Goal: Task Accomplishment & Management: Manage account settings

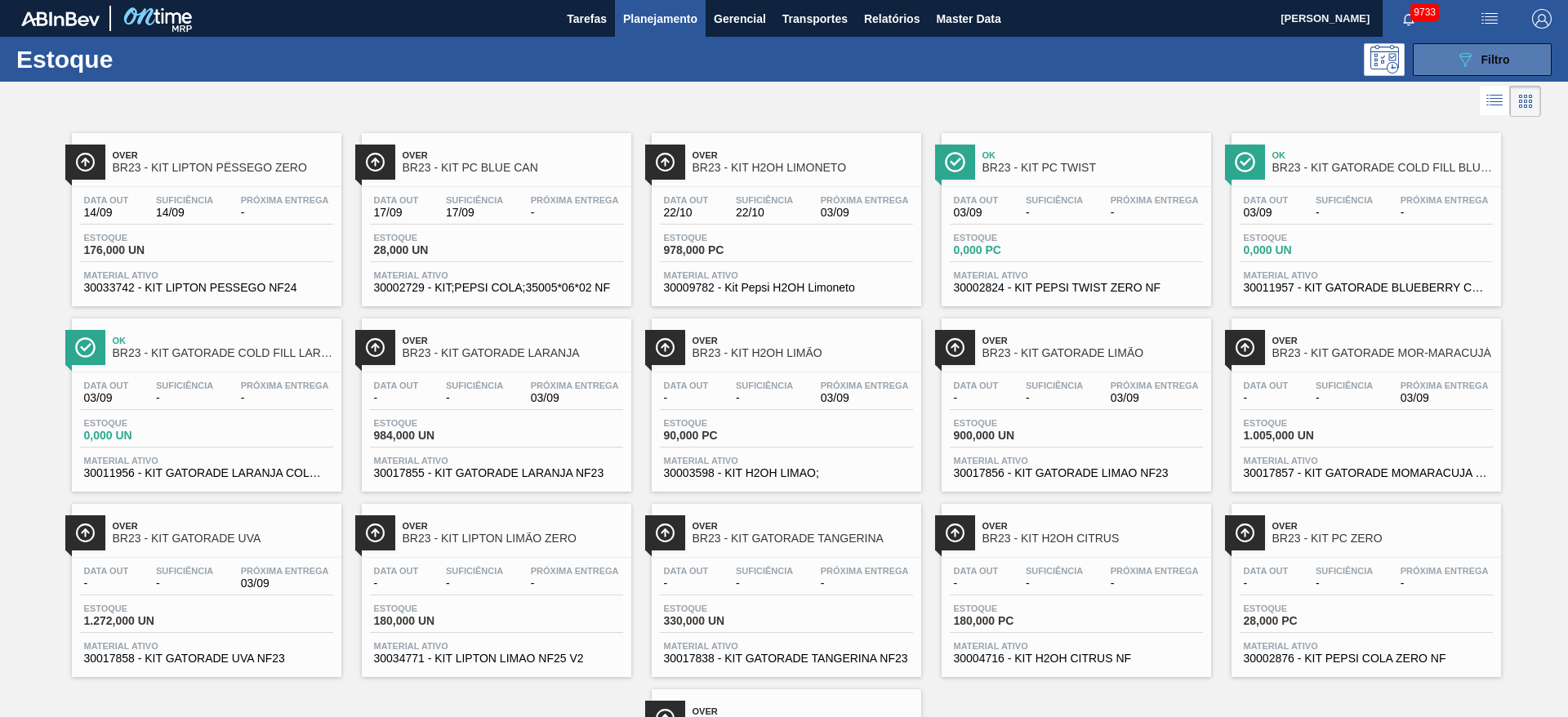
click at [1044, 57] on span "Filtro" at bounding box center [1495, 59] width 29 height 13
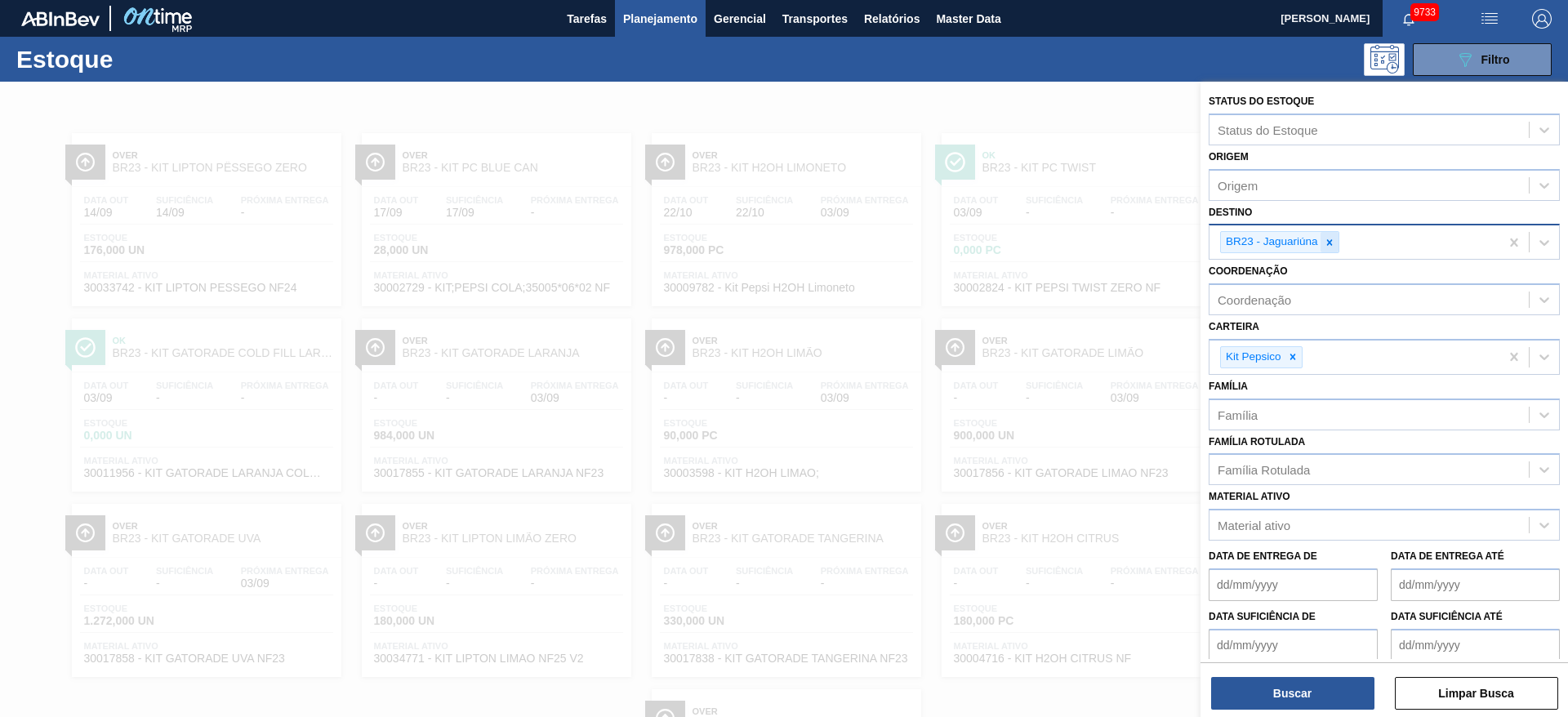
click at [1044, 243] on icon at bounding box center [1329, 242] width 11 height 11
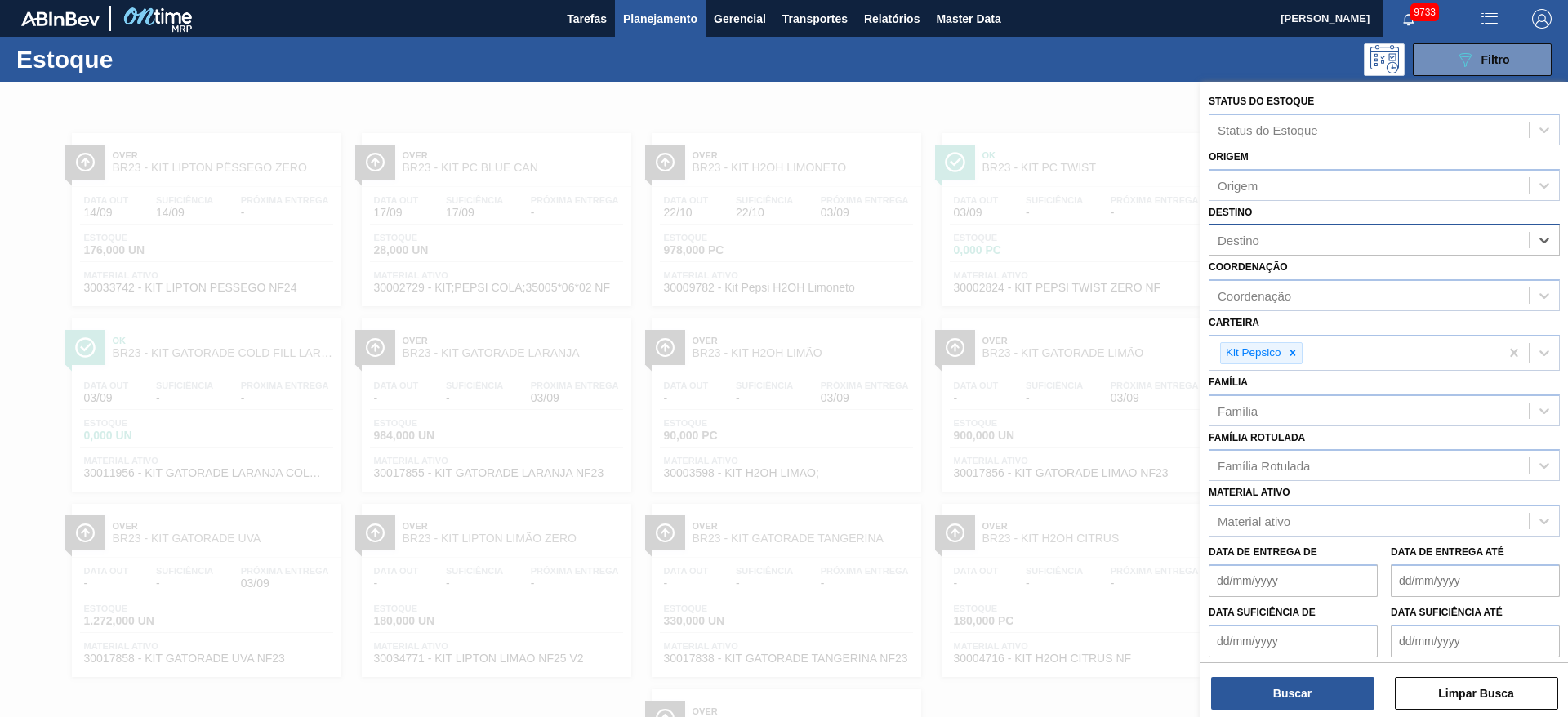
type input "16"
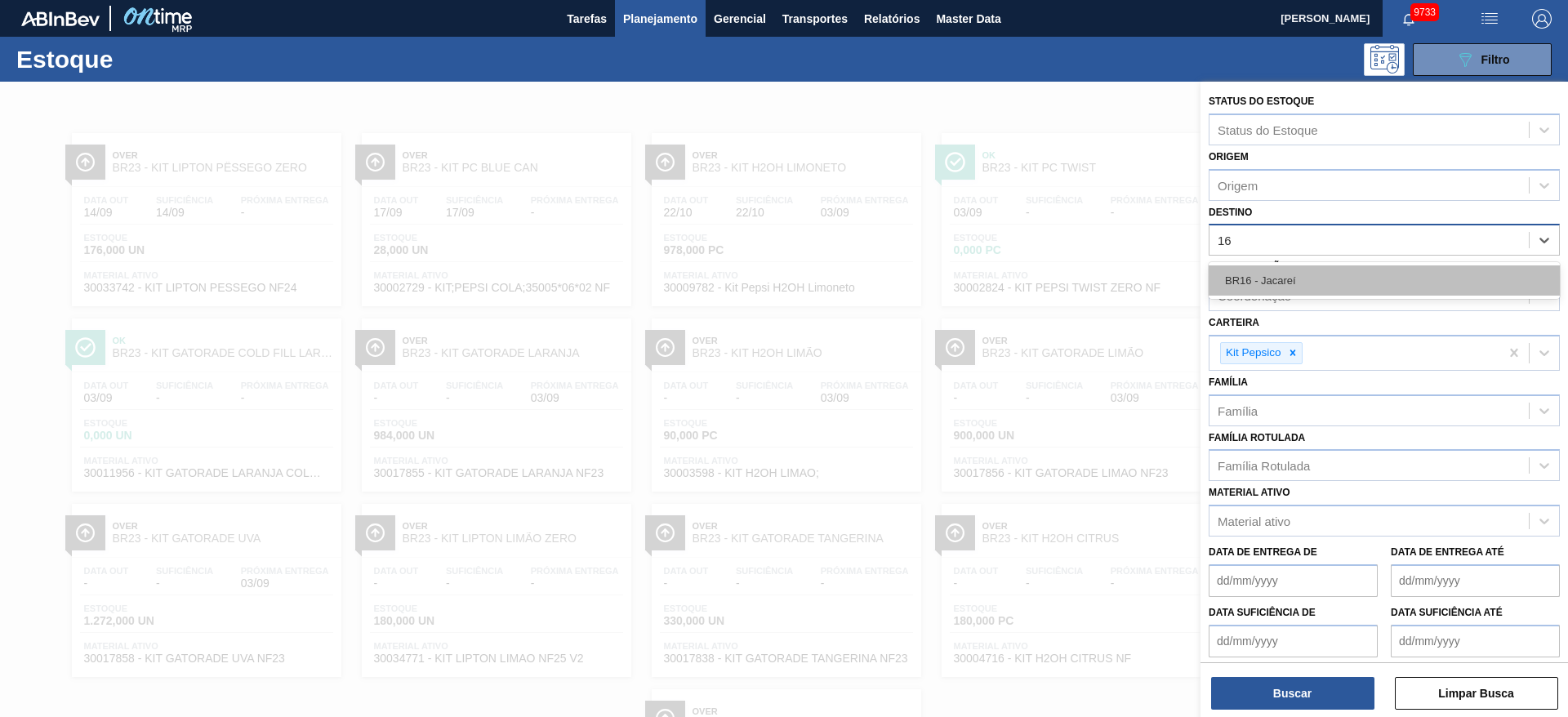
click at [1044, 275] on div "BR16 - Jacareí" at bounding box center [1384, 281] width 351 height 30
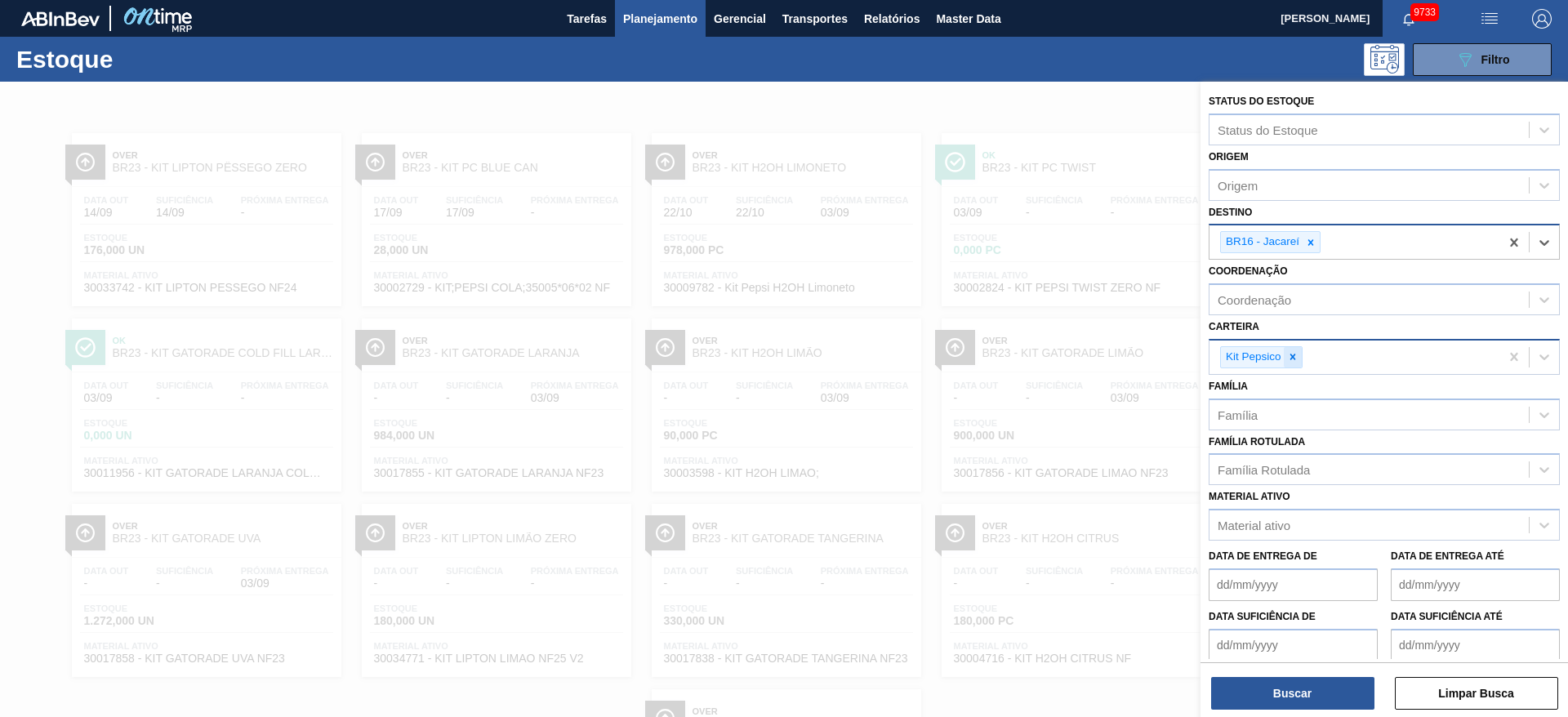
click at [1044, 359] on icon at bounding box center [1292, 358] width 6 height 6
click at [1044, 359] on div "Carteira" at bounding box center [1369, 356] width 320 height 24
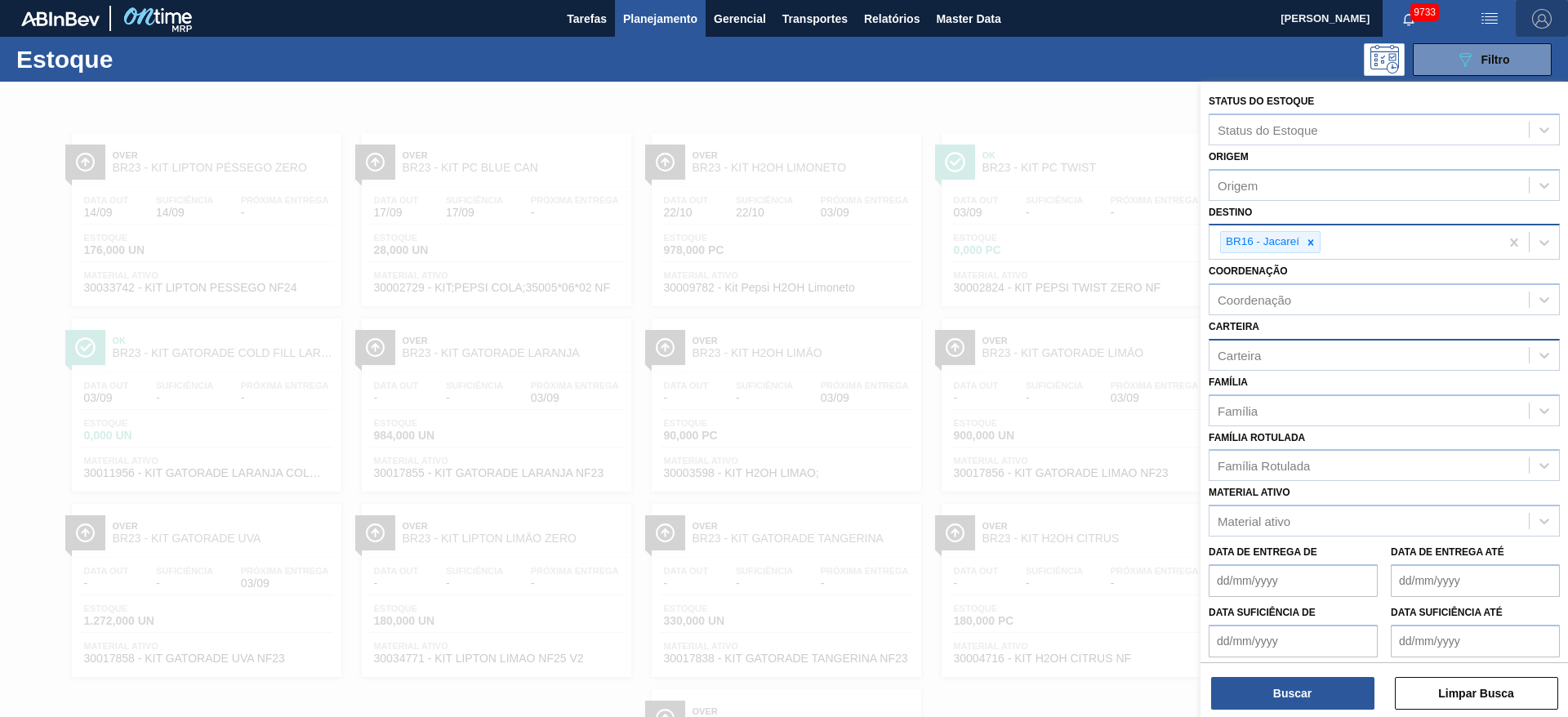
click at [1044, 4] on button "button" at bounding box center [1541, 18] width 52 height 37
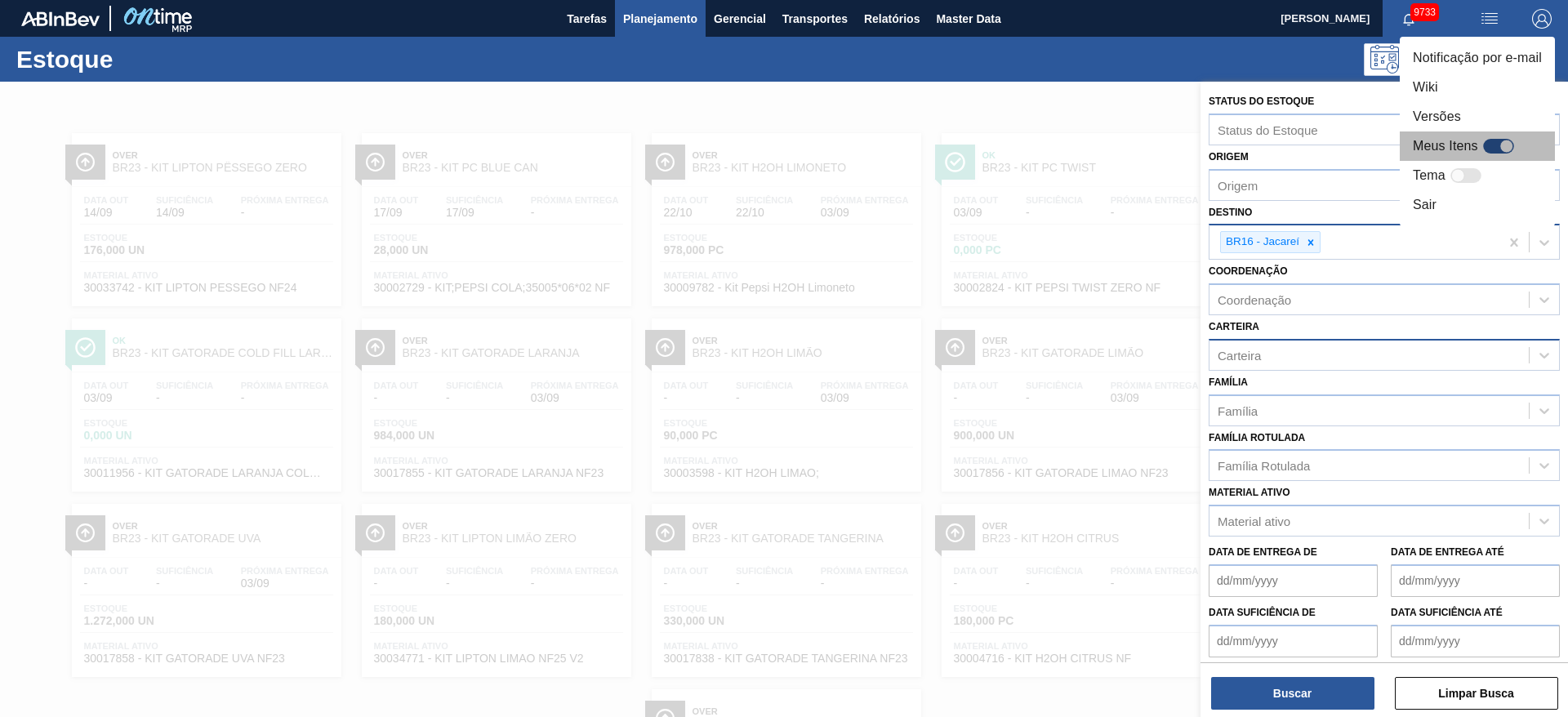
click at [1044, 144] on div at bounding box center [1506, 146] width 14 height 14
checkbox input "true"
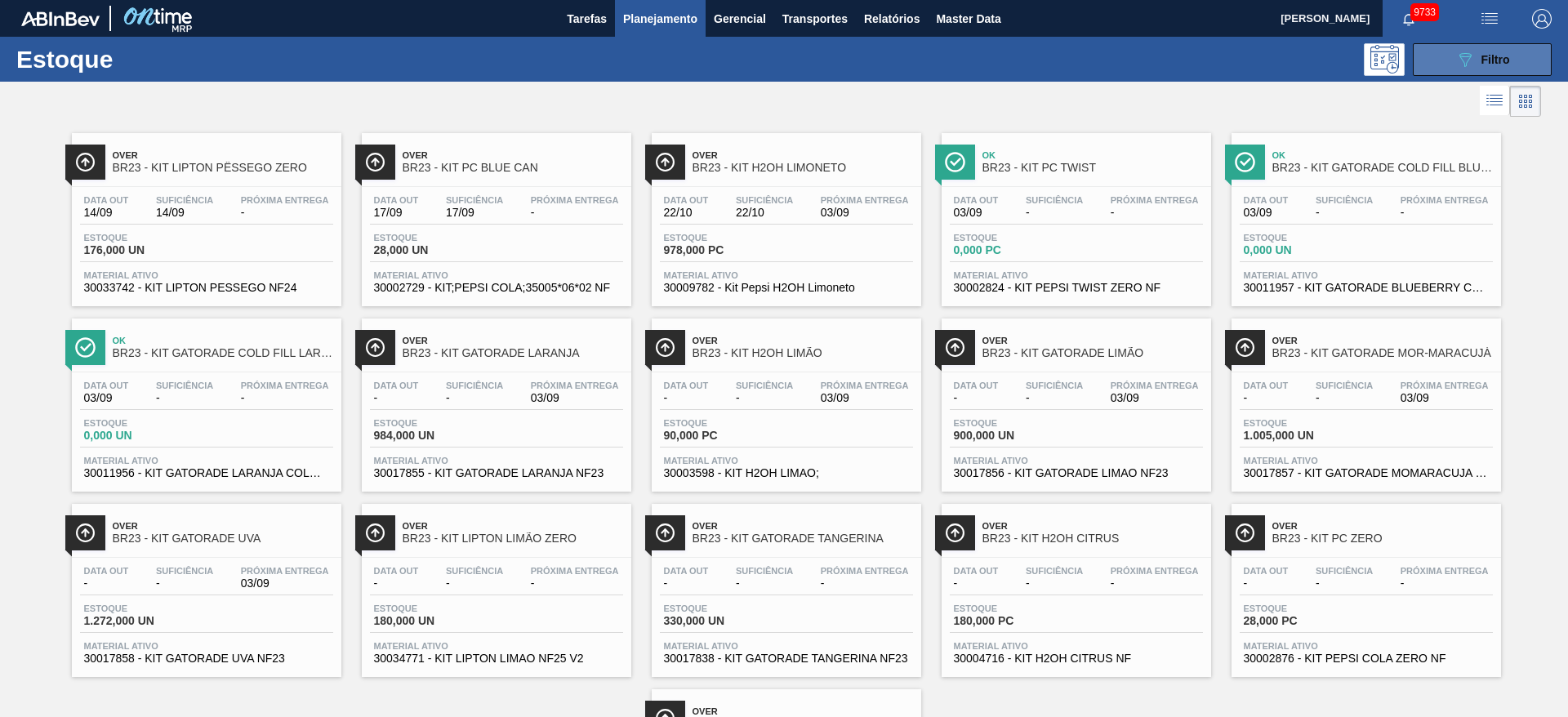
click at [1469, 66] on icon "089F7B8B-B2A5-4AFE-B5C0-19BA573D28AC" at bounding box center [1465, 60] width 20 height 20
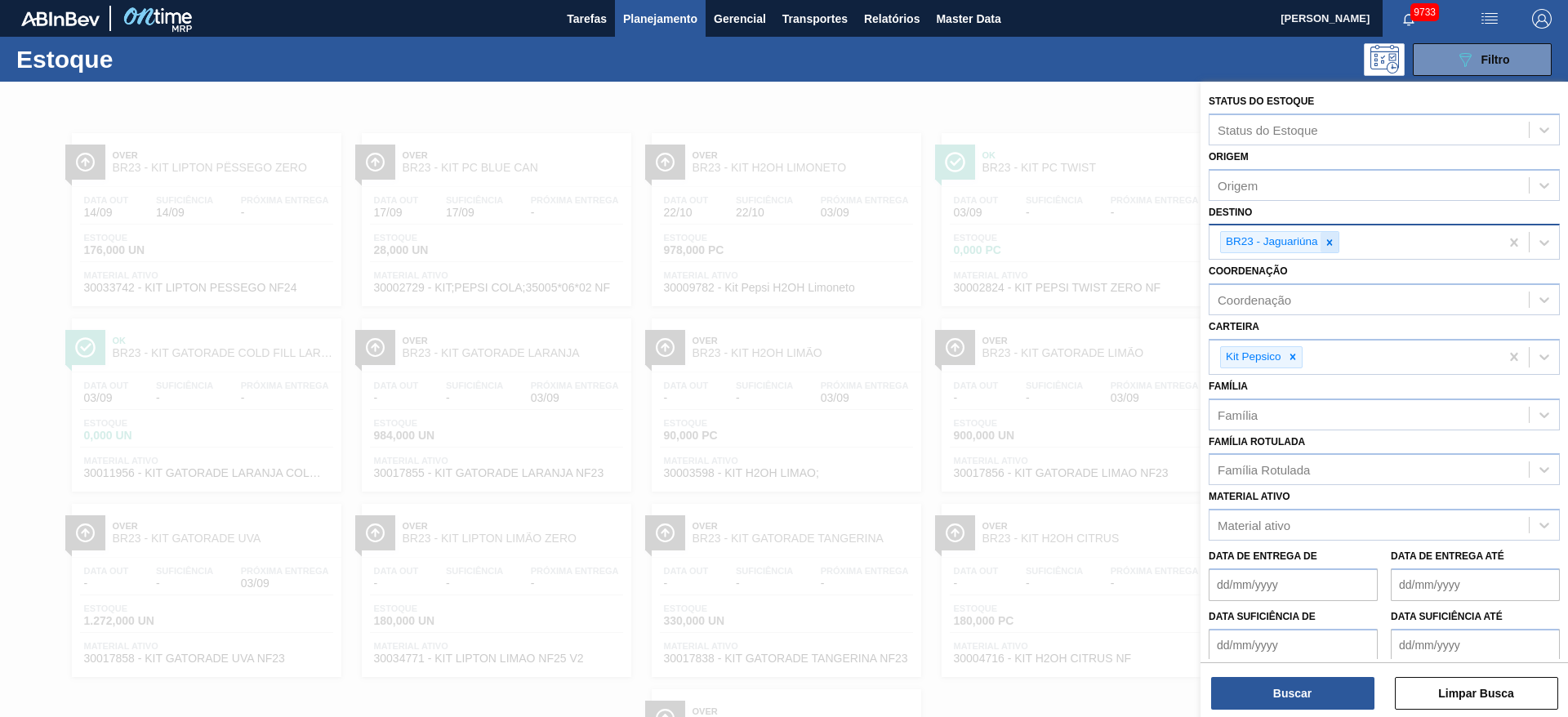
click at [1334, 243] on icon at bounding box center [1329, 242] width 11 height 11
type input "16"
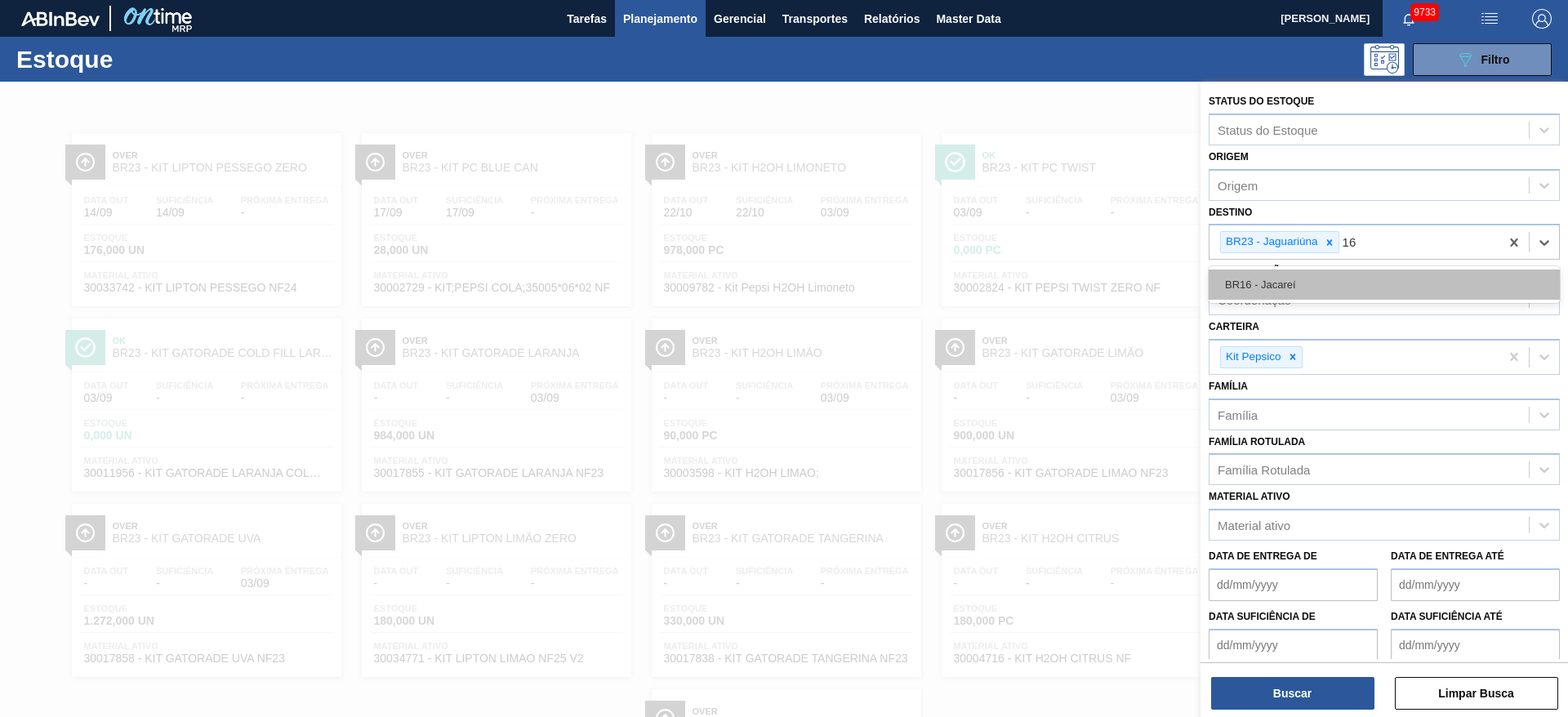
click at [1323, 296] on div "BR16 - Jacareí" at bounding box center [1384, 285] width 351 height 30
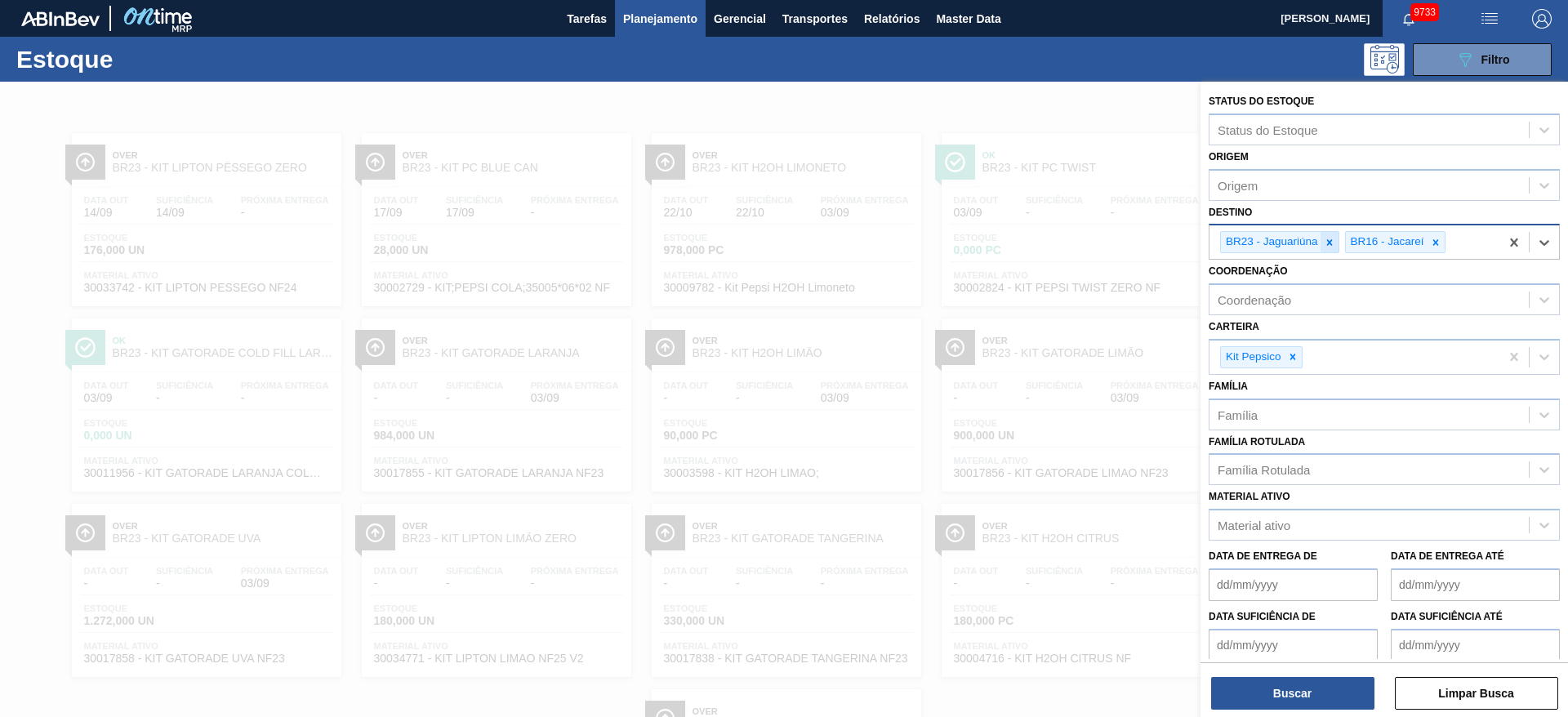
click at [1331, 244] on icon at bounding box center [1329, 242] width 6 height 6
click at [1295, 361] on icon at bounding box center [1292, 357] width 11 height 11
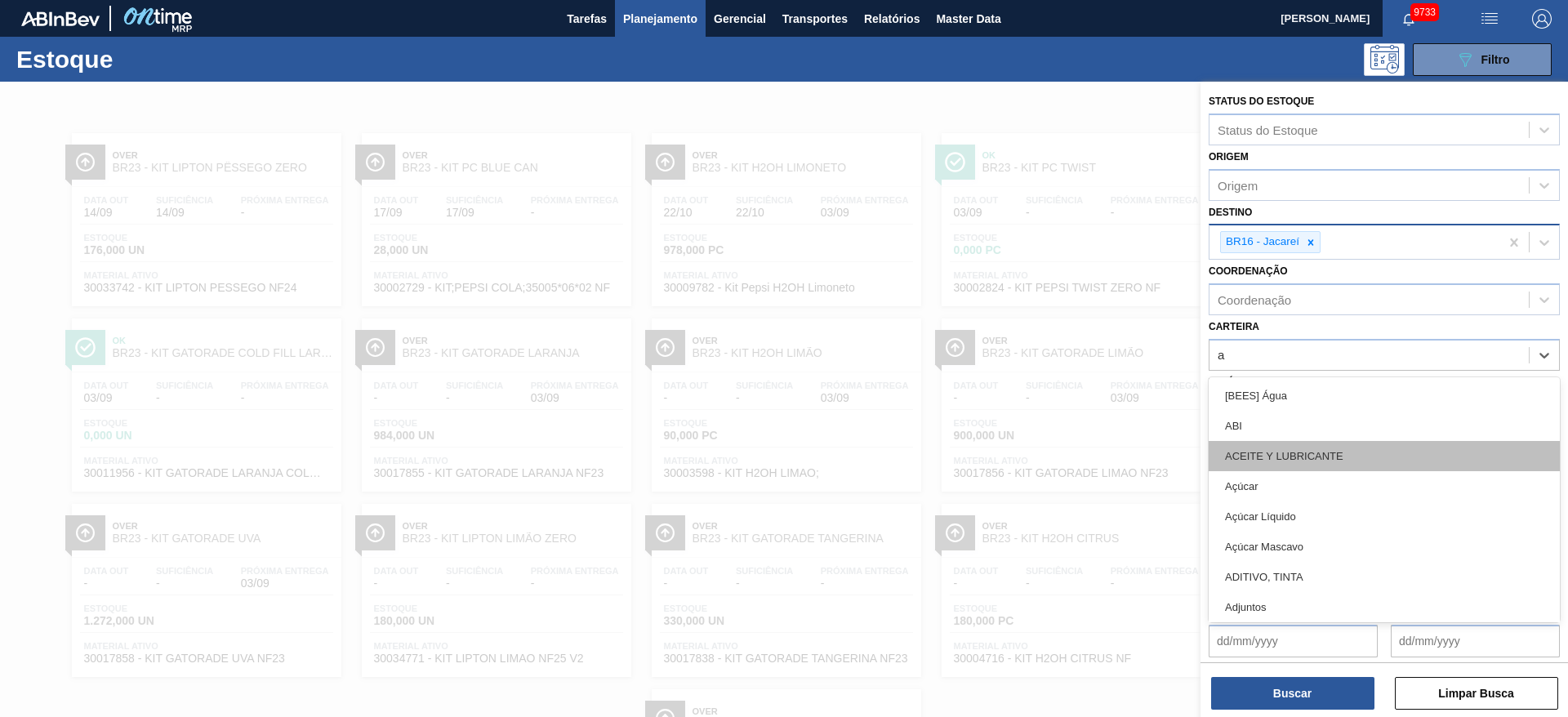
type input "ad"
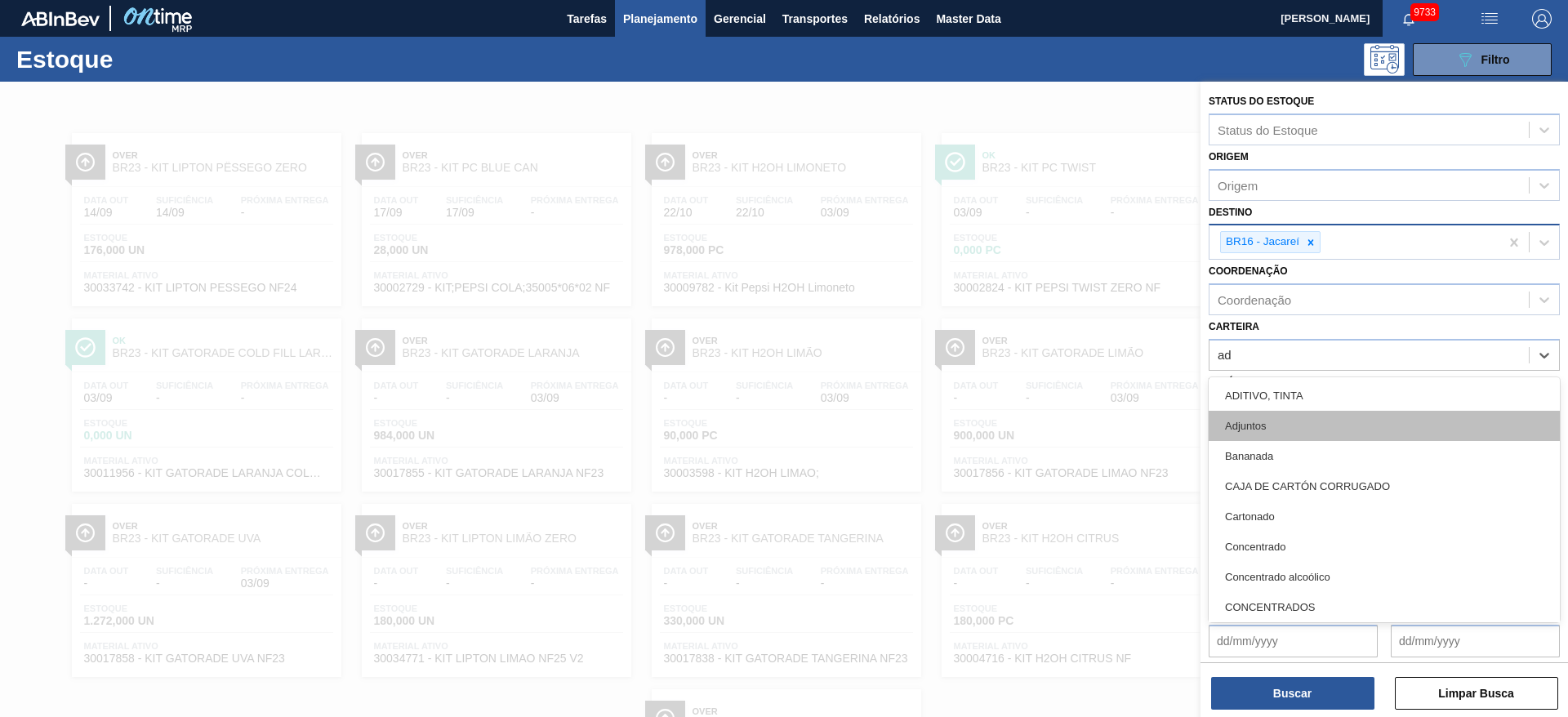
click at [1281, 434] on div "Adjuntos" at bounding box center [1384, 426] width 351 height 30
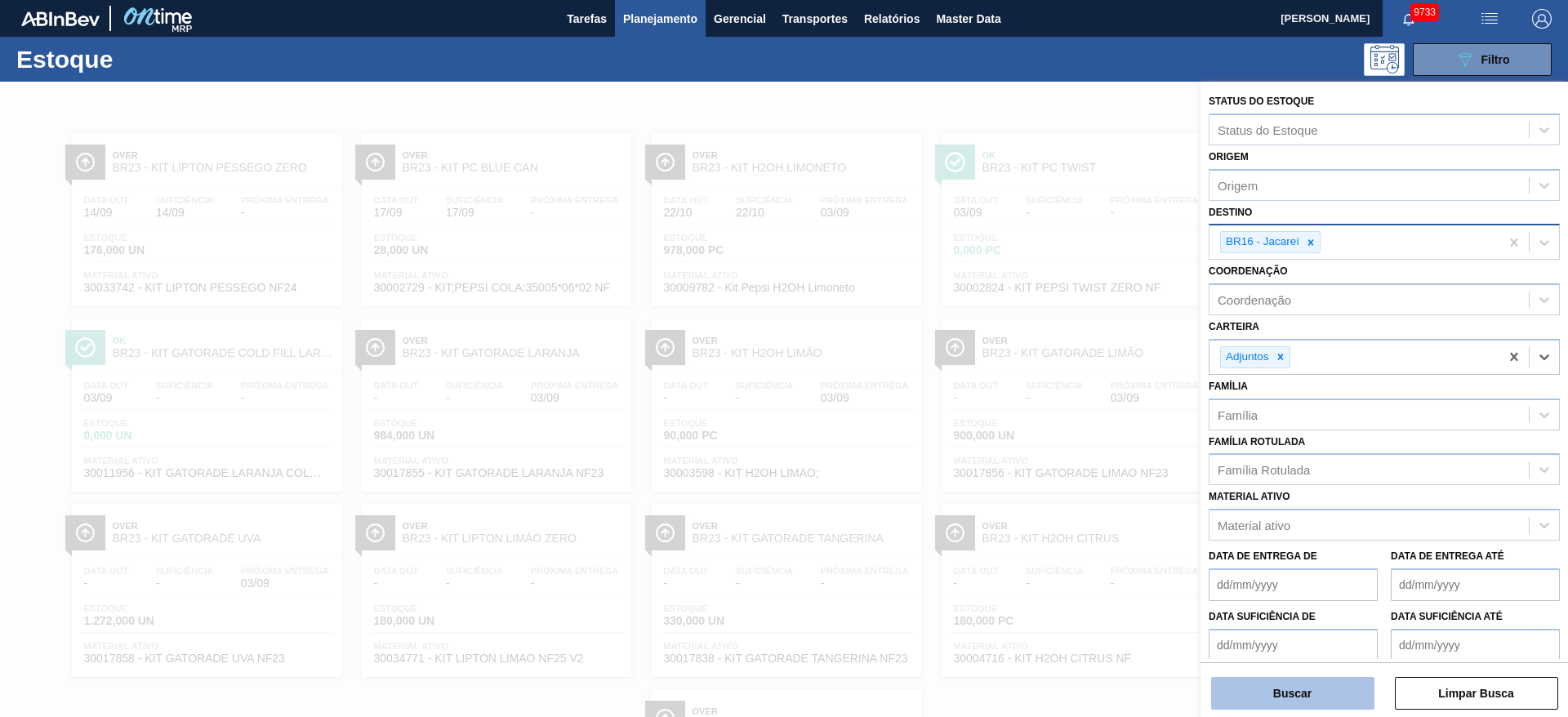
click at [1295, 670] on div "Buscar Limpar Busca" at bounding box center [1384, 685] width 367 height 46
click at [1301, 687] on button "Buscar" at bounding box center [1292, 693] width 163 height 33
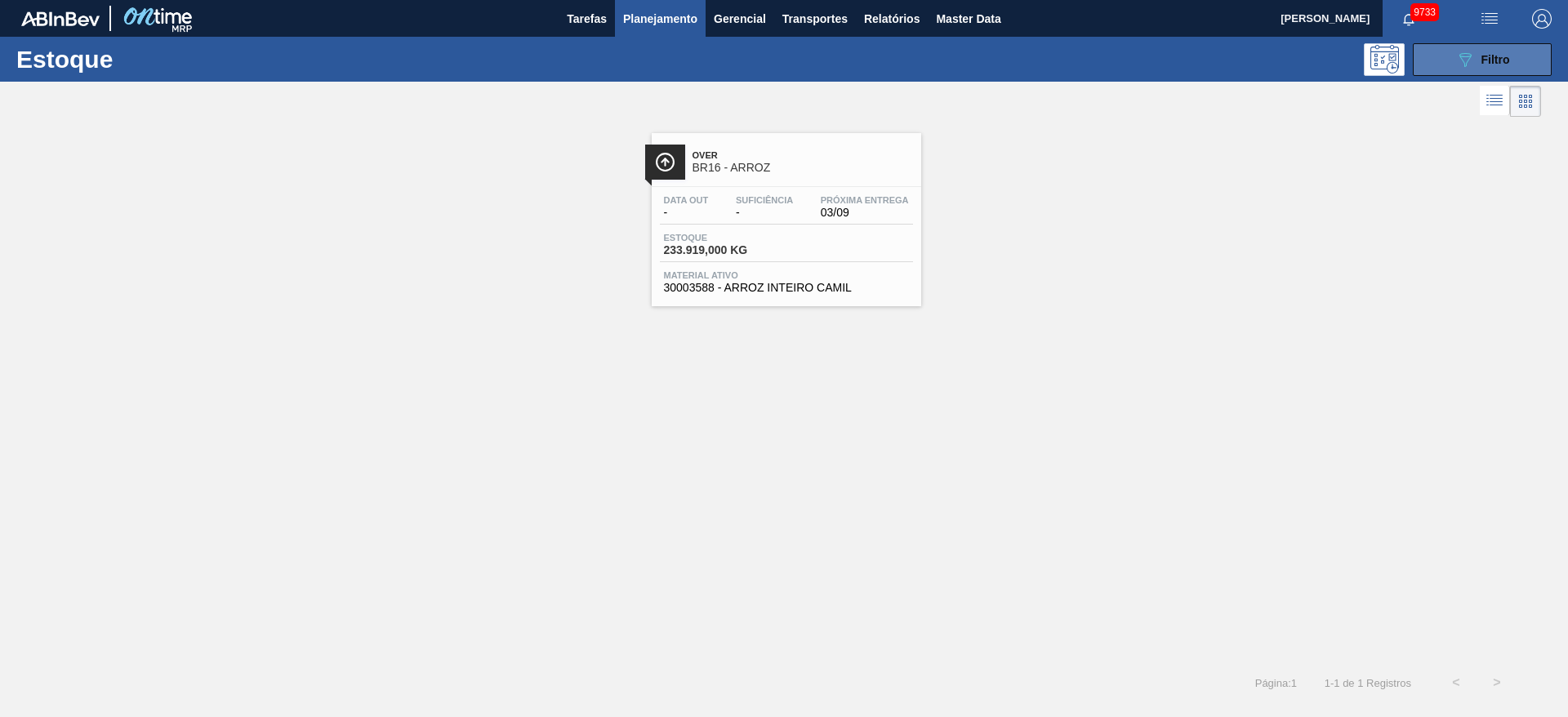
click at [1477, 69] on button "089F7B8B-B2A5-4AFE-B5C0-19BA573D28AC Filtro" at bounding box center [1481, 59] width 138 height 33
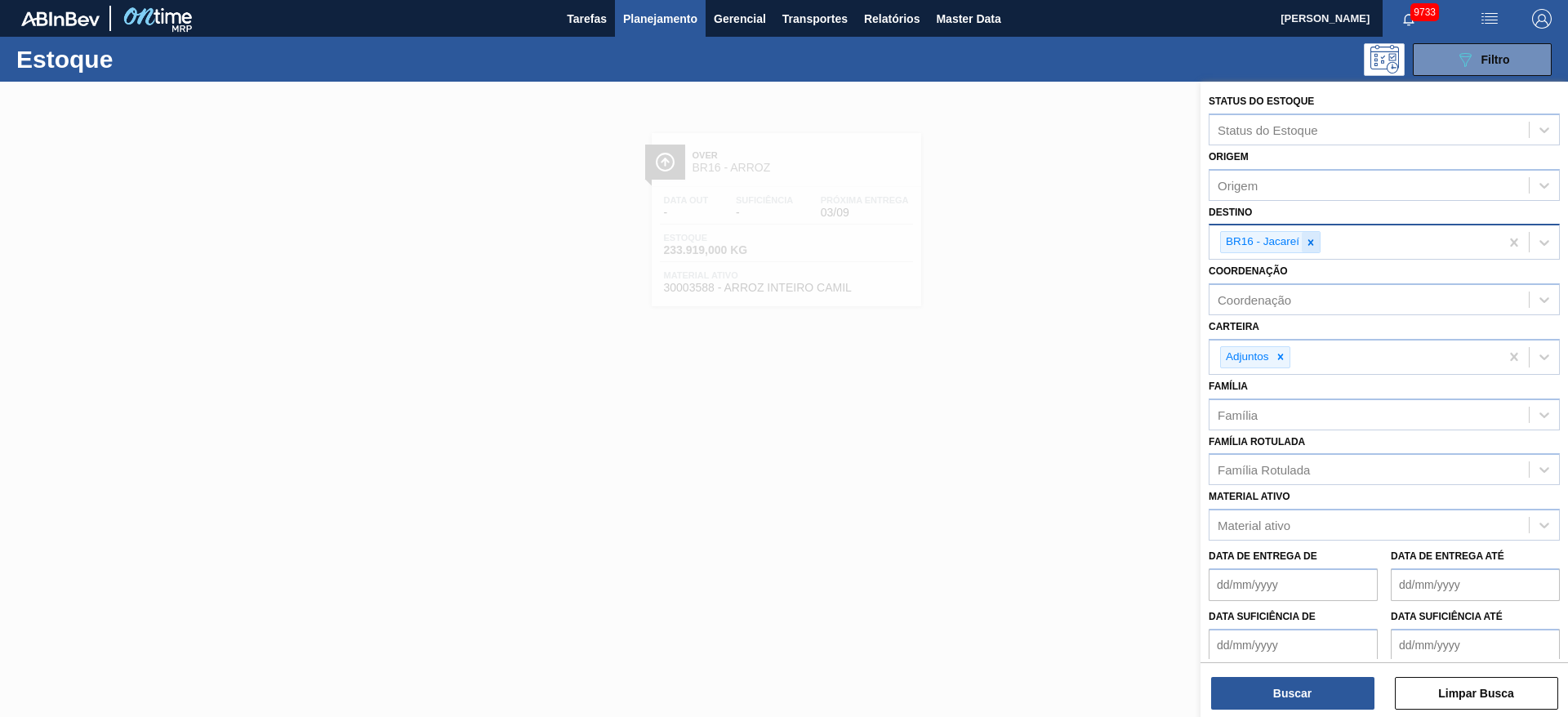
click at [1310, 243] on icon at bounding box center [1311, 242] width 6 height 6
click at [1310, 243] on div "Destino" at bounding box center [1369, 241] width 320 height 24
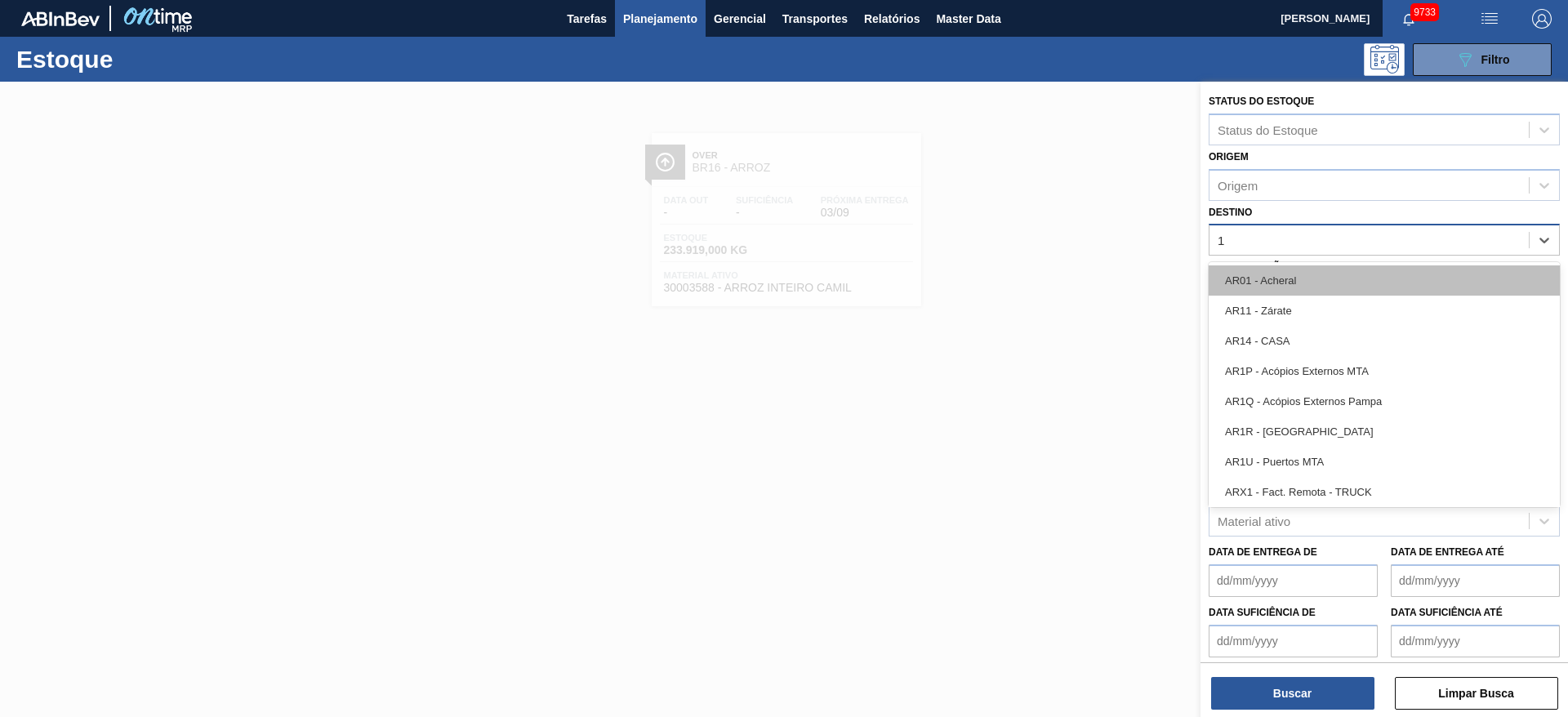
type input "15"
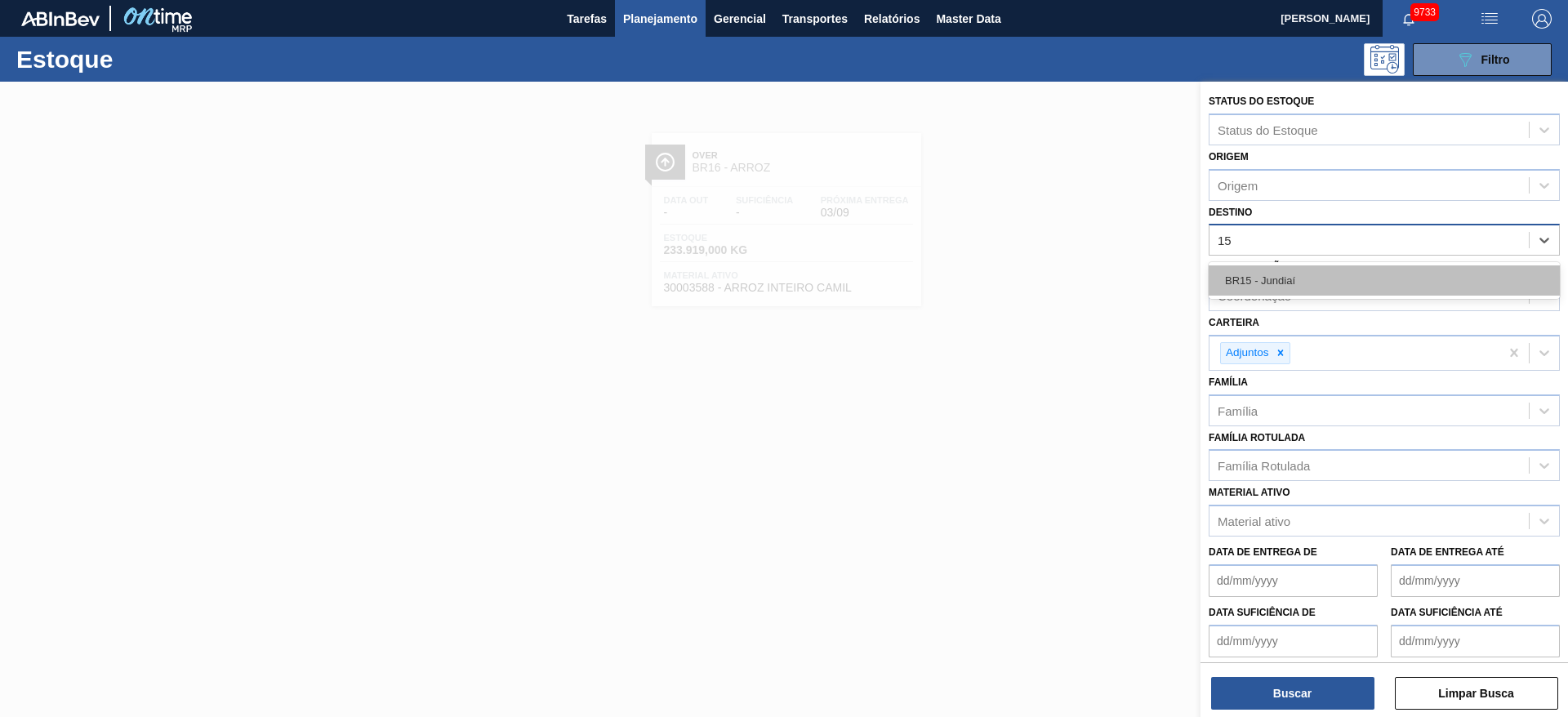
click at [1276, 266] on div "BR15 - Jundiaí" at bounding box center [1384, 281] width 351 height 30
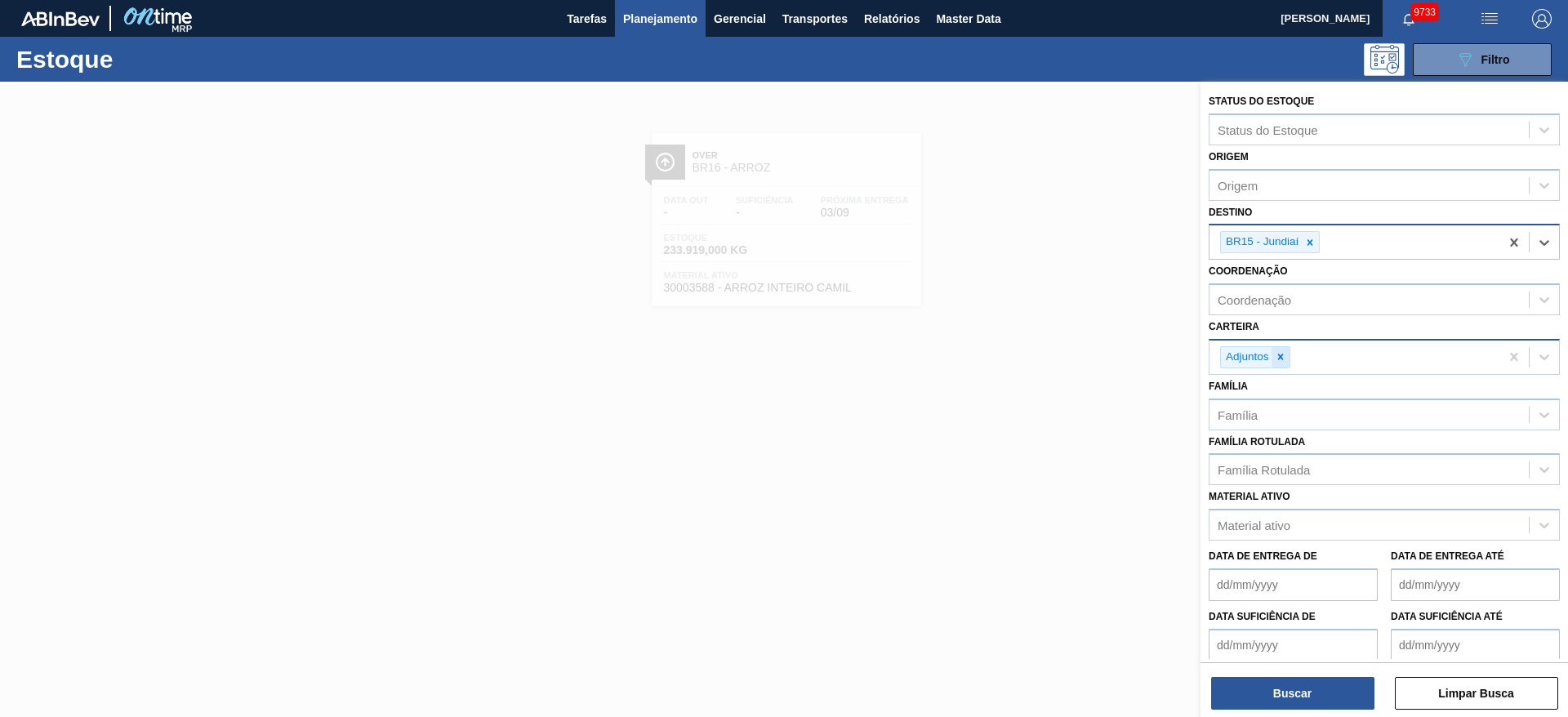
click at [1276, 355] on icon at bounding box center [1279, 357] width 11 height 11
click at [1281, 356] on div "Adjuntos" at bounding box center [1354, 358] width 290 height 34
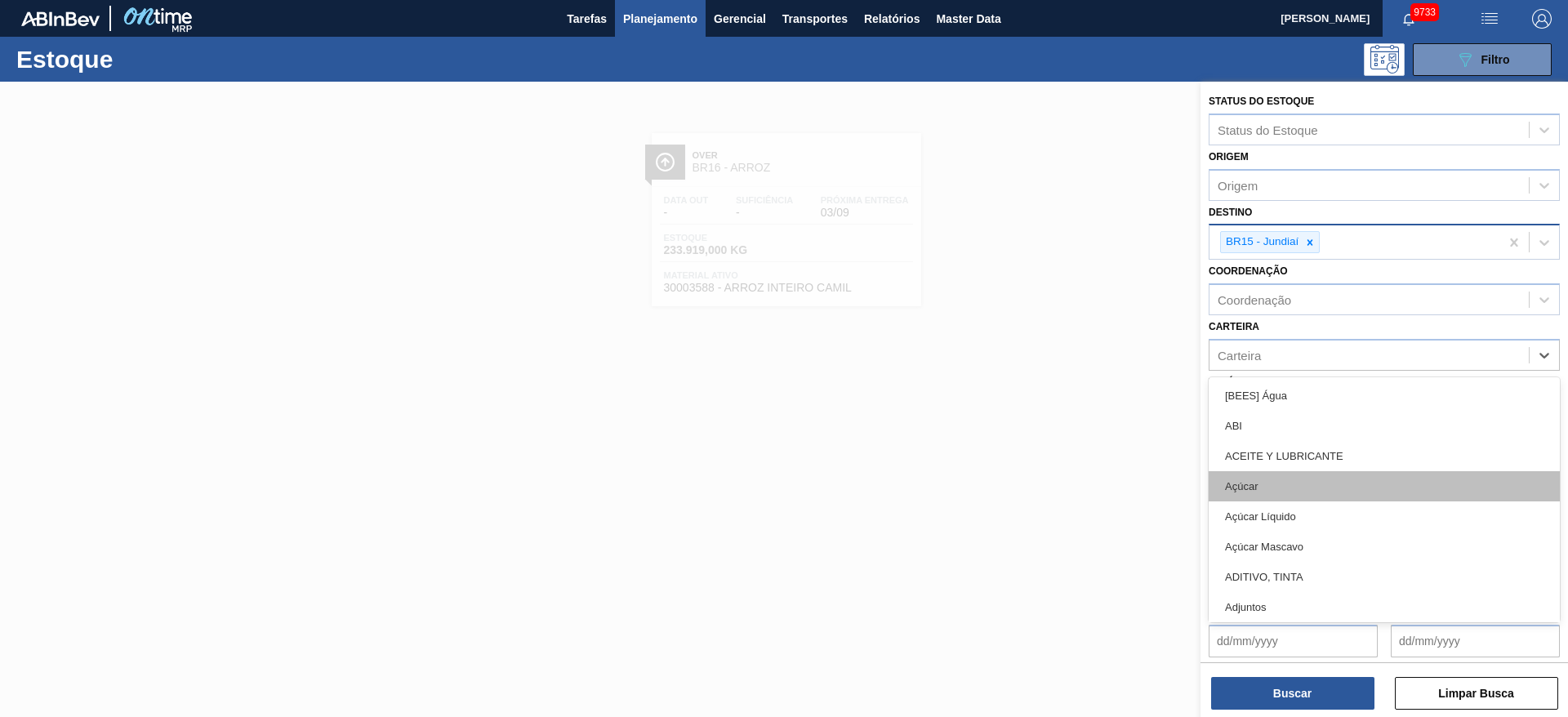
click at [1280, 489] on div "Açúcar" at bounding box center [1384, 486] width 351 height 30
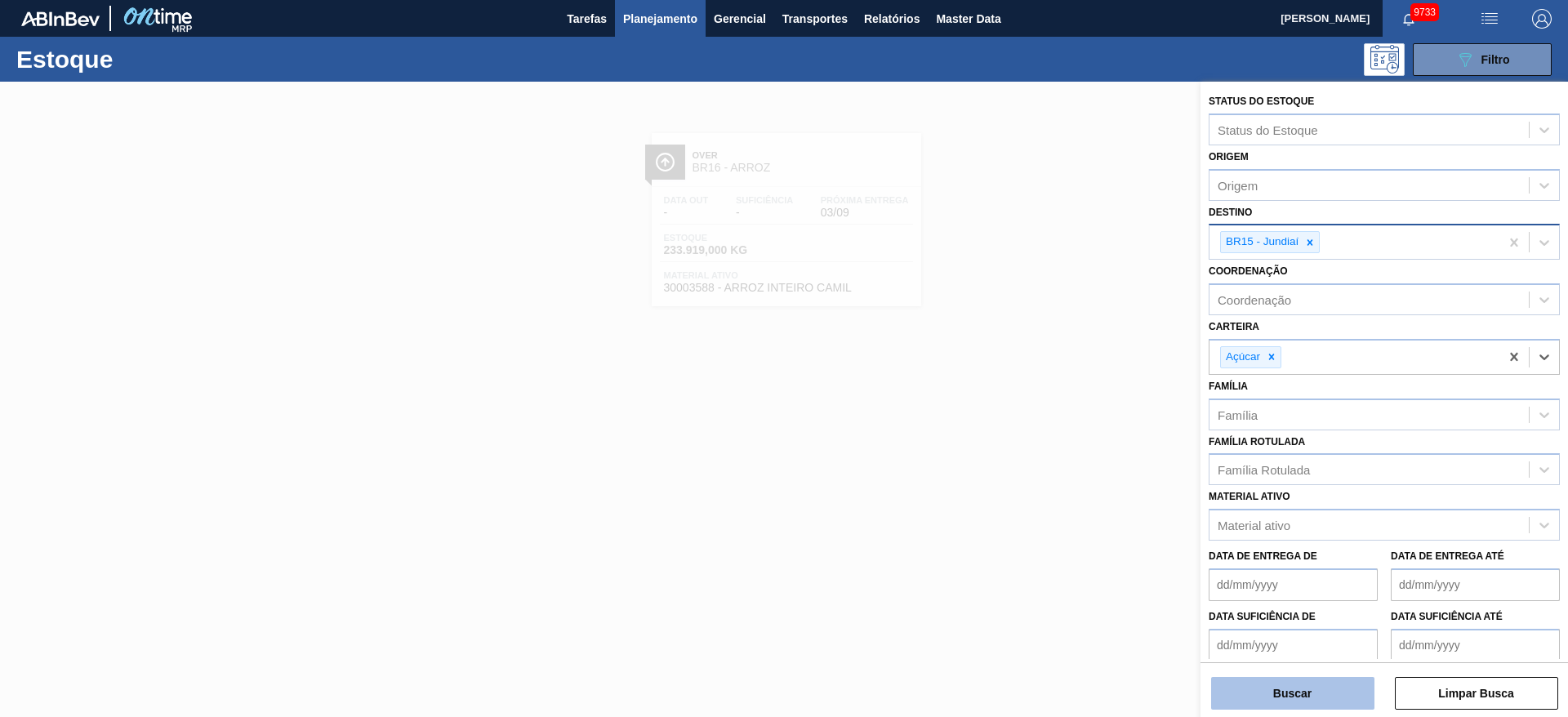
click at [1302, 684] on button "Buscar" at bounding box center [1292, 693] width 163 height 33
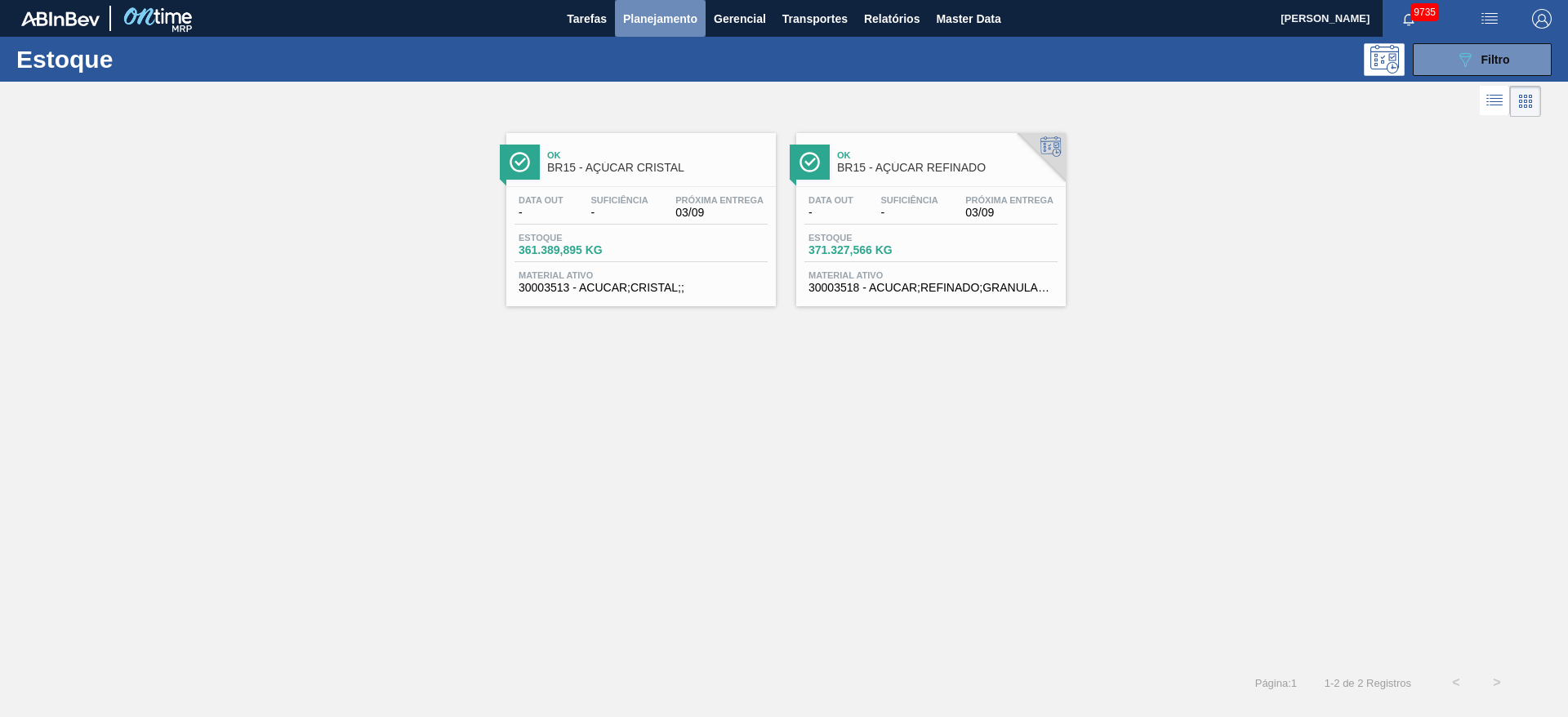
click at [667, 22] on span "Planejamento" at bounding box center [660, 19] width 75 height 20
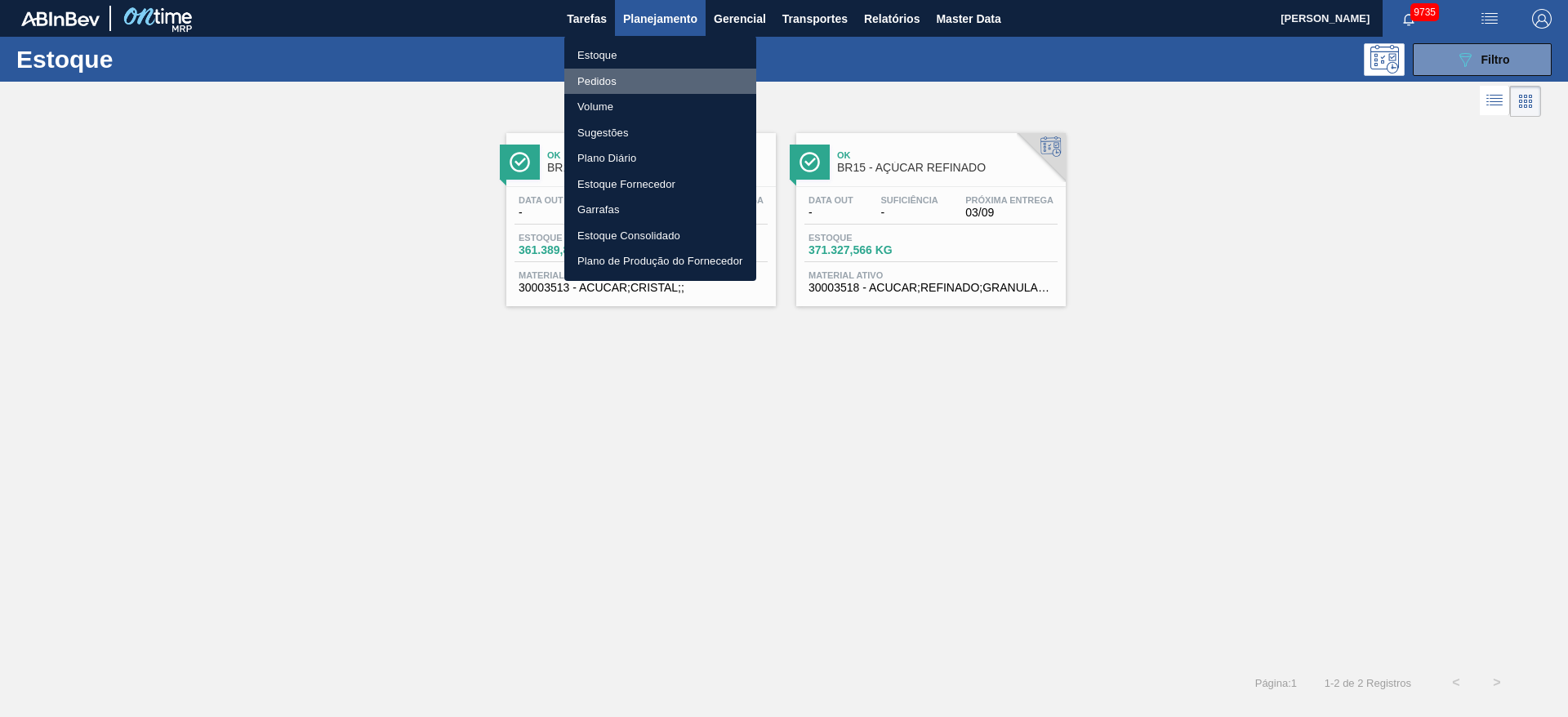
click at [611, 79] on li "Pedidos" at bounding box center [660, 82] width 192 height 26
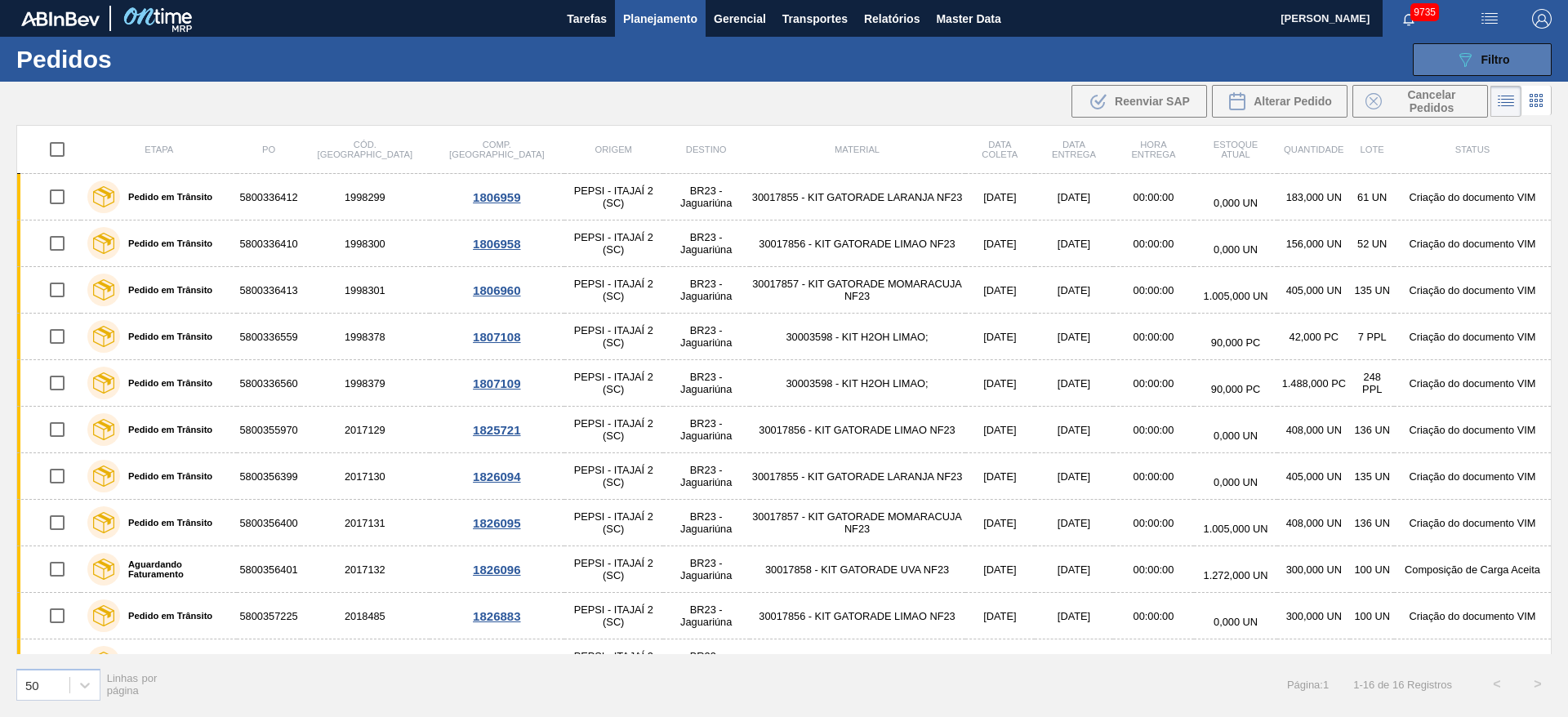
click at [1464, 56] on icon at bounding box center [1465, 60] width 12 height 14
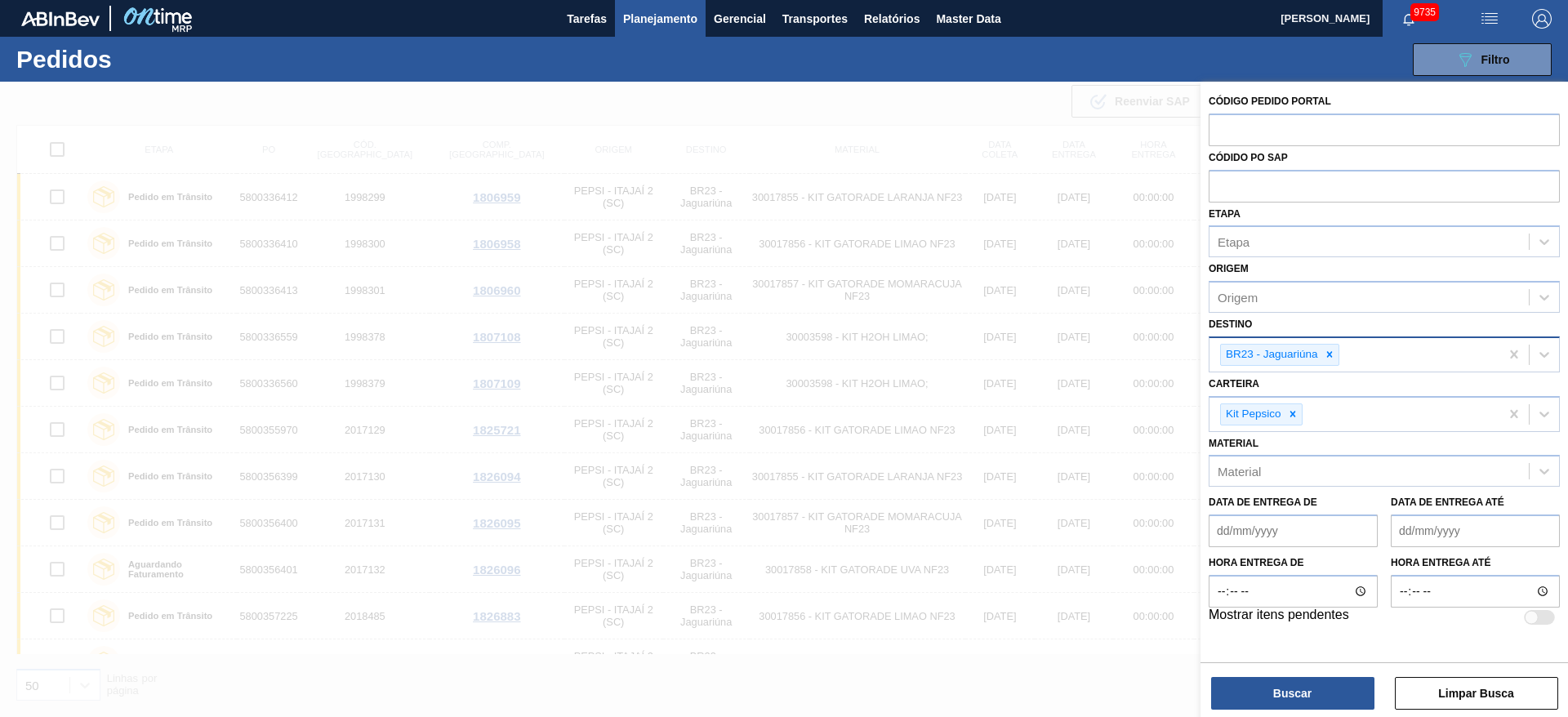
click at [1330, 364] on div at bounding box center [1329, 355] width 18 height 21
type input "5"
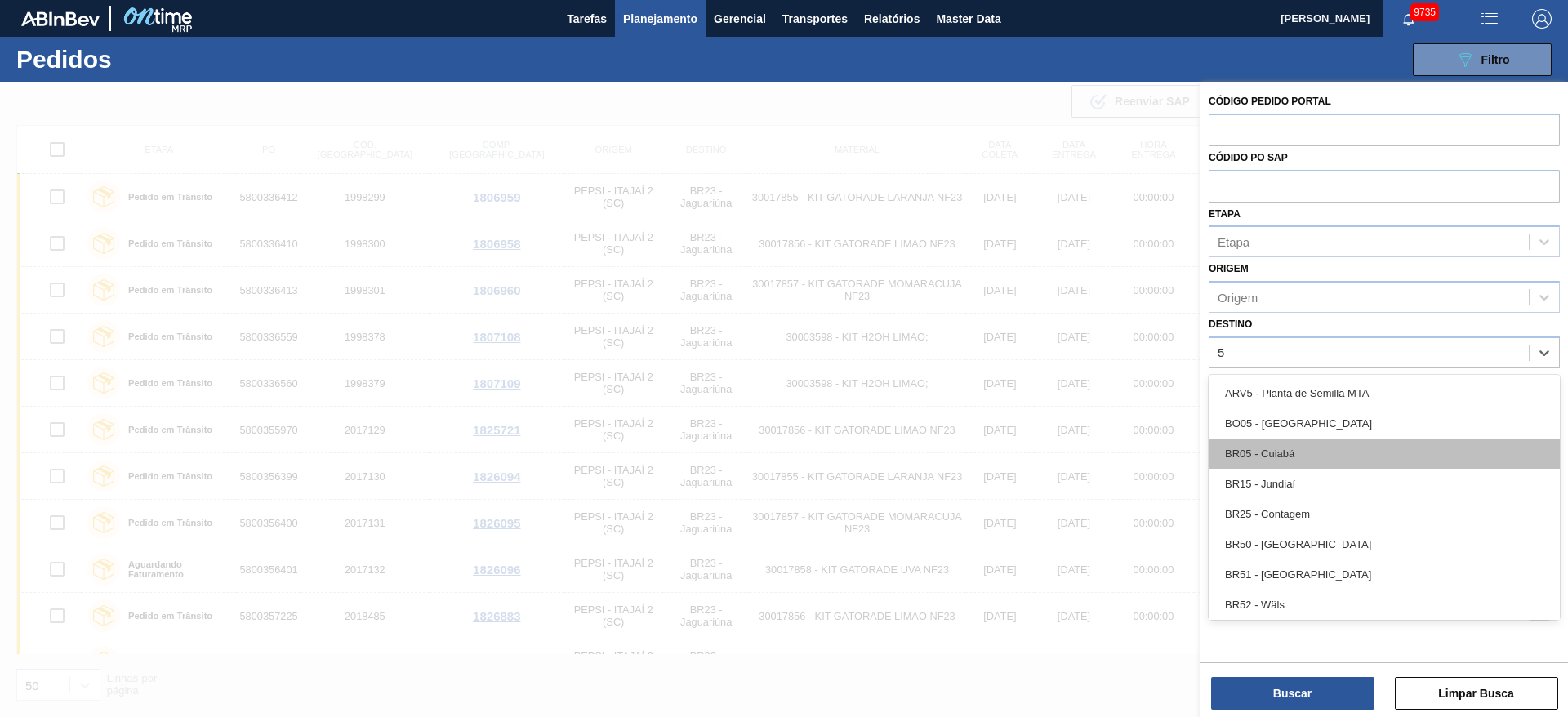
drag, startPoint x: 1290, startPoint y: 472, endPoint x: 1270, endPoint y: 465, distance: 21.2
click at [1270, 465] on div "ARV5 - Planta de Semilla MTA BO05 - El Alto BR05 - Cuiabá BR15 - Jundiaí BR25 -…" at bounding box center [1384, 497] width 351 height 245
click at [1270, 465] on div "BR05 - Cuiabá" at bounding box center [1384, 453] width 351 height 30
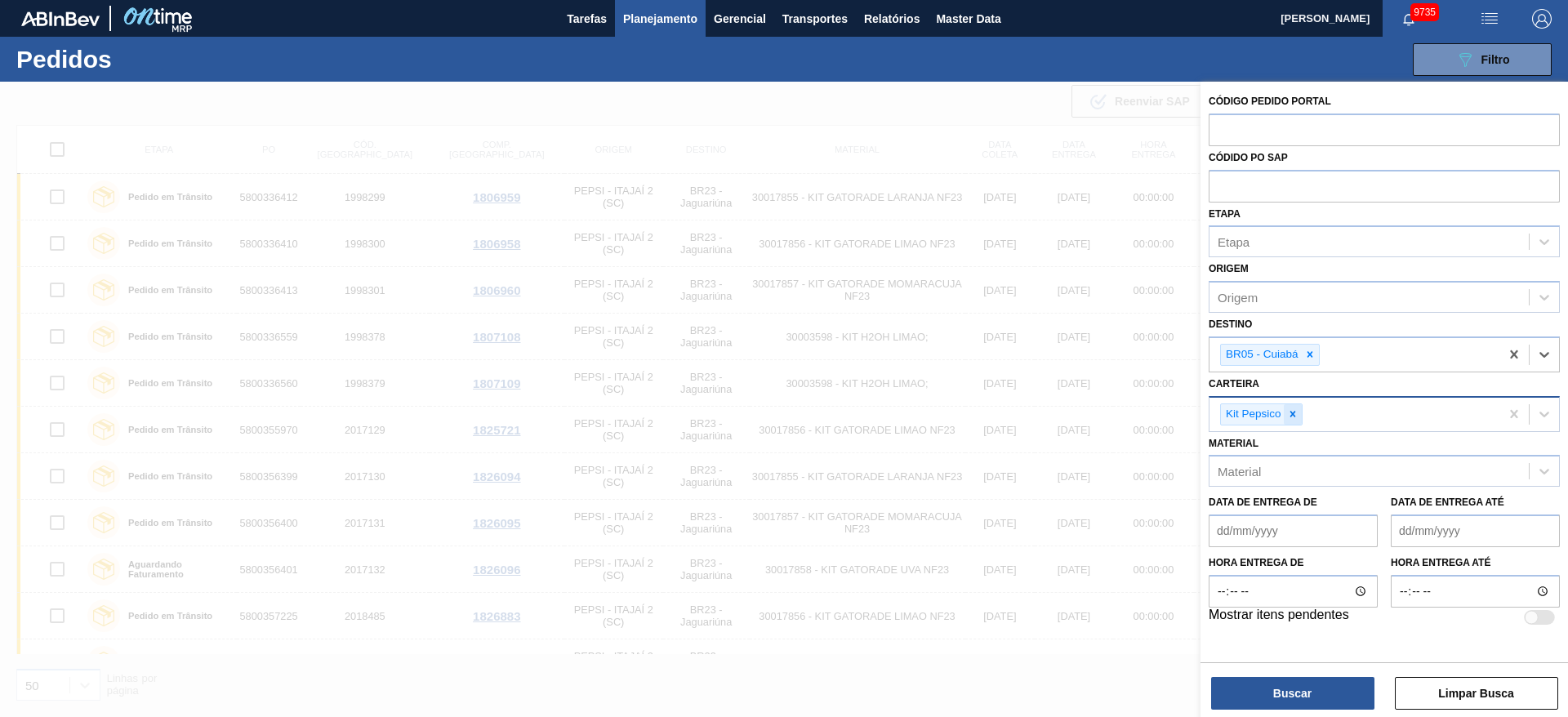
click at [1292, 414] on icon at bounding box center [1292, 414] width 6 height 6
click at [1292, 414] on div "Carteira" at bounding box center [1369, 412] width 320 height 24
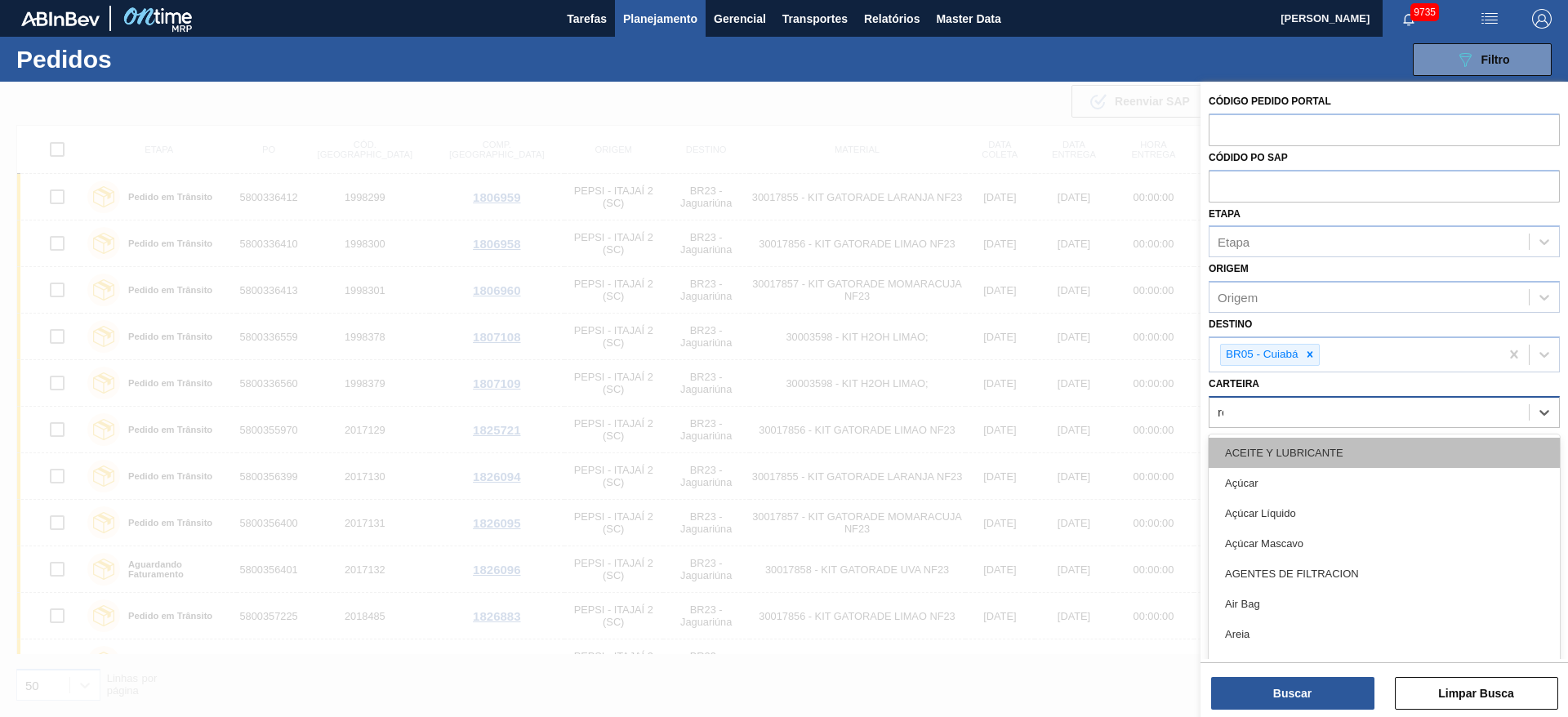
type input "rol"
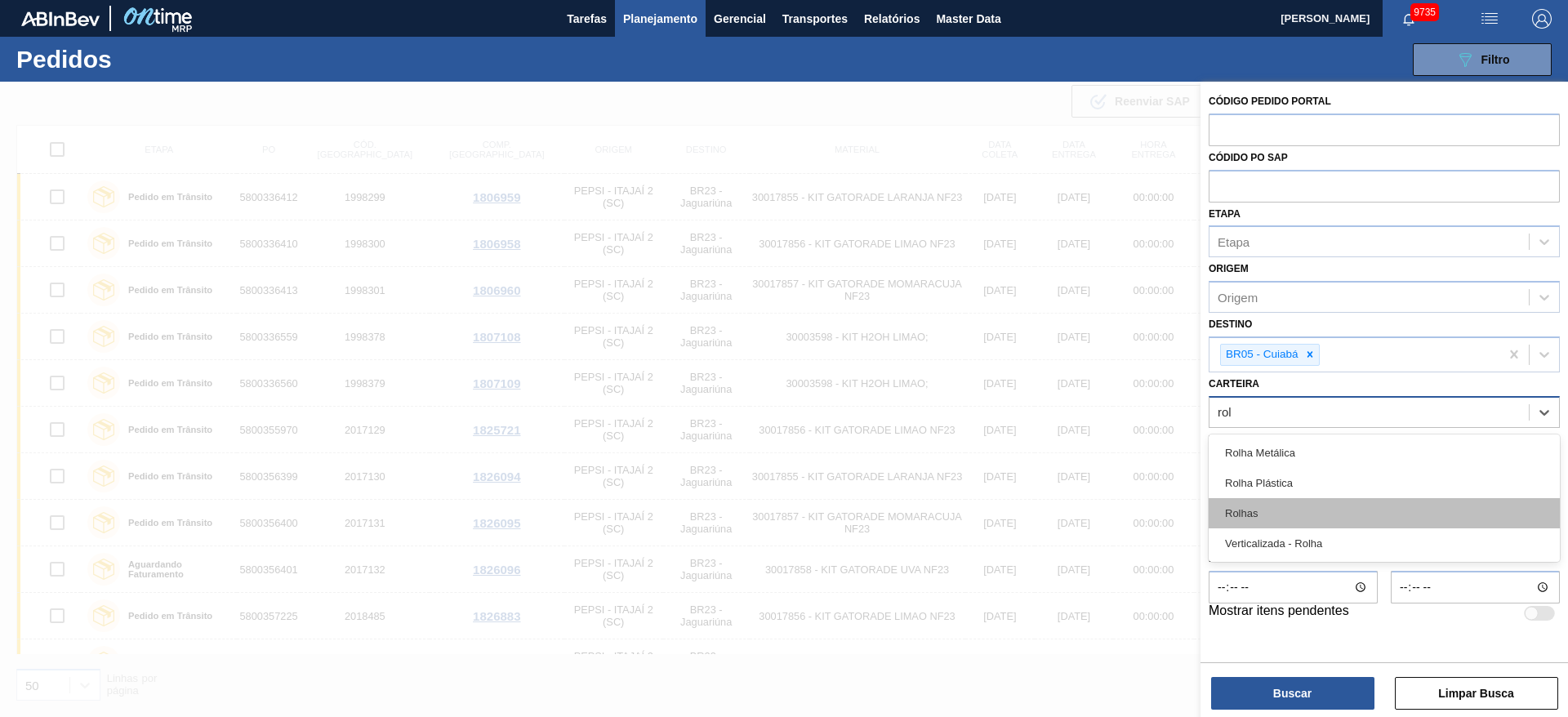
click at [1273, 519] on div "Rolhas" at bounding box center [1384, 513] width 351 height 30
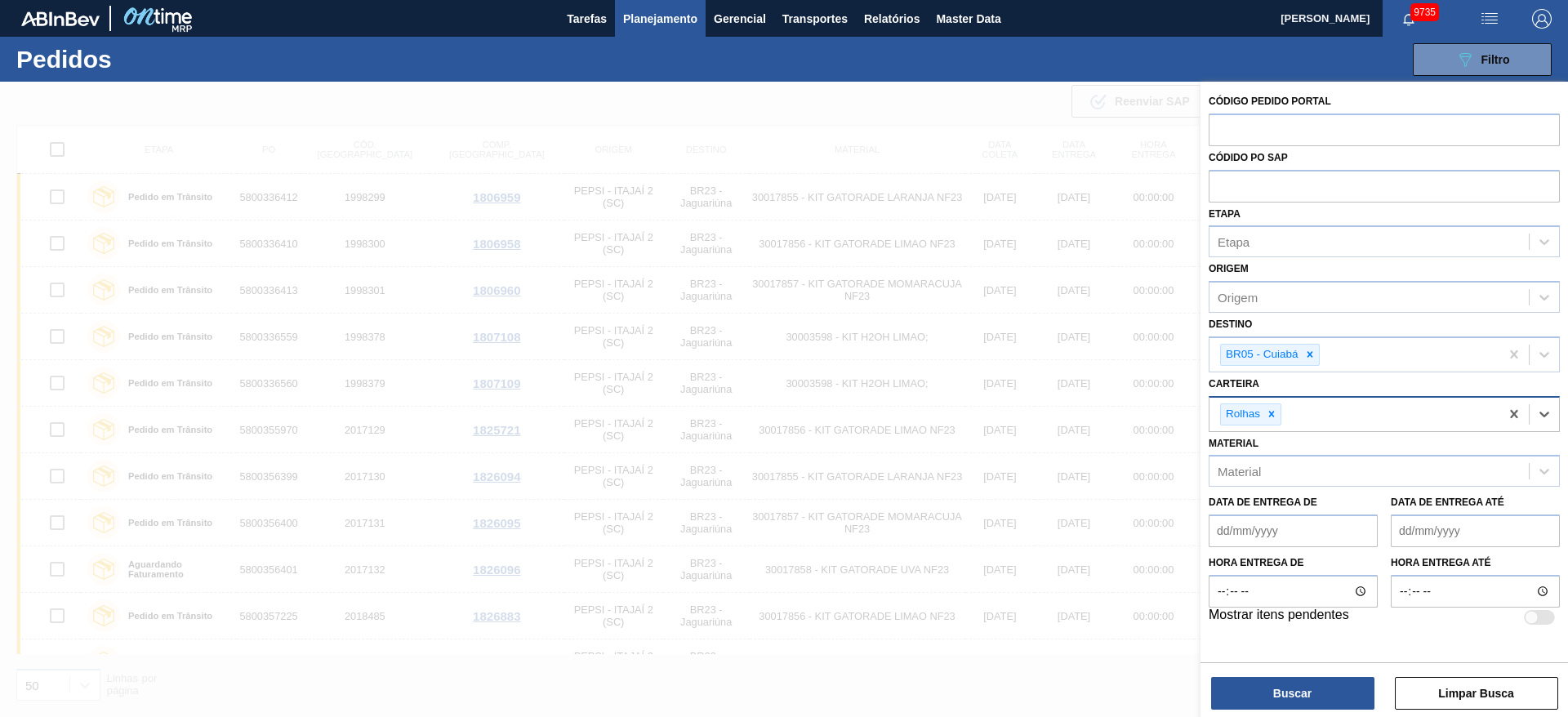
click at [1322, 675] on div "Buscar Limpar Busca" at bounding box center [1384, 685] width 367 height 46
click at [1315, 678] on button "Buscar" at bounding box center [1292, 693] width 163 height 33
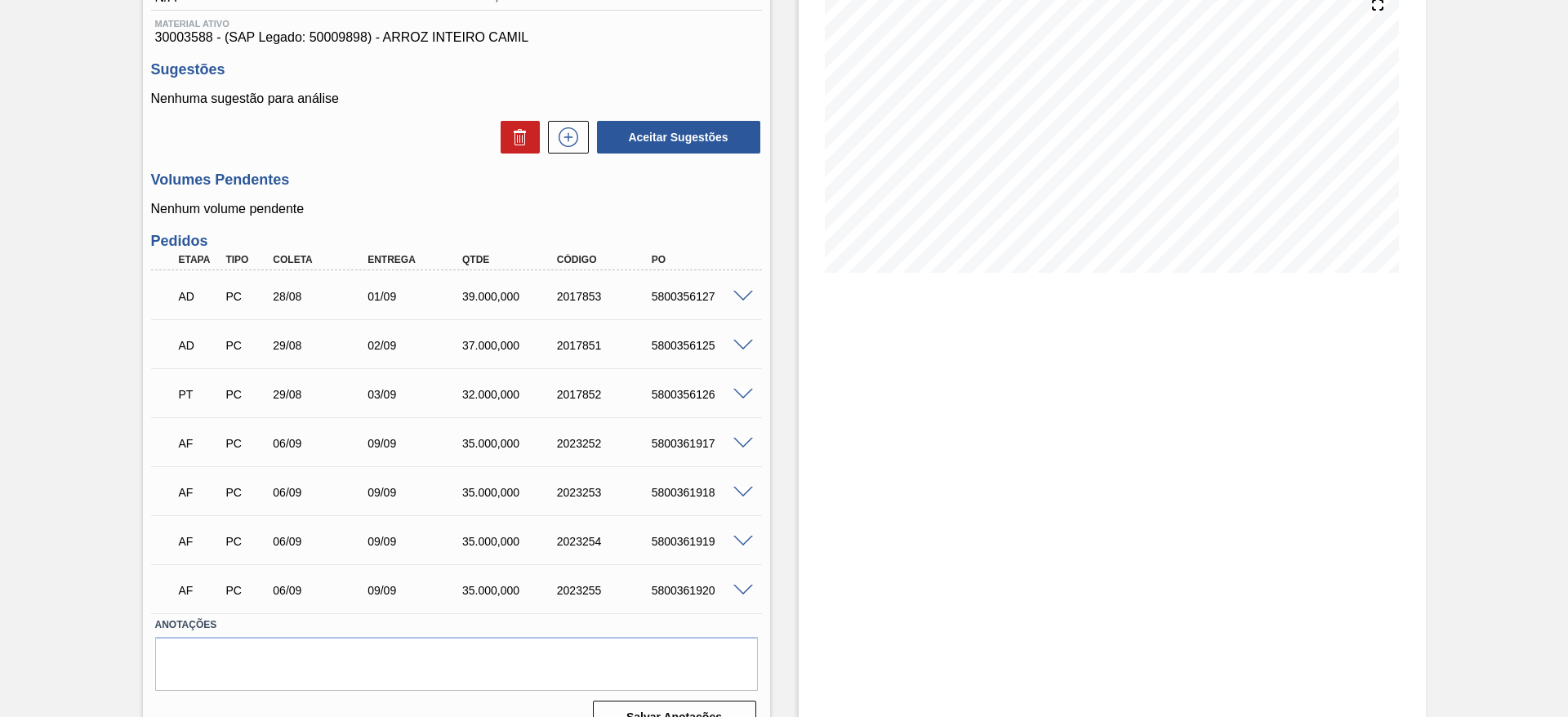
scroll to position [235, 0]
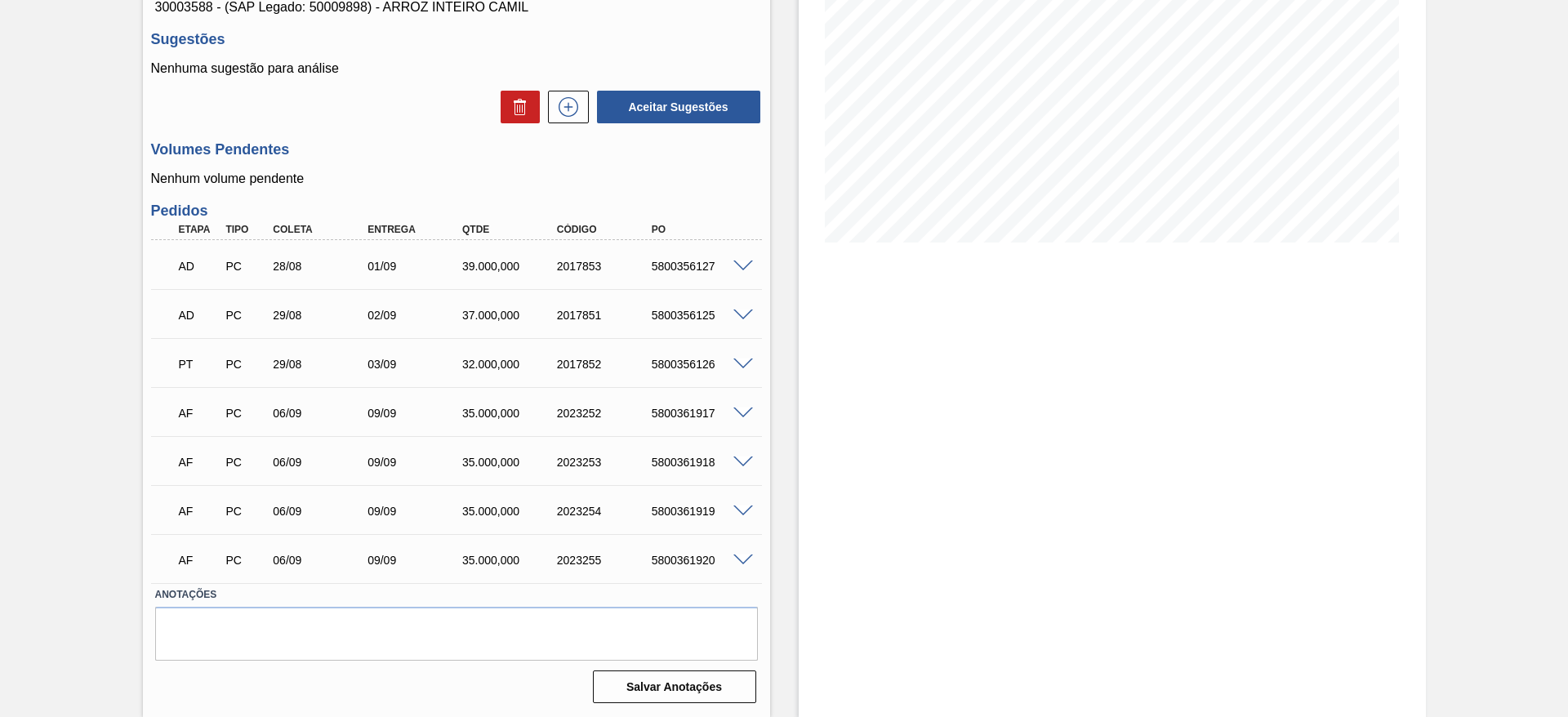
click at [699, 557] on div "5800361920" at bounding box center [700, 560] width 107 height 13
copy div "5800361920"
click at [743, 564] on span at bounding box center [744, 561] width 20 height 12
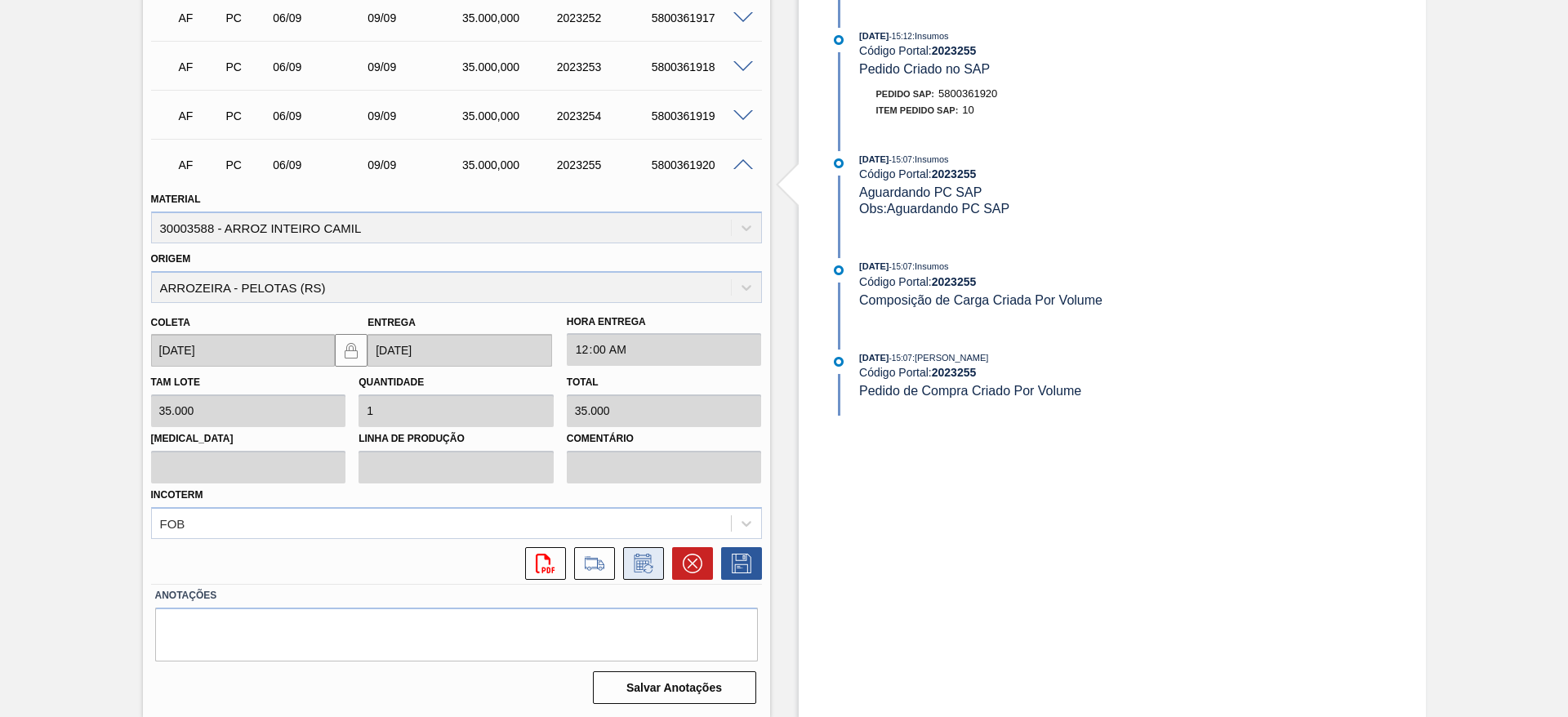
scroll to position [631, 0]
click at [596, 559] on icon at bounding box center [594, 563] width 26 height 20
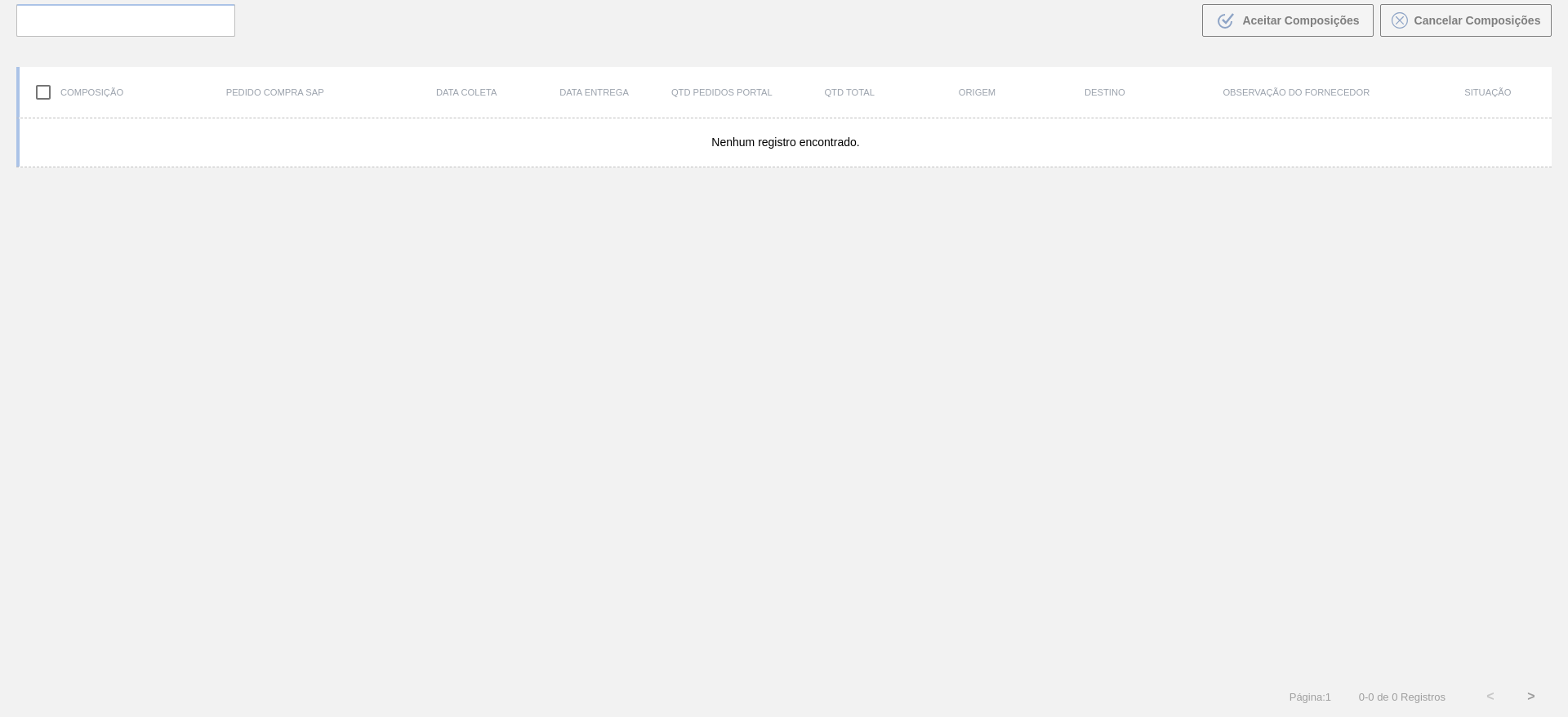
scroll to position [118, 0]
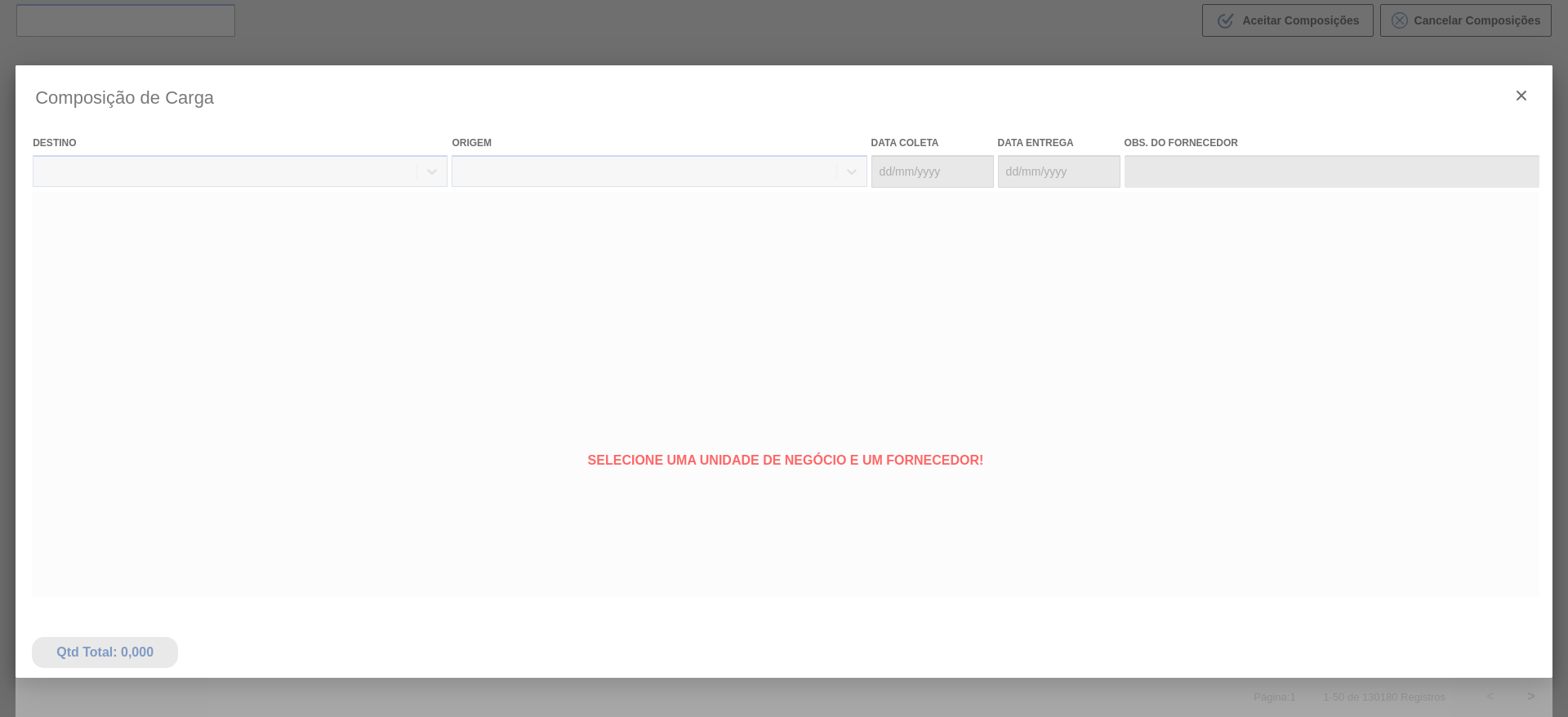
type coleta "06/09/2025"
type entrega "[DATE]"
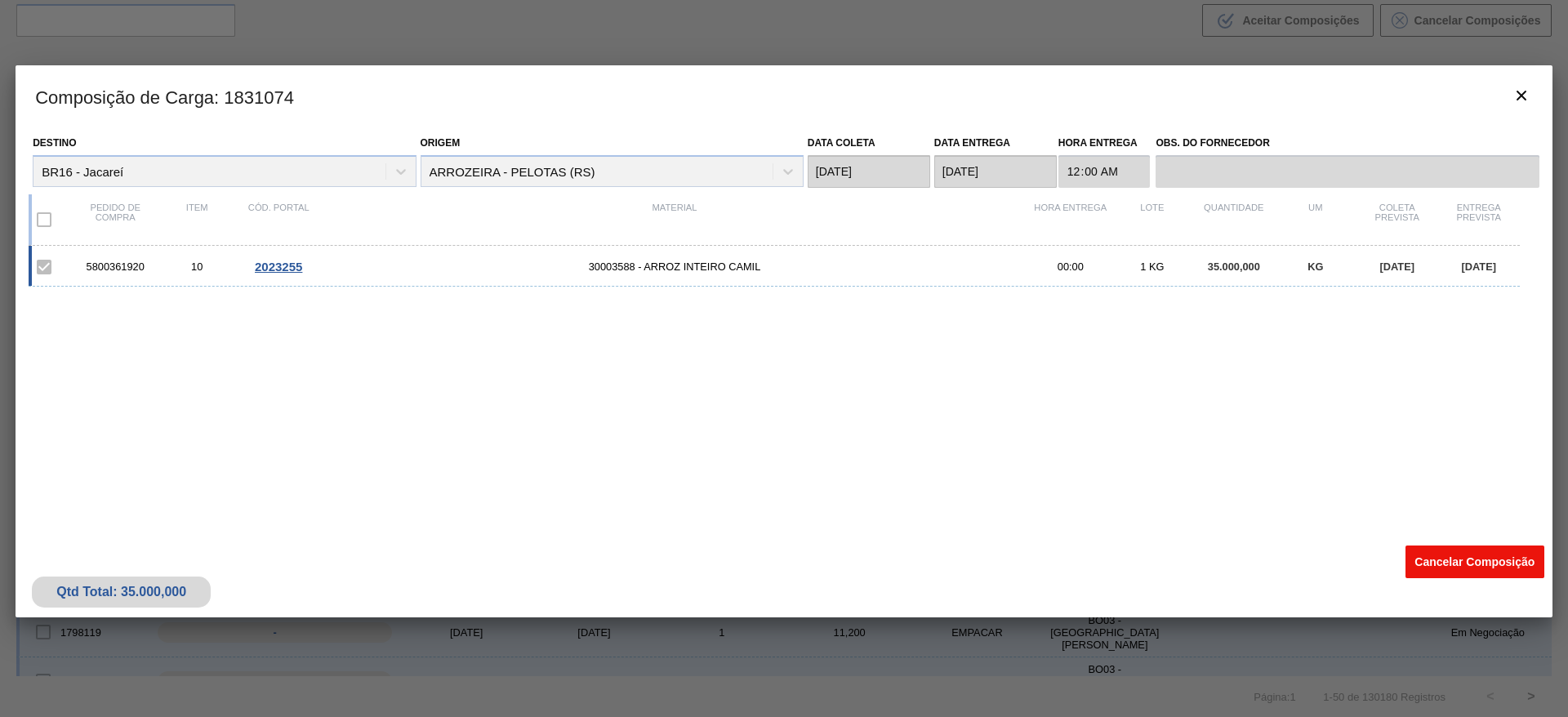
click at [1458, 547] on button "Cancelar Composição" at bounding box center [1474, 562] width 138 height 33
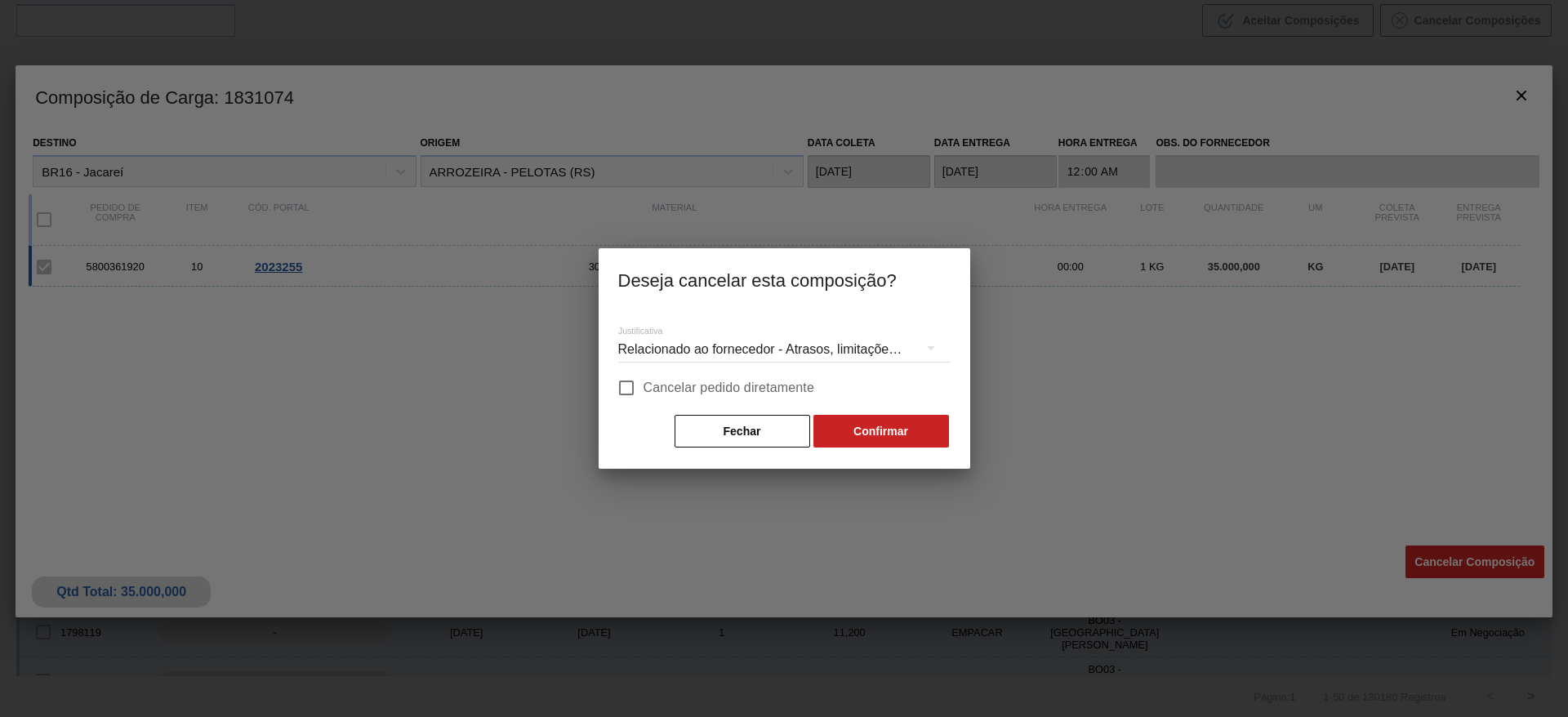
click at [747, 398] on label "Cancelar pedido diretamente" at bounding box center [712, 387] width 206 height 34
click at [643, 398] on input "Cancelar pedido diretamente" at bounding box center [626, 387] width 34 height 34
checkbox input "true"
click at [892, 434] on button "Confirmar" at bounding box center [881, 431] width 135 height 33
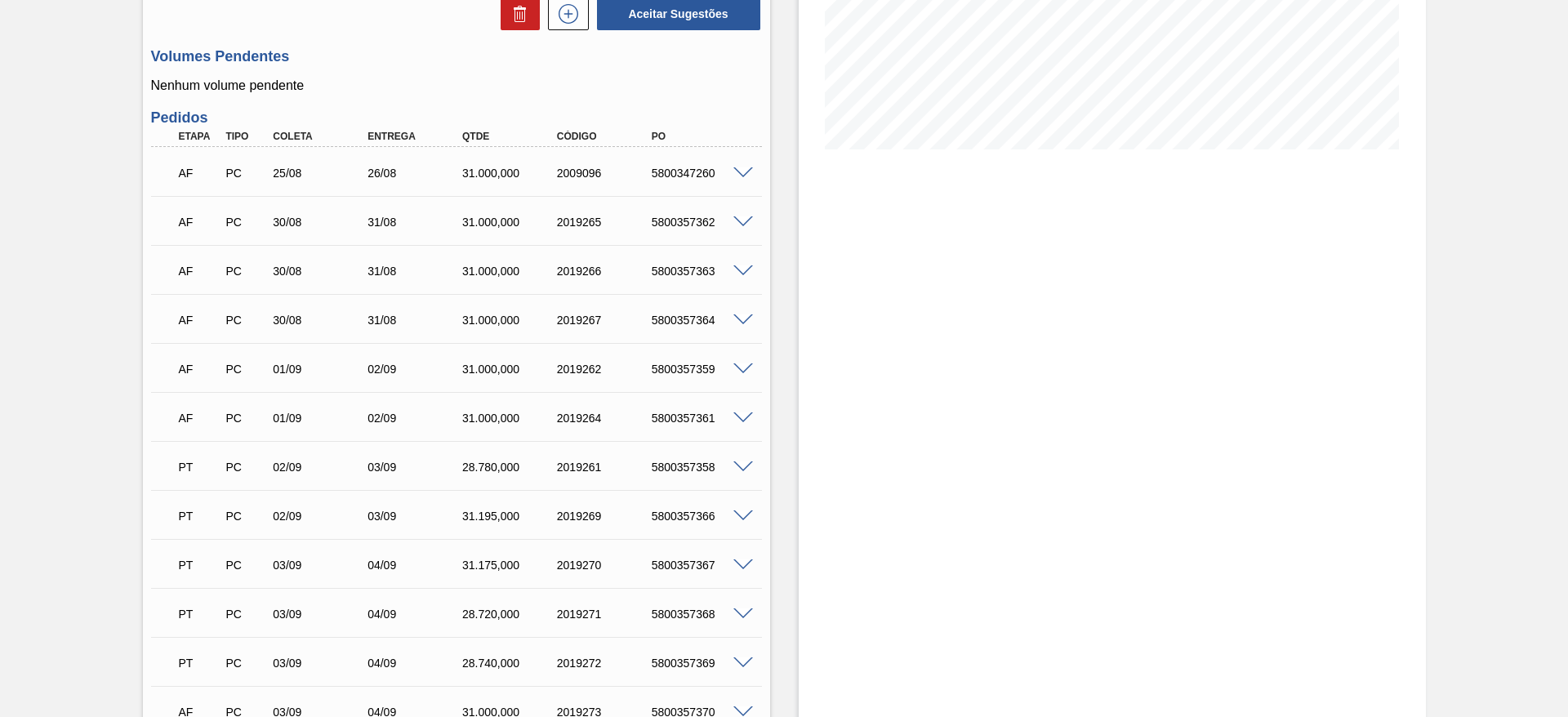
scroll to position [367, 0]
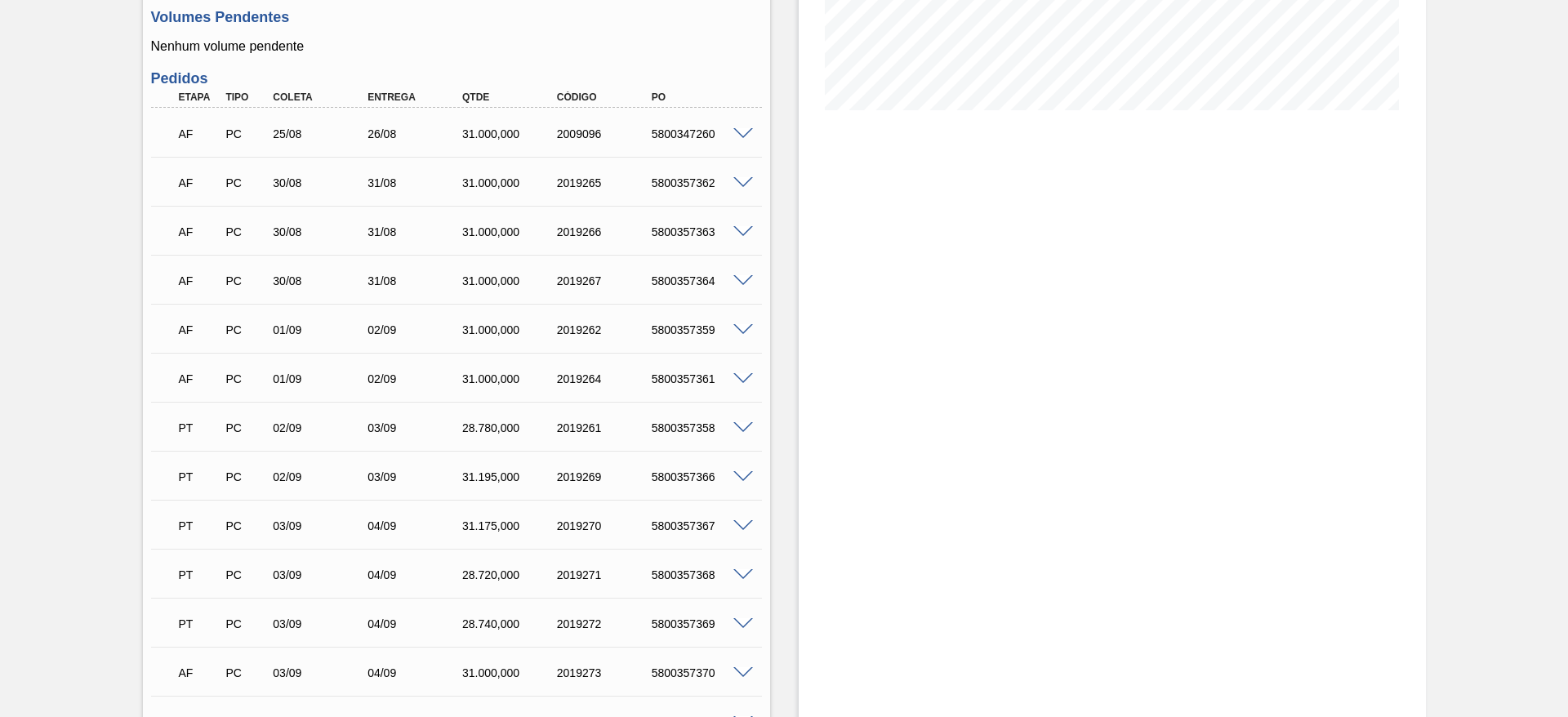
click at [746, 188] on div "5800357362" at bounding box center [700, 182] width 107 height 13
click at [747, 179] on span at bounding box center [744, 183] width 20 height 12
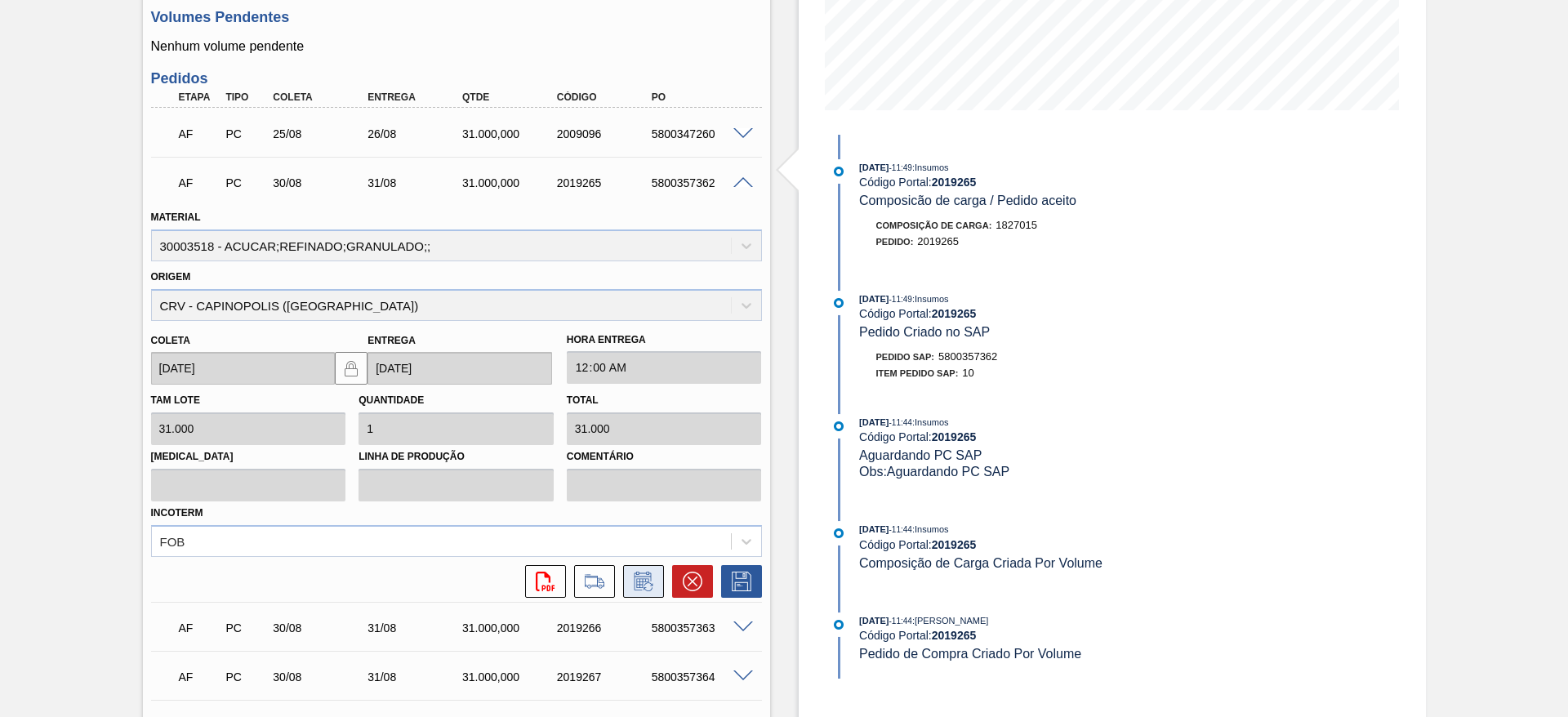
click at [636, 589] on icon at bounding box center [643, 582] width 26 height 20
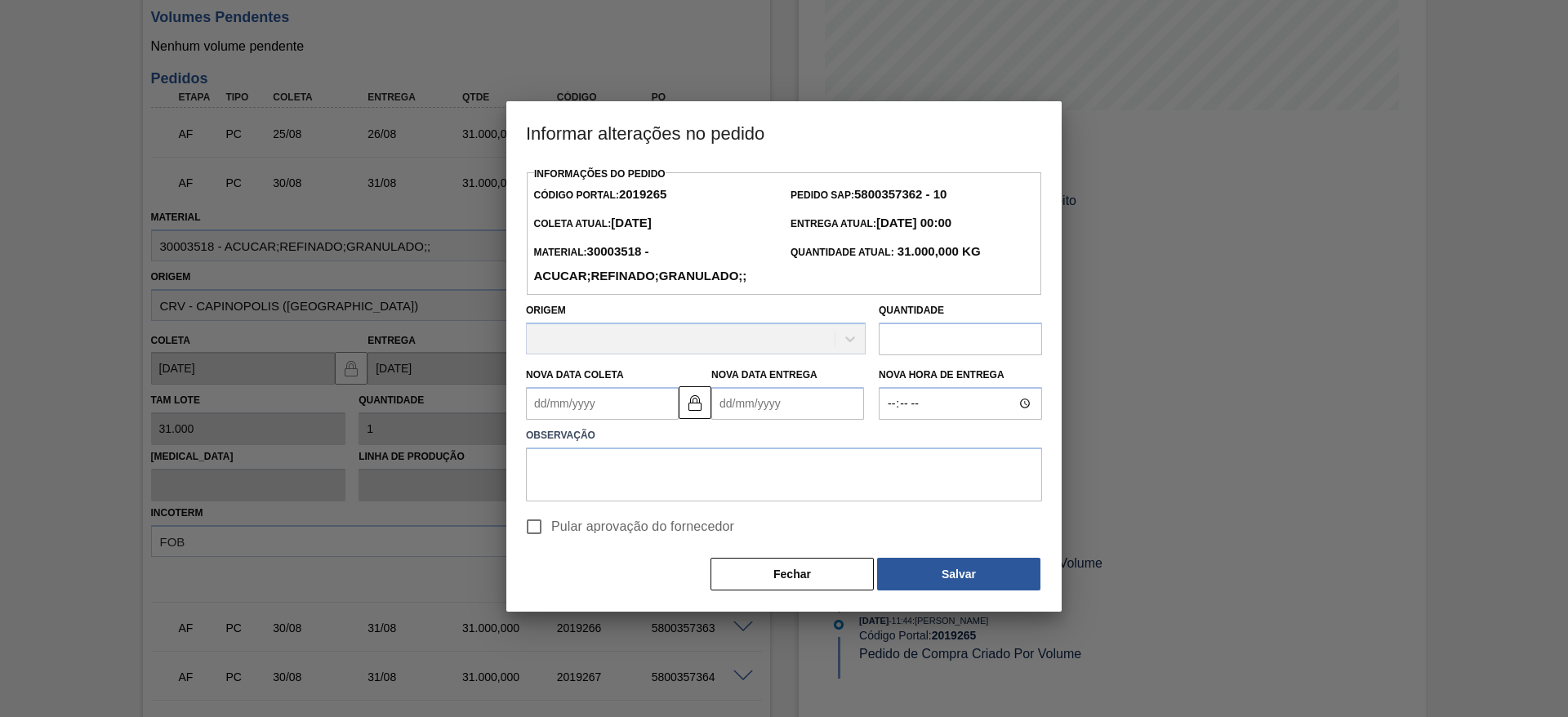
click at [588, 400] on Coleta2019265 "Nova Data Coleta" at bounding box center [601, 403] width 152 height 33
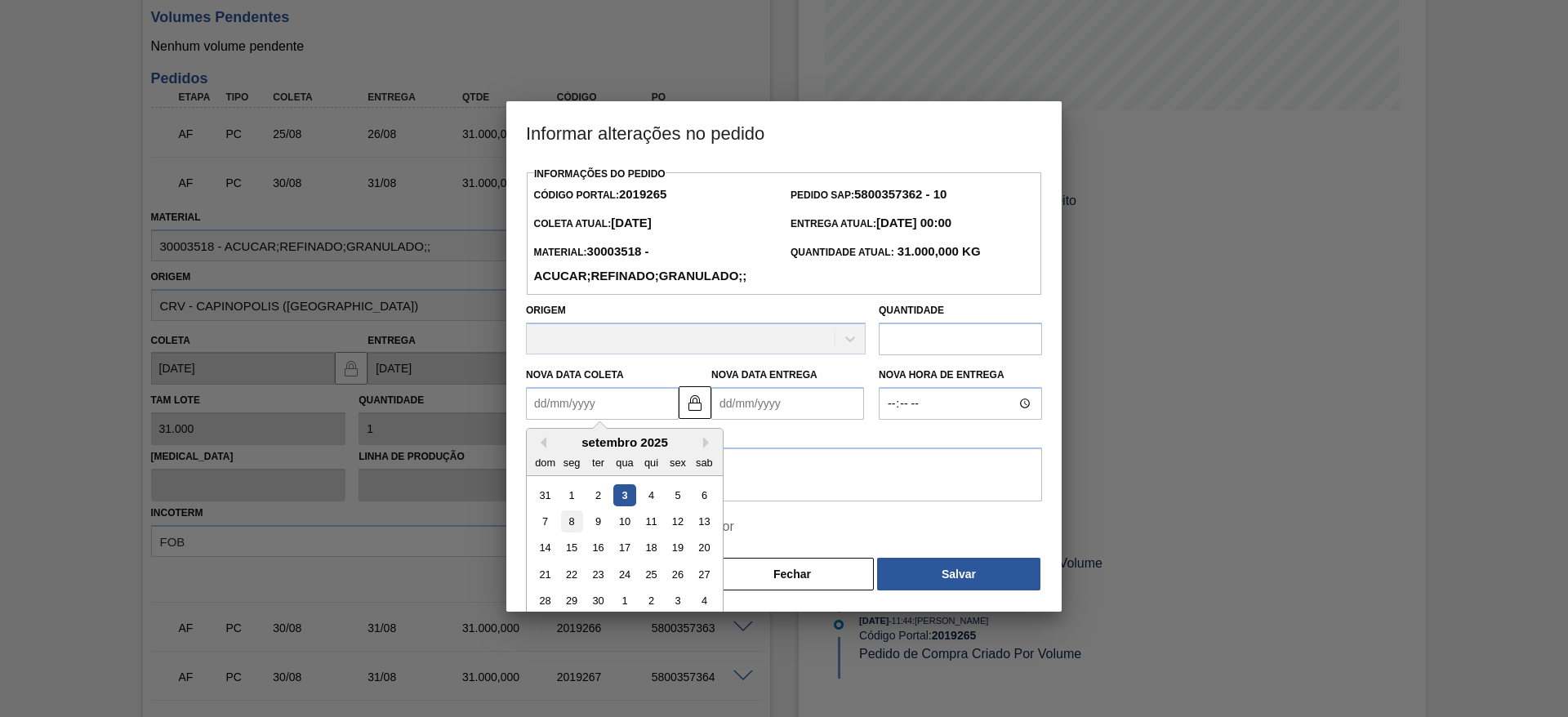
click at [570, 533] on div "8" at bounding box center [572, 522] width 22 height 22
type Coleta2019265 "[DATE]"
type Entrega2019265 "09/09/2025"
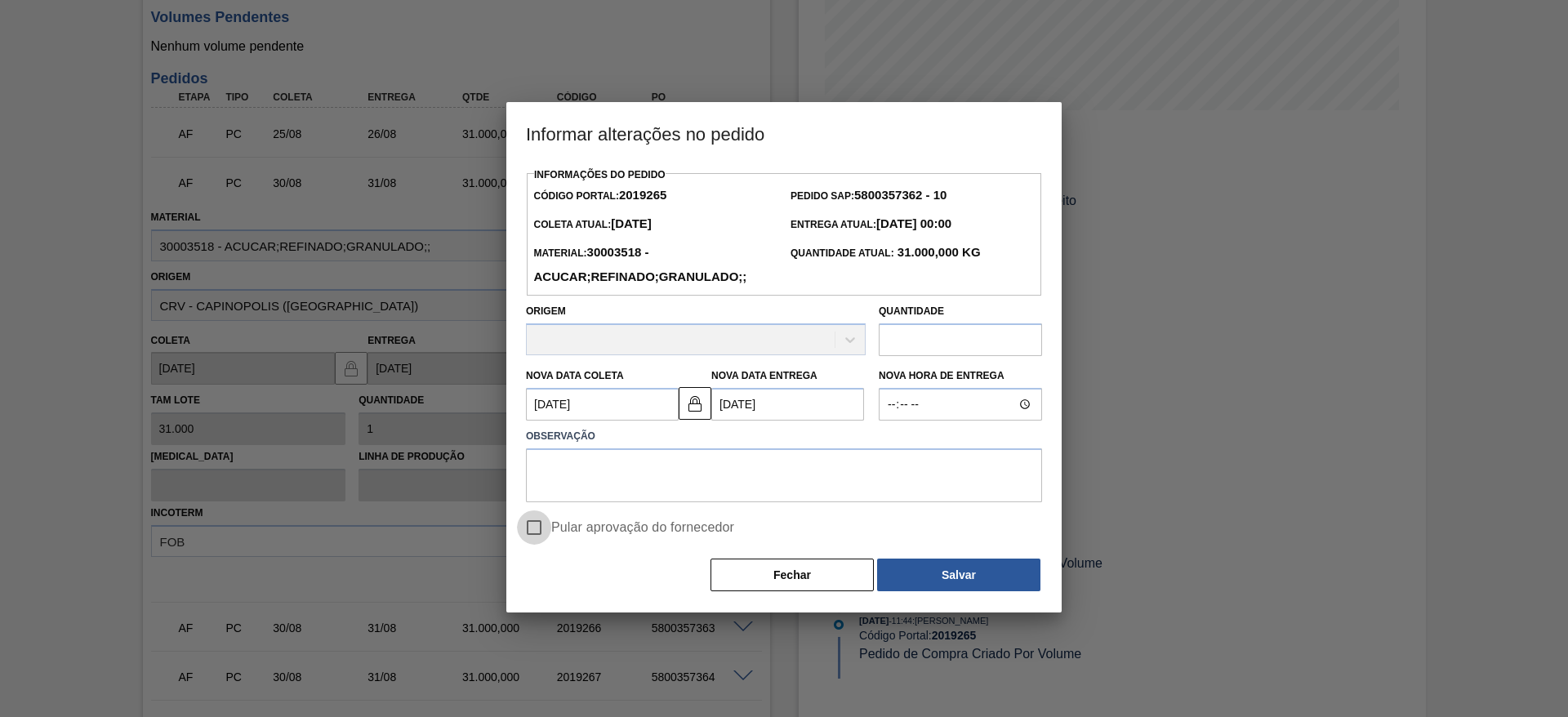
click at [542, 541] on input "Pular aprovação do fornecedor" at bounding box center [534, 528] width 34 height 34
checkbox input "true"
click at [554, 484] on textarea at bounding box center [784, 475] width 516 height 54
type textarea "."
click at [947, 552] on div "Informações do Pedido Código Portal: 2019265 Pedido SAP: 5800357362 - 10 Coleta…" at bounding box center [784, 377] width 516 height 429
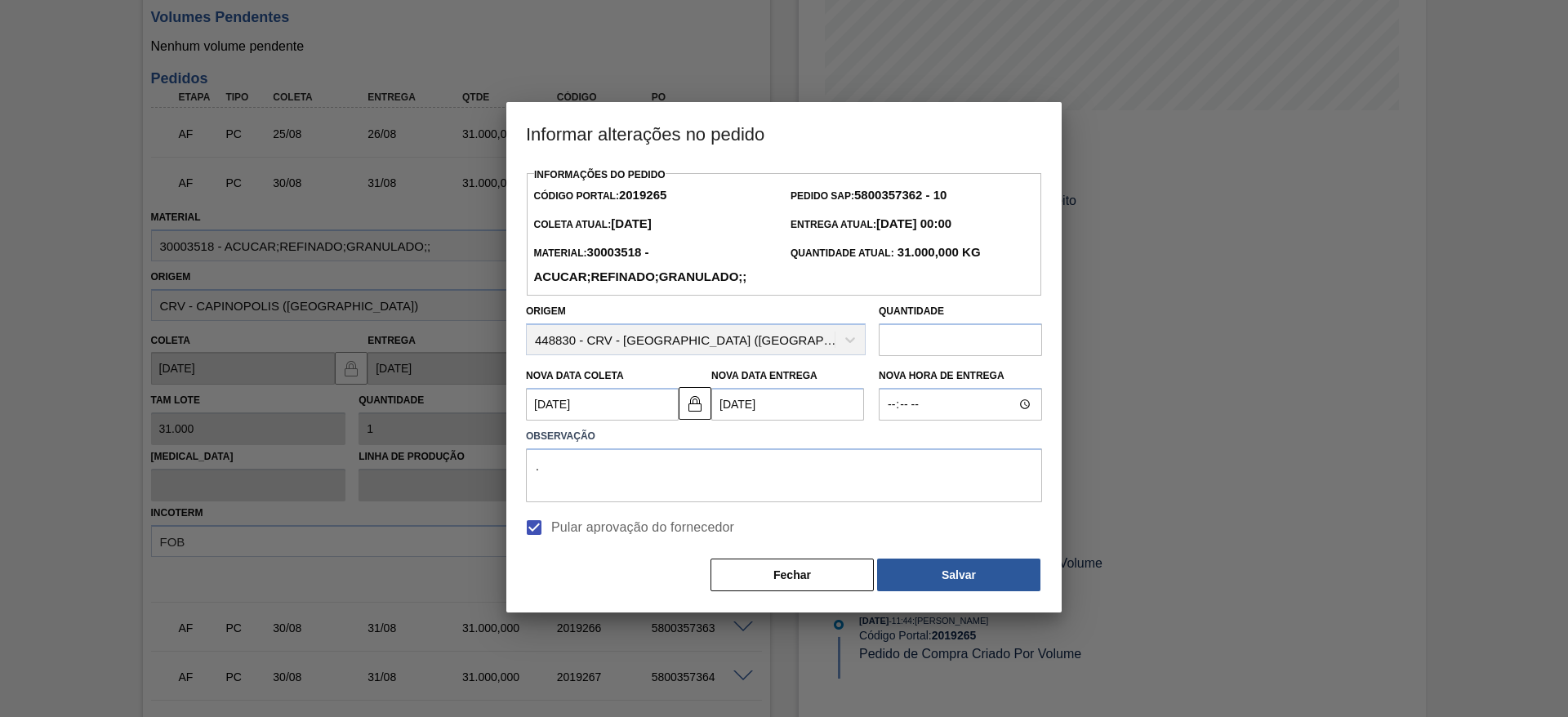
click at [951, 560] on div "Informações do Pedido Código Portal: 2019265 Pedido SAP: 5800357362 - 10 Coleta…" at bounding box center [784, 377] width 516 height 429
click at [957, 571] on button "Salvar" at bounding box center [959, 575] width 163 height 33
click at [977, 583] on button "Salvar" at bounding box center [959, 575] width 163 height 33
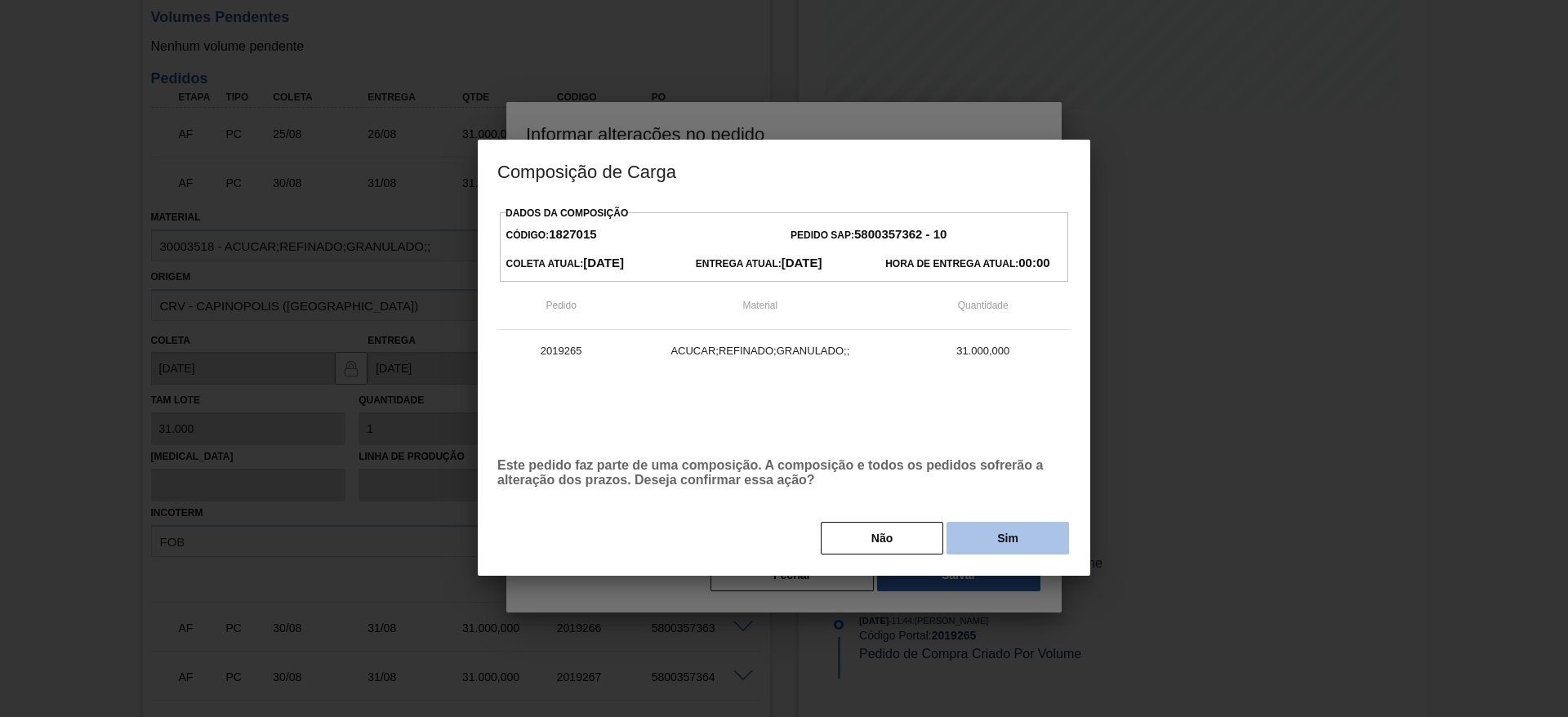
drag, startPoint x: 975, startPoint y: 571, endPoint x: 989, endPoint y: 533, distance: 40.5
click at [984, 538] on div "Dados da Composição Código: 1827015 Pedido SAP: 5800357362 - 10 Coleta Atual: 3…" at bounding box center [784, 389] width 612 height 374
click at [989, 533] on button "Sim" at bounding box center [1008, 538] width 122 height 33
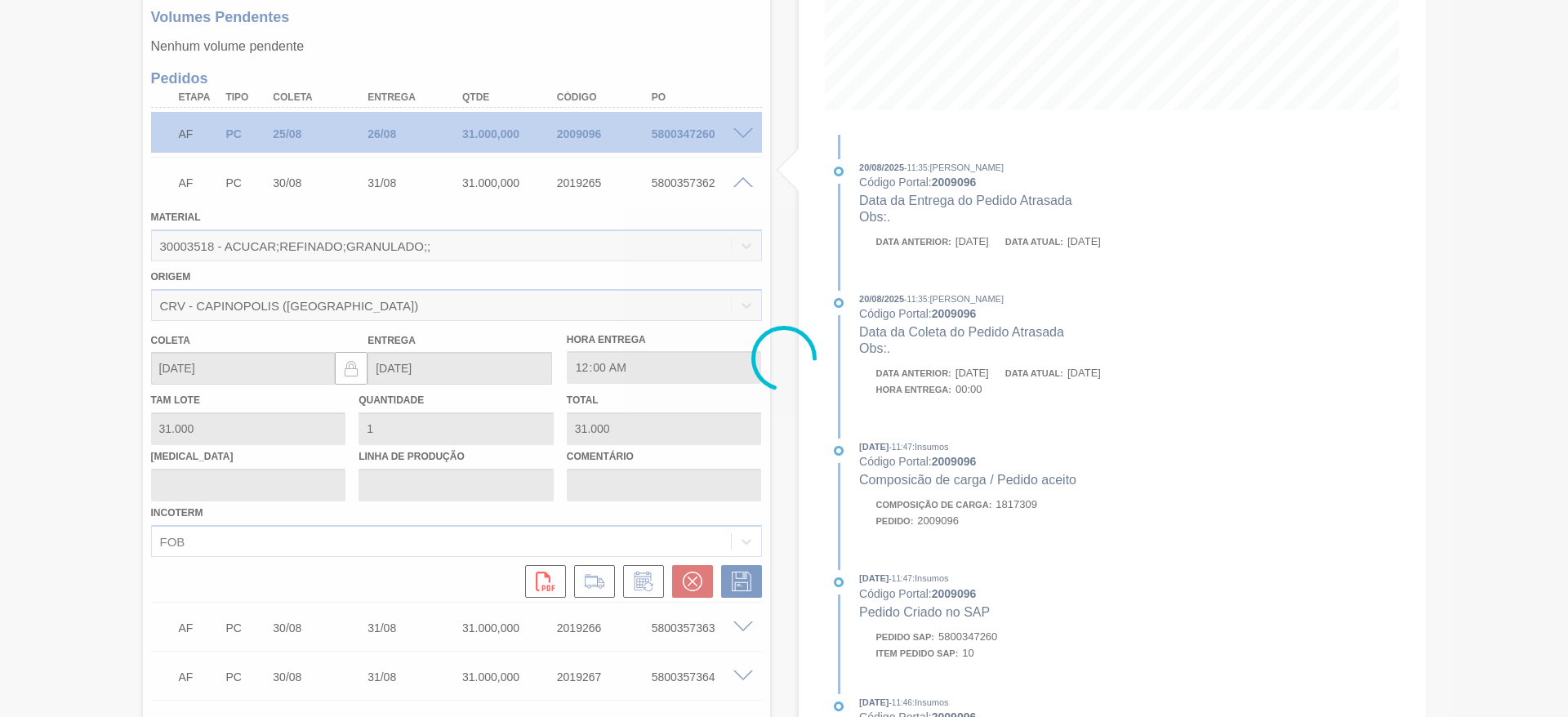
type input "."
type input "[DATE]"
type input "09/09/2025"
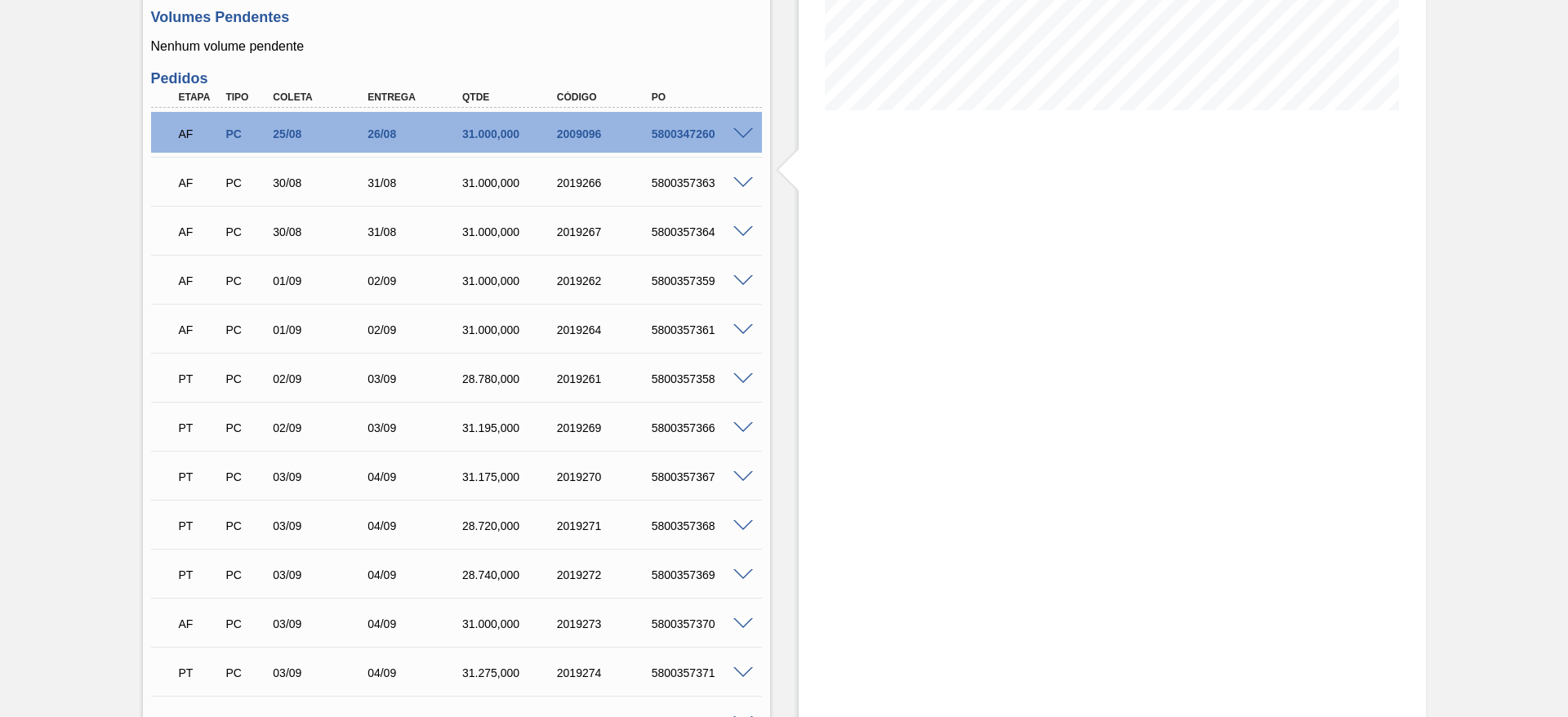
click at [737, 181] on span at bounding box center [744, 183] width 20 height 12
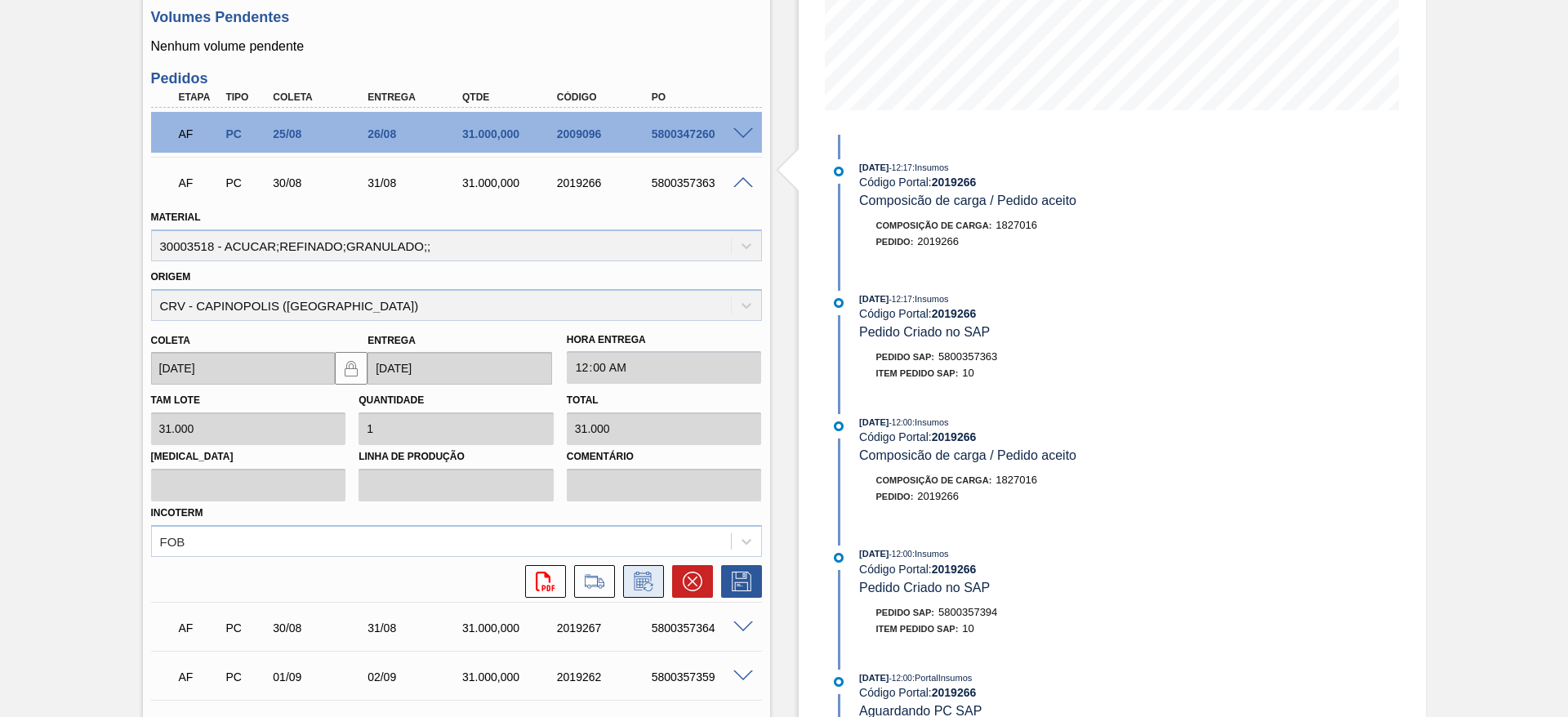
click at [634, 567] on button at bounding box center [643, 582] width 41 height 33
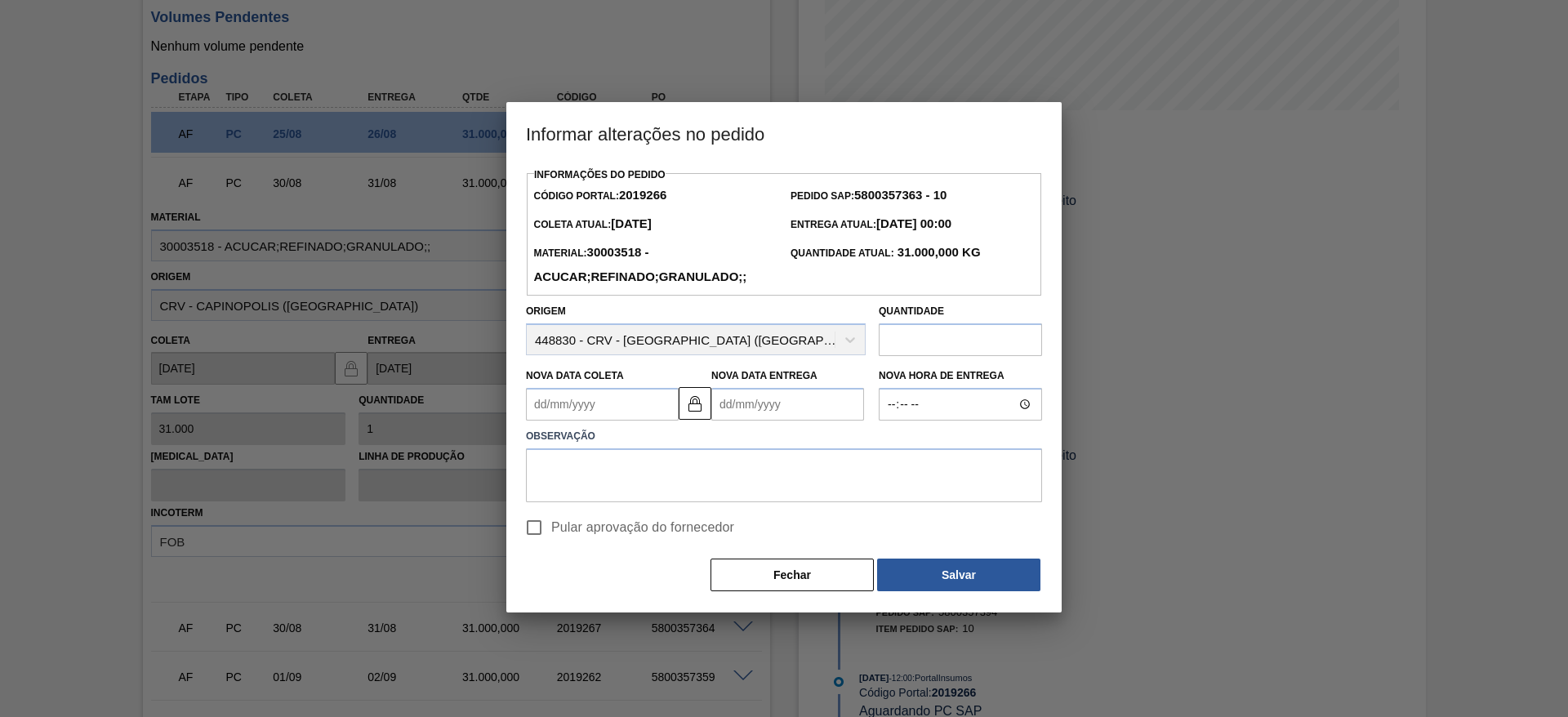
click at [556, 526] on span "Pular aprovação do fornecedor" at bounding box center [643, 528] width 183 height 20
click at [552, 526] on input "Pular aprovação do fornecedor" at bounding box center [534, 528] width 34 height 34
checkbox input "true"
click at [560, 414] on Coleta2019266 "Nova Data Coleta" at bounding box center [601, 404] width 152 height 33
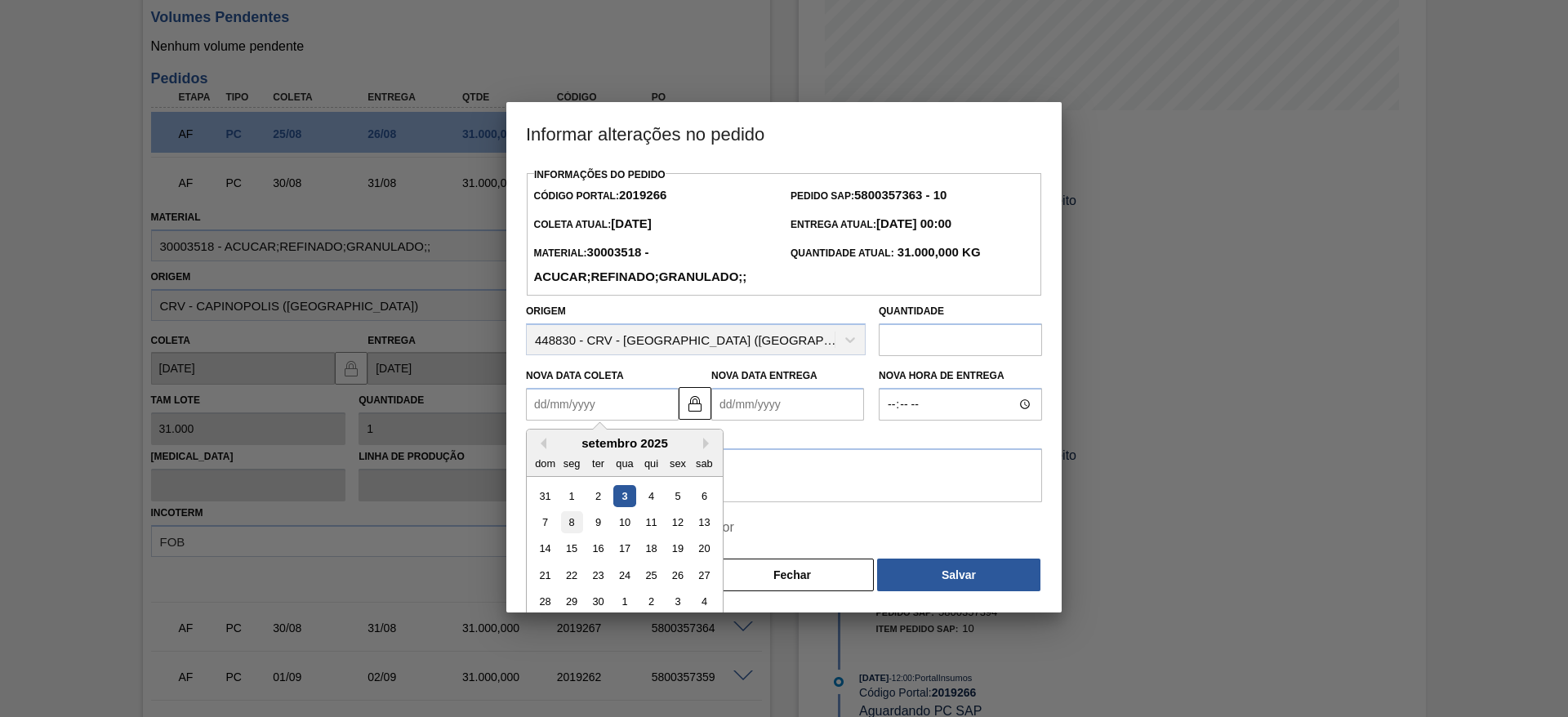
click at [569, 531] on div "8" at bounding box center [572, 522] width 22 height 22
type Coleta2019266 "[DATE]"
type Entrega2019266 "09/09/2025"
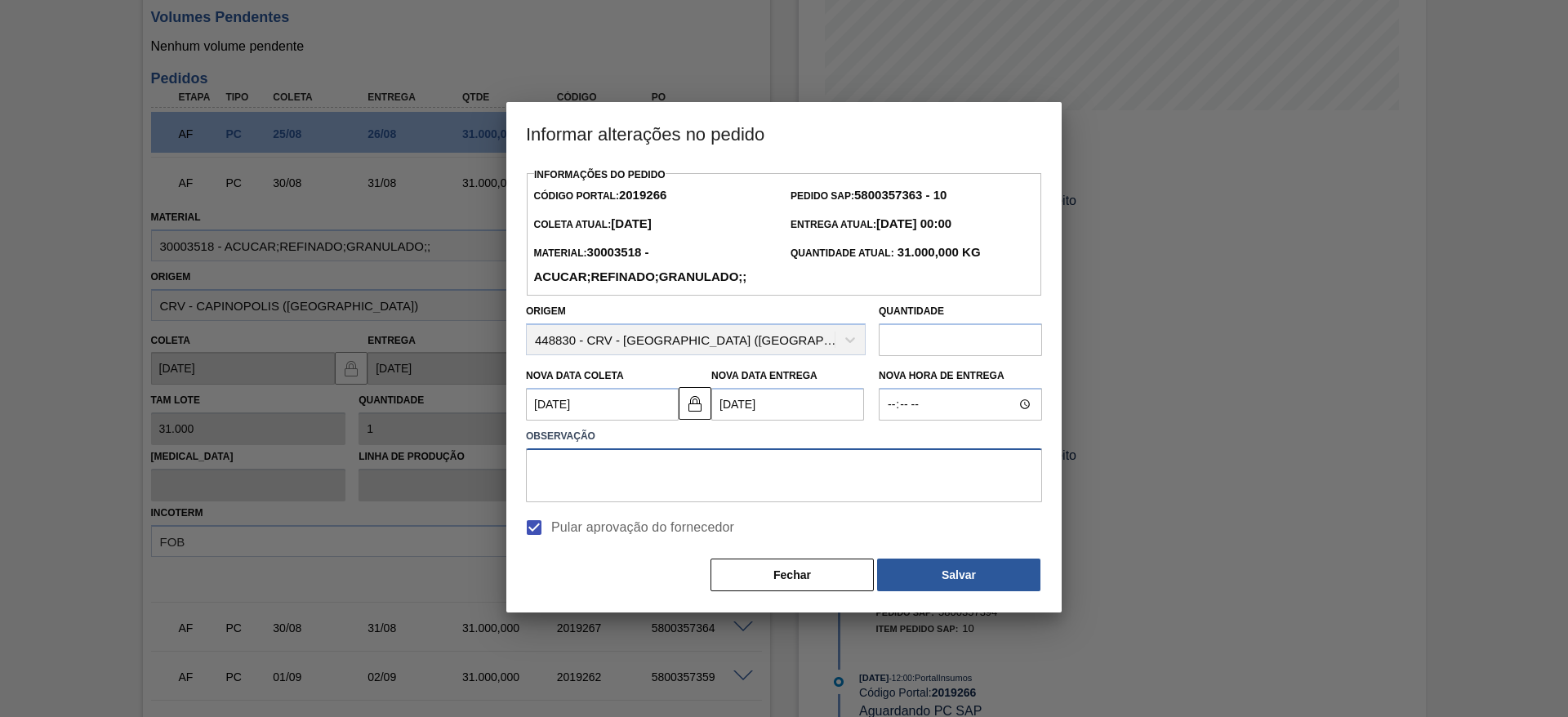
click at [672, 471] on textarea at bounding box center [784, 475] width 516 height 54
type textarea "."
click at [1029, 567] on button "Salvar" at bounding box center [959, 575] width 163 height 33
click at [1010, 575] on button "Salvar" at bounding box center [959, 575] width 163 height 33
click at [1006, 581] on button "Salvar" at bounding box center [959, 575] width 163 height 33
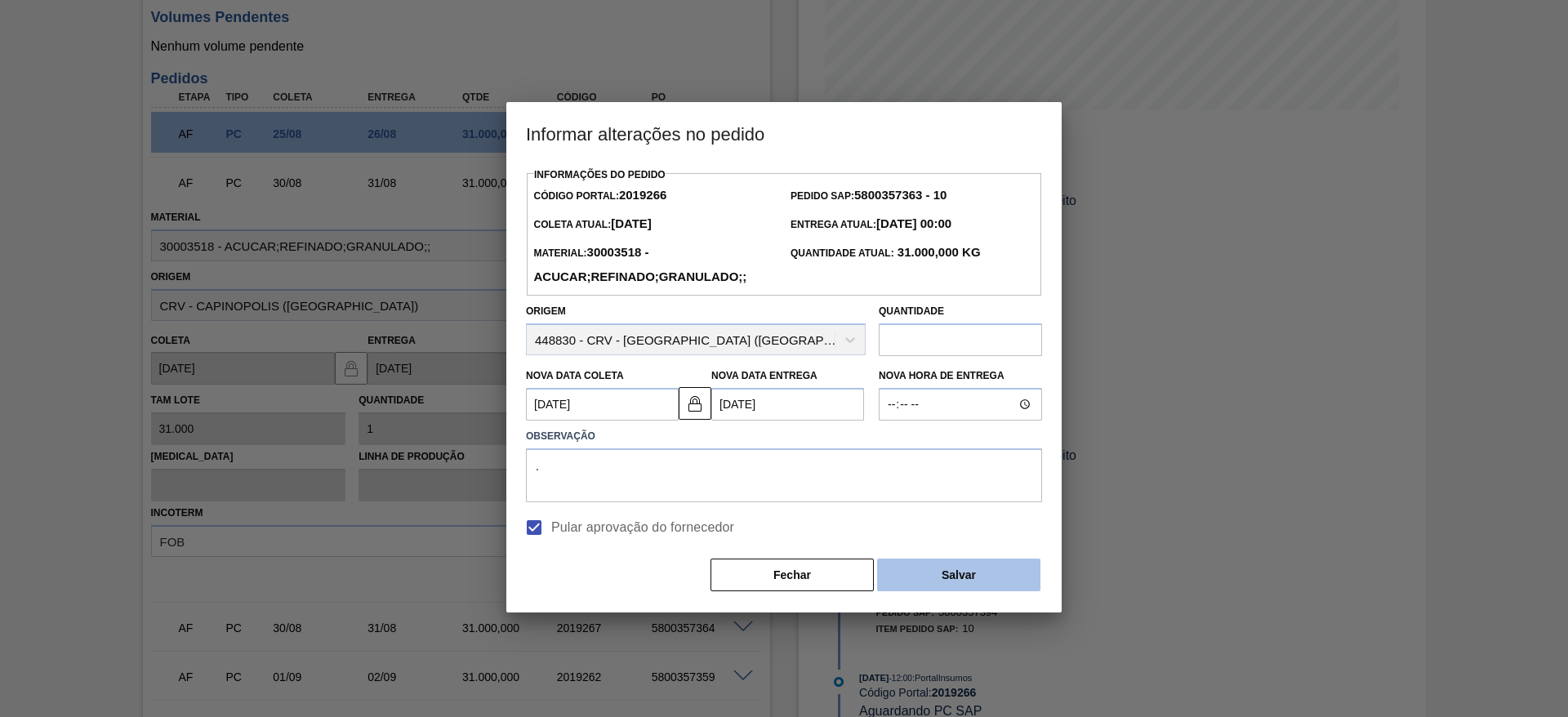
click at [946, 588] on button "Salvar" at bounding box center [959, 575] width 163 height 33
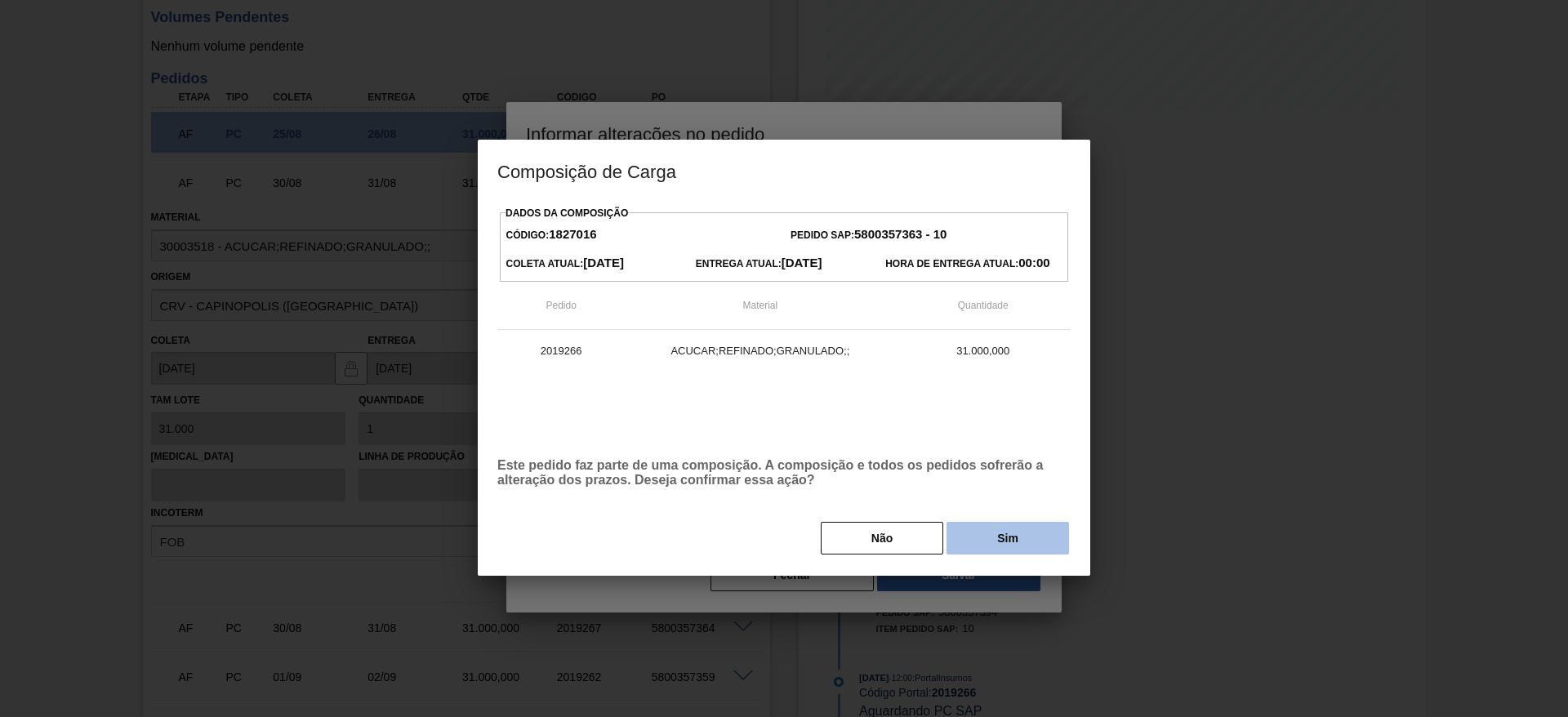
click at [997, 554] on button "Sim" at bounding box center [1008, 538] width 122 height 33
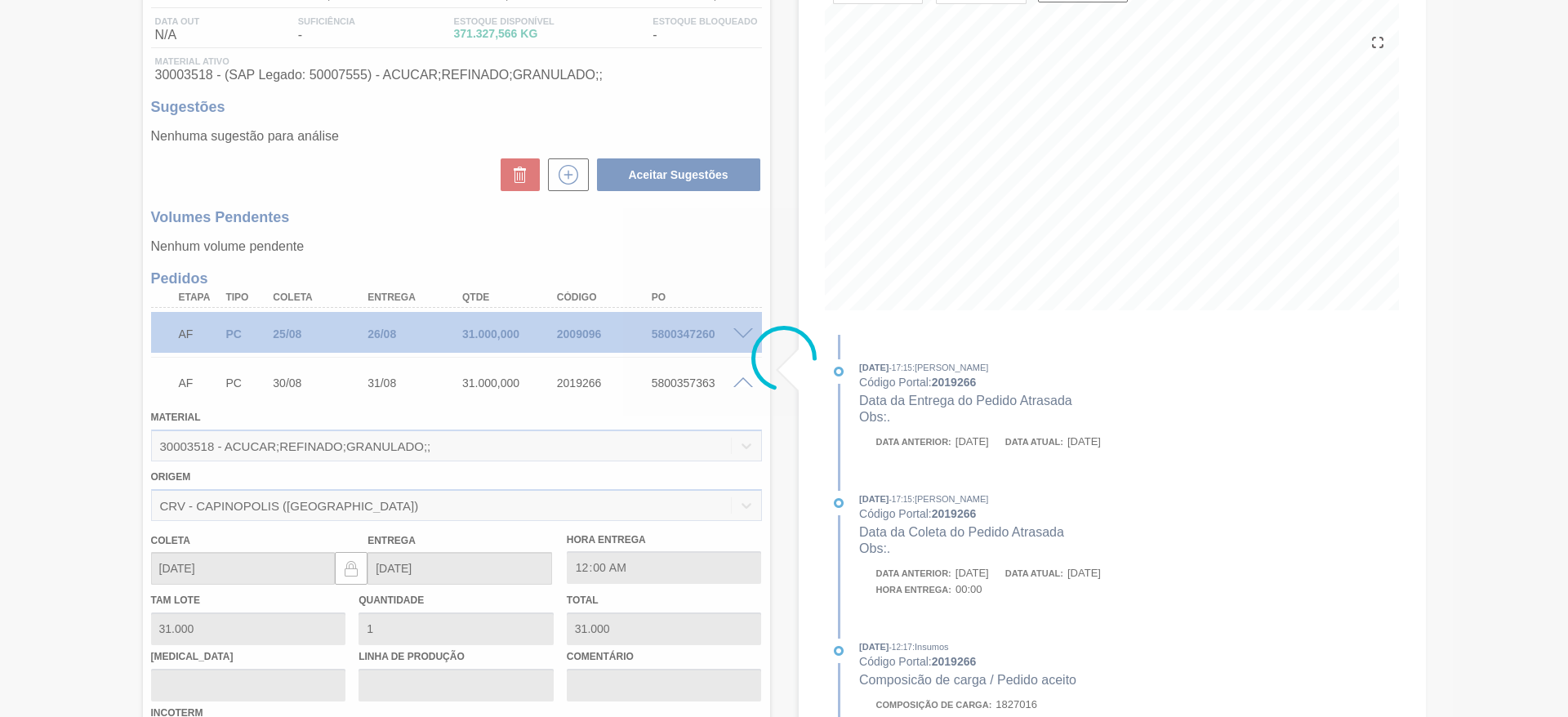
type input "."
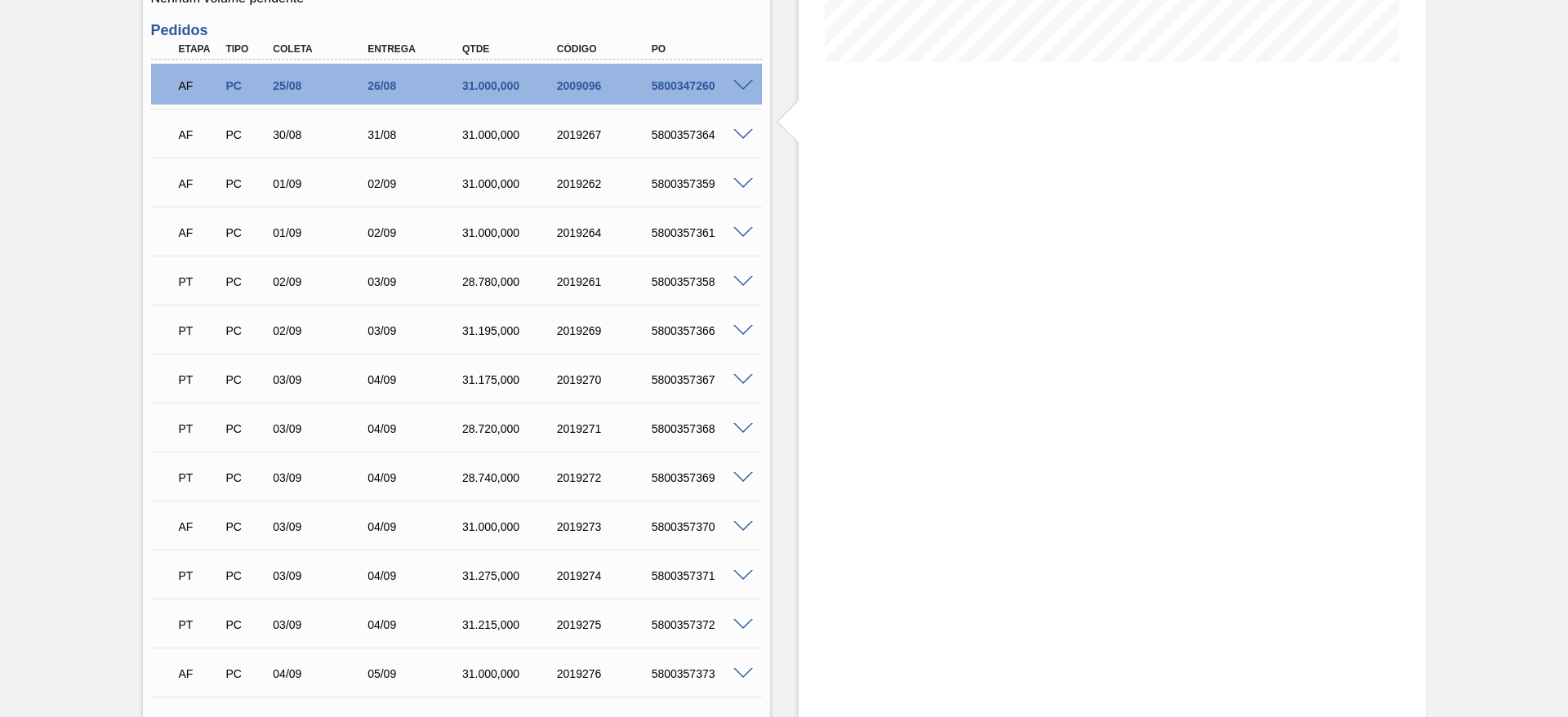
scroll to position [427, 0]
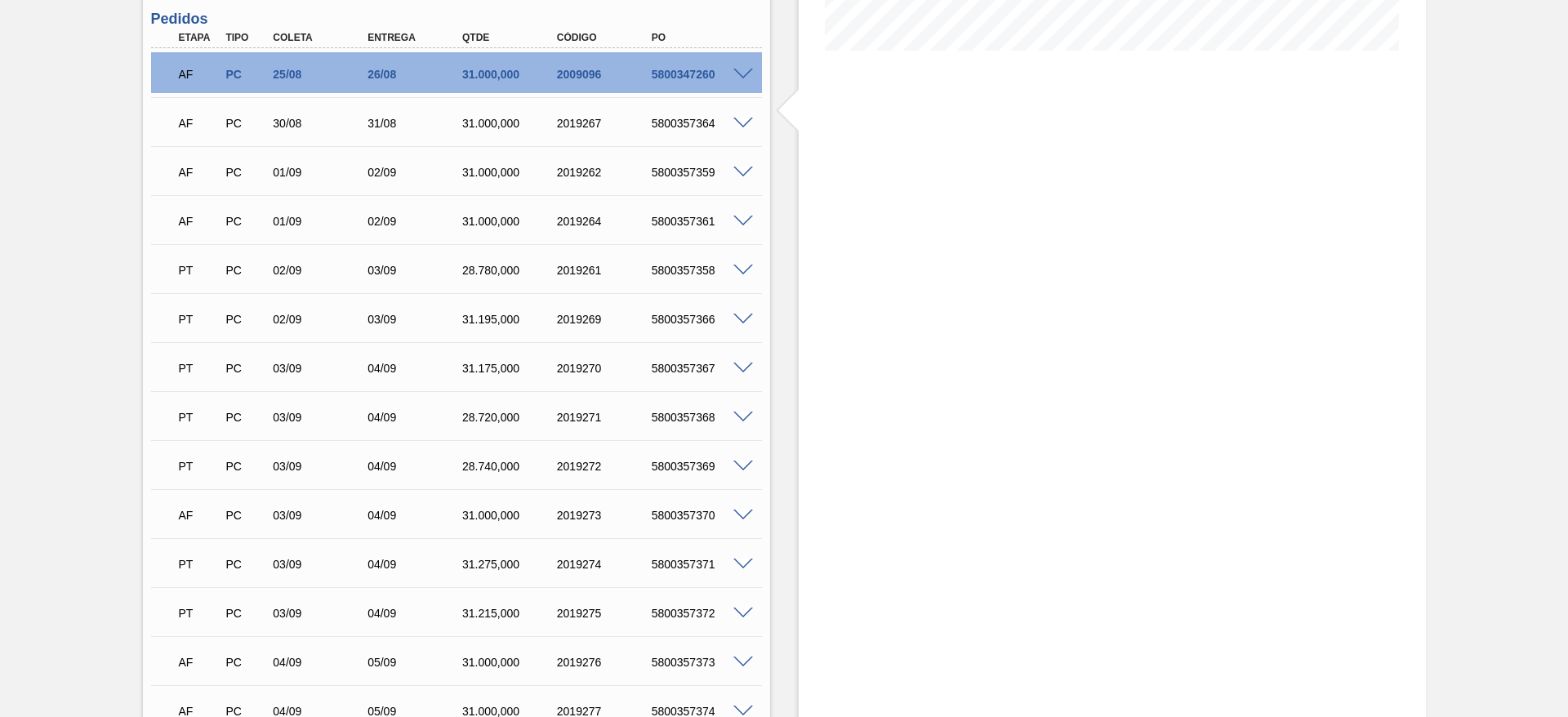
click at [737, 125] on span at bounding box center [744, 123] width 20 height 12
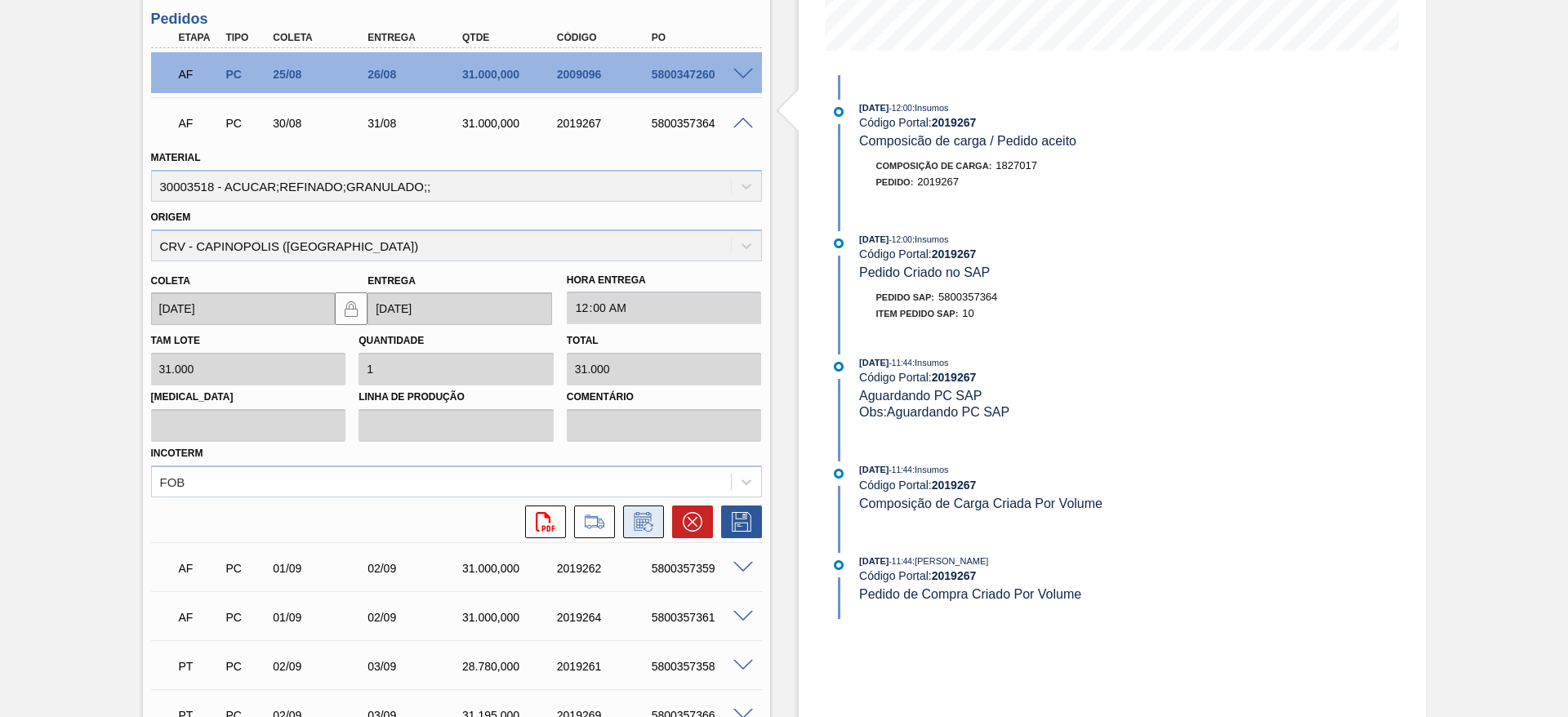
click at [642, 510] on button at bounding box center [643, 522] width 41 height 33
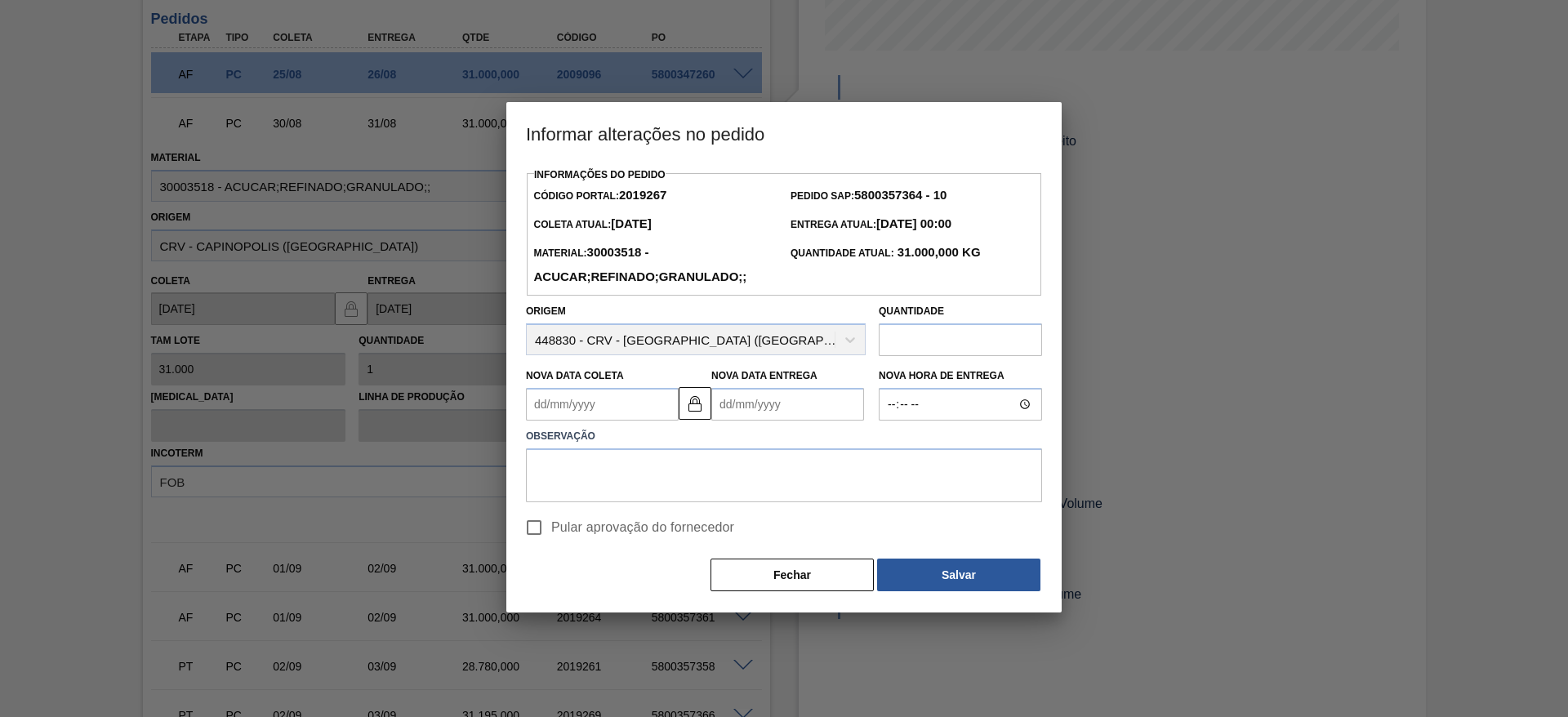
click at [558, 402] on Coleta2019267 "Nova Data Coleta" at bounding box center [601, 404] width 152 height 33
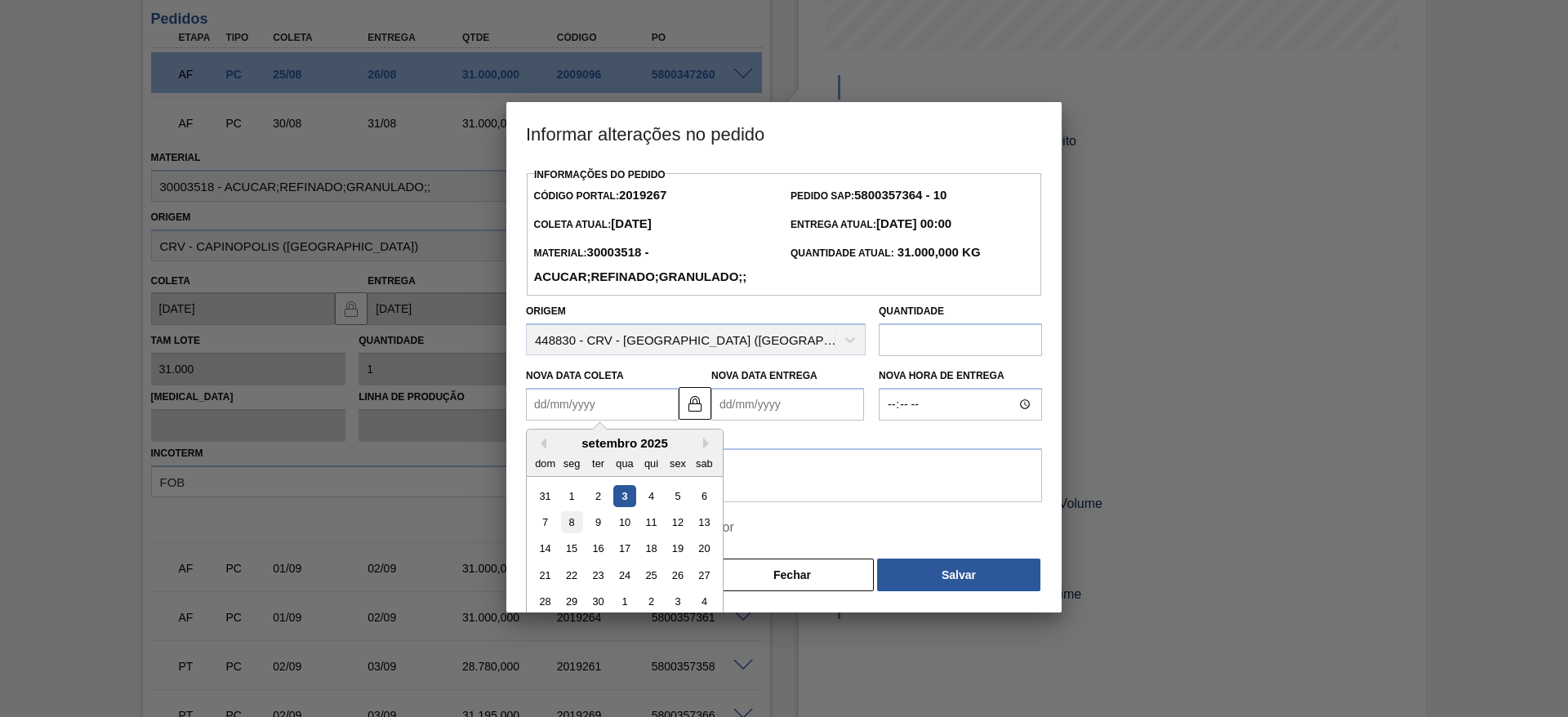
click at [570, 521] on div "8" at bounding box center [572, 522] width 22 height 22
type Coleta2019267 "[DATE]"
type Entrega2019267 "09/09/2025"
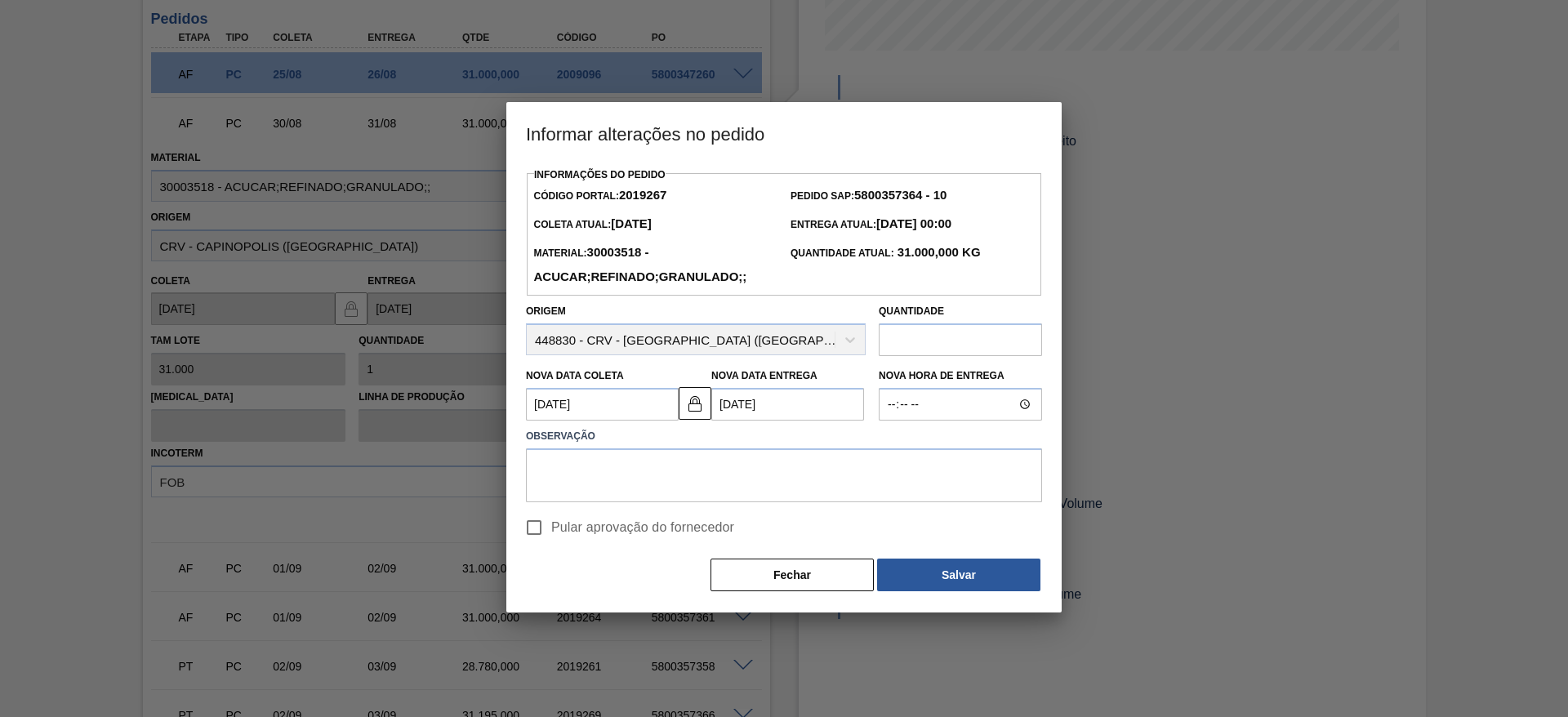
click at [543, 526] on input "Pular aprovação do fornecedor" at bounding box center [534, 528] width 34 height 34
checkbox input "true"
click at [570, 472] on textarea at bounding box center [784, 475] width 516 height 54
type textarea "."
click at [936, 552] on div "Informações do Pedido Código Portal: 2019267 Pedido SAP: 5800357364 - 10 Coleta…" at bounding box center [784, 377] width 516 height 429
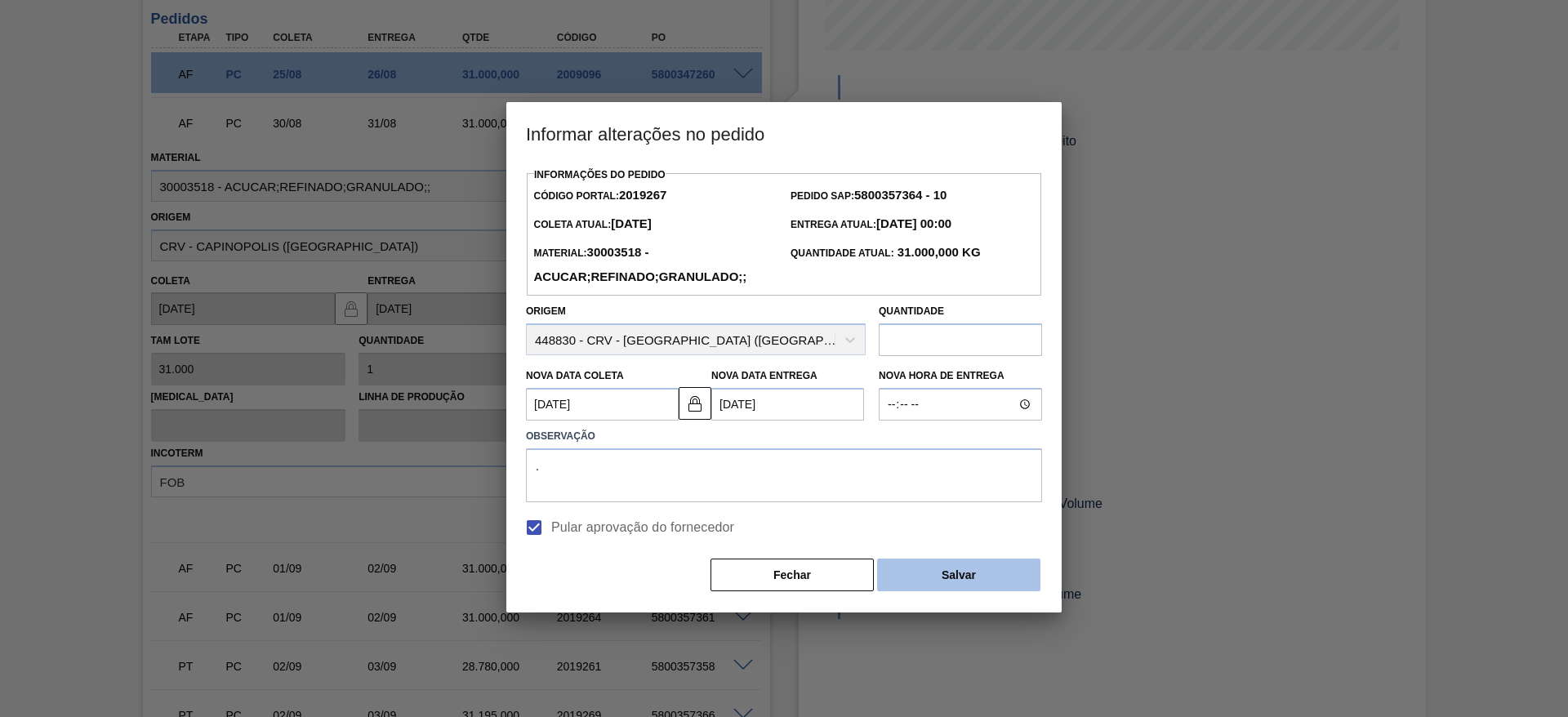
click at [963, 575] on button "Salvar" at bounding box center [959, 575] width 163 height 33
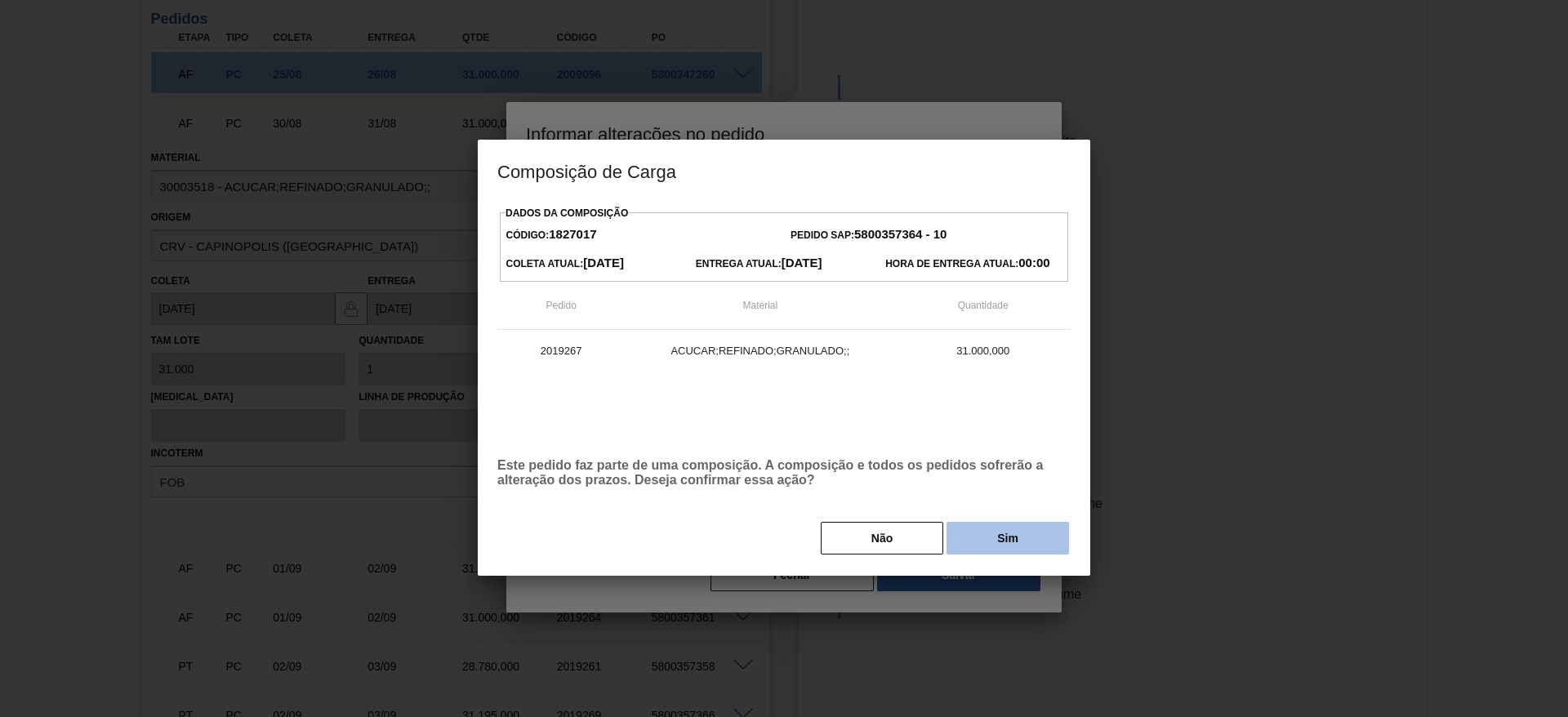
click at [1009, 543] on button "Sim" at bounding box center [1008, 538] width 122 height 33
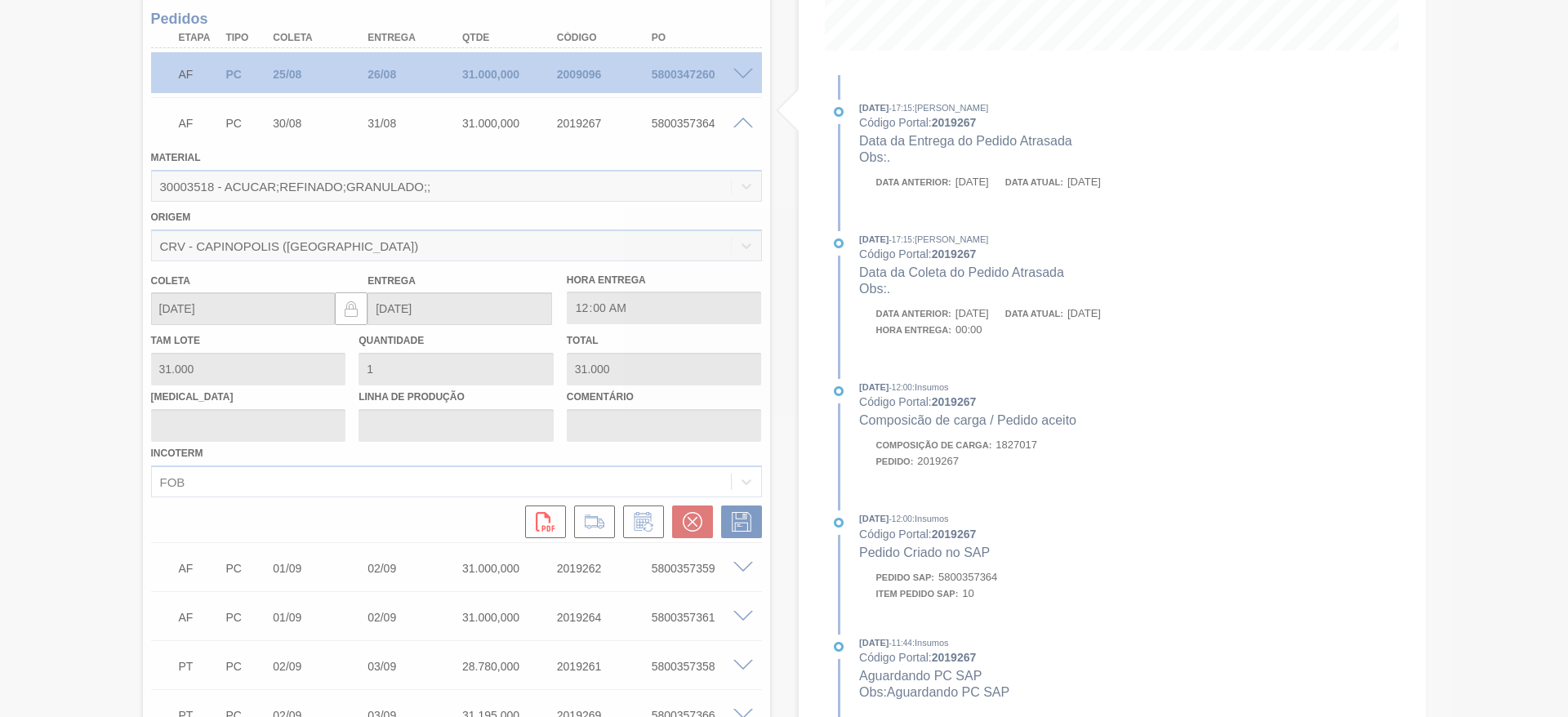
type input "."
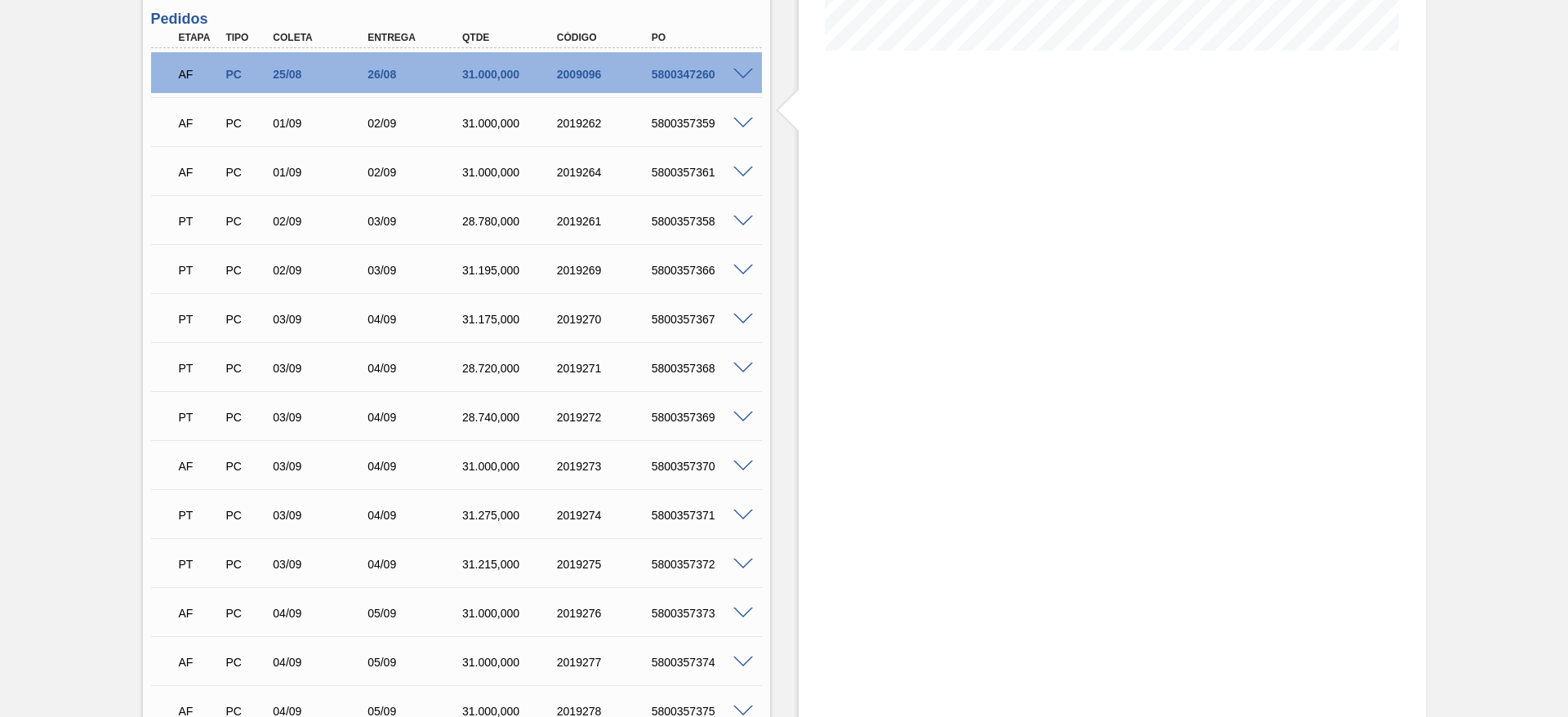
click at [741, 69] on span at bounding box center [744, 75] width 20 height 12
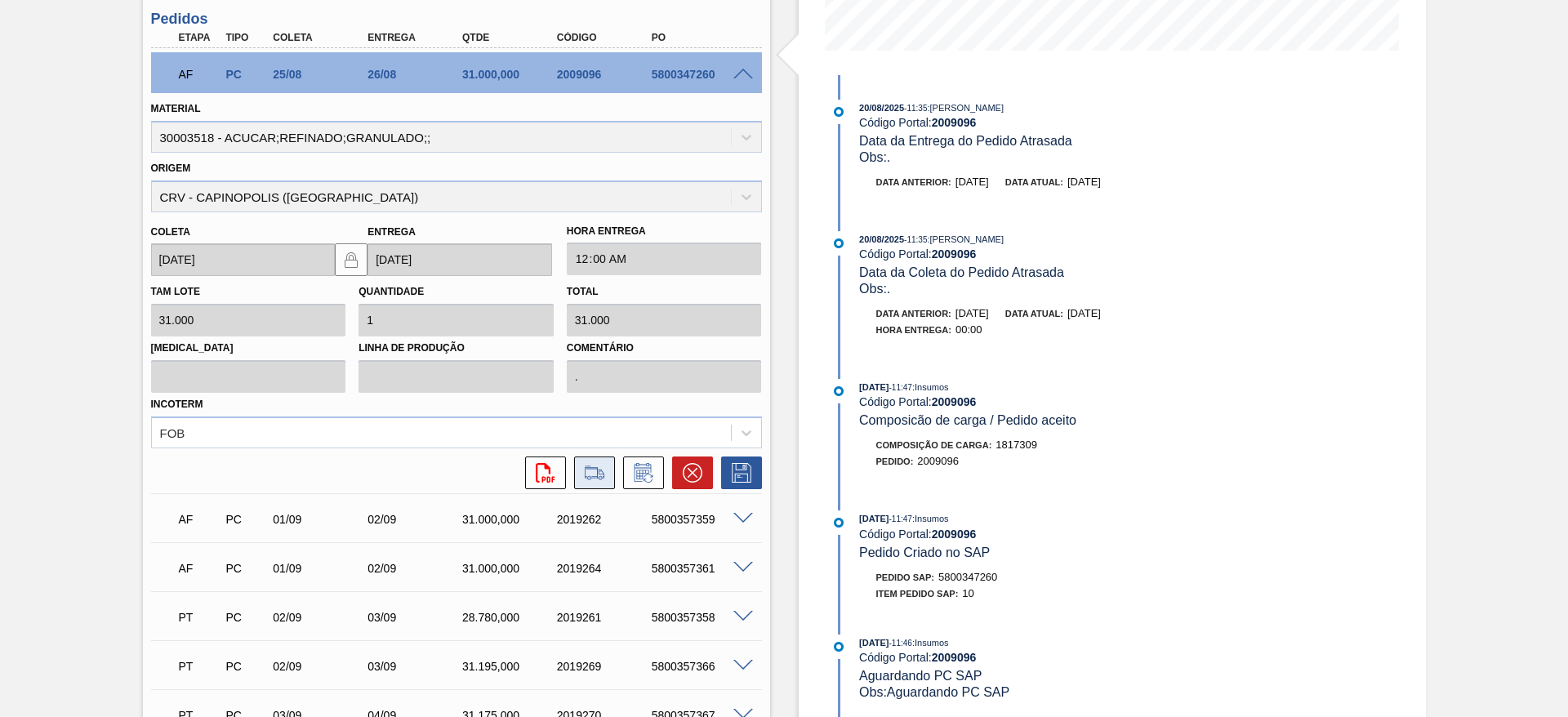
click at [595, 470] on icon at bounding box center [594, 473] width 26 height 20
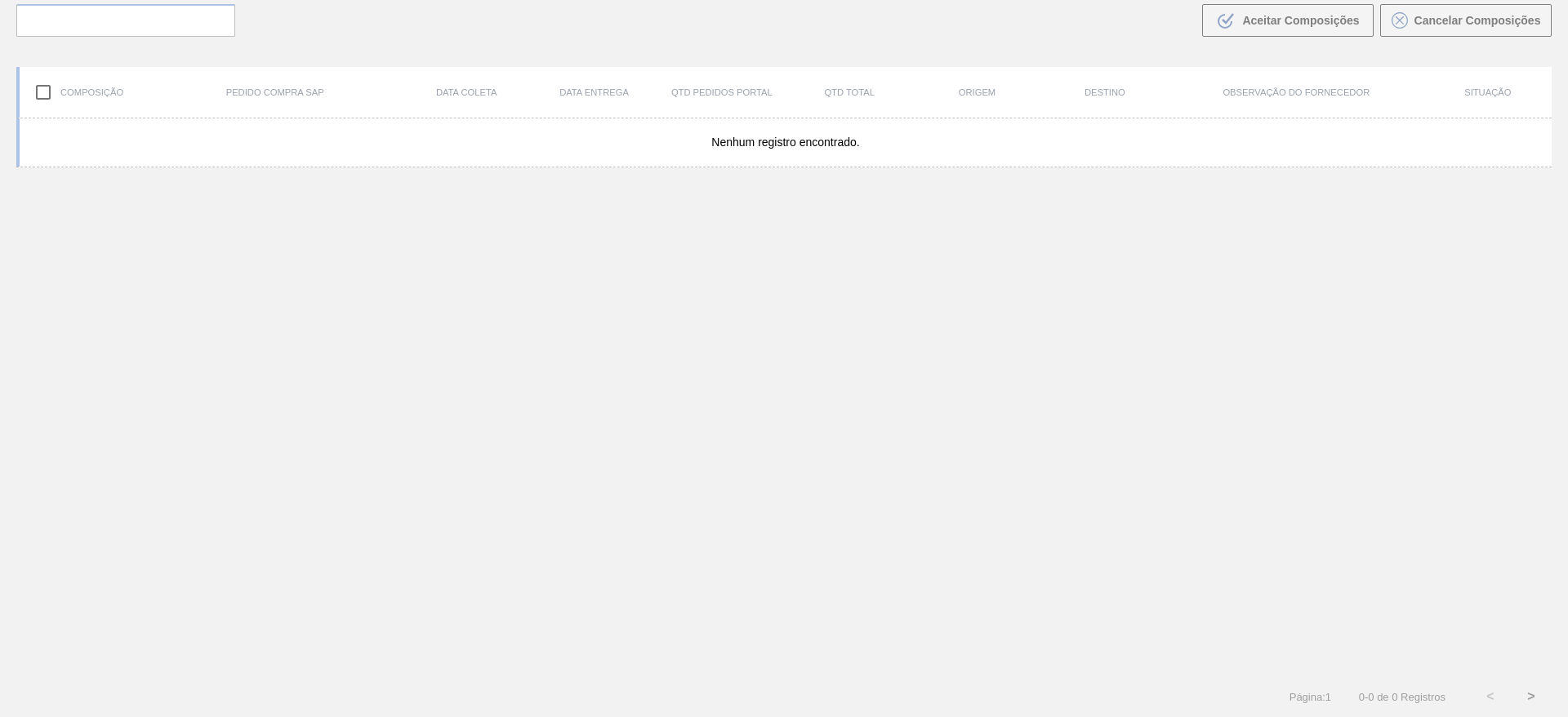
scroll to position [118, 0]
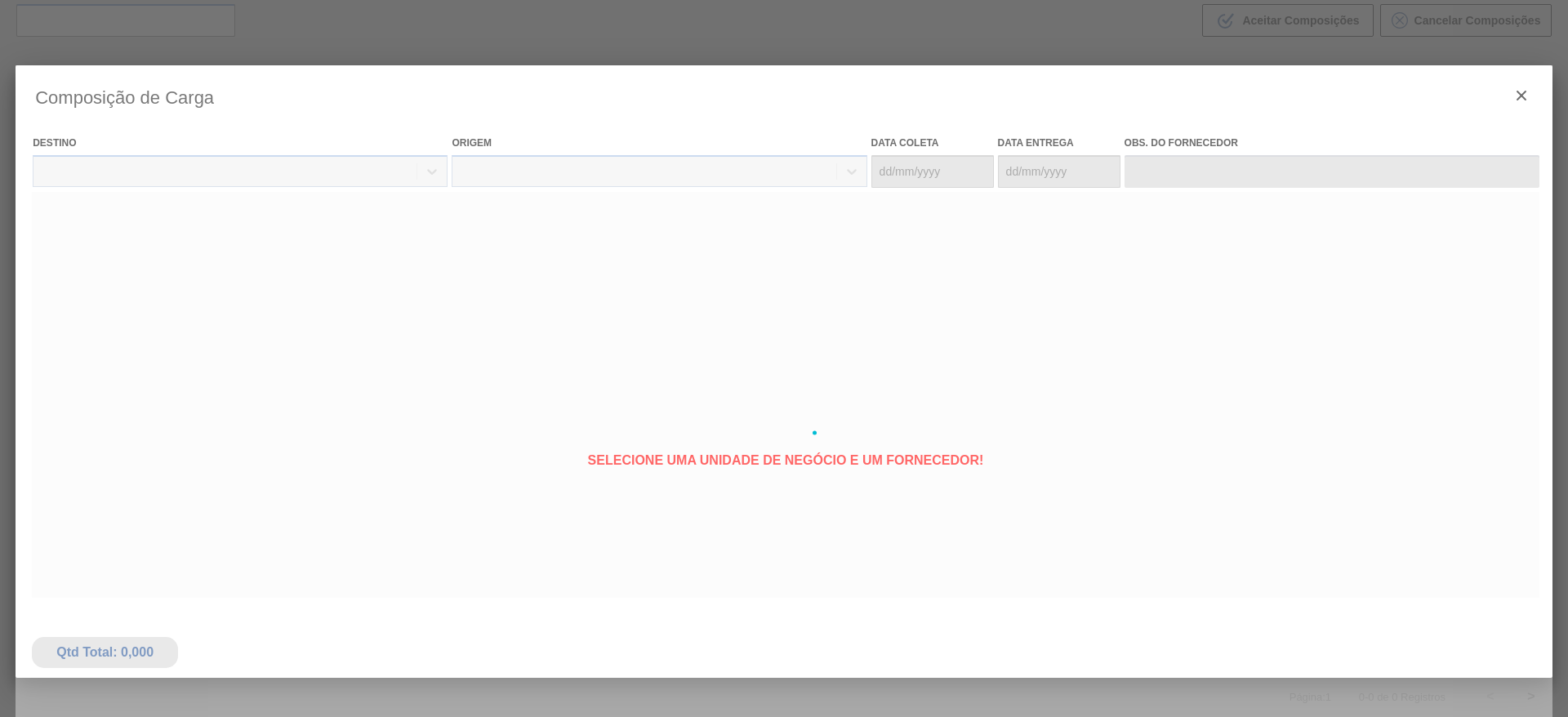
type coleta "25/08/2025"
type entrega "26/08/2025"
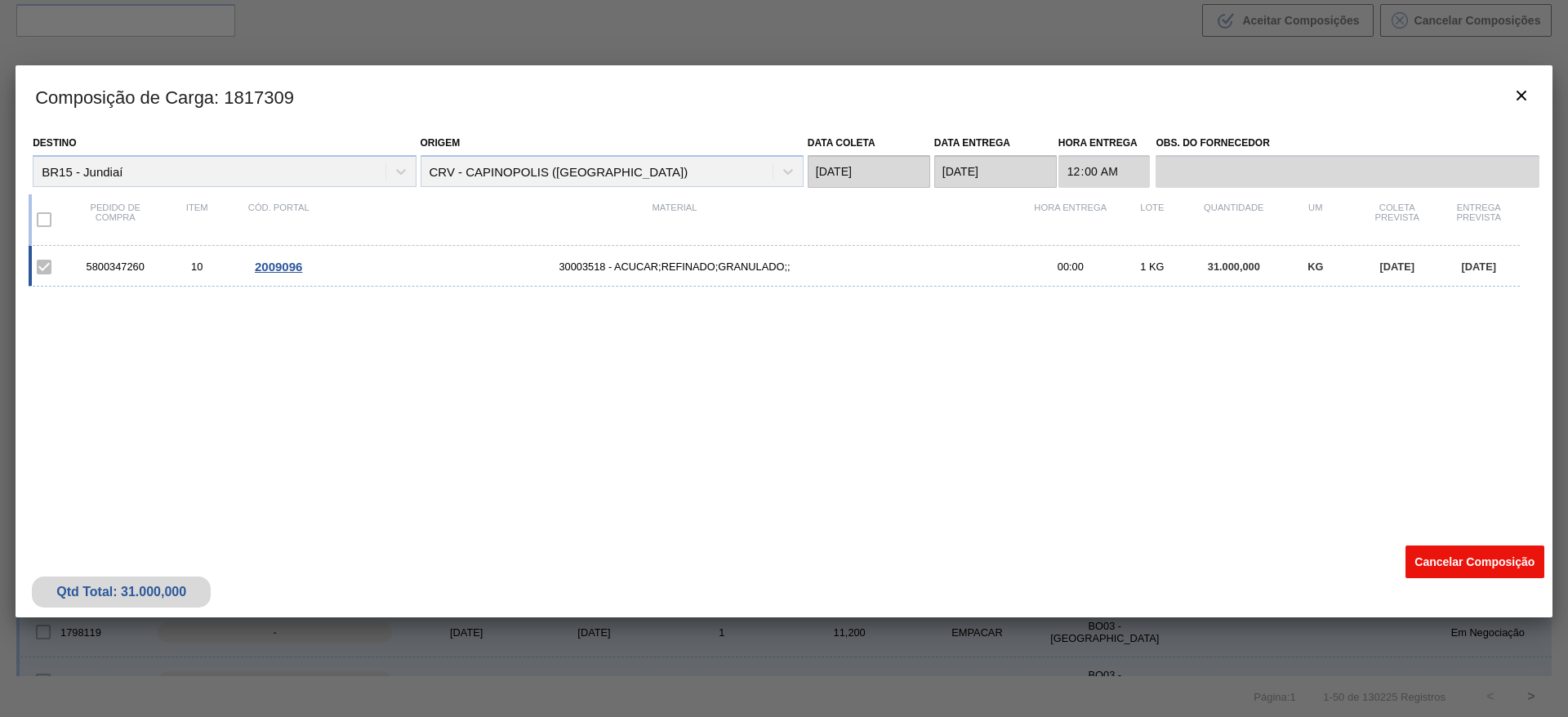
click at [1452, 547] on button "Cancelar Composição" at bounding box center [1474, 562] width 138 height 33
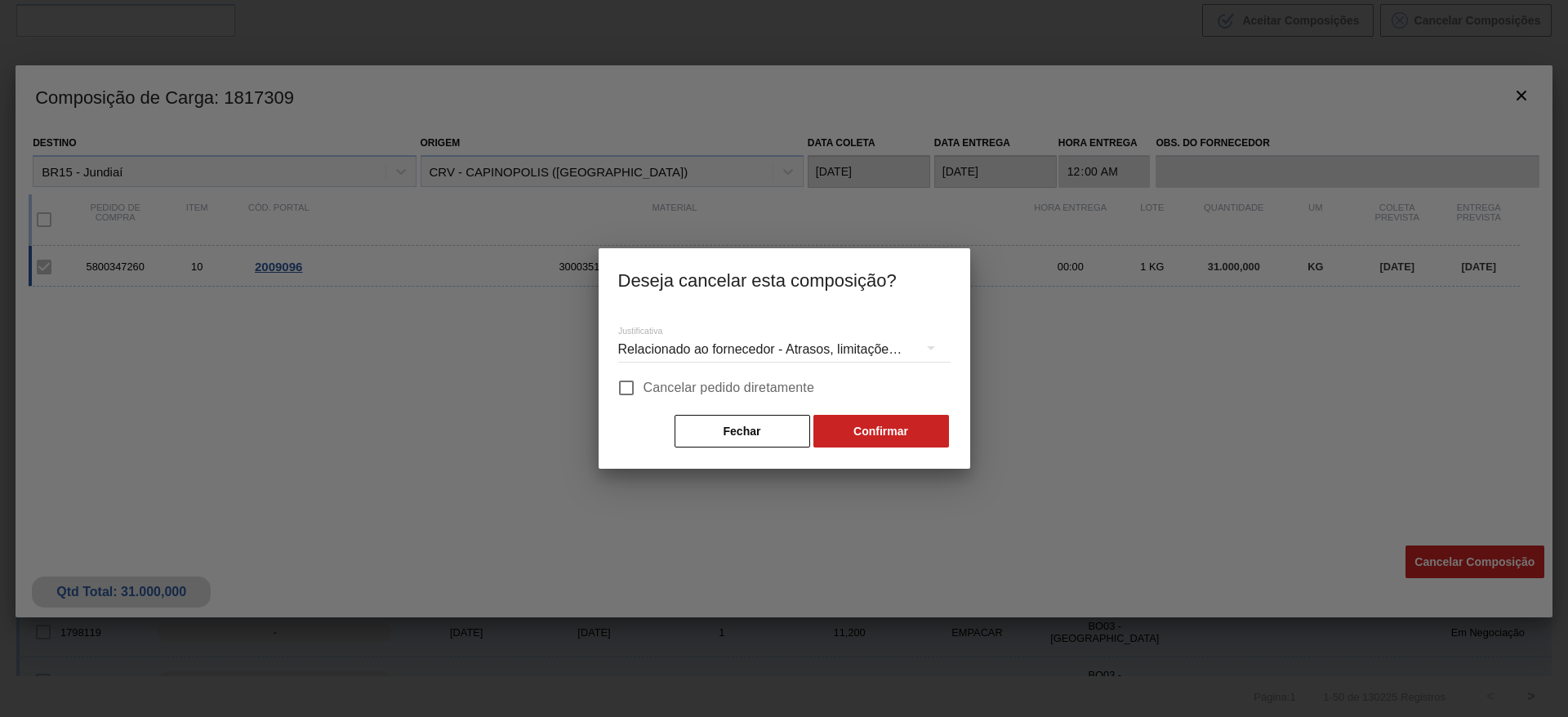
click at [665, 386] on span "Cancelar pedido diretamente" at bounding box center [729, 388] width 171 height 20
click at [643, 386] on input "Cancelar pedido diretamente" at bounding box center [626, 387] width 34 height 34
checkbox input "true"
click at [865, 435] on button "Confirmar" at bounding box center [881, 431] width 135 height 33
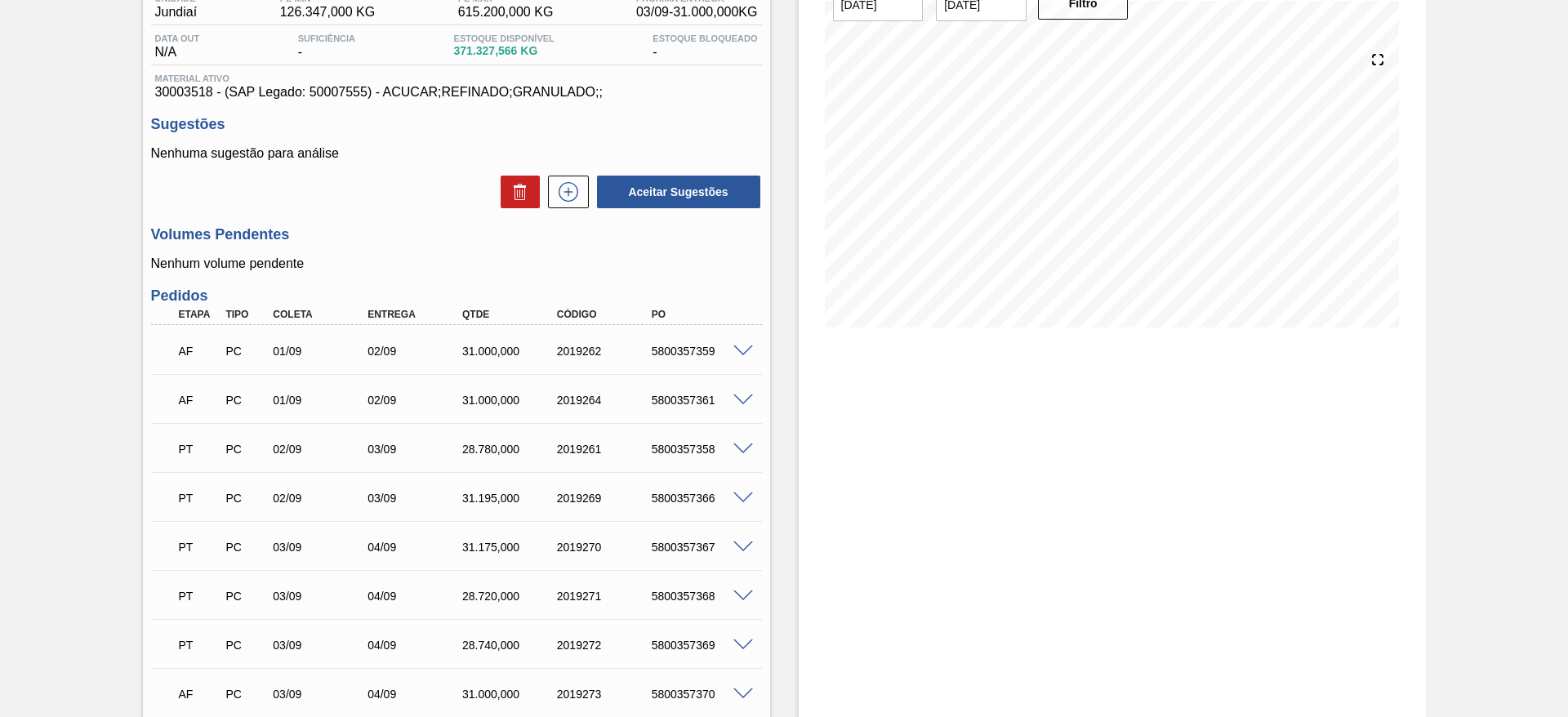
scroll to position [122, 0]
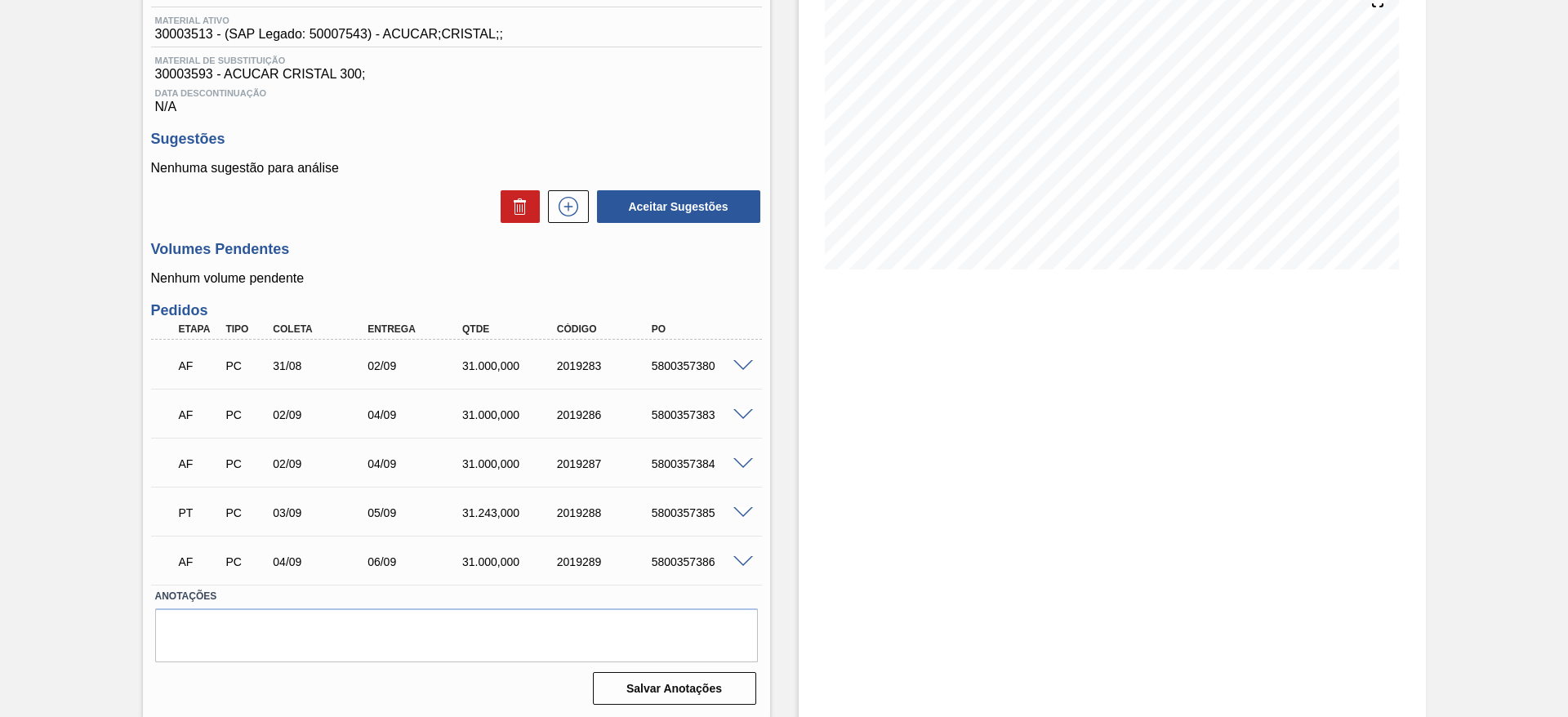
scroll to position [210, 0]
click at [739, 361] on span at bounding box center [744, 364] width 20 height 12
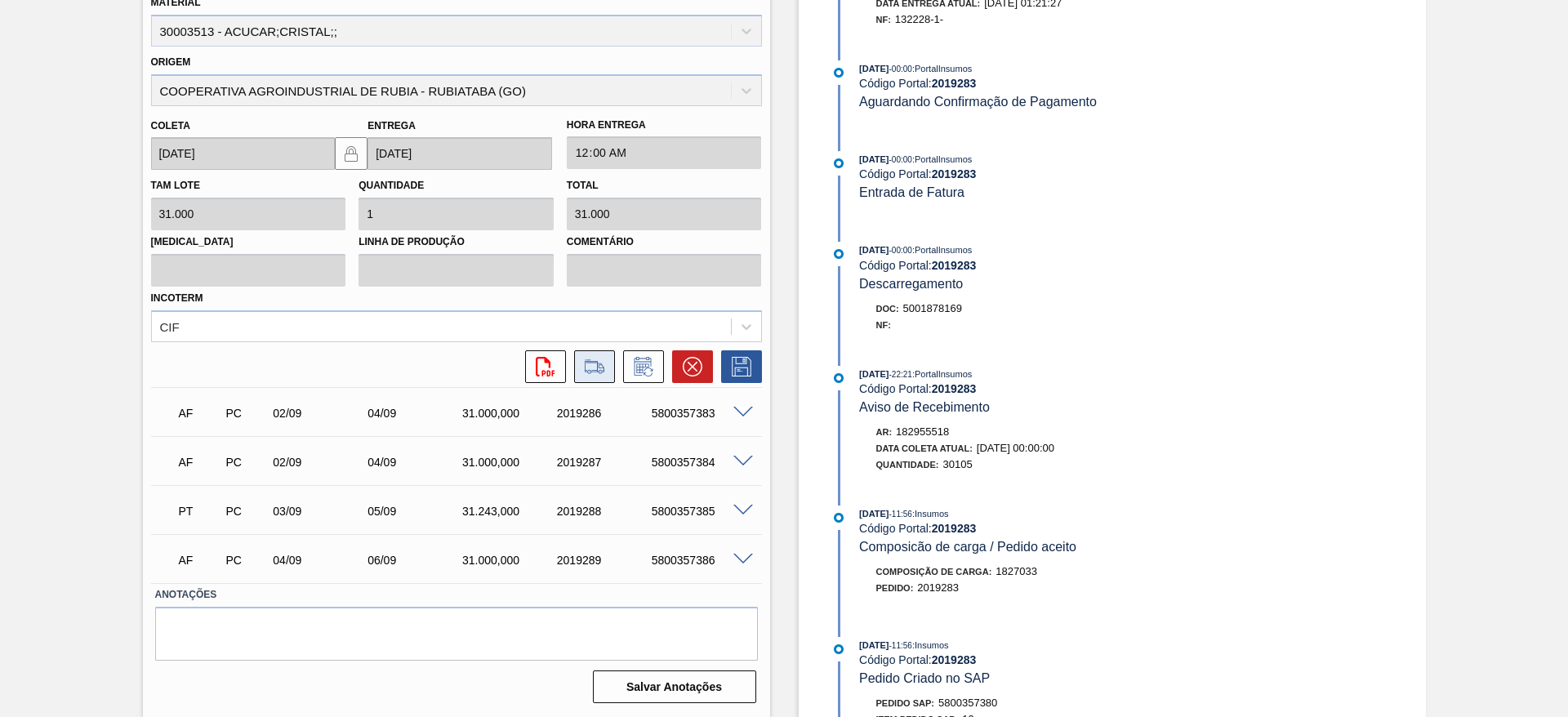
click at [605, 368] on icon at bounding box center [594, 366] width 26 height 20
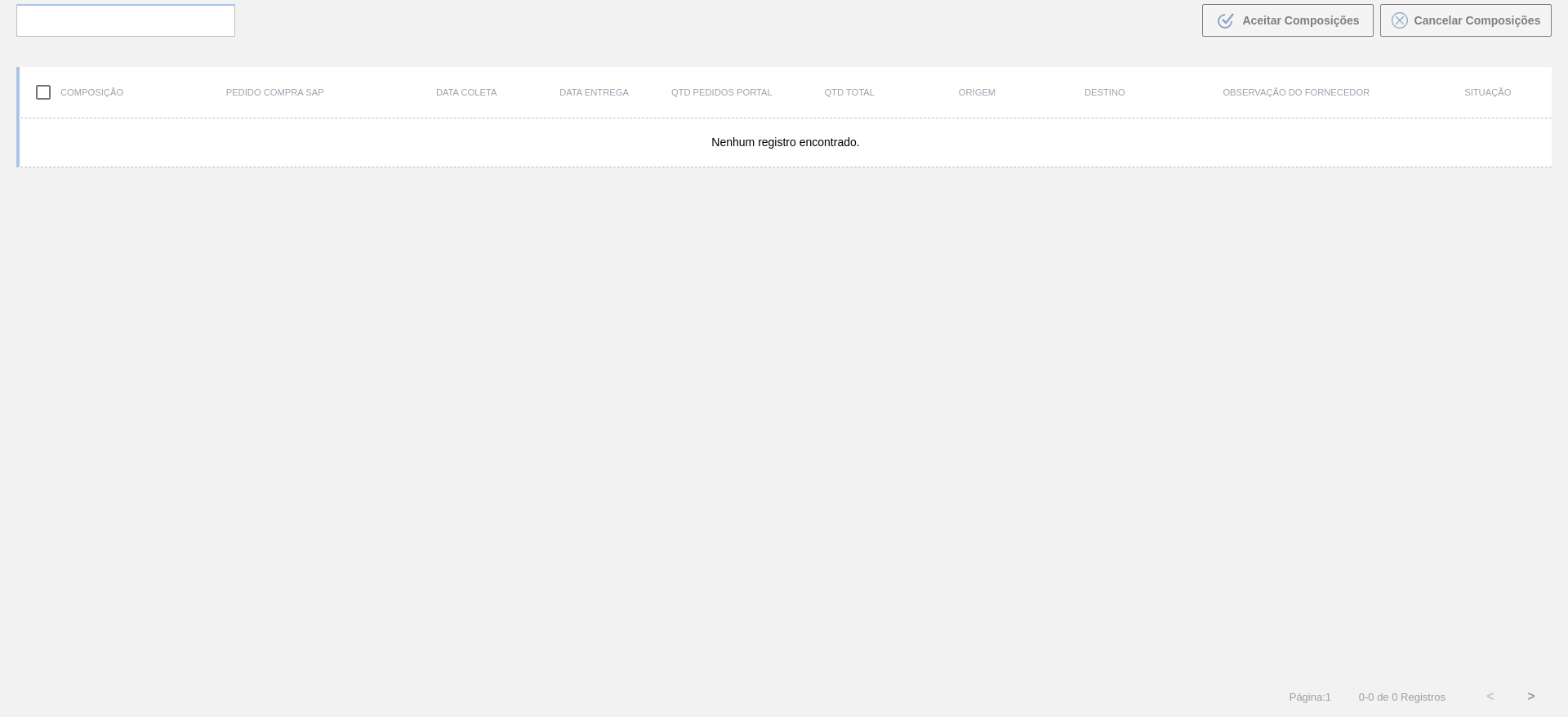
scroll to position [118, 0]
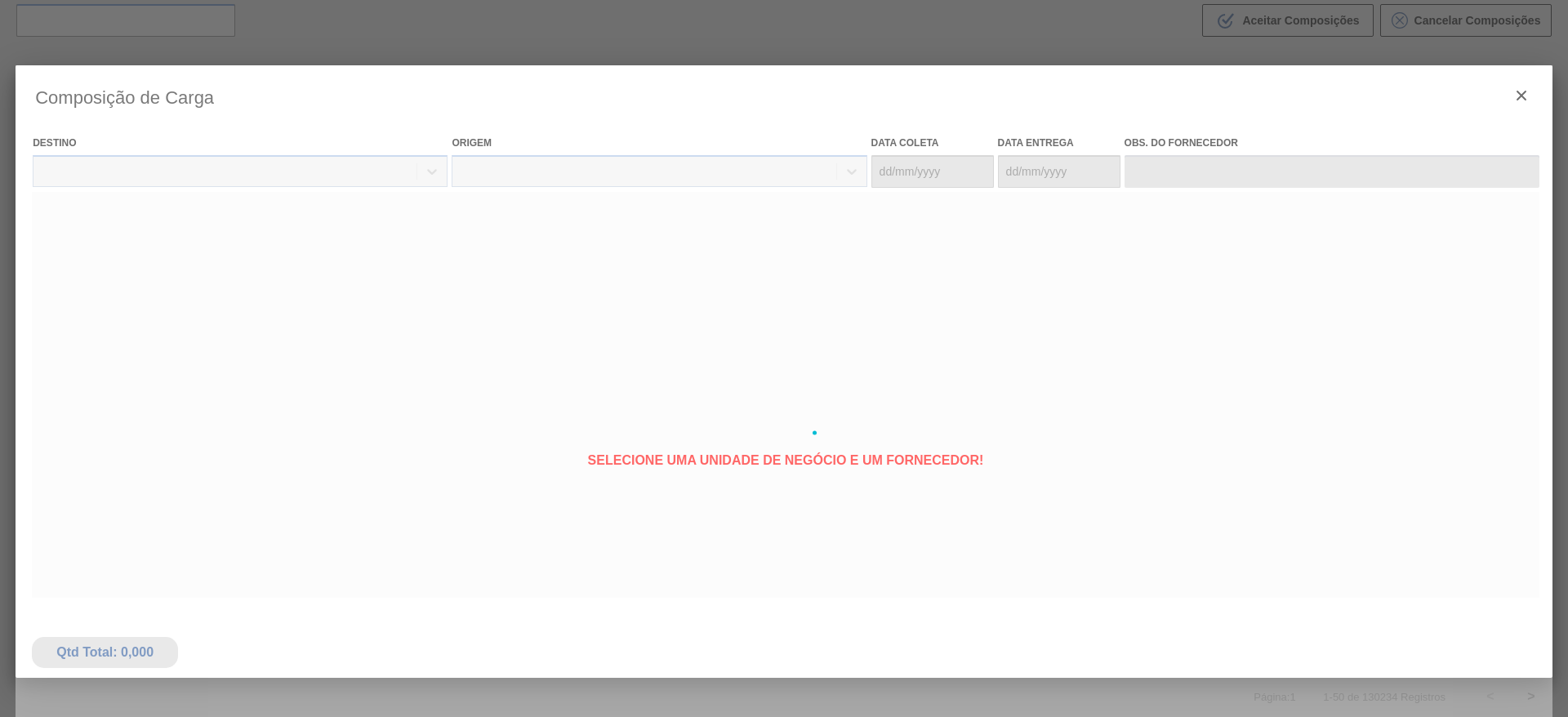
type coleta "31/08/2025"
type entrega "[DATE]"
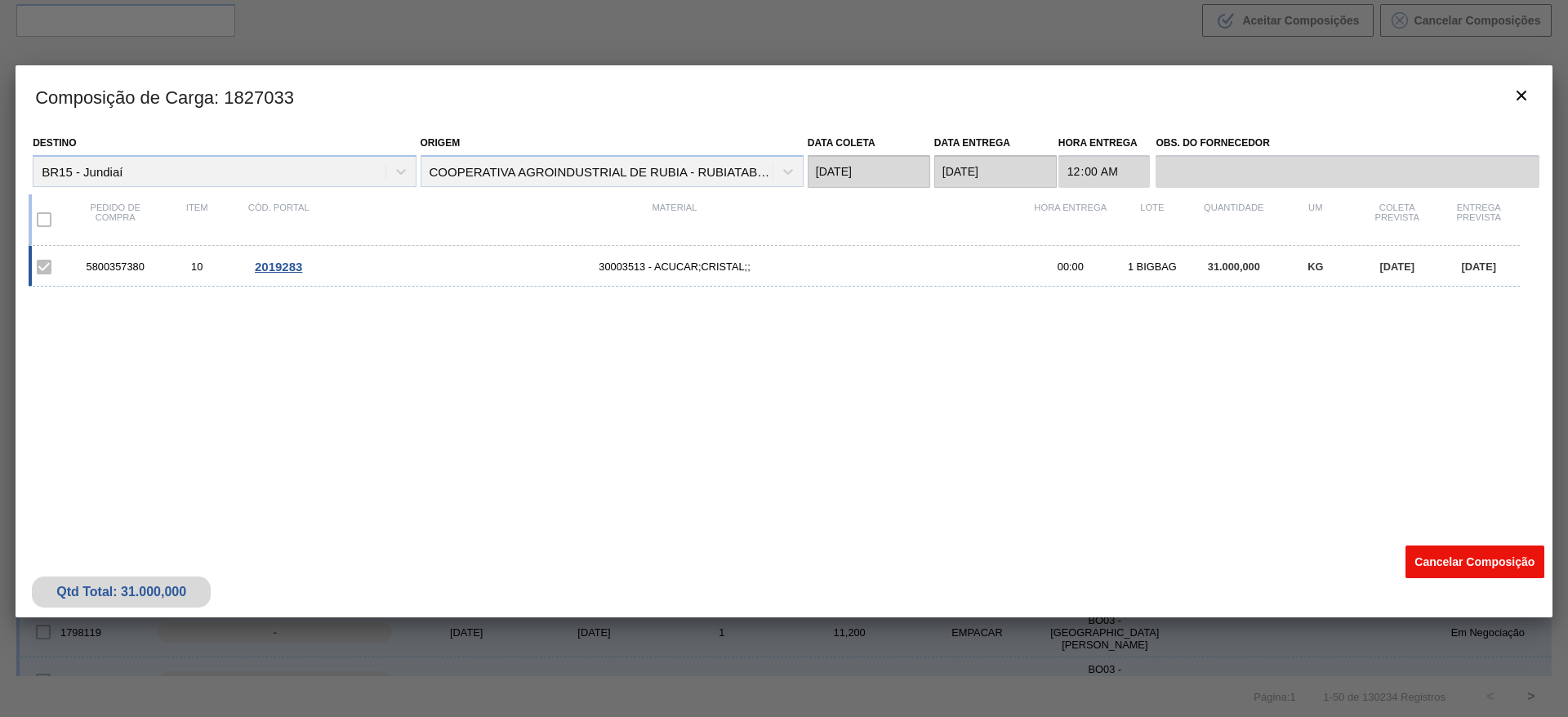
click at [1463, 551] on button "Cancelar Composição" at bounding box center [1474, 562] width 138 height 33
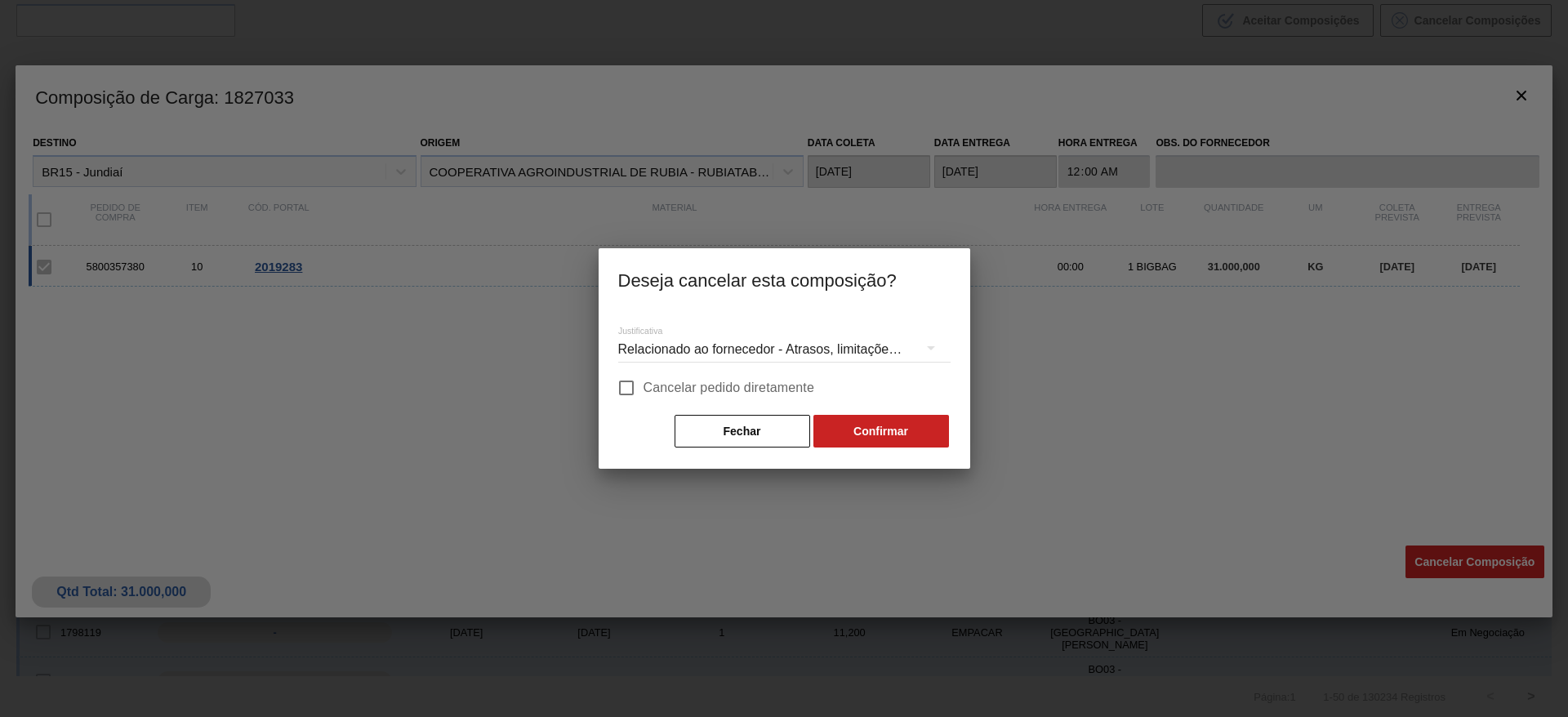
click at [683, 393] on span "Cancelar pedido diretamente" at bounding box center [729, 388] width 171 height 20
click at [643, 393] on input "Cancelar pedido diretamente" at bounding box center [626, 387] width 34 height 34
checkbox input "true"
click at [868, 420] on button "Confirmar" at bounding box center [881, 431] width 135 height 33
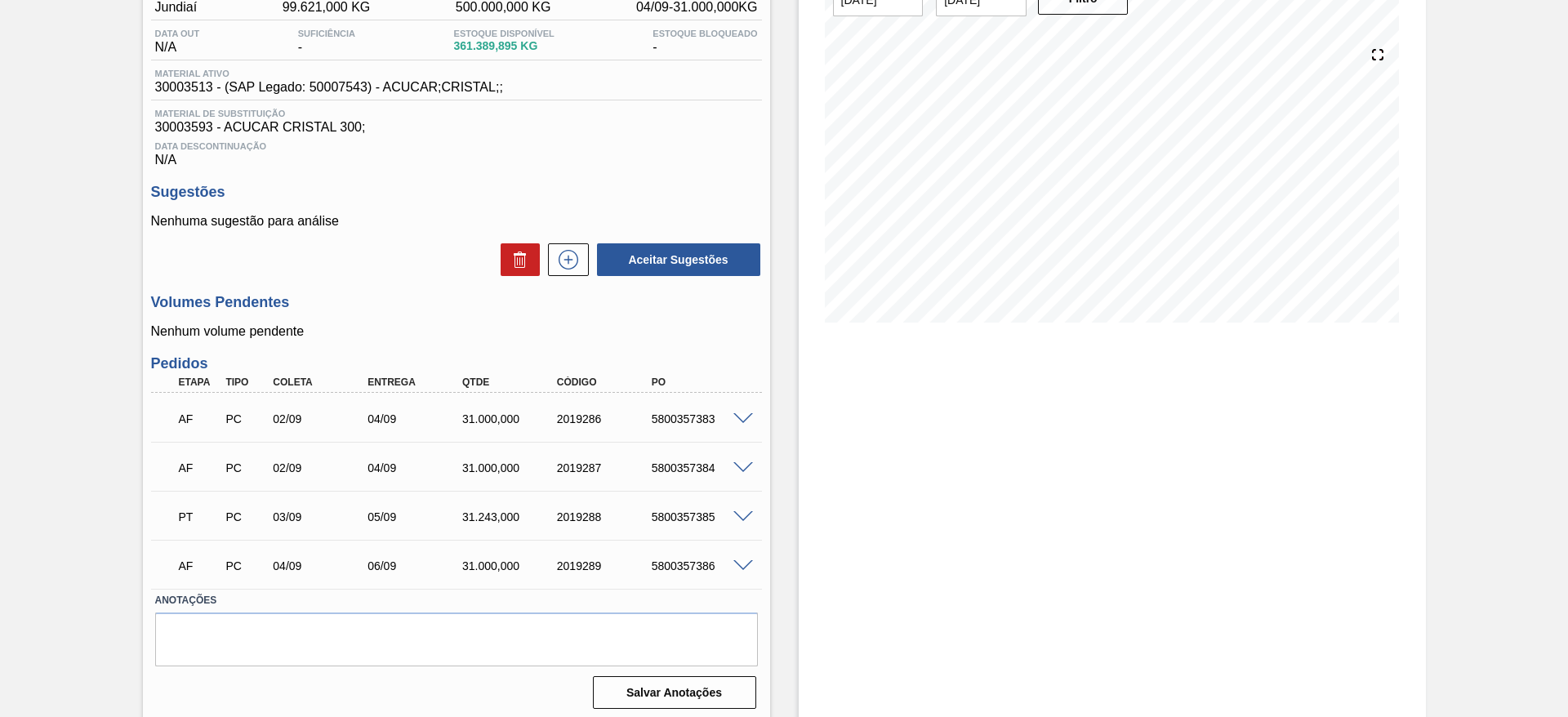
scroll to position [161, 0]
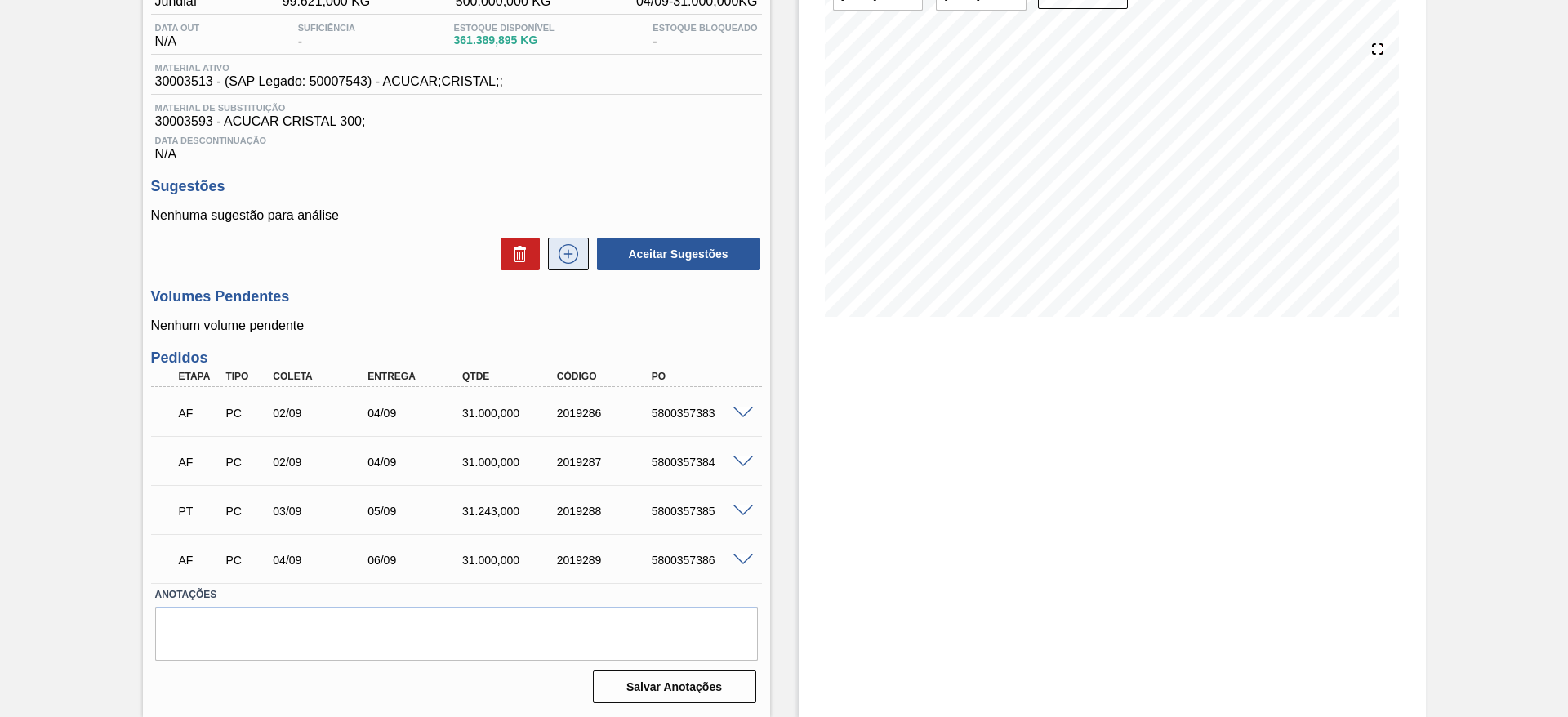
click at [567, 256] on icon at bounding box center [568, 254] width 26 height 20
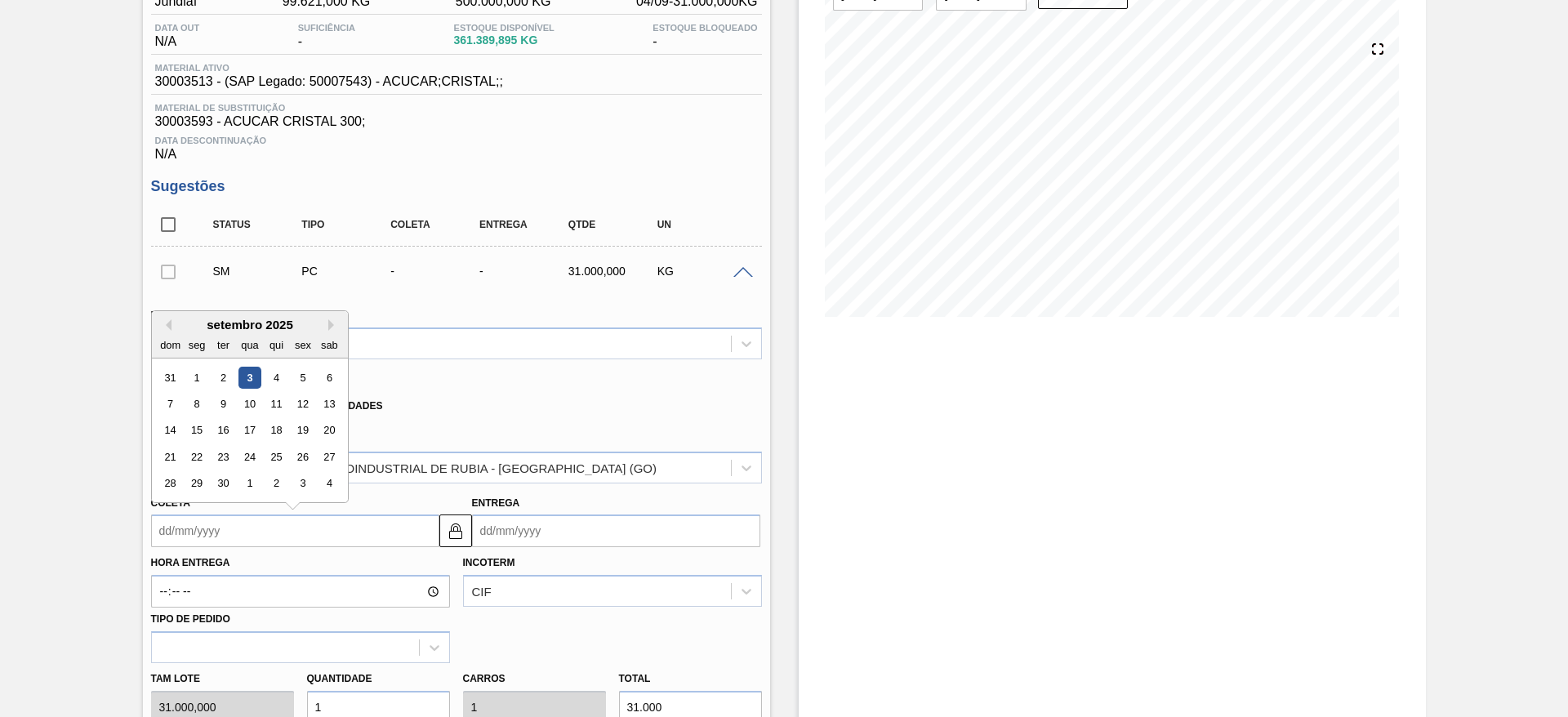
click at [187, 525] on input "Coleta" at bounding box center [296, 531] width 289 height 33
click at [190, 400] on div "8" at bounding box center [196, 404] width 22 height 22
type input "[DATE]"
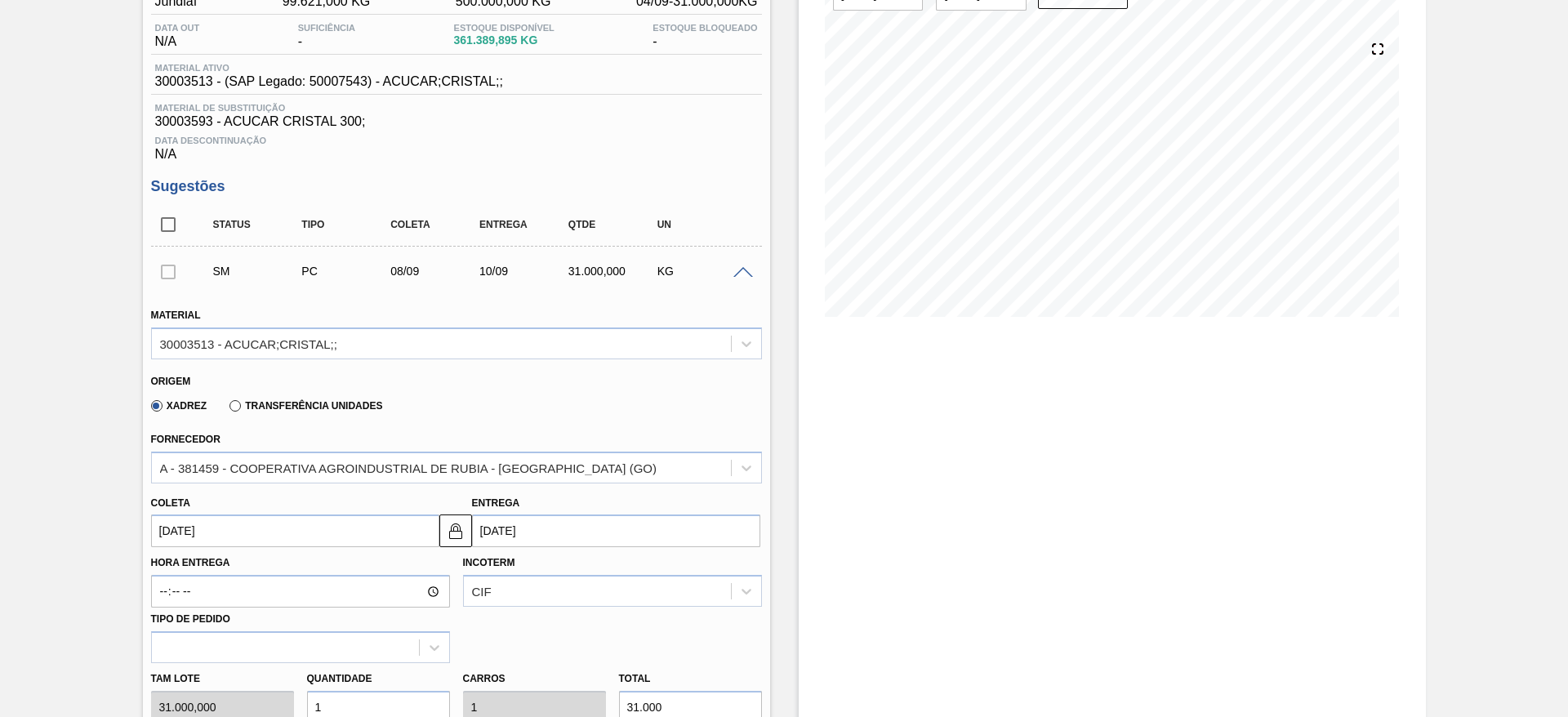
click at [206, 526] on input "[DATE]" at bounding box center [296, 531] width 289 height 33
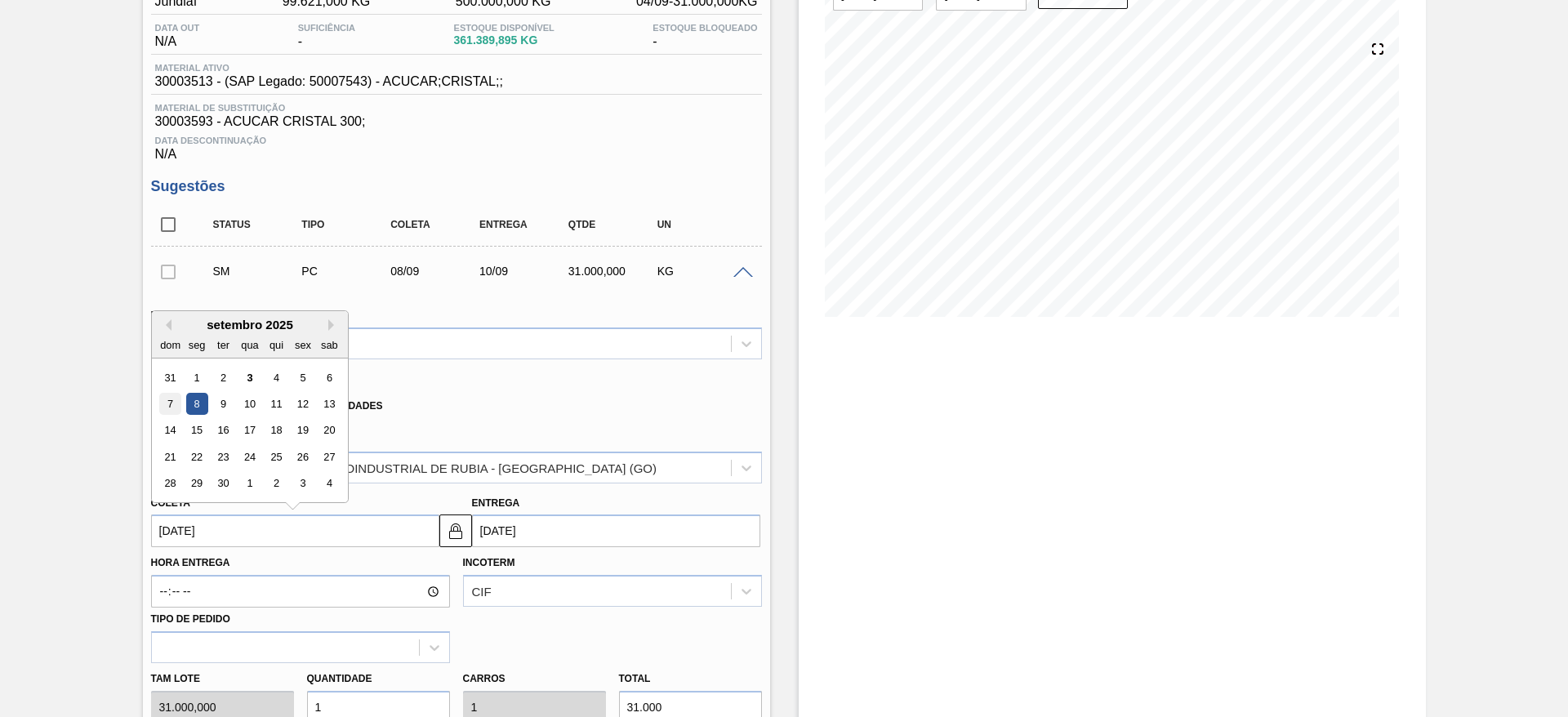
click at [179, 406] on div "7" at bounding box center [170, 404] width 22 height 22
type input "07/09/2025"
type input "09/09/2025"
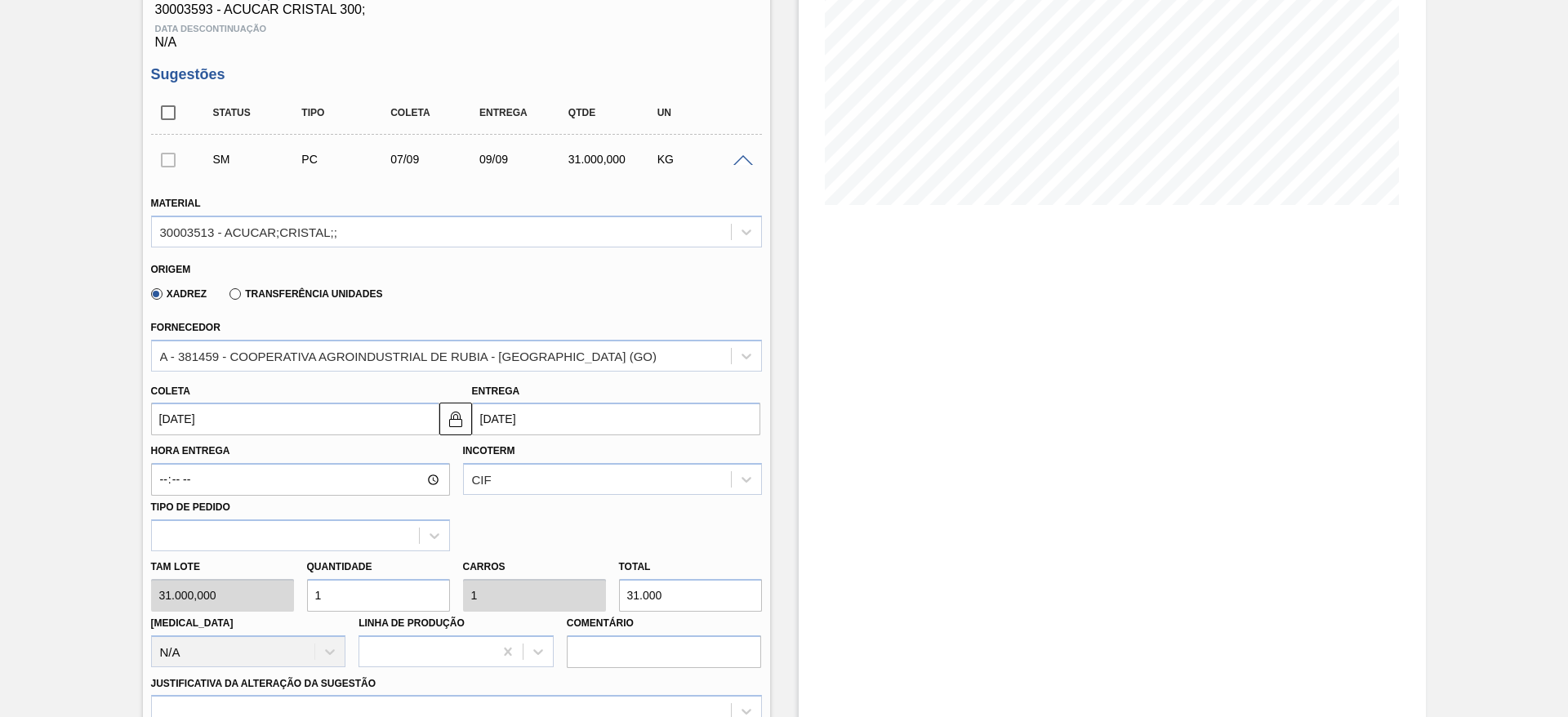
scroll to position [406, 0]
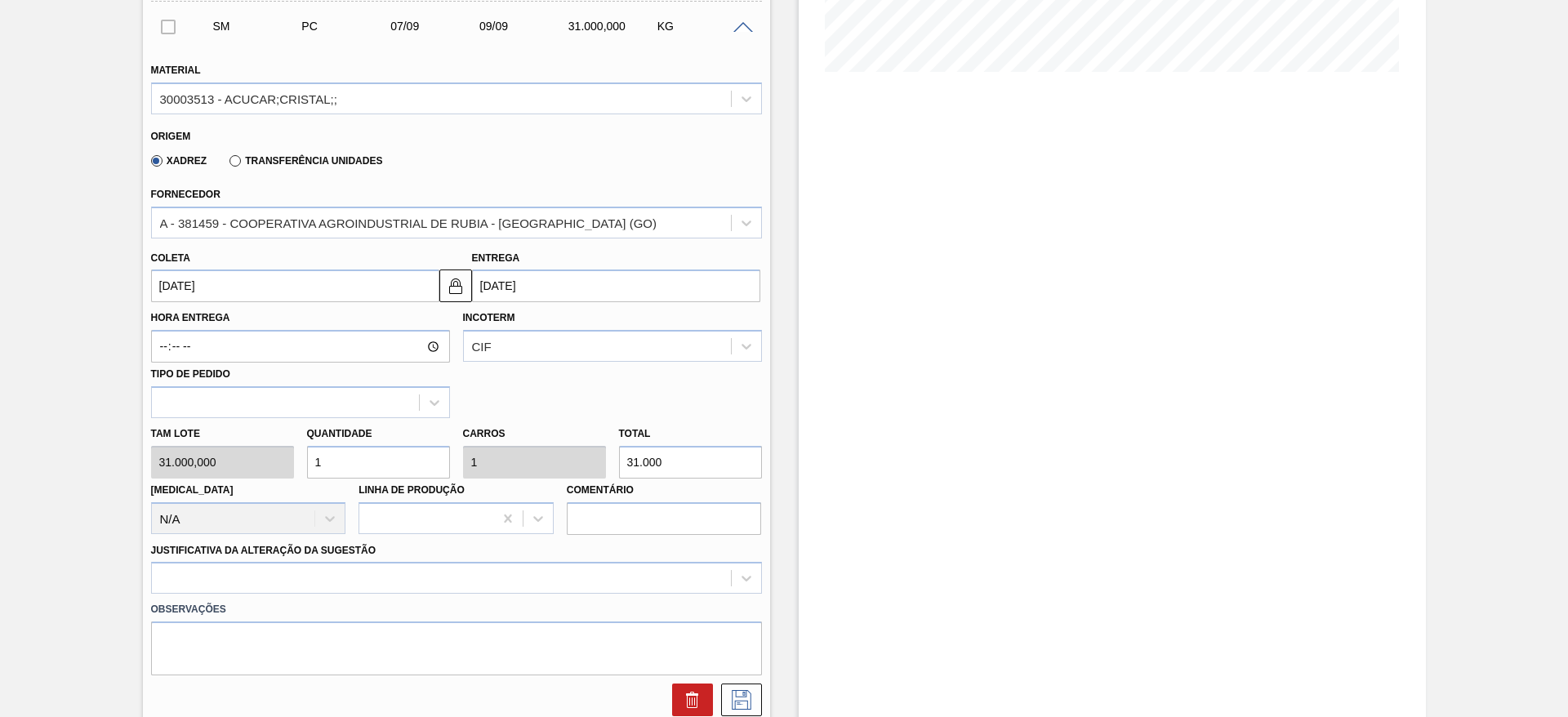
click at [294, 466] on div "Tam lote 31.000,000 Quantidade 1 Carros 1 Total 31.000 Doca N/A Linha de Produç…" at bounding box center [456, 476] width 624 height 117
type input "2"
type input "62.000"
type input "2"
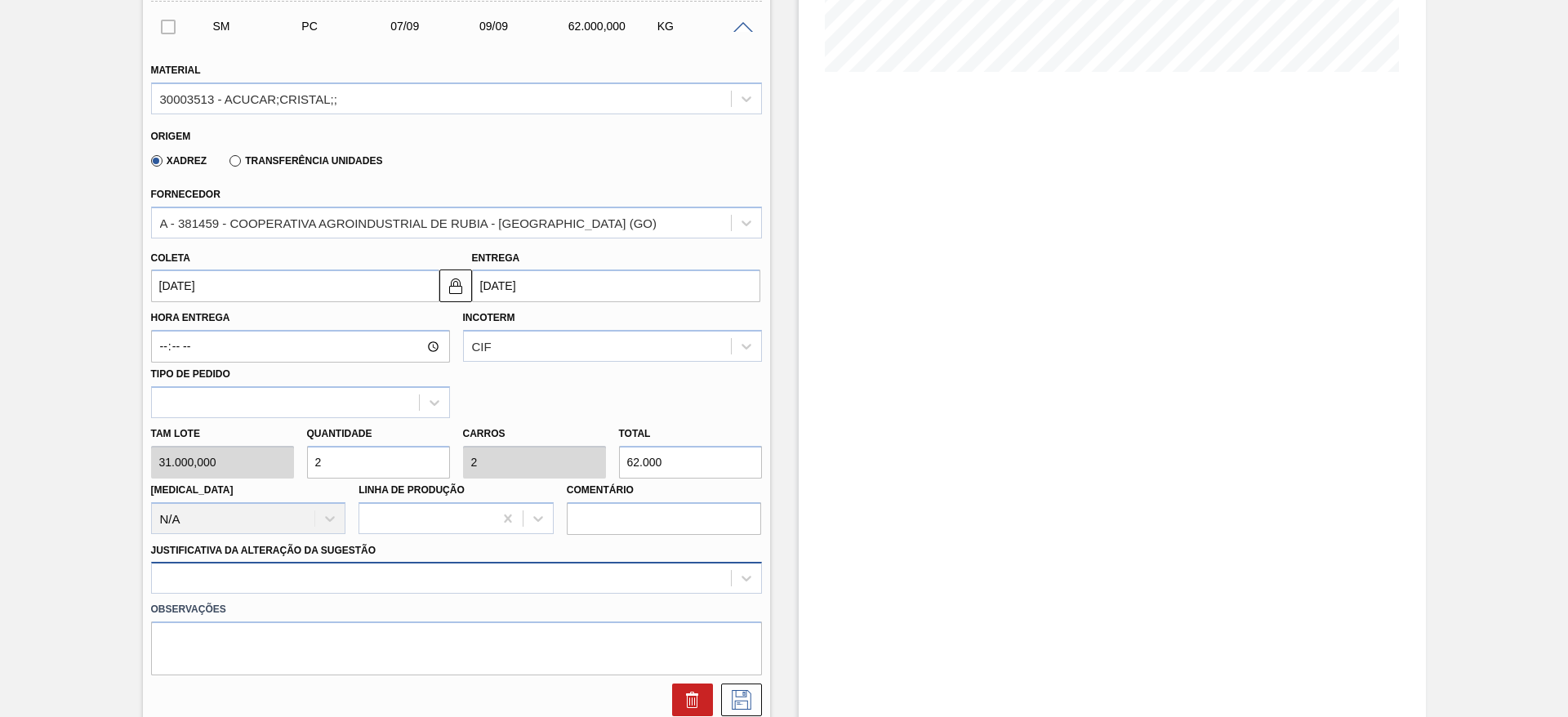
click at [522, 575] on div at bounding box center [457, 578] width 611 height 32
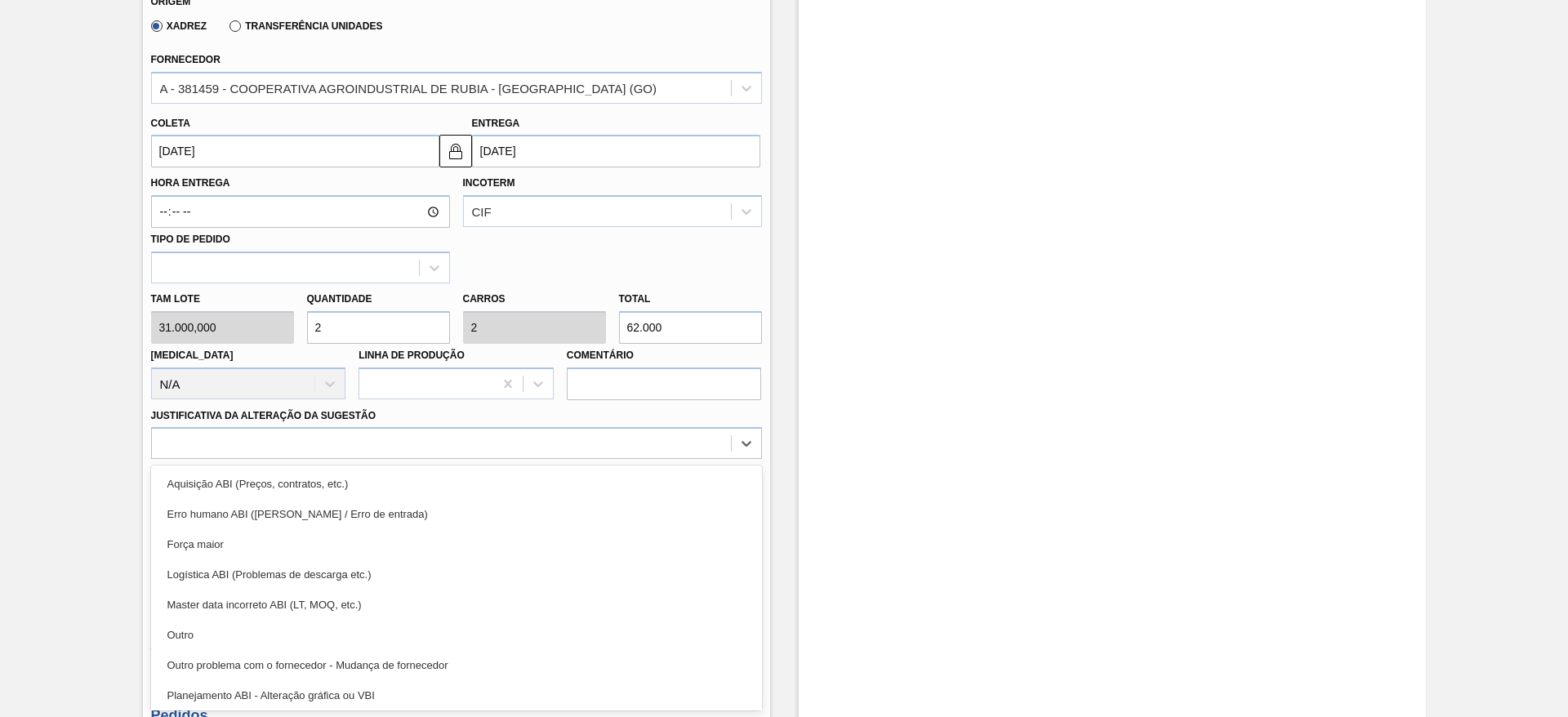
drag, startPoint x: 523, startPoint y: 469, endPoint x: 548, endPoint y: 484, distance: 29.2
click at [525, 470] on div "Aquisição ABI (Preços, contratos, etc.)" at bounding box center [457, 484] width 611 height 30
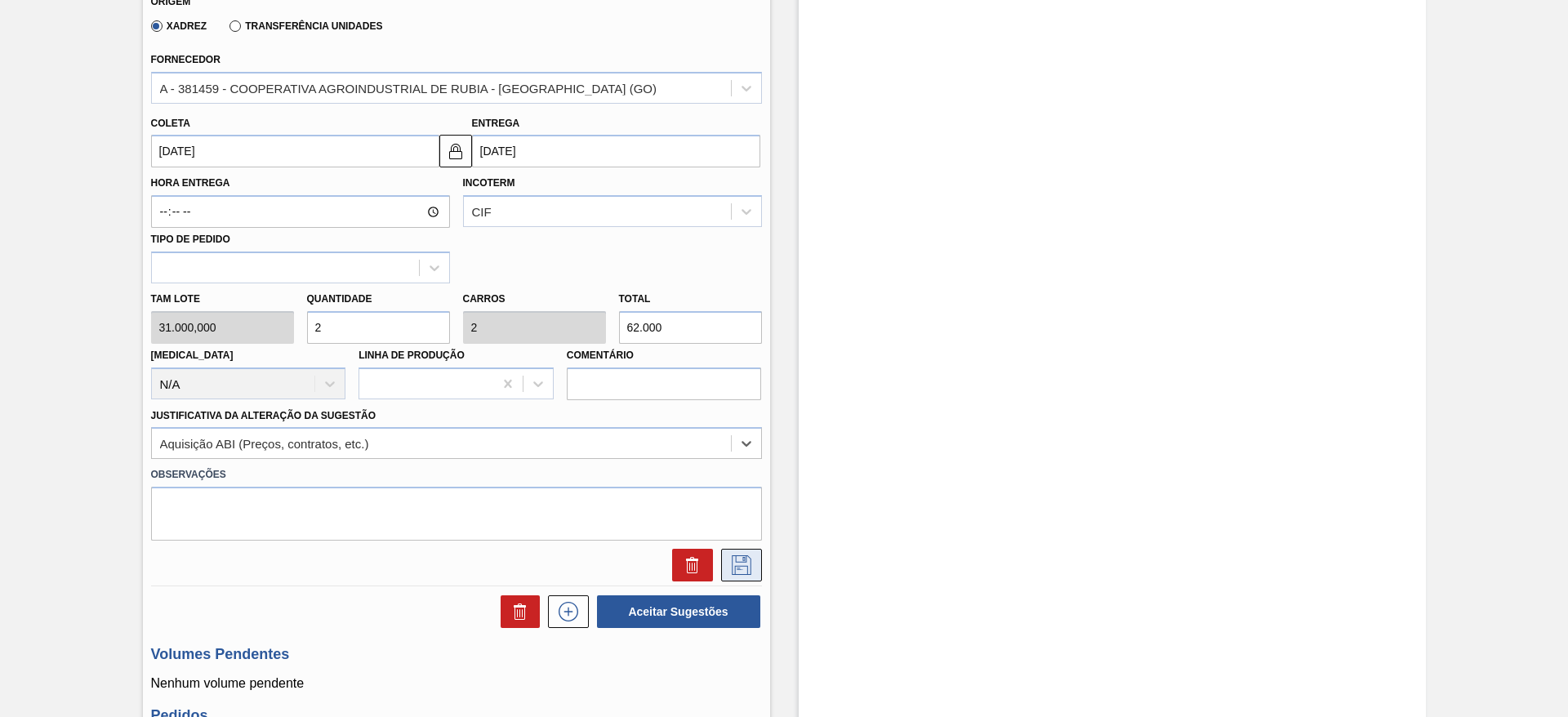
click at [733, 561] on icon at bounding box center [742, 566] width 26 height 20
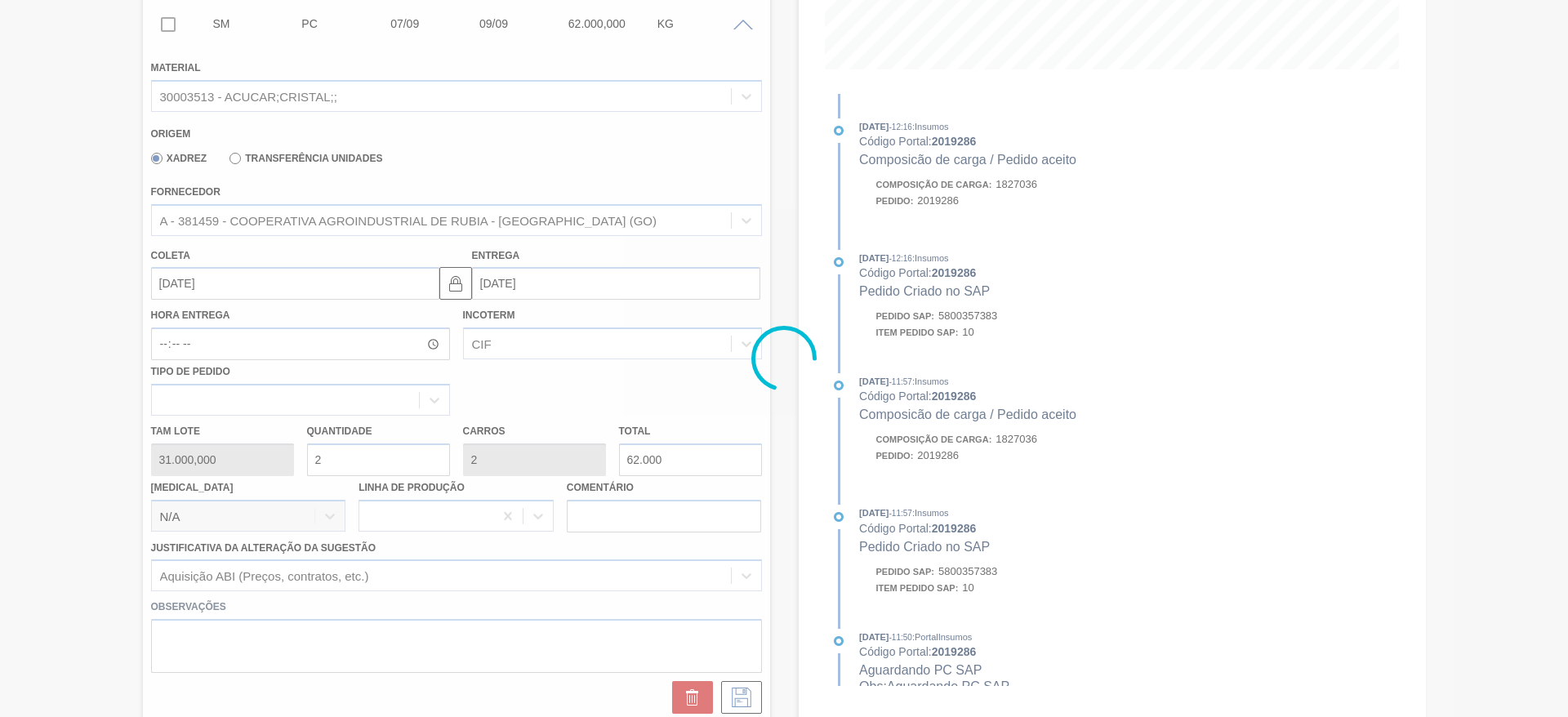
scroll to position [229, 0]
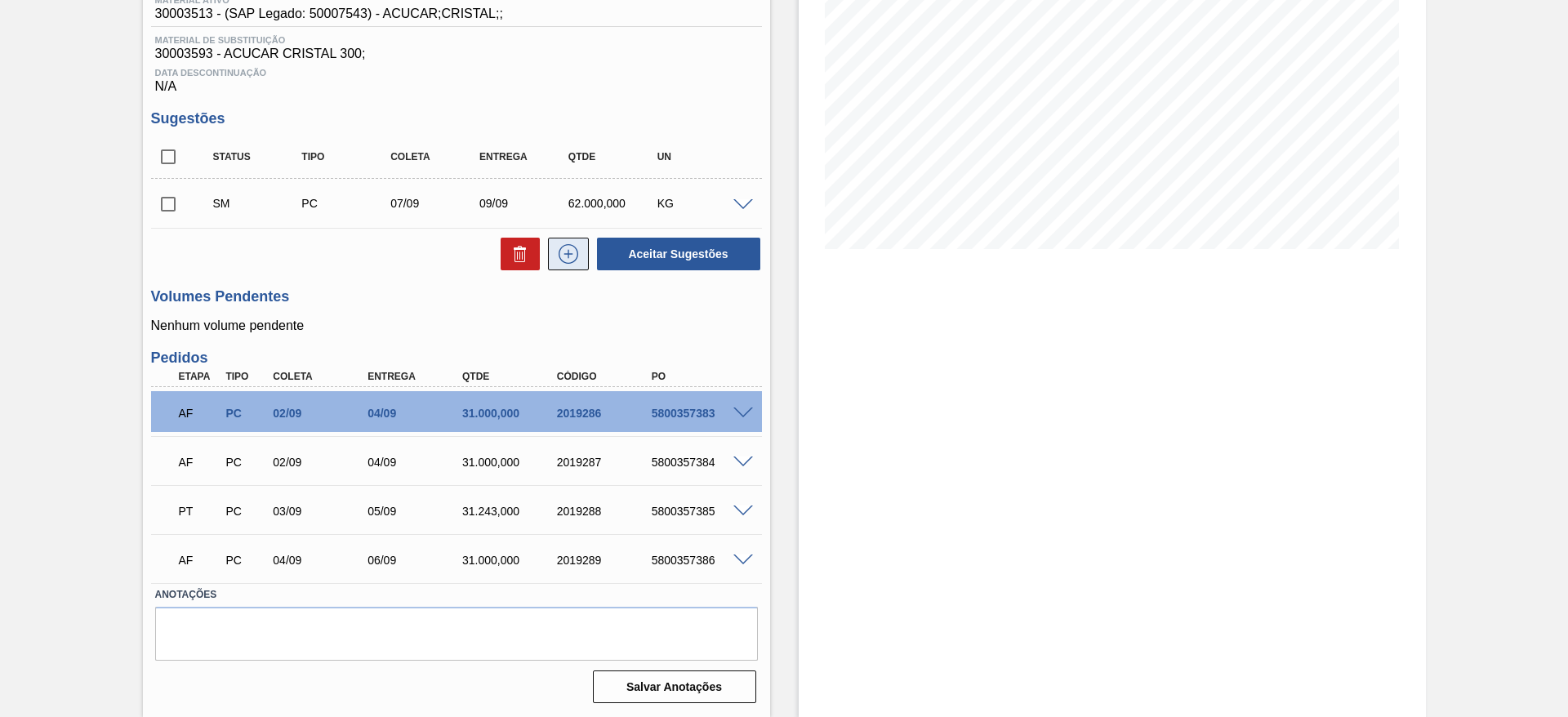
click at [569, 259] on icon at bounding box center [568, 254] width 26 height 20
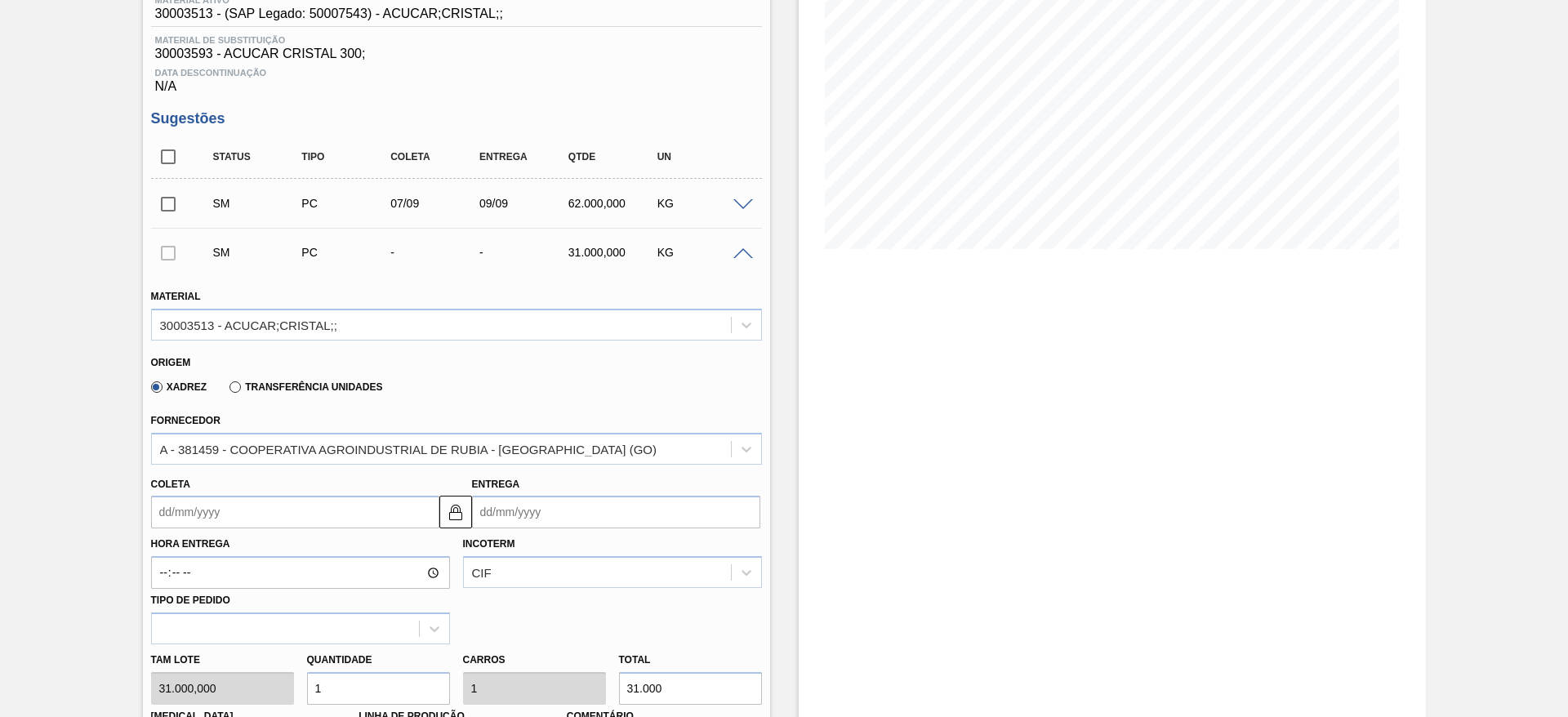
click at [205, 531] on div "Hora Entrega Incoterm CIF Tipo de pedido" at bounding box center [456, 587] width 624 height 116
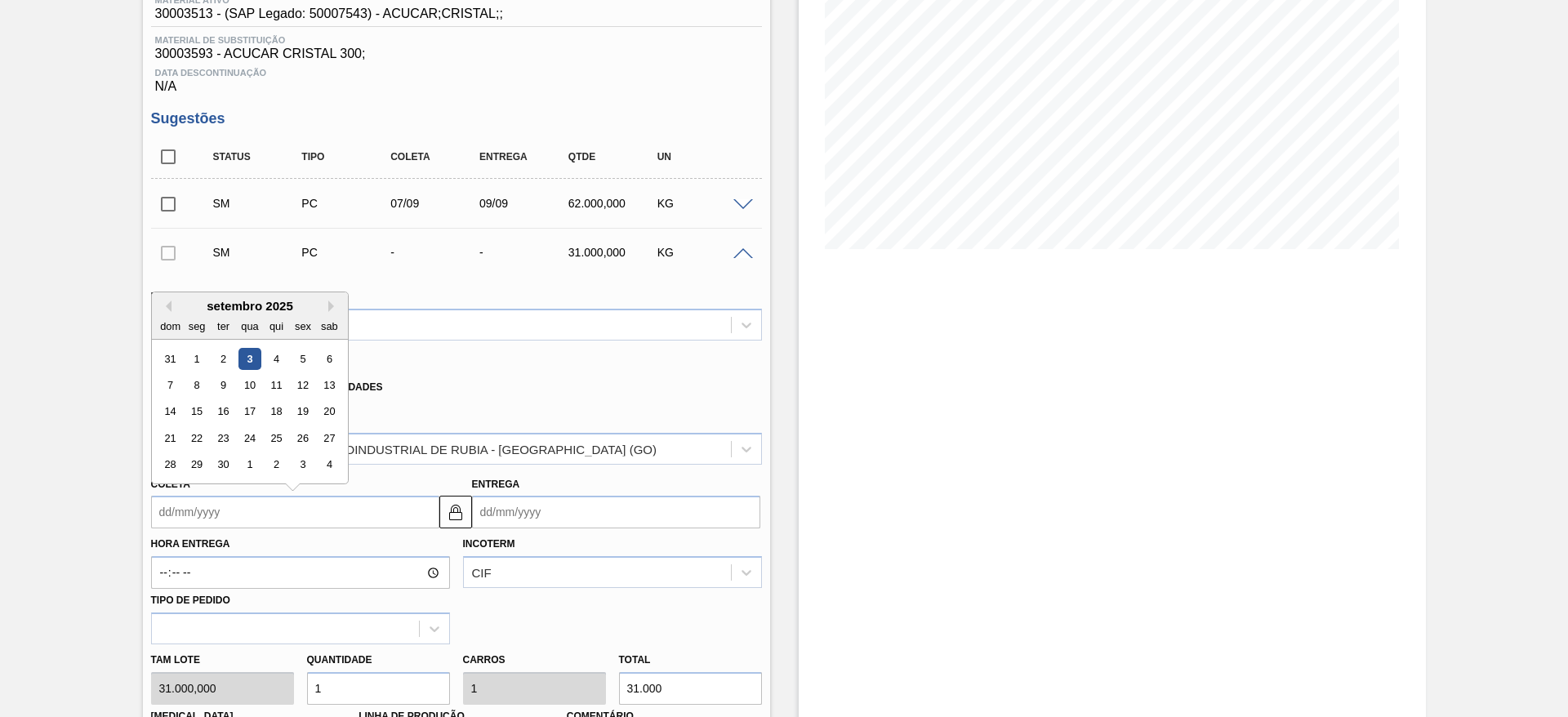
click at [198, 520] on input "Coleta" at bounding box center [296, 512] width 289 height 33
click at [204, 380] on div "8" at bounding box center [196, 385] width 22 height 22
type input "[DATE]"
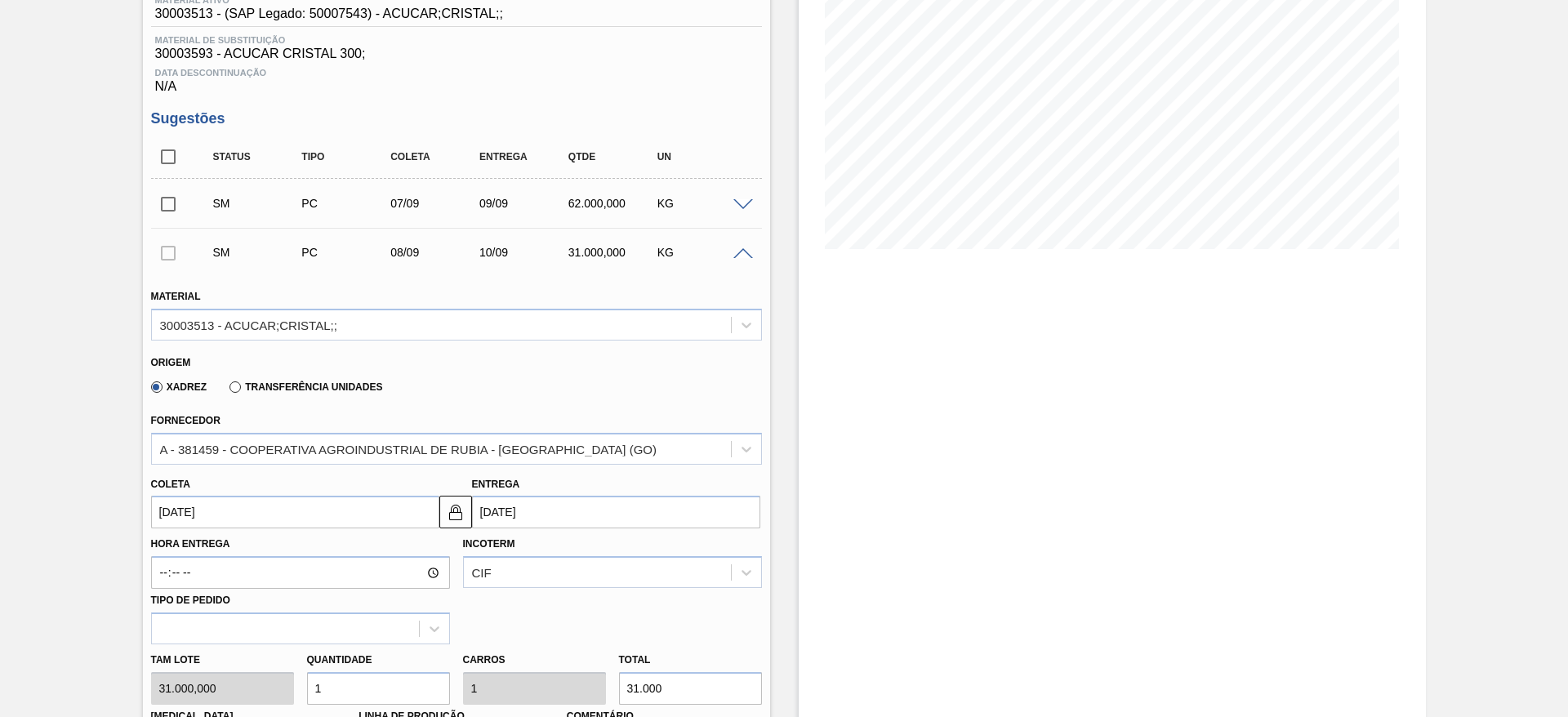
scroll to position [474, 0]
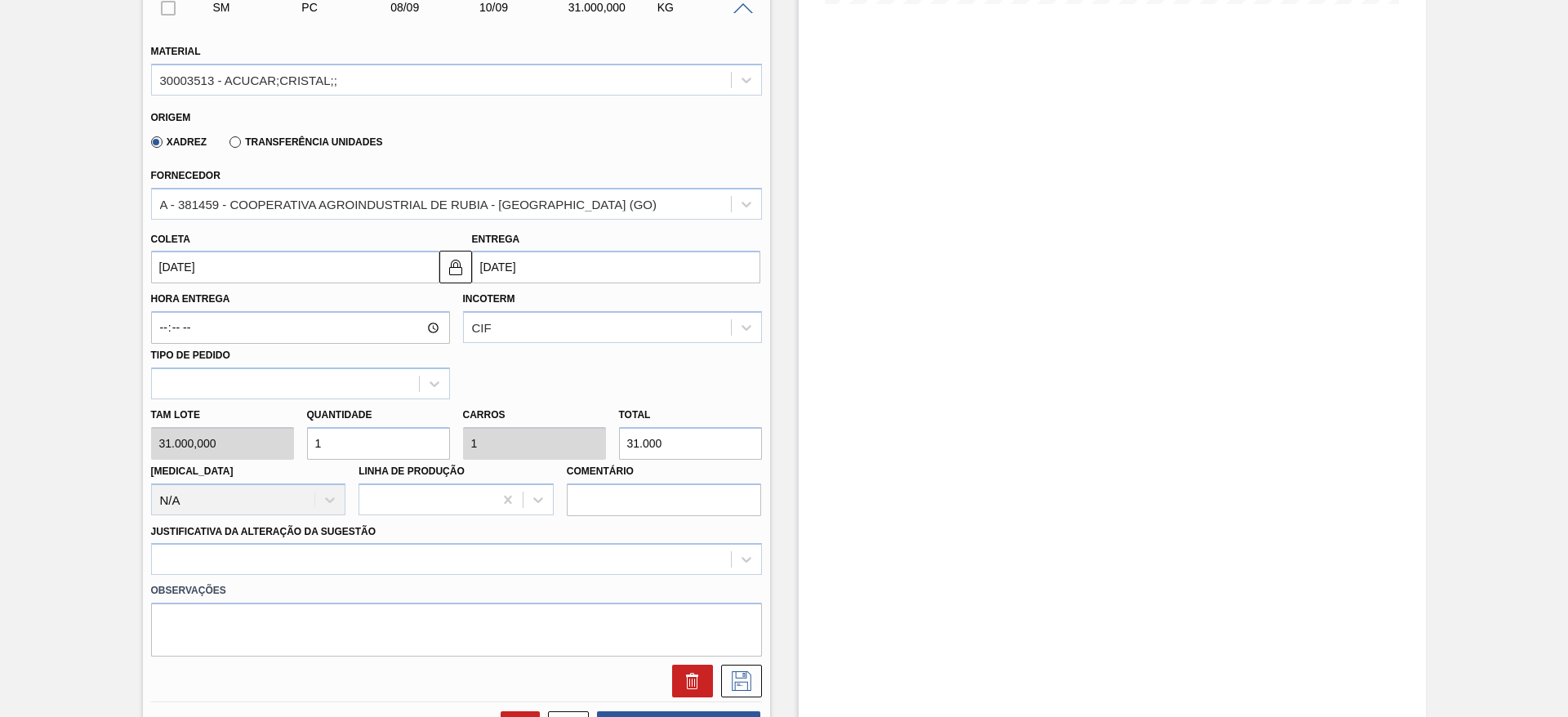
click at [284, 451] on div "Tam lote 31.000,000 Quantidade 1 Carros 1 Total 31.000 Doca N/A Linha de Produç…" at bounding box center [456, 457] width 624 height 117
type input "2"
type input "62.000"
type input "2"
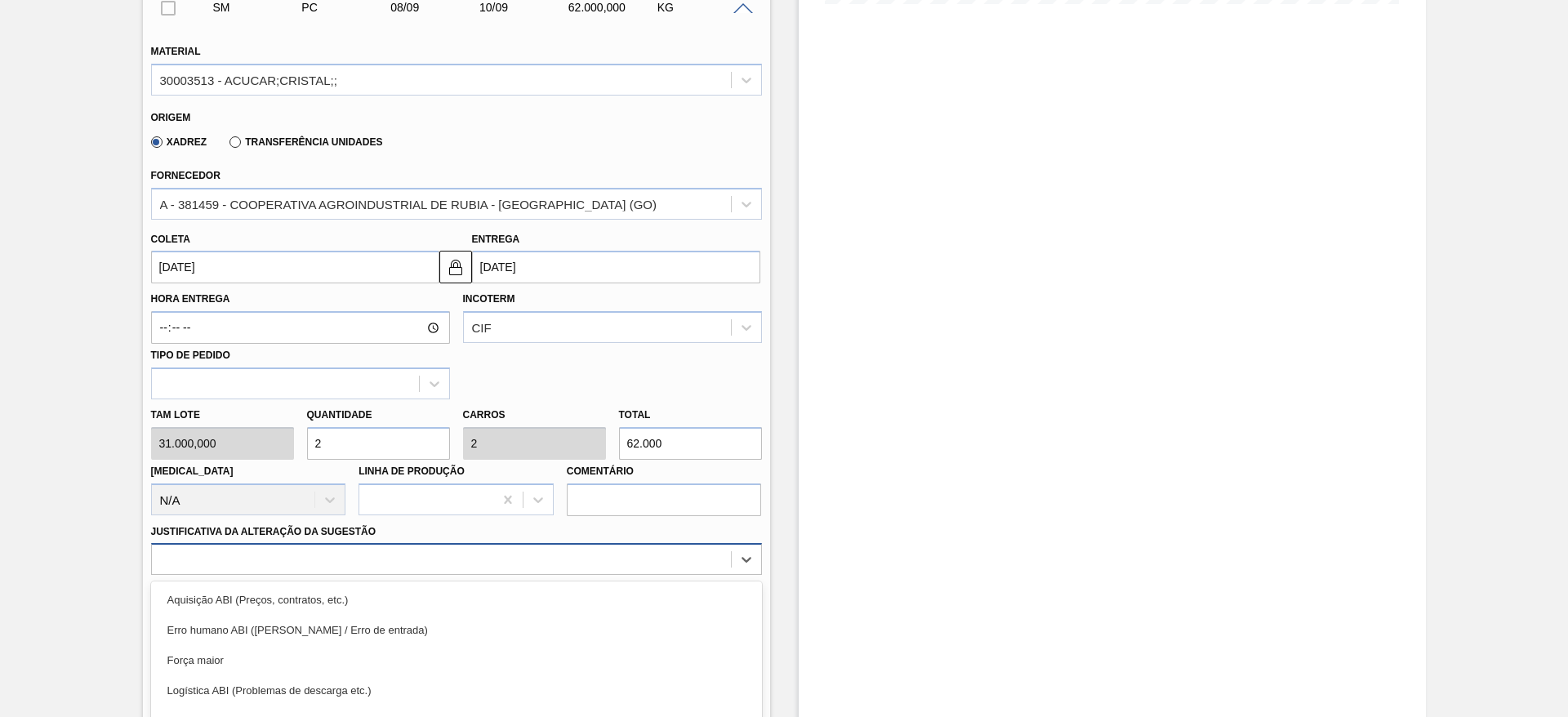
scroll to position [590, 0]
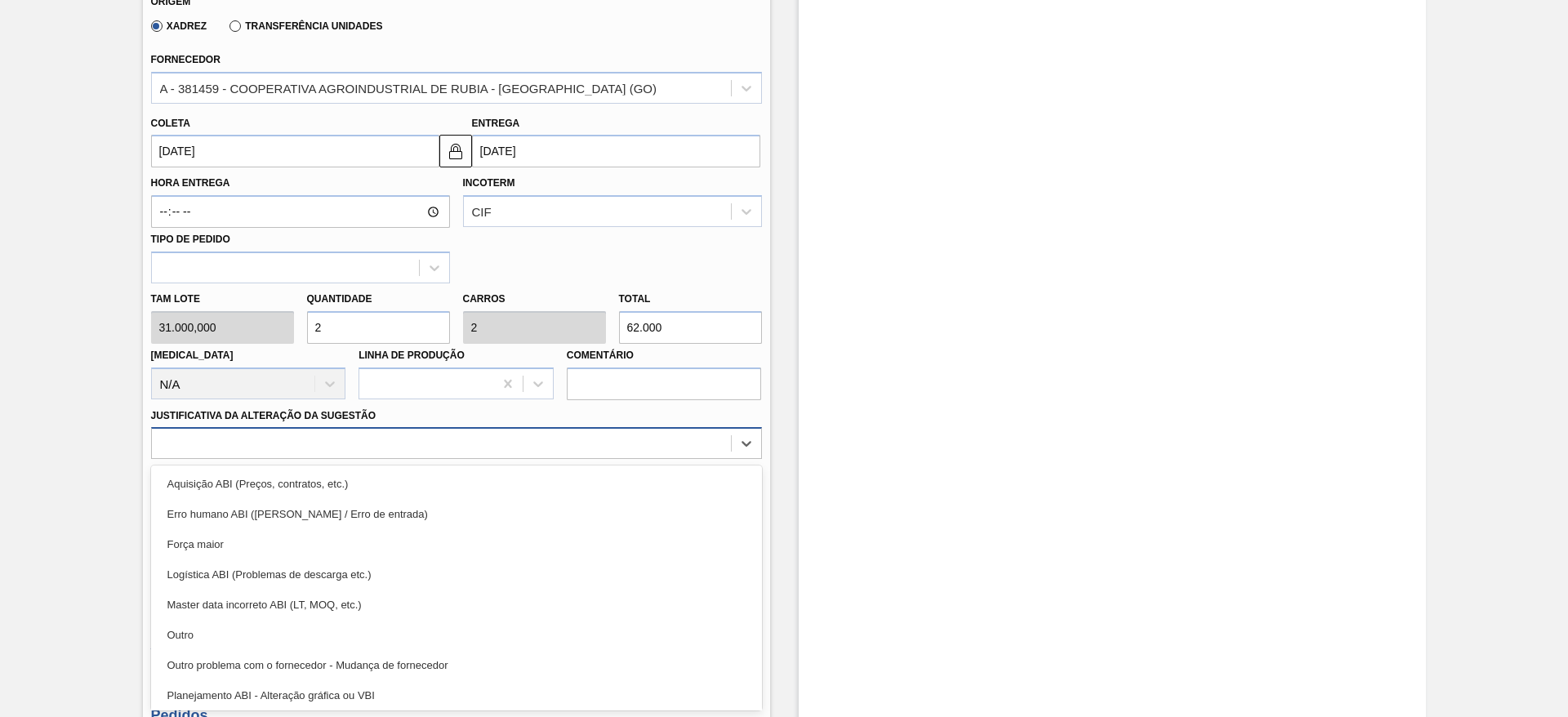
click at [545, 459] on div "option Logística ABI (Problemas de descarga etc.) focused, 4 of 18. 18 results …" at bounding box center [457, 443] width 611 height 32
drag, startPoint x: 536, startPoint y: 488, endPoint x: 659, endPoint y: 496, distance: 123.3
click at [539, 488] on div "Aquisição ABI (Preços, contratos, etc.)" at bounding box center [457, 484] width 611 height 30
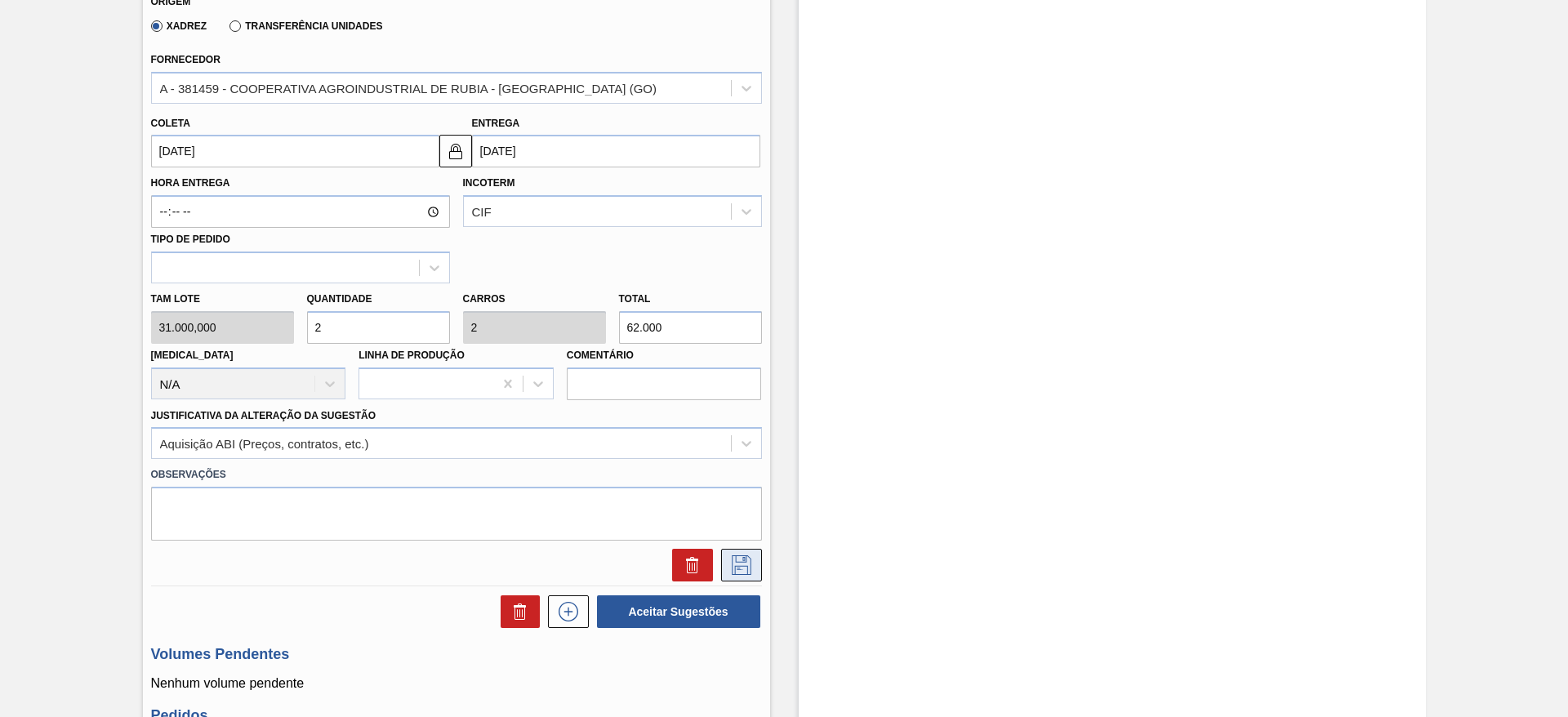
click at [745, 565] on icon at bounding box center [742, 566] width 26 height 20
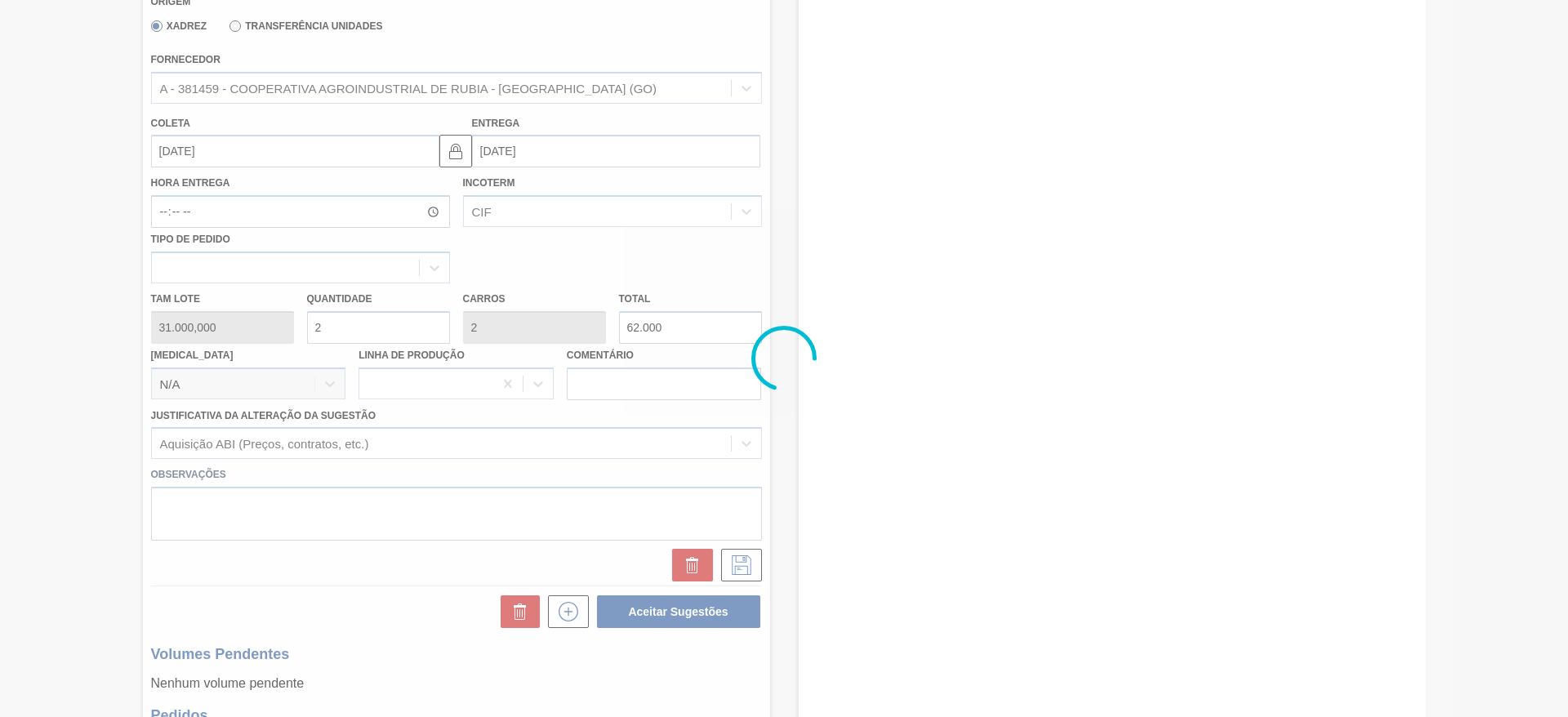
scroll to position [278, 0]
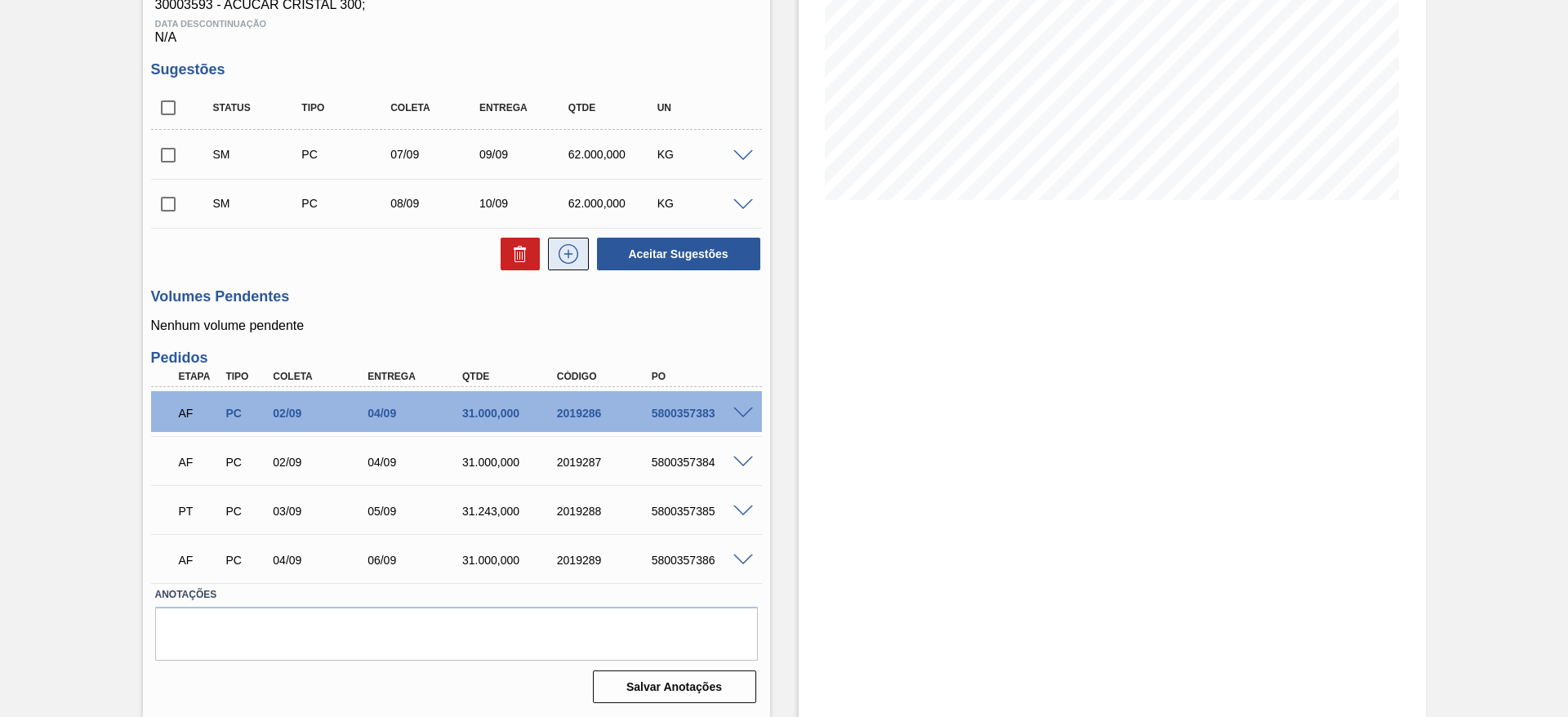
click at [561, 245] on icon at bounding box center [568, 254] width 26 height 20
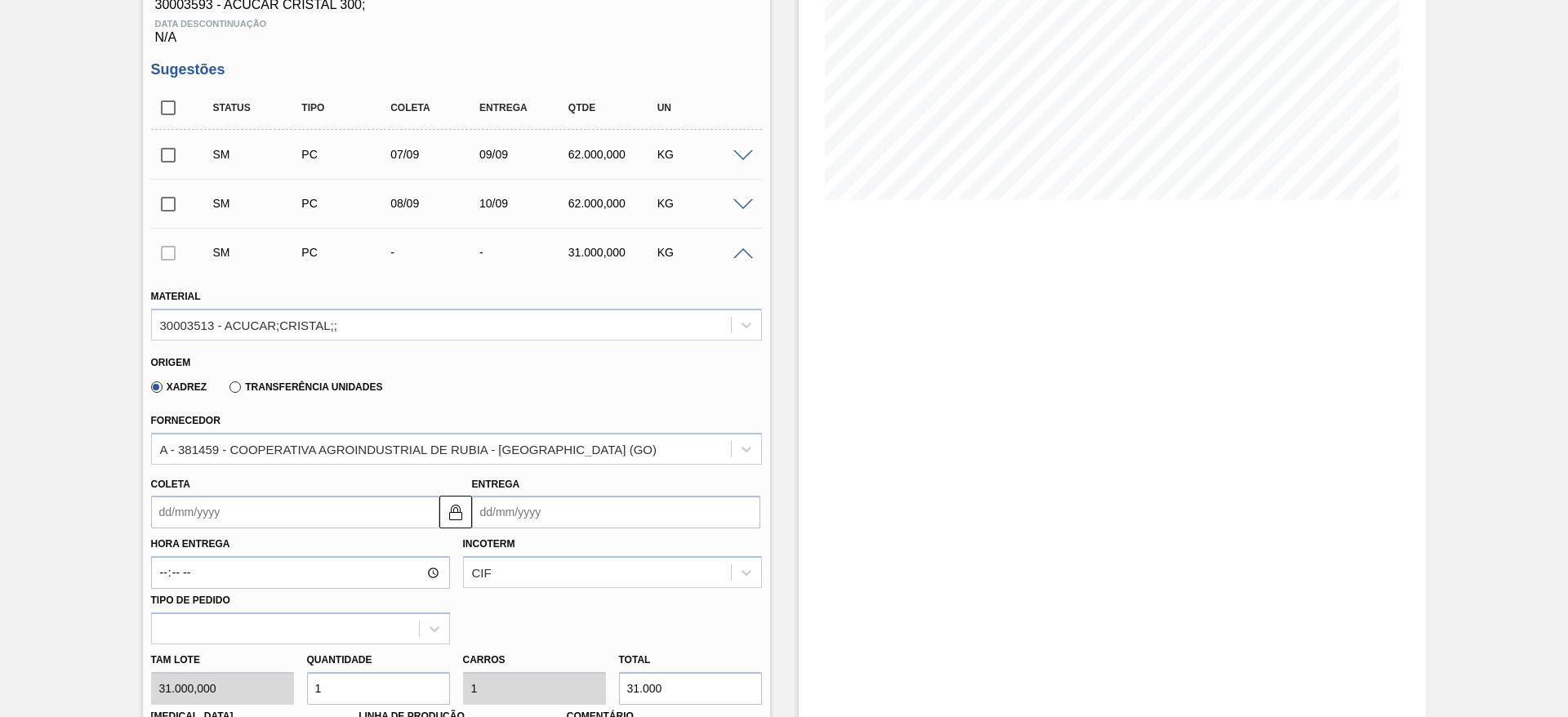
click at [194, 512] on input "Coleta" at bounding box center [296, 512] width 289 height 33
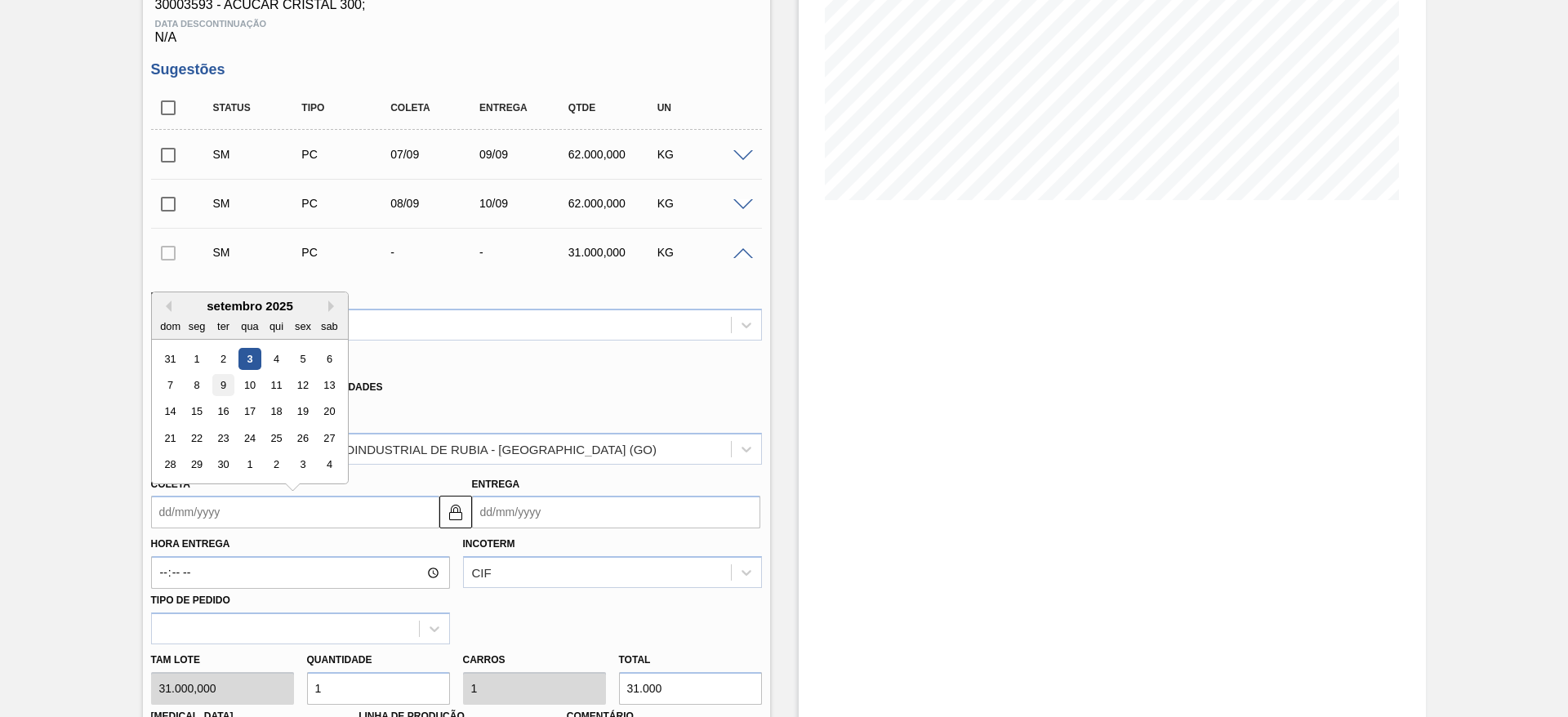
click at [231, 388] on div "9" at bounding box center [222, 385] width 22 height 22
type input "09/09/2025"
type input "11/09/2025"
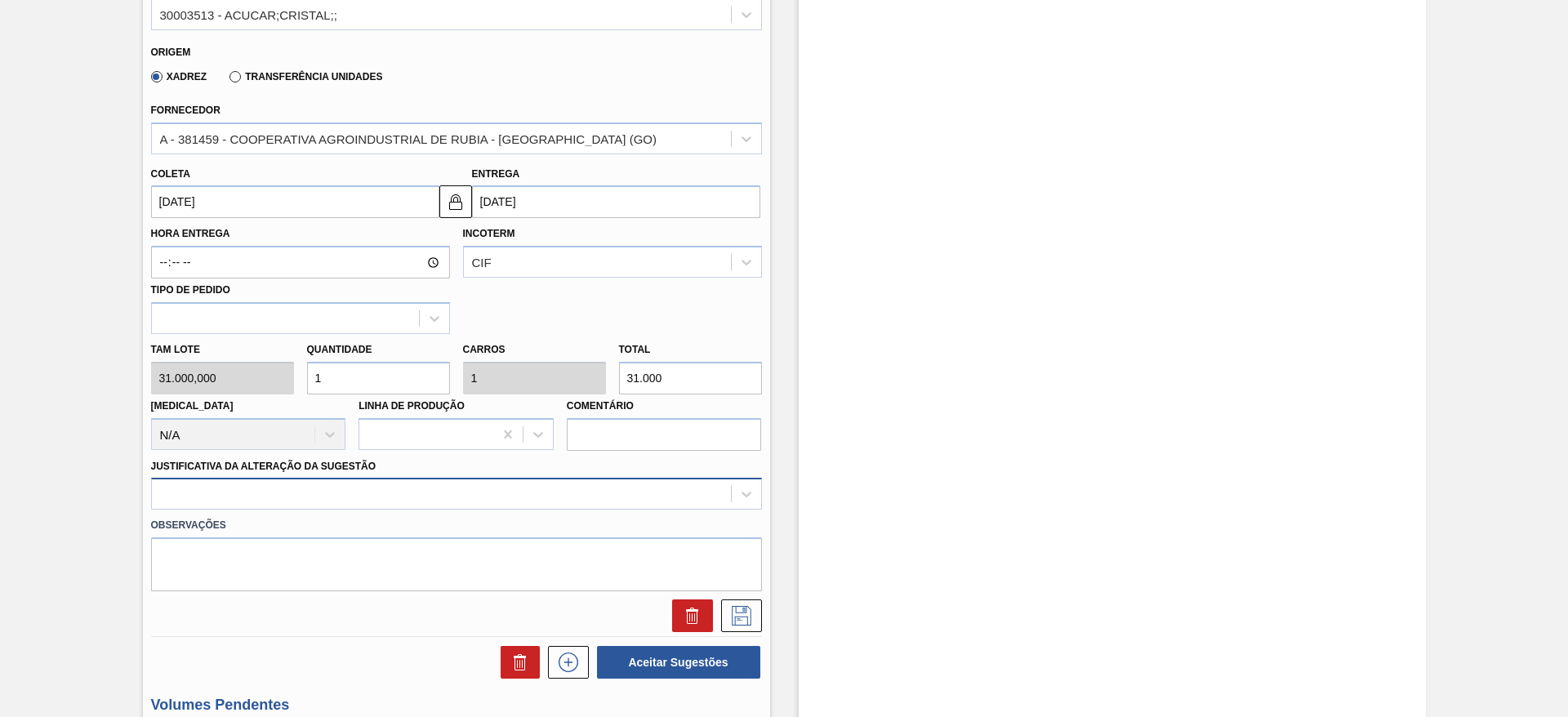
scroll to position [645, 0]
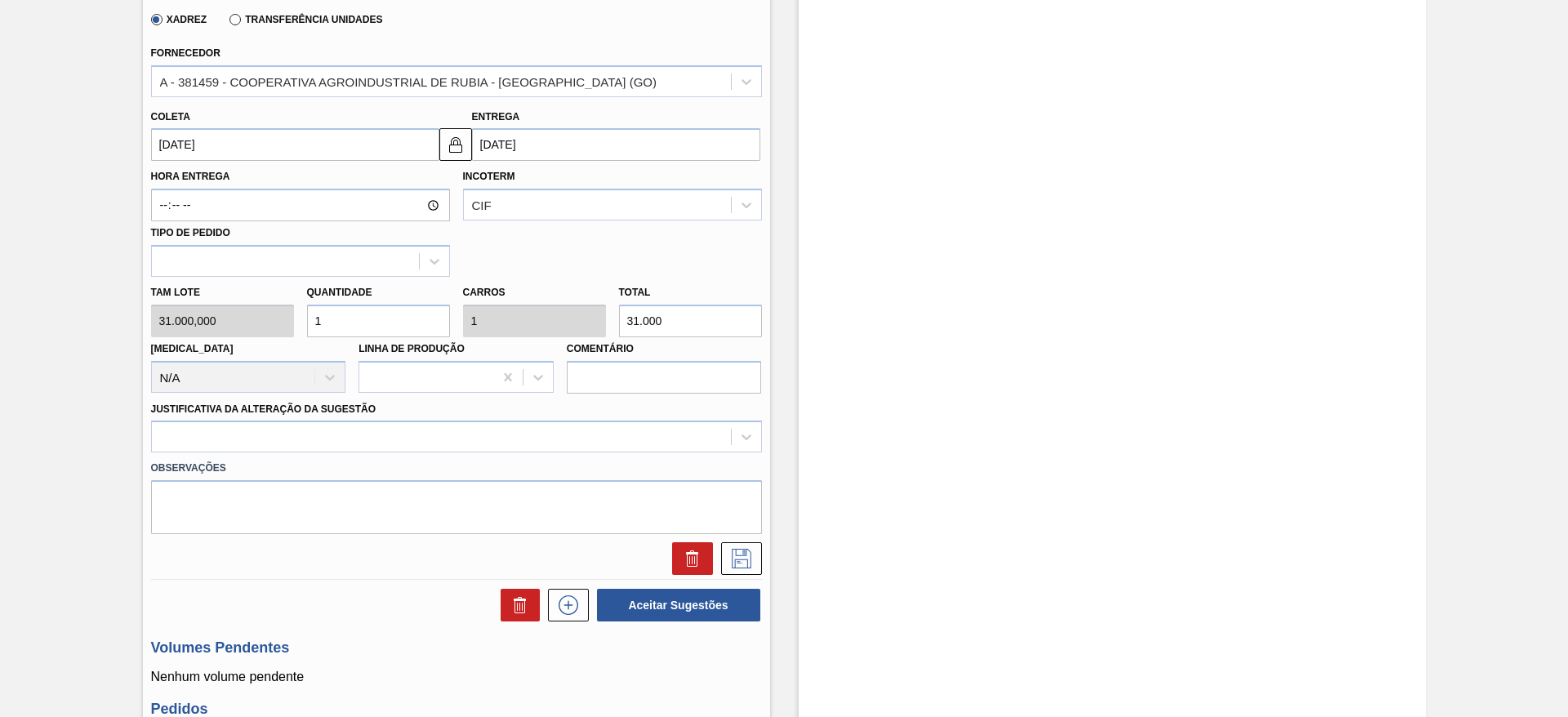
click at [260, 330] on div "Tam lote 31.000,000 Quantidade 1 Carros 1 Total 31.000 Doca N/A Linha de Produç…" at bounding box center [456, 335] width 624 height 117
type input "2"
type input "62.000"
type input "2"
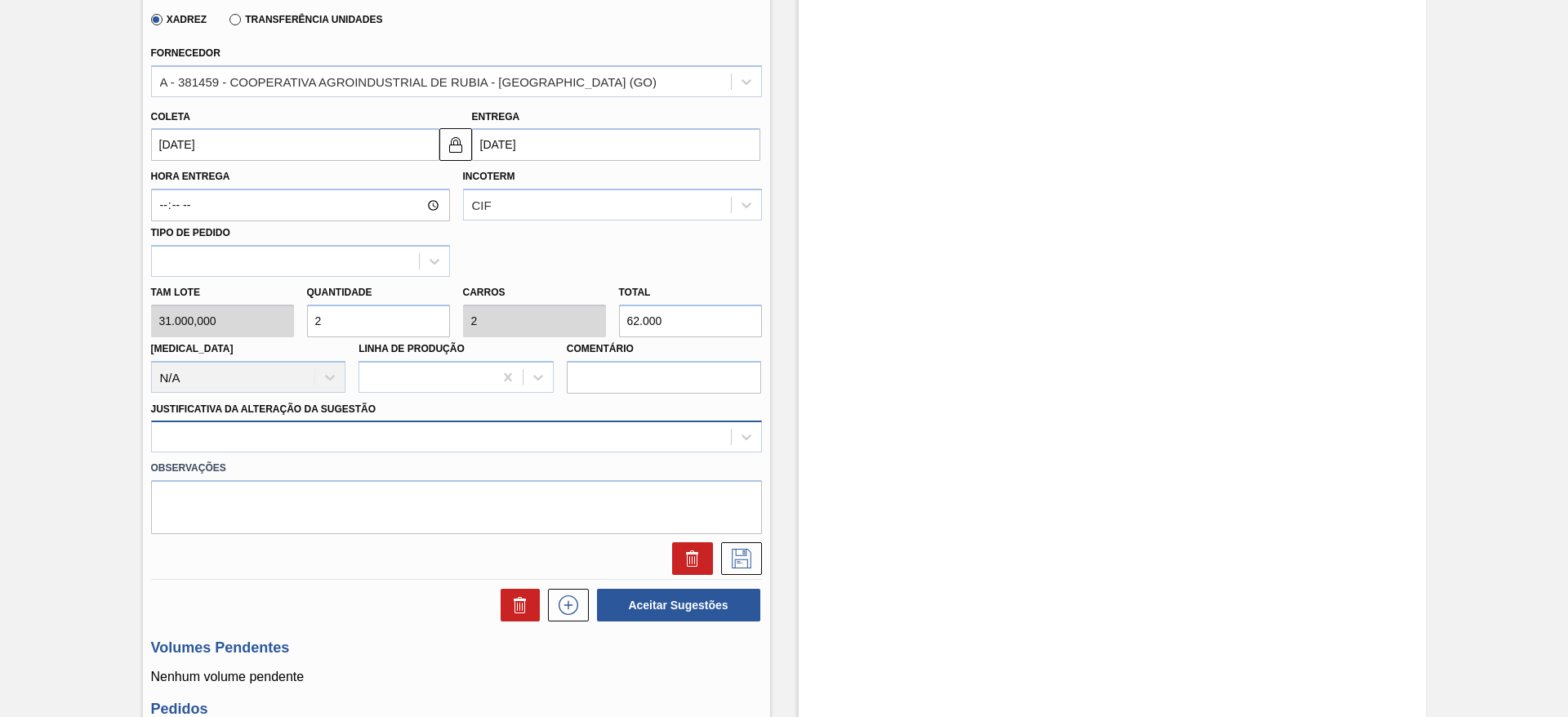
drag, startPoint x: 461, startPoint y: 451, endPoint x: 461, endPoint y: 420, distance: 31.0
click at [461, 450] on div at bounding box center [457, 436] width 611 height 32
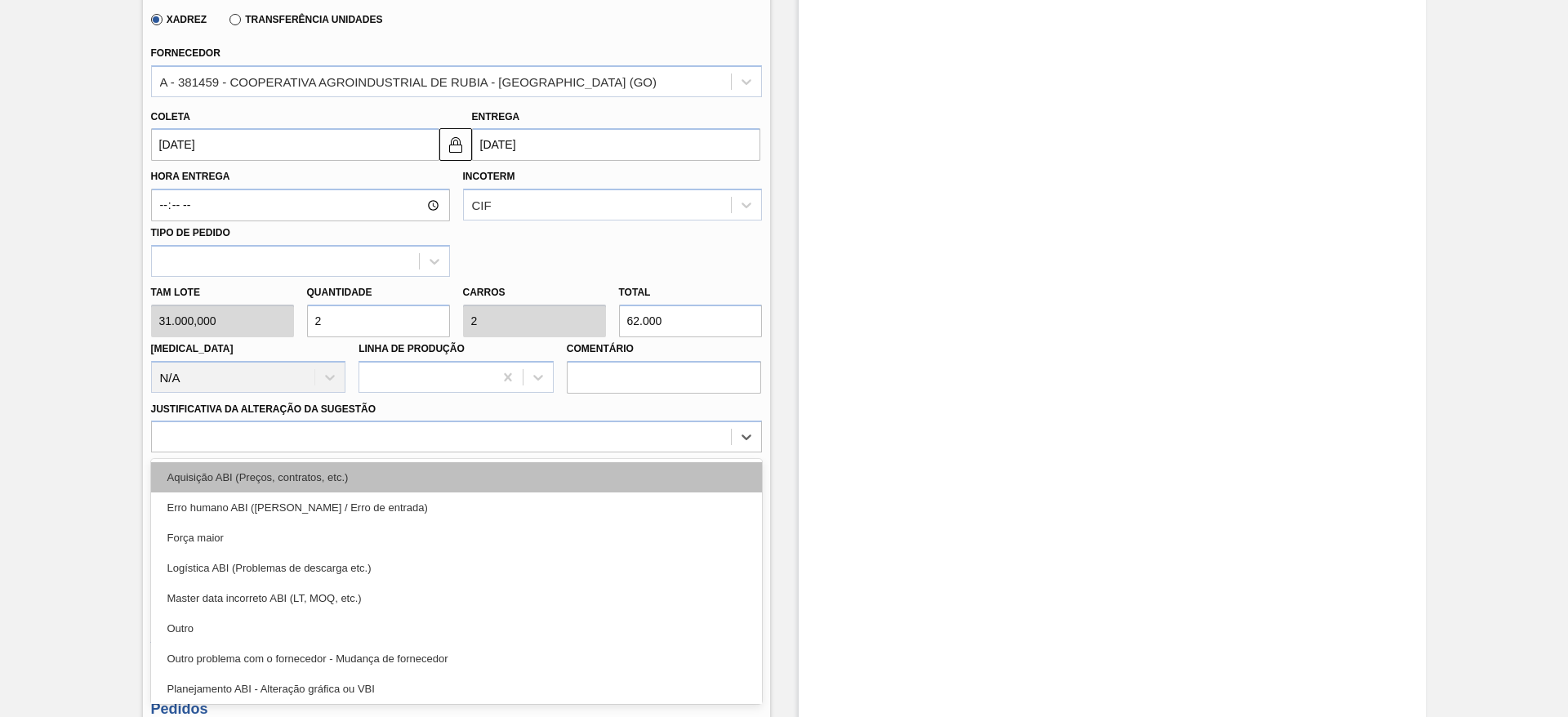
click at [458, 471] on div "Aquisição ABI (Preços, contratos, etc.)" at bounding box center [457, 477] width 611 height 30
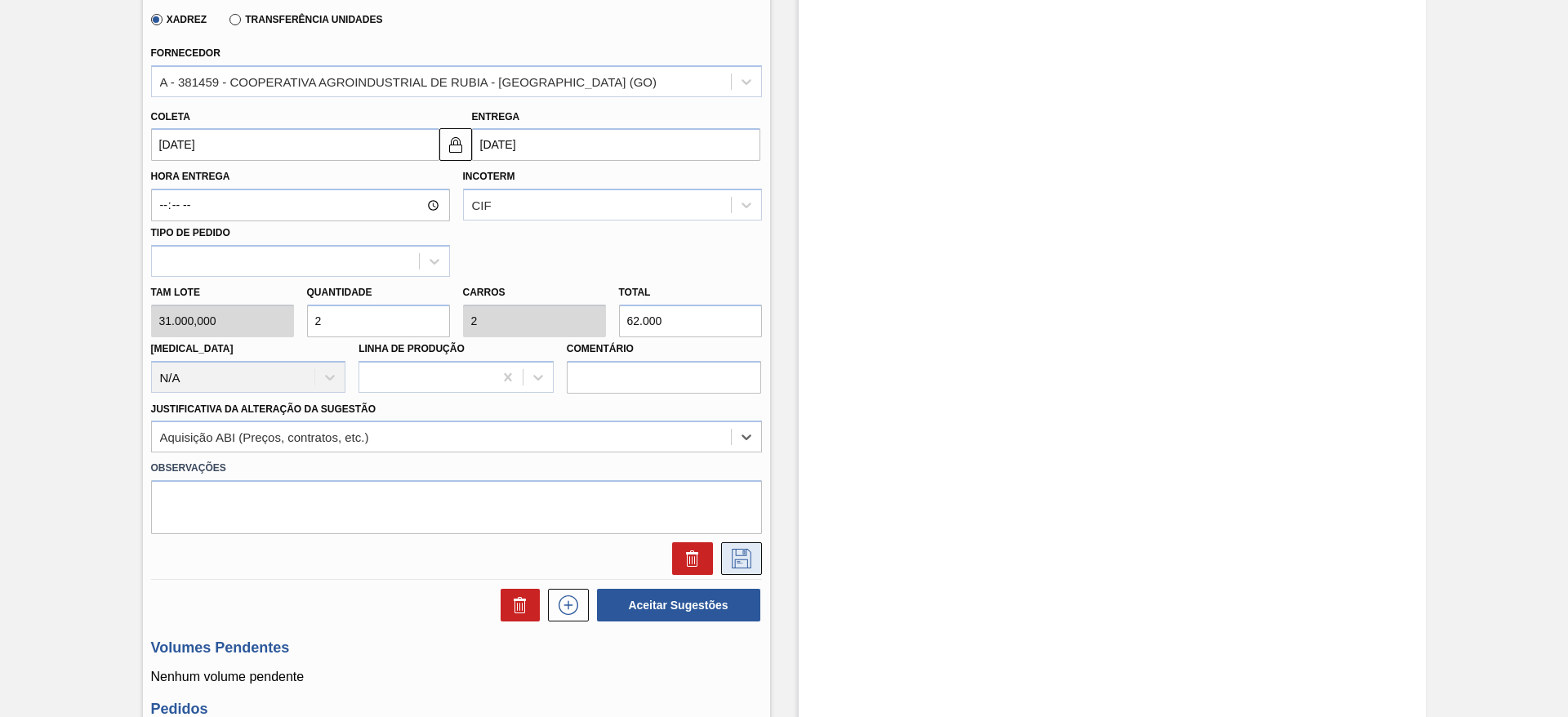
click at [743, 565] on icon at bounding box center [742, 559] width 26 height 20
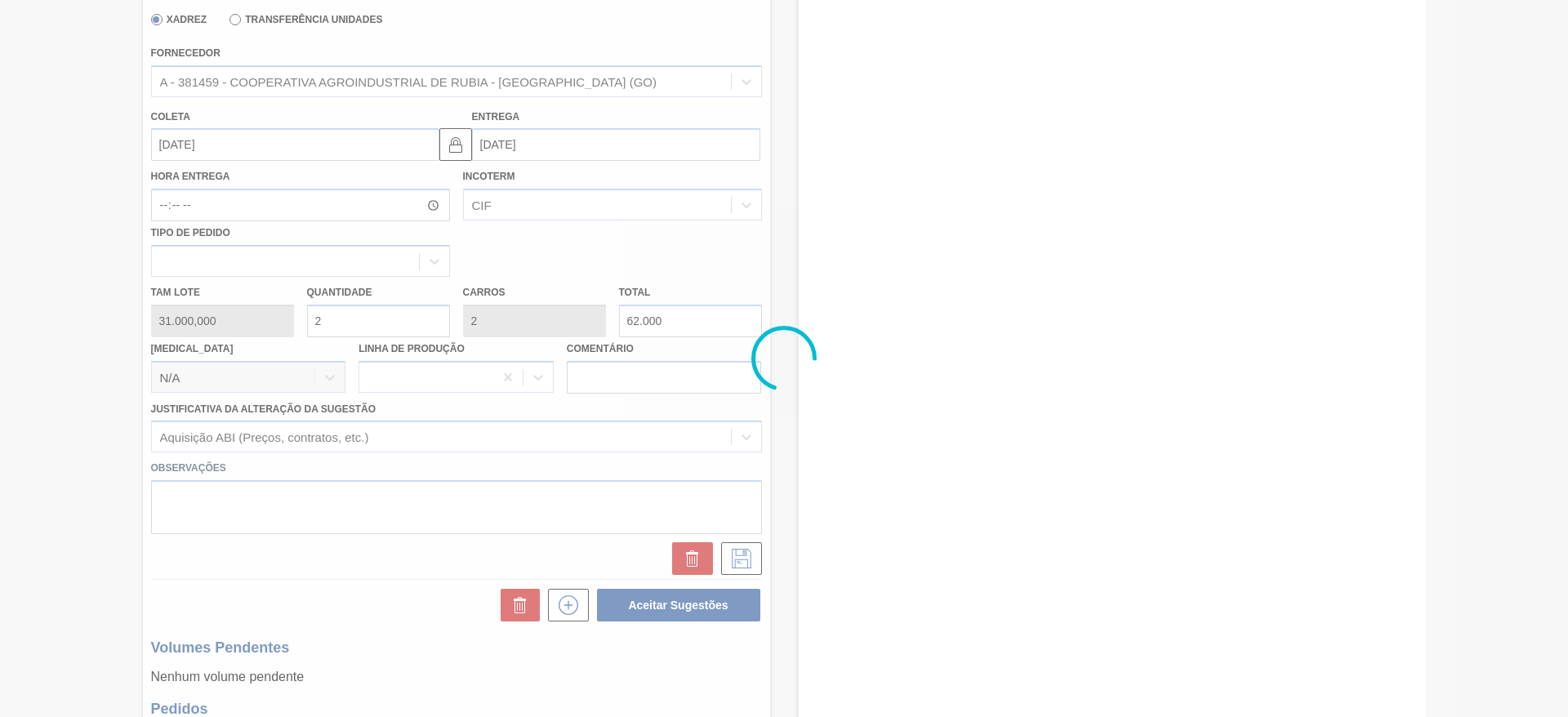
scroll to position [327, 0]
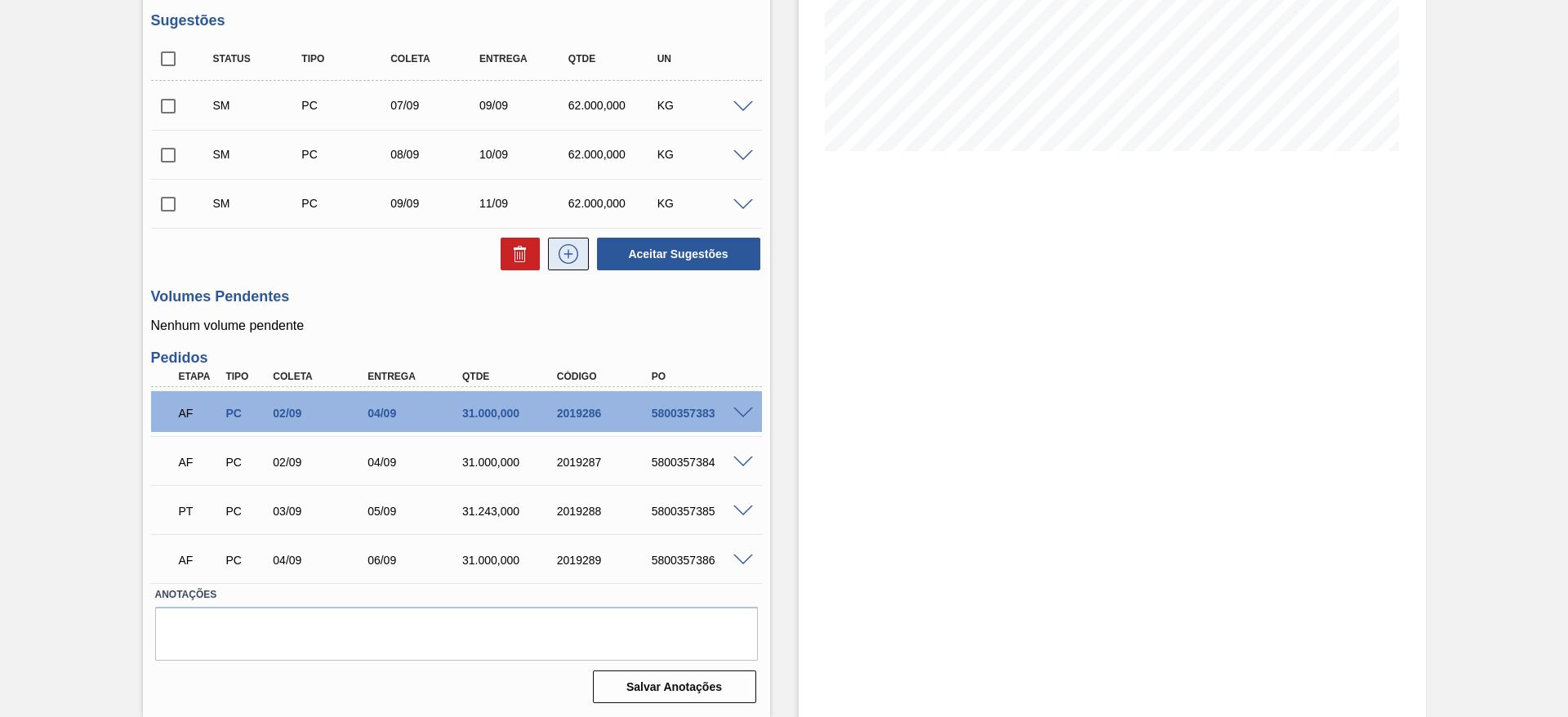
click at [560, 253] on icon at bounding box center [568, 254] width 26 height 20
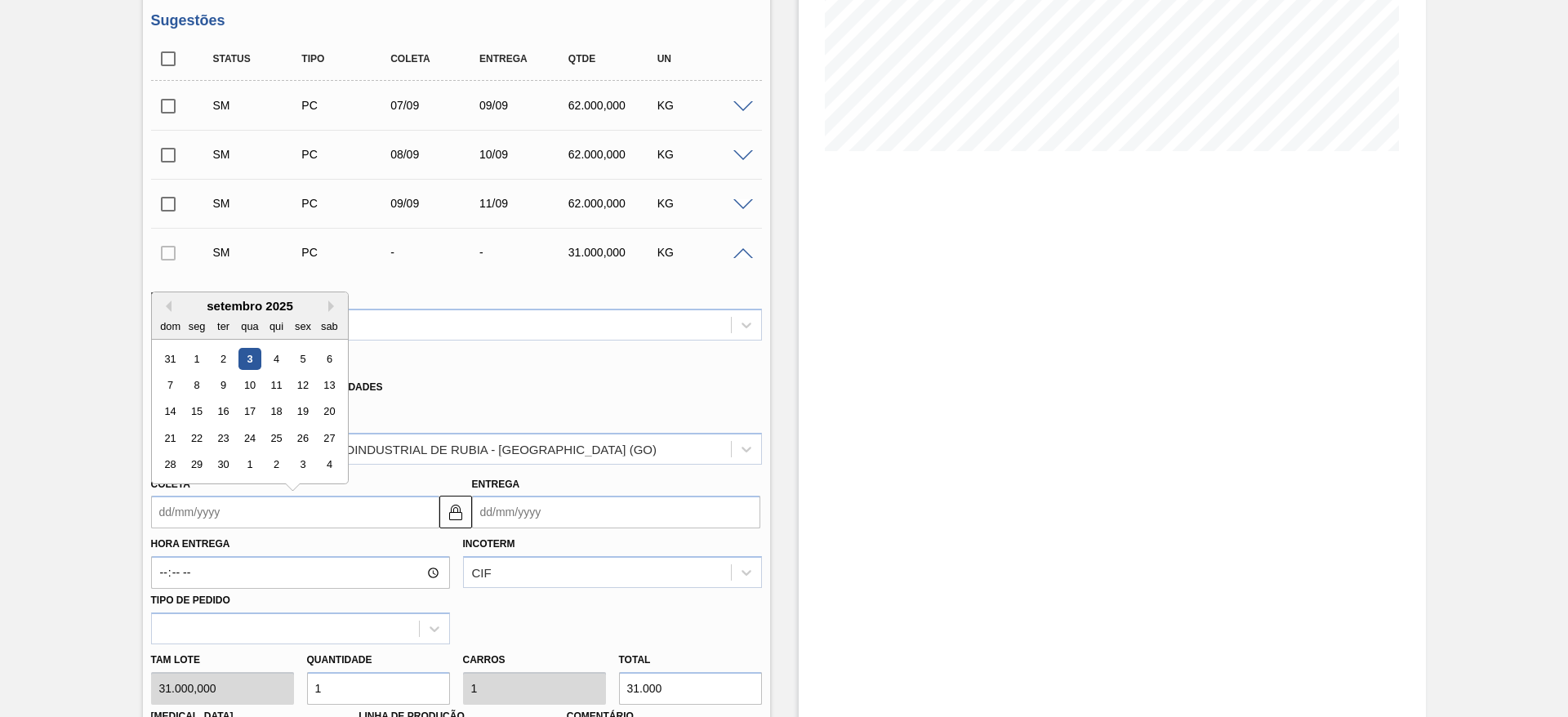
click at [189, 508] on input "Coleta" at bounding box center [296, 512] width 289 height 33
click at [248, 381] on div "10" at bounding box center [250, 385] width 22 height 22
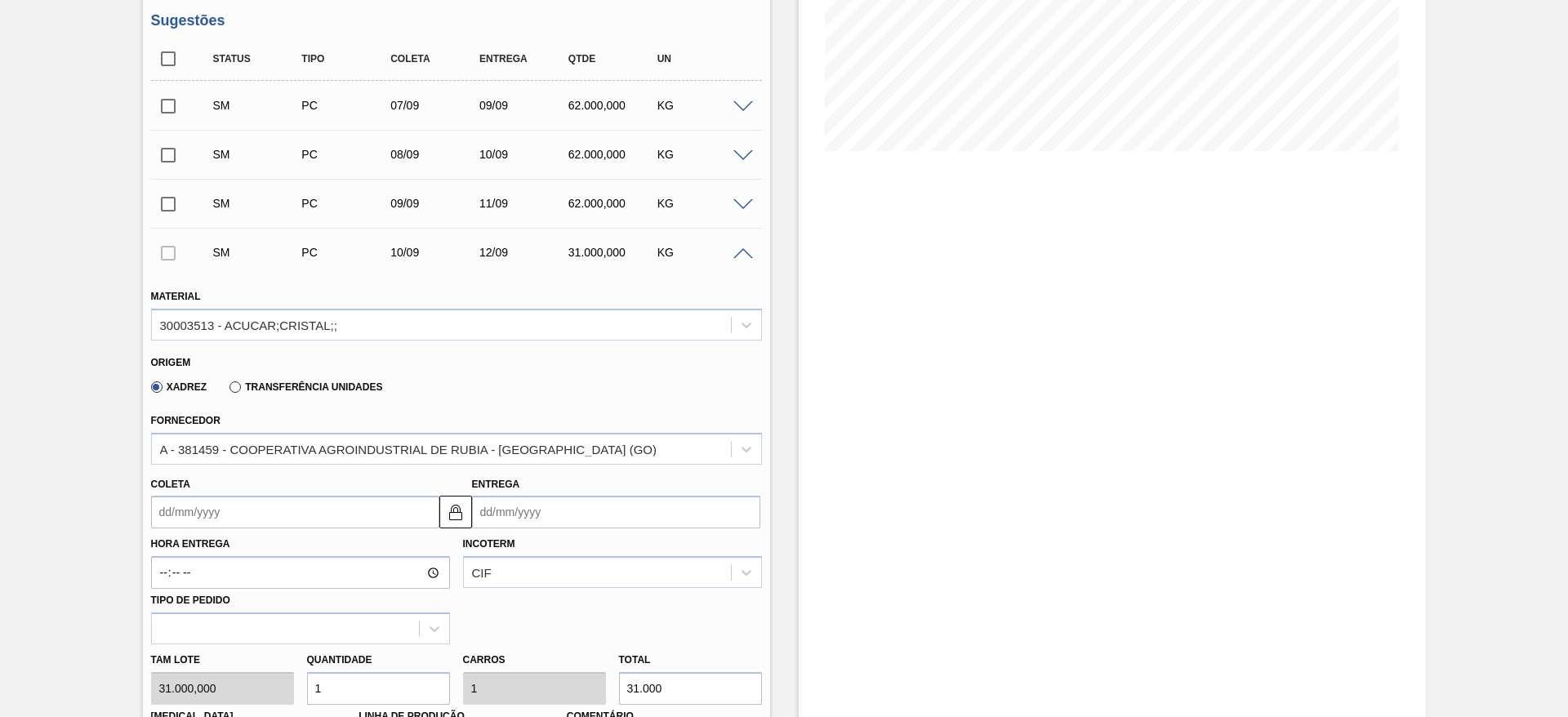
type input "[DATE]"
type input "12/09/2025"
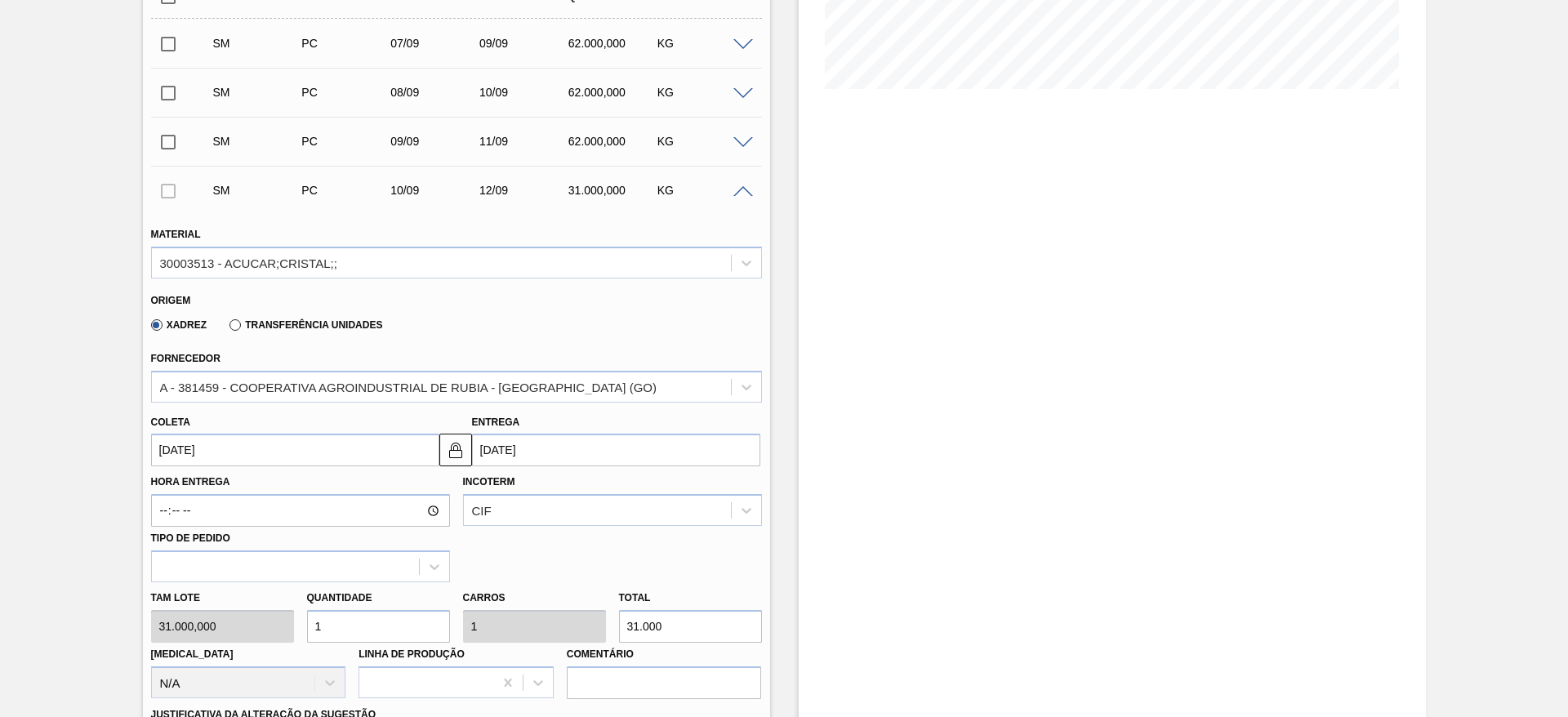
scroll to position [449, 0]
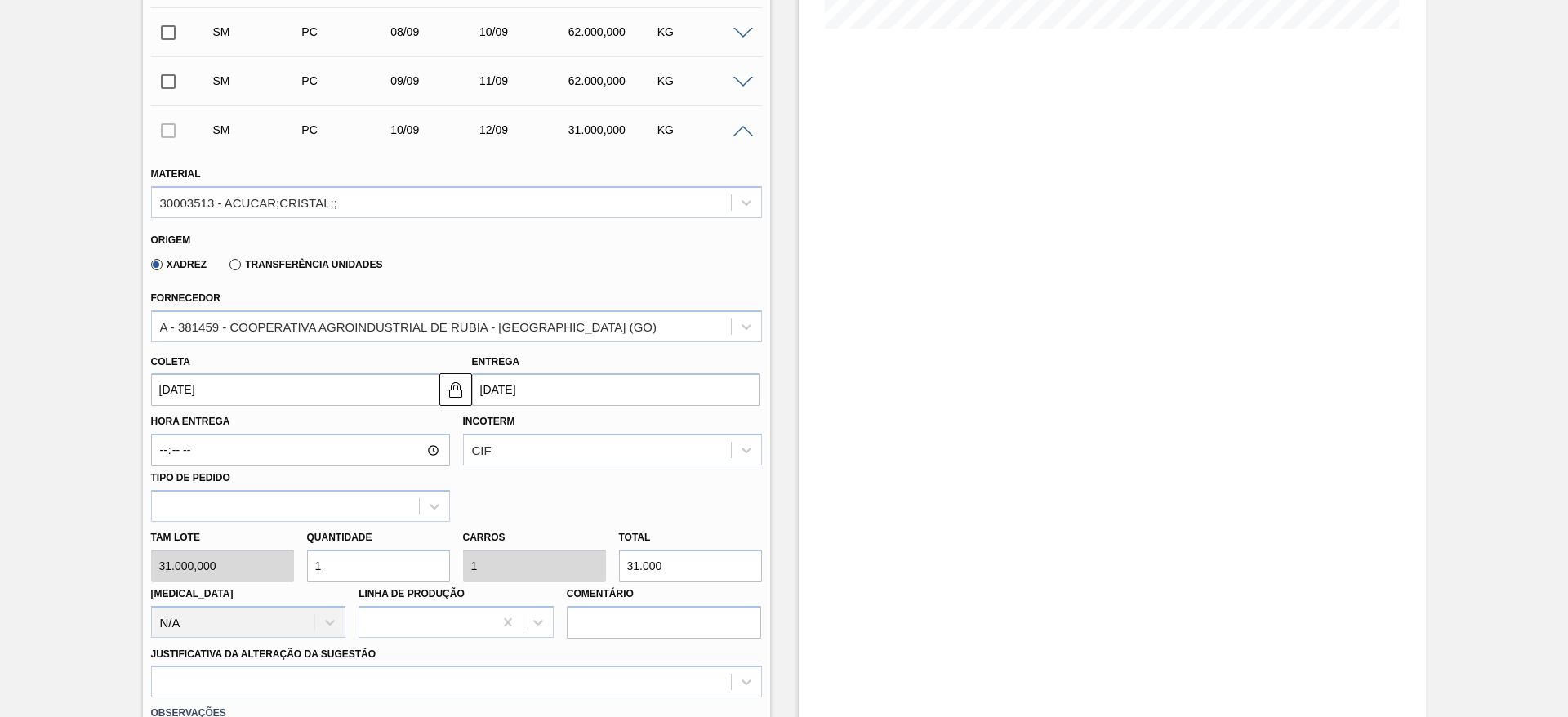
click at [266, 566] on div "Tam lote 31.000,000 Quantidade 1 Carros 1 Total 31.000 Doca N/A Linha de Produç…" at bounding box center [456, 580] width 624 height 117
type input "2"
type input "62.000"
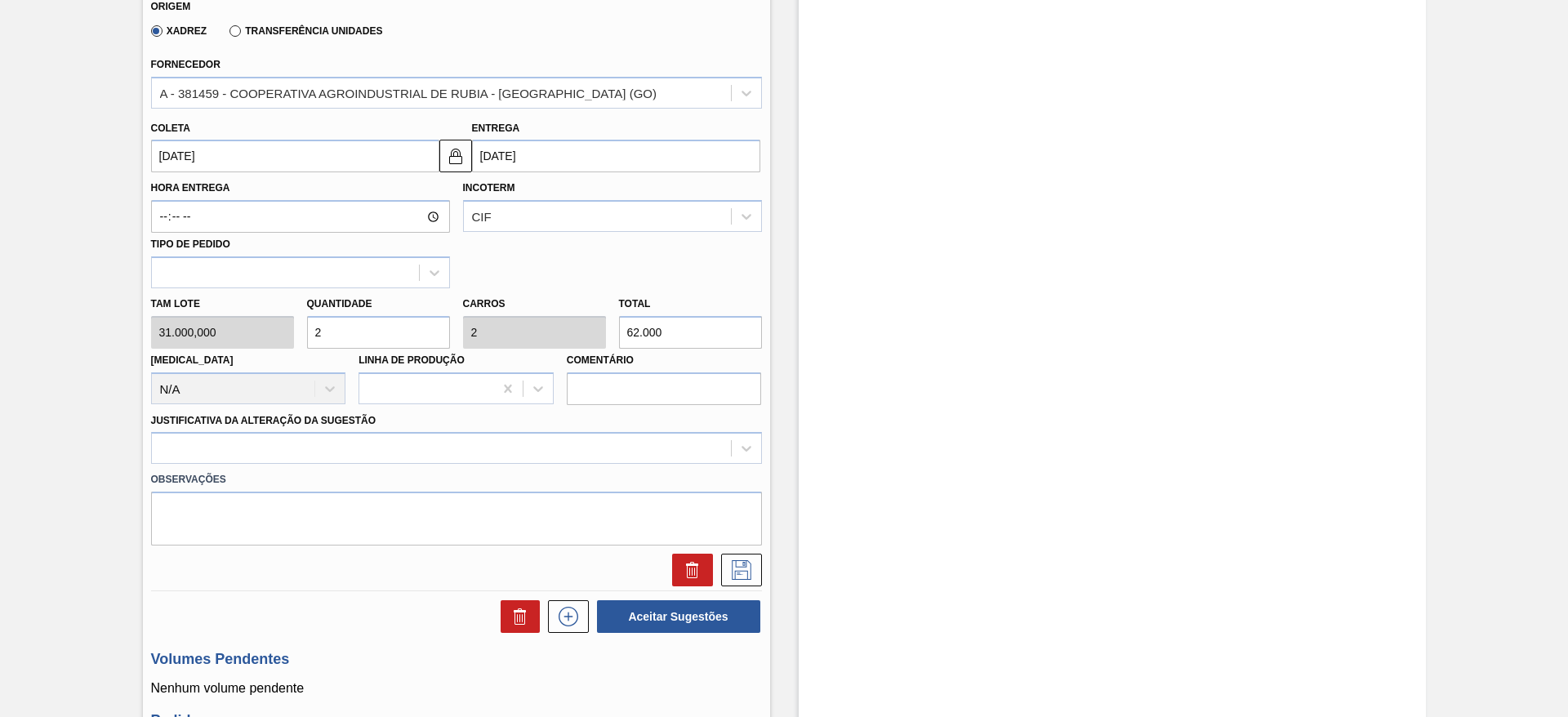
scroll to position [694, 0]
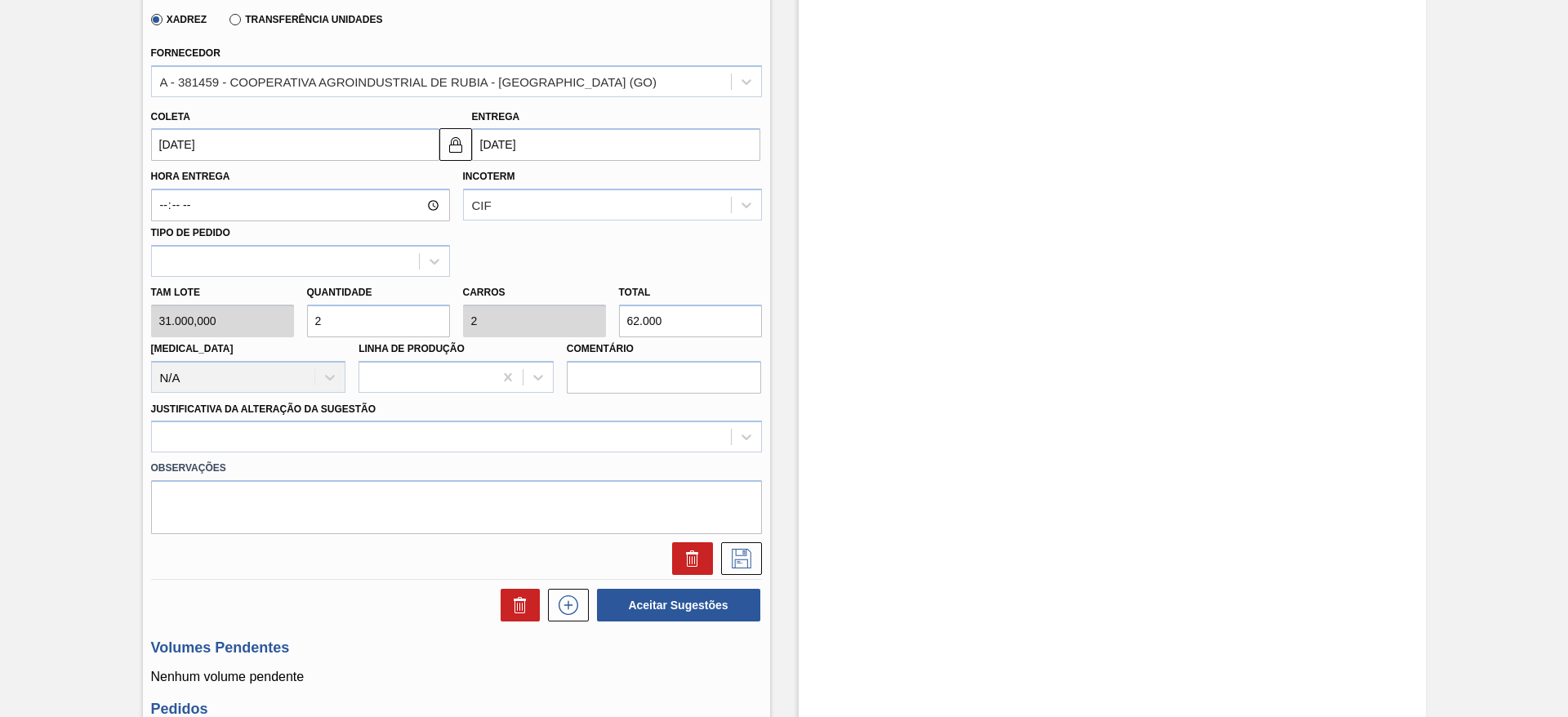
type input "2"
click at [465, 462] on label "Observações" at bounding box center [457, 469] width 611 height 24
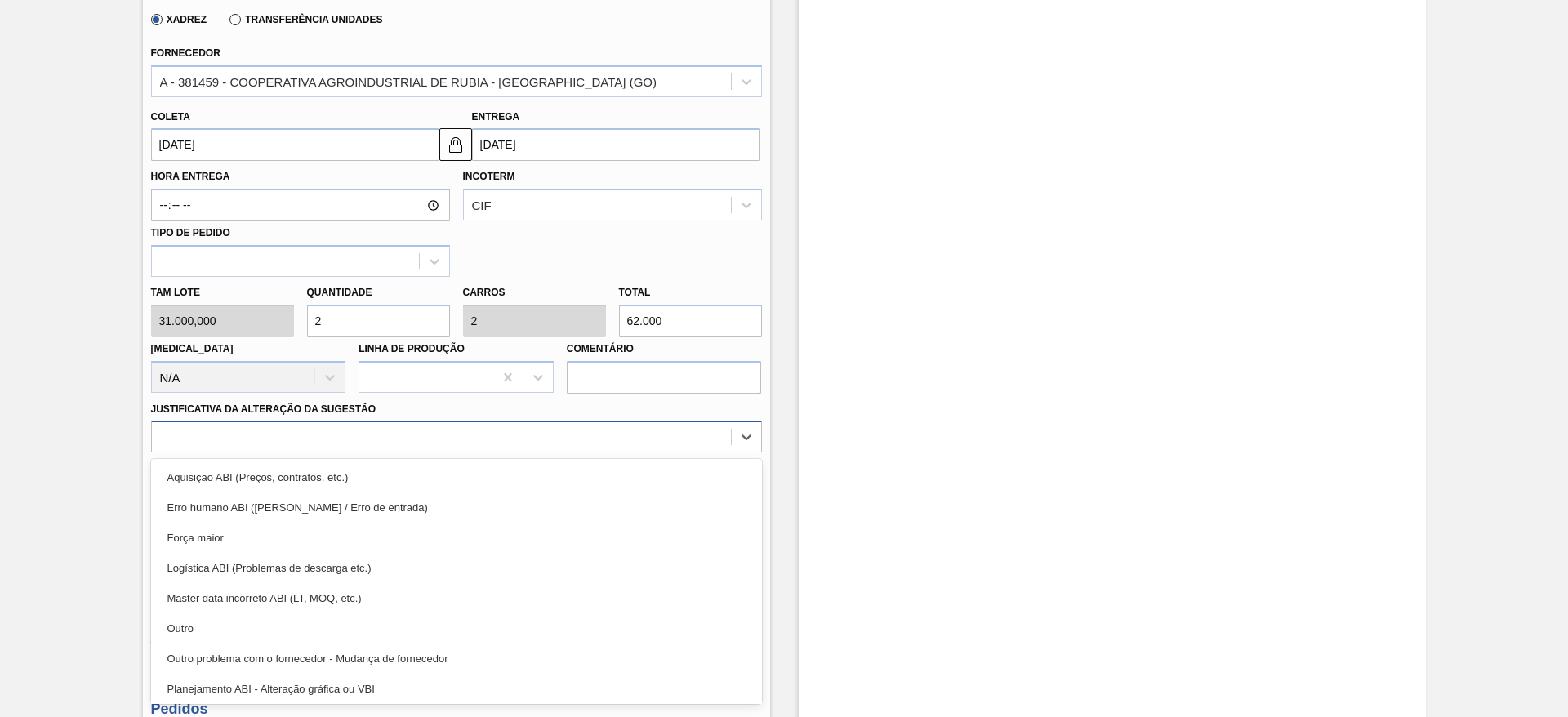
click at [456, 447] on div at bounding box center [442, 437] width 579 height 24
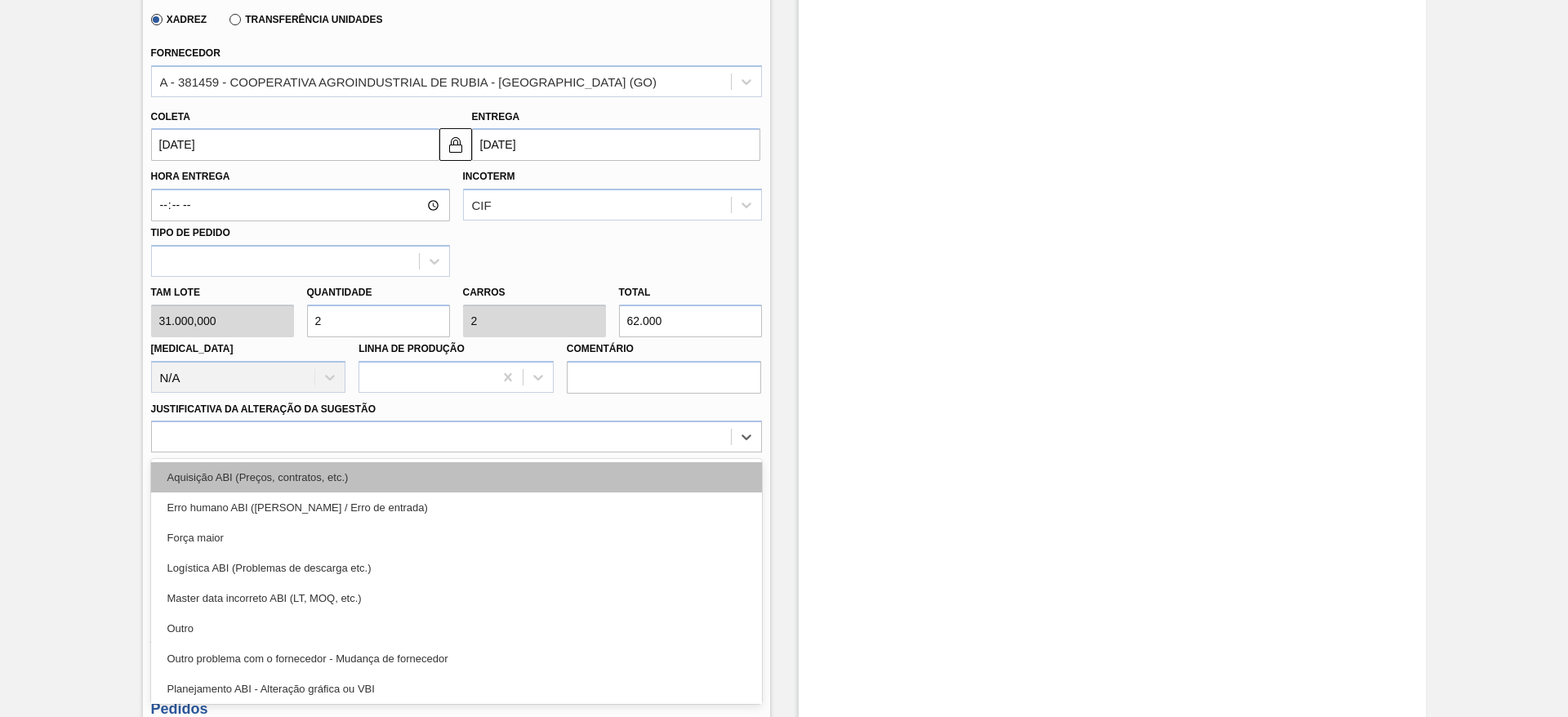
click at [454, 473] on div "Aquisição ABI (Preços, contratos, etc.)" at bounding box center [457, 477] width 611 height 30
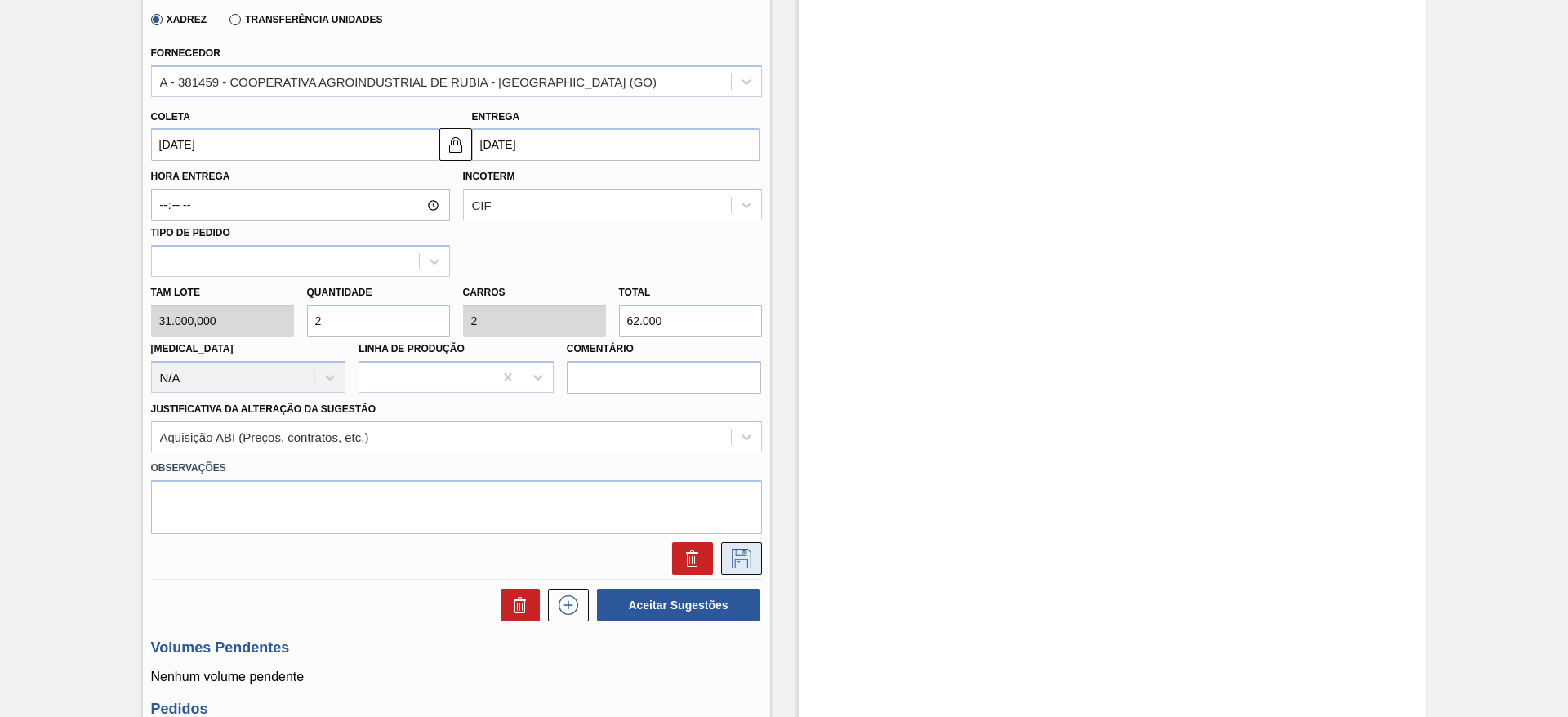
click at [757, 550] on button at bounding box center [741, 559] width 41 height 33
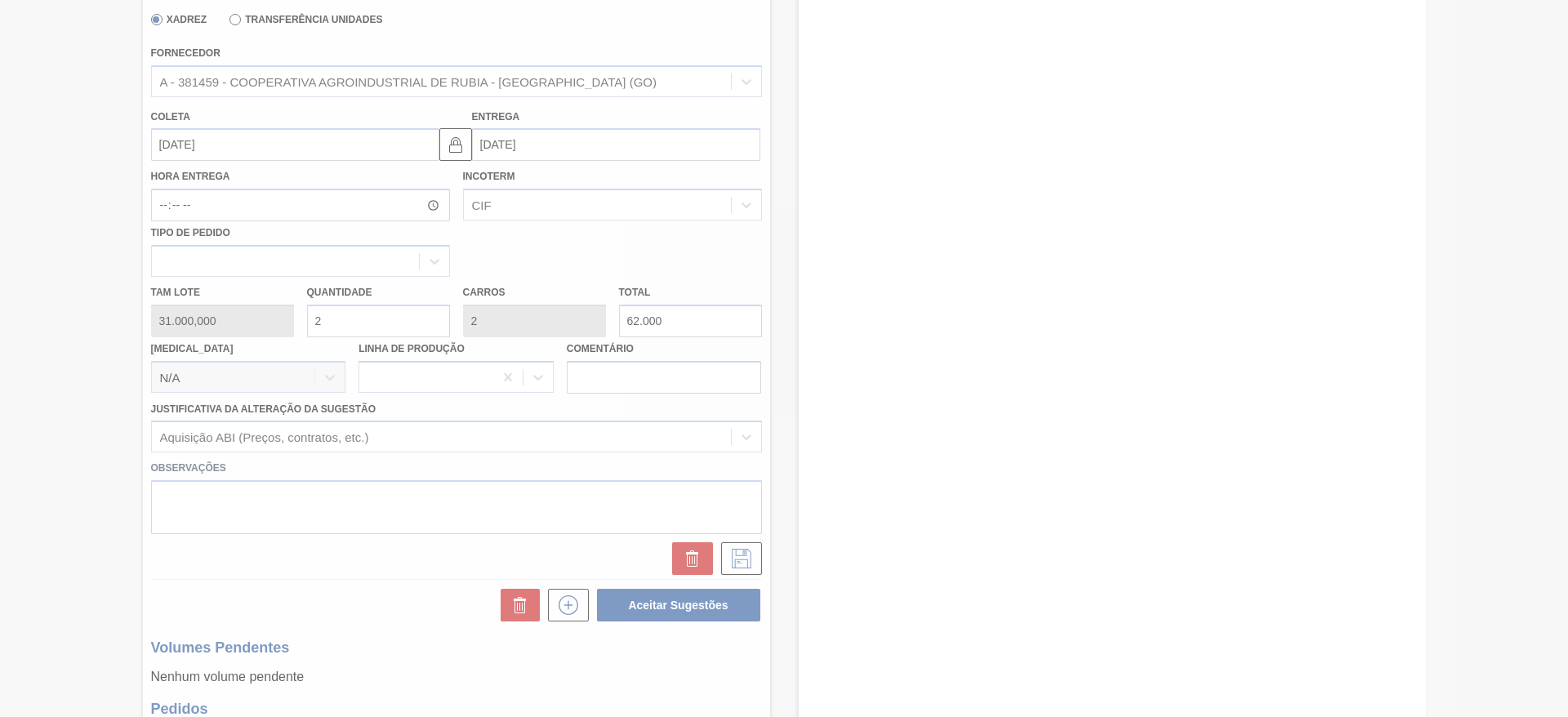
scroll to position [375, 0]
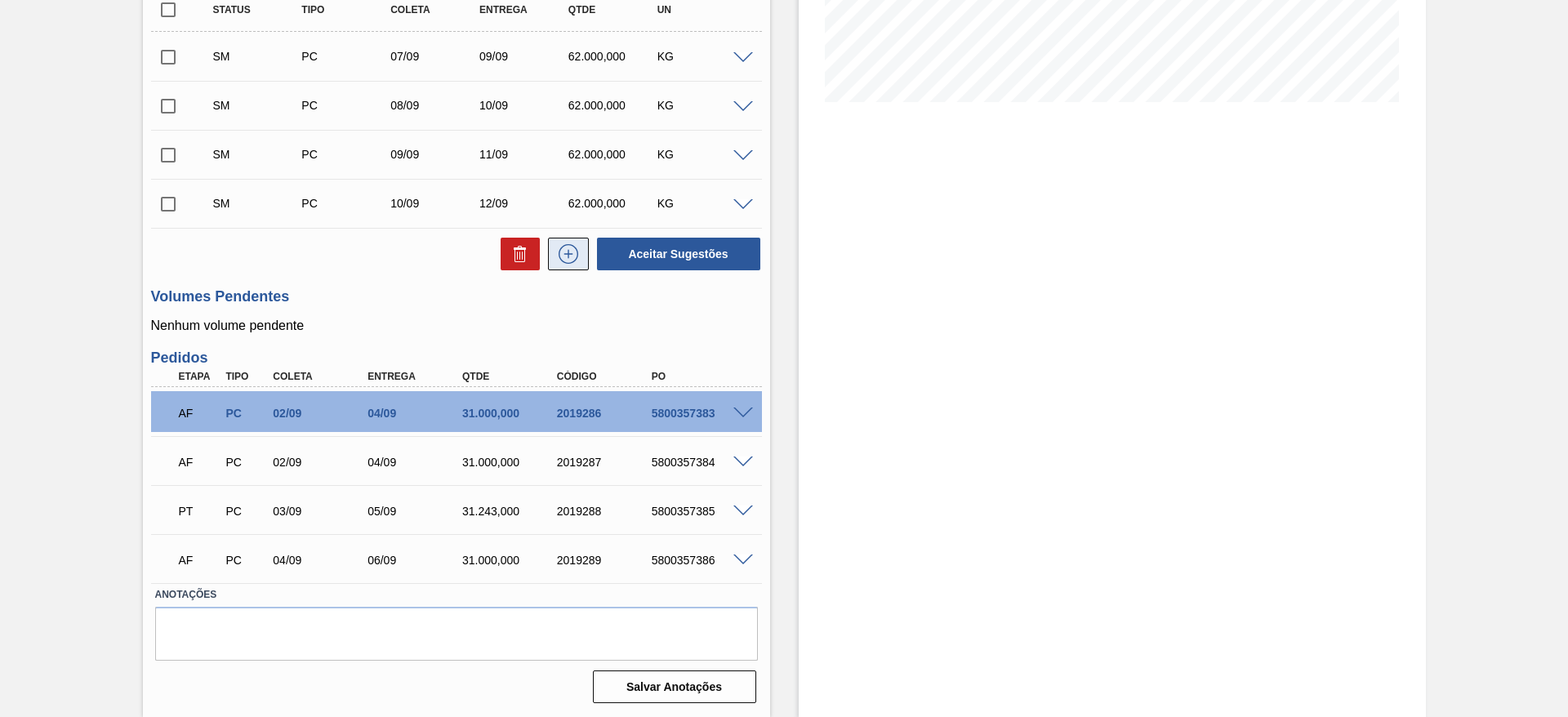
click at [561, 248] on icon at bounding box center [568, 254] width 26 height 20
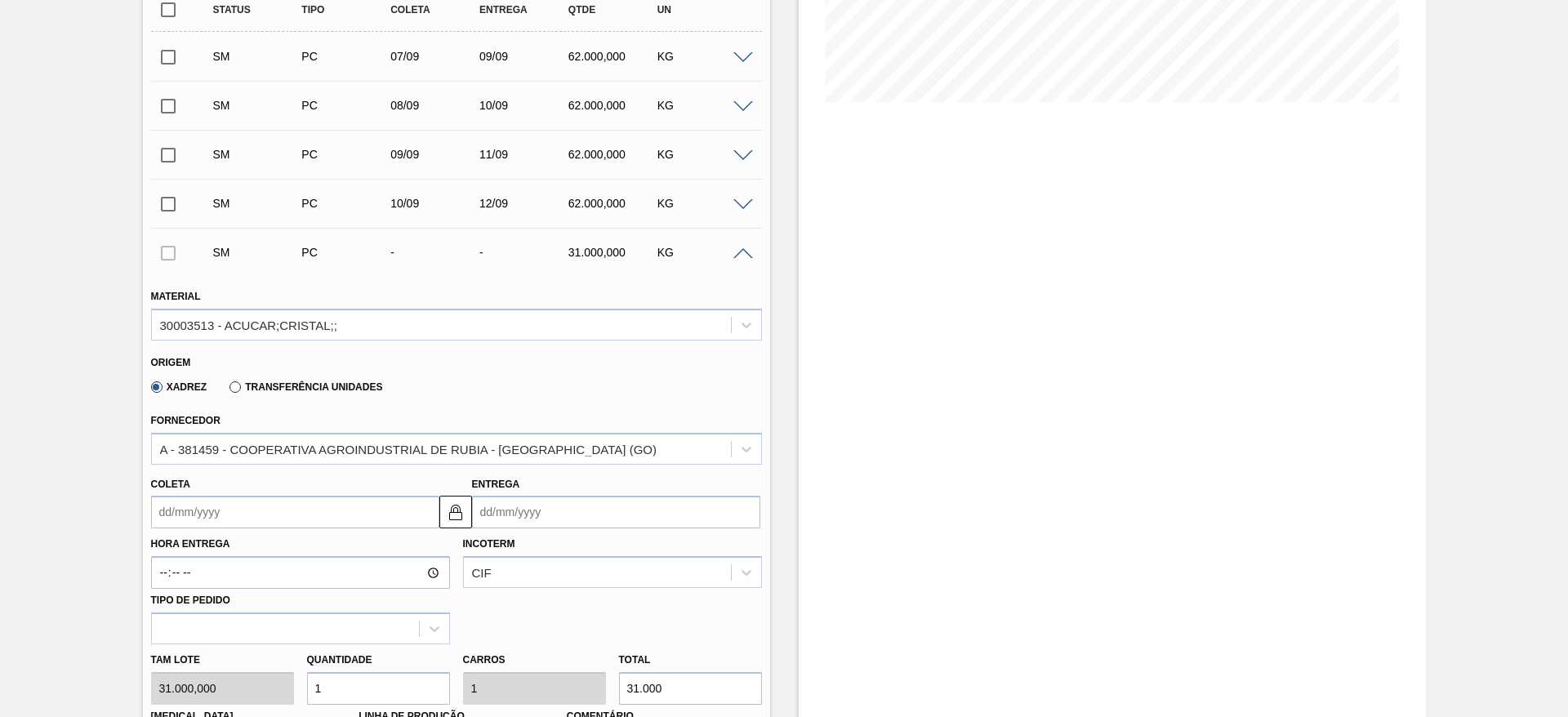
click at [219, 517] on input "Coleta" at bounding box center [296, 512] width 289 height 33
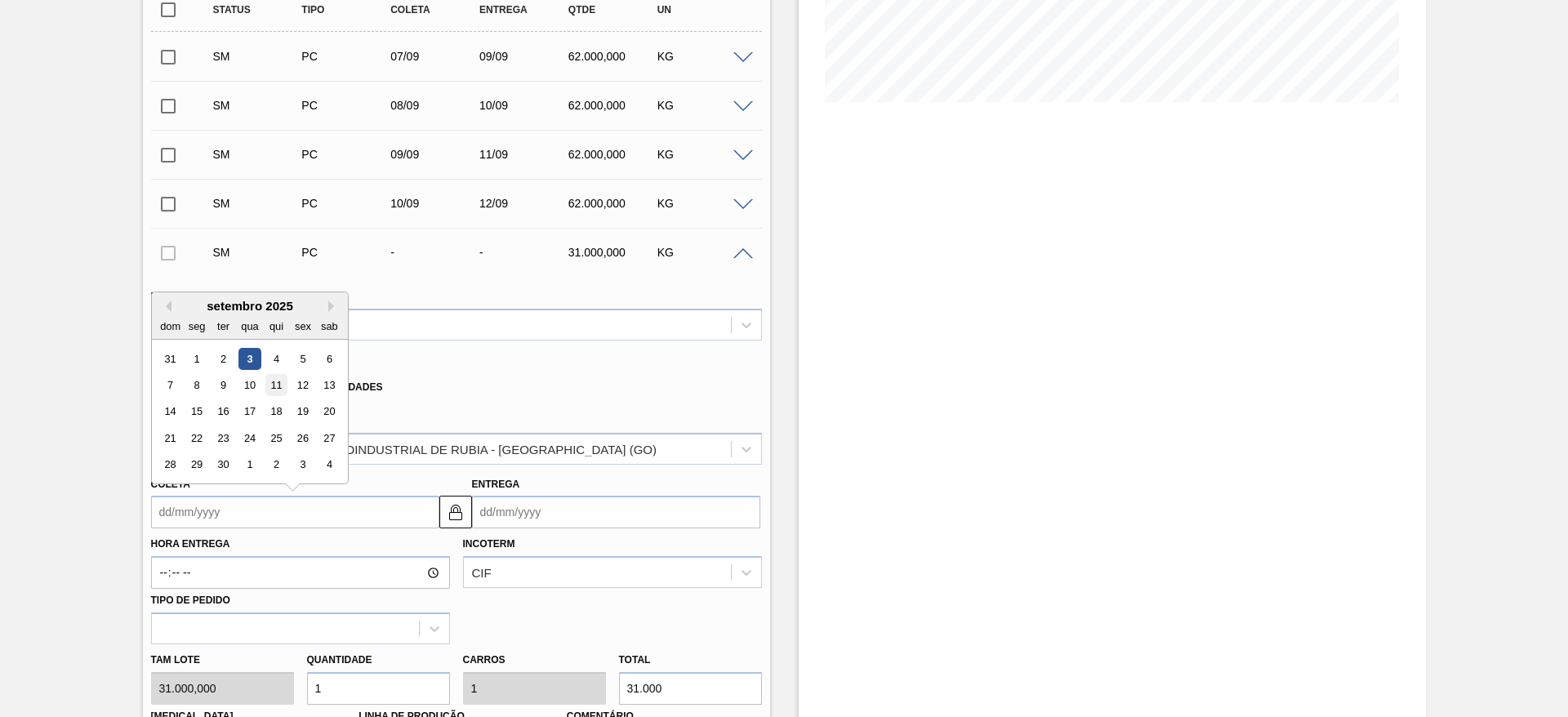
click at [275, 383] on div "11" at bounding box center [276, 385] width 22 height 22
type input "11/09/2025"
type input "13/09/2025"
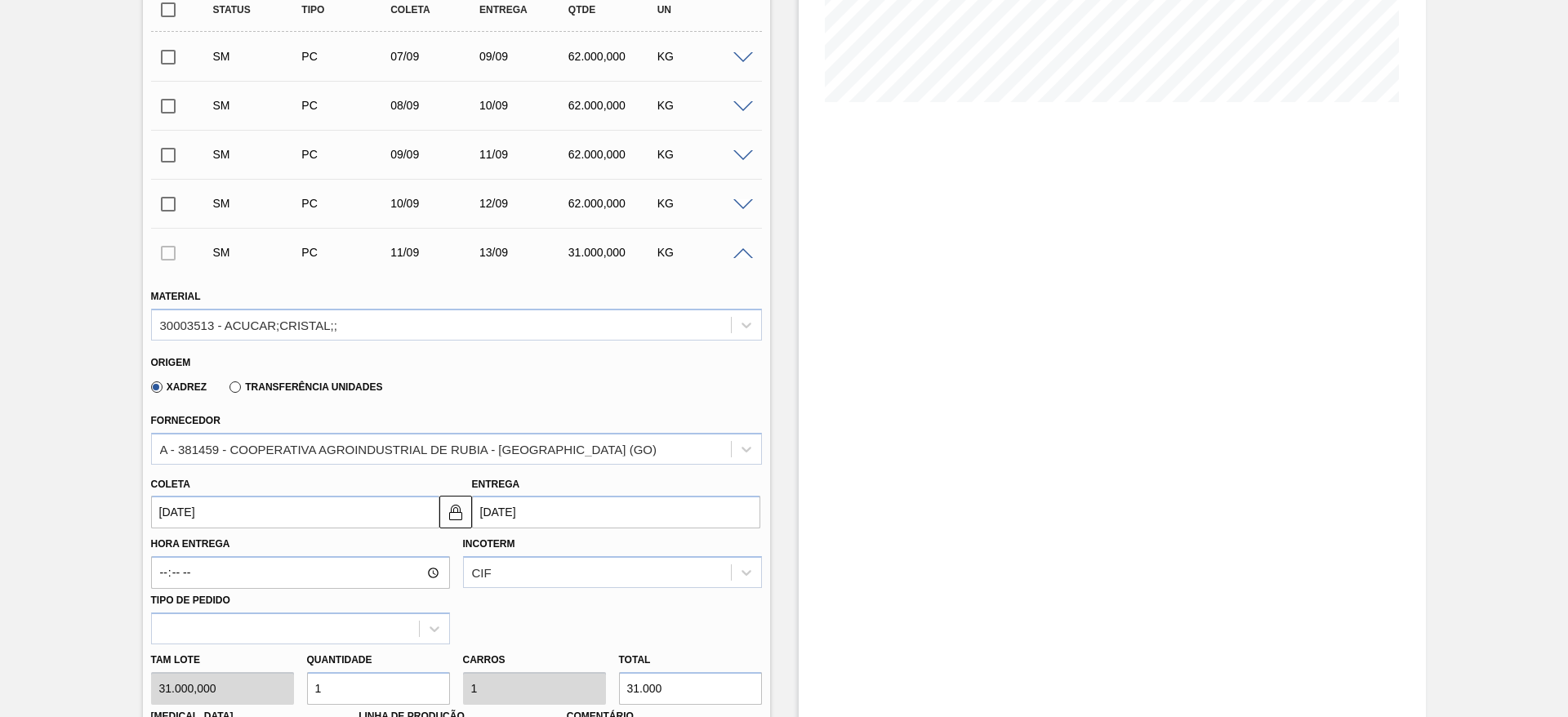
click at [279, 688] on div "Tam lote 31.000,000 Quantidade 1 Carros 1 Total 31.000 Doca N/A Linha de Produç…" at bounding box center [456, 702] width 624 height 117
type input "2"
type input "62.000"
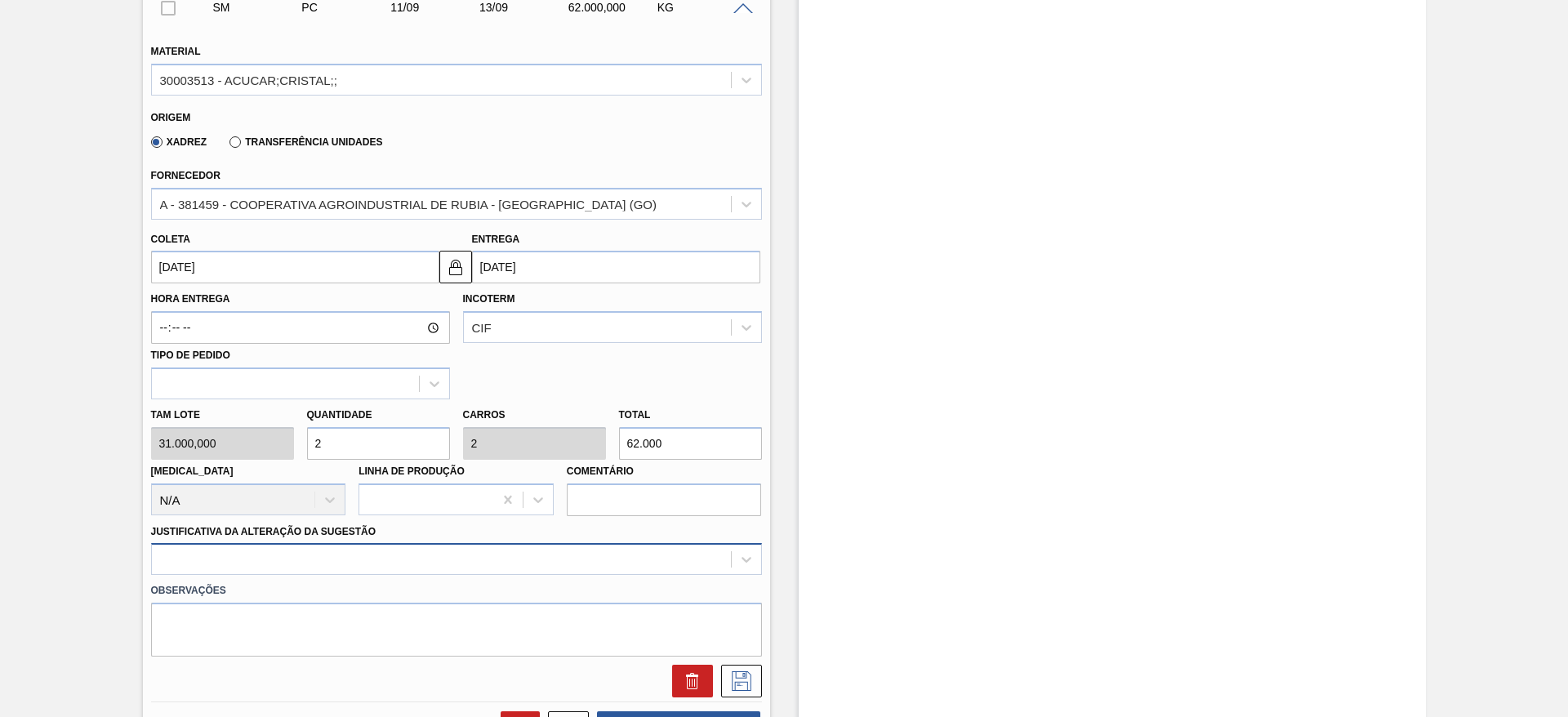
type input "2"
click at [548, 573] on div at bounding box center [457, 559] width 611 height 32
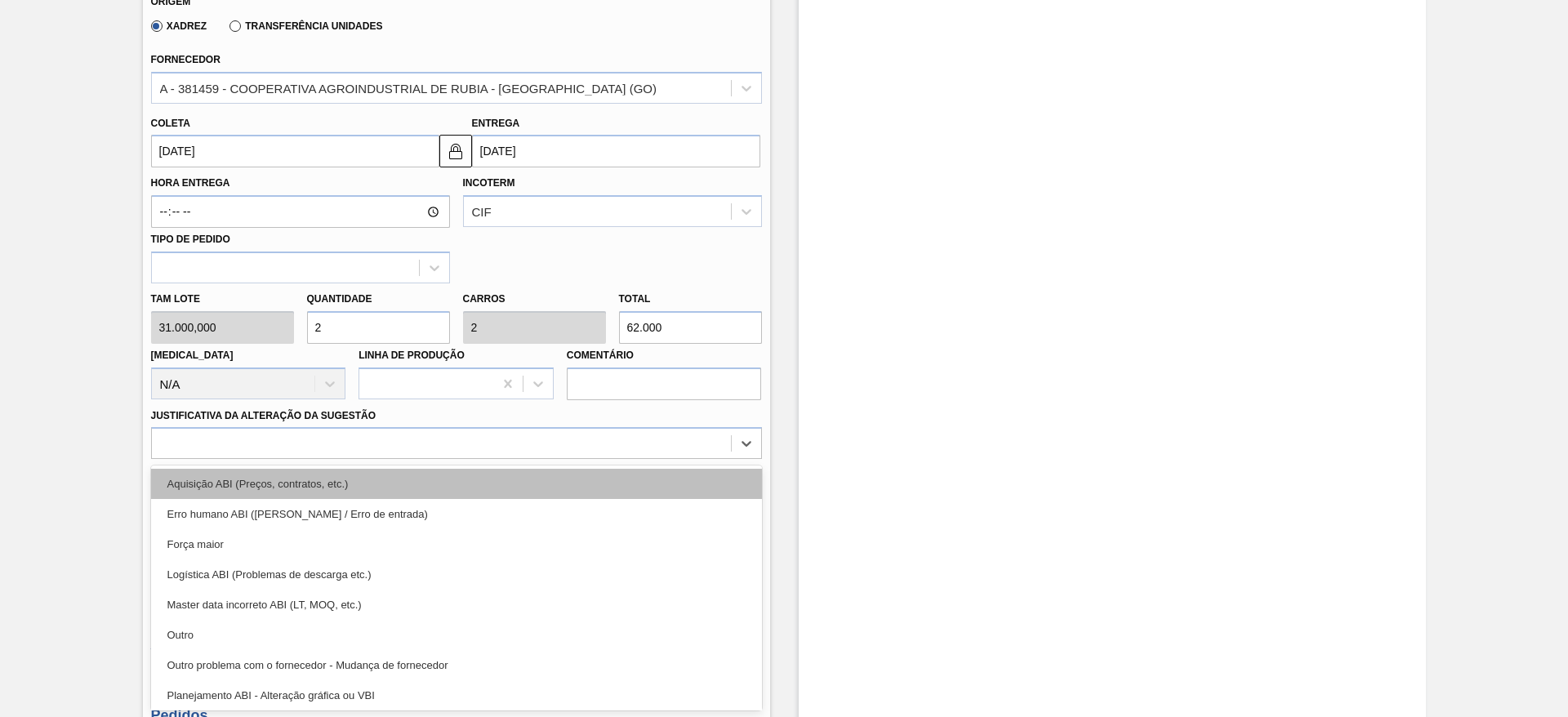
click at [534, 488] on div "Aquisição ABI (Preços, contratos, etc.)" at bounding box center [457, 484] width 611 height 30
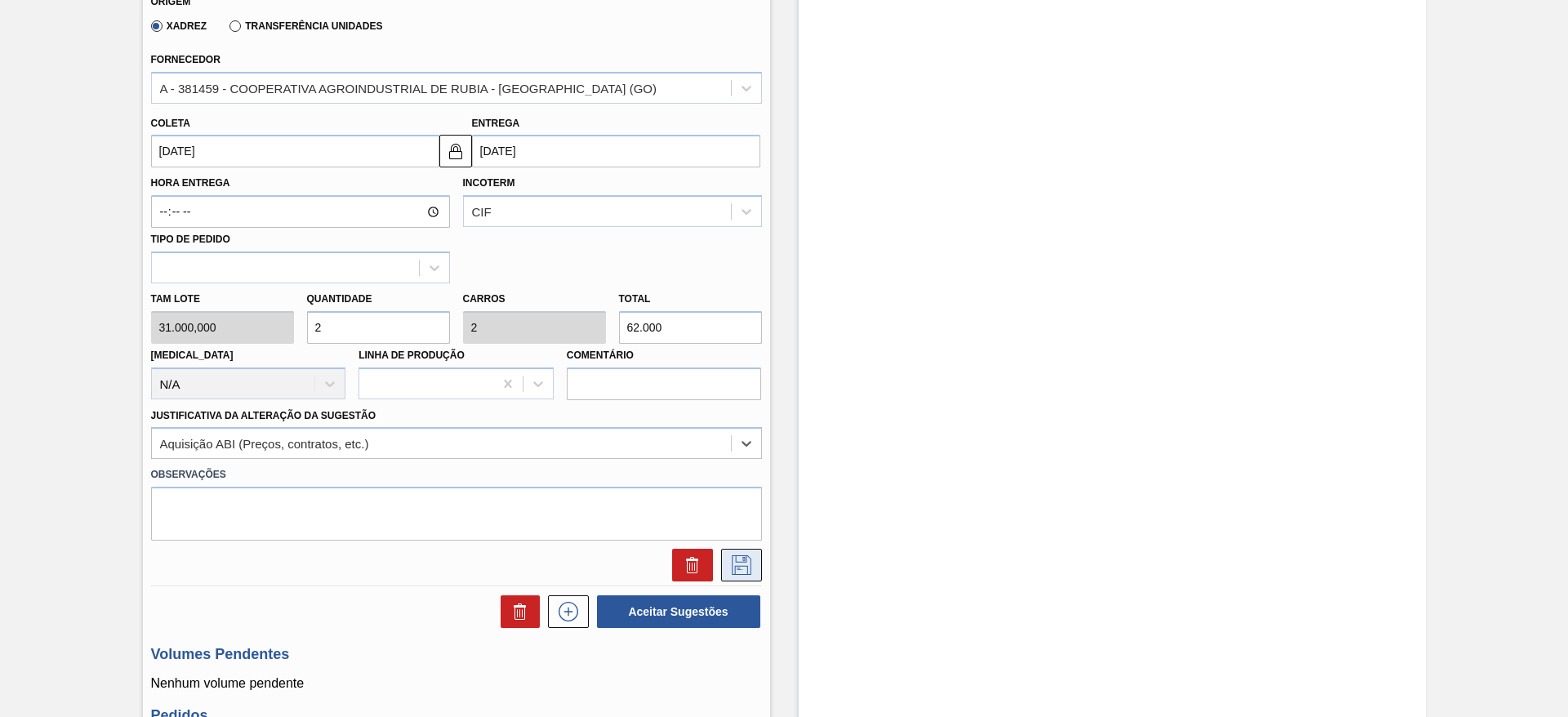
click at [748, 568] on icon at bounding box center [742, 566] width 26 height 20
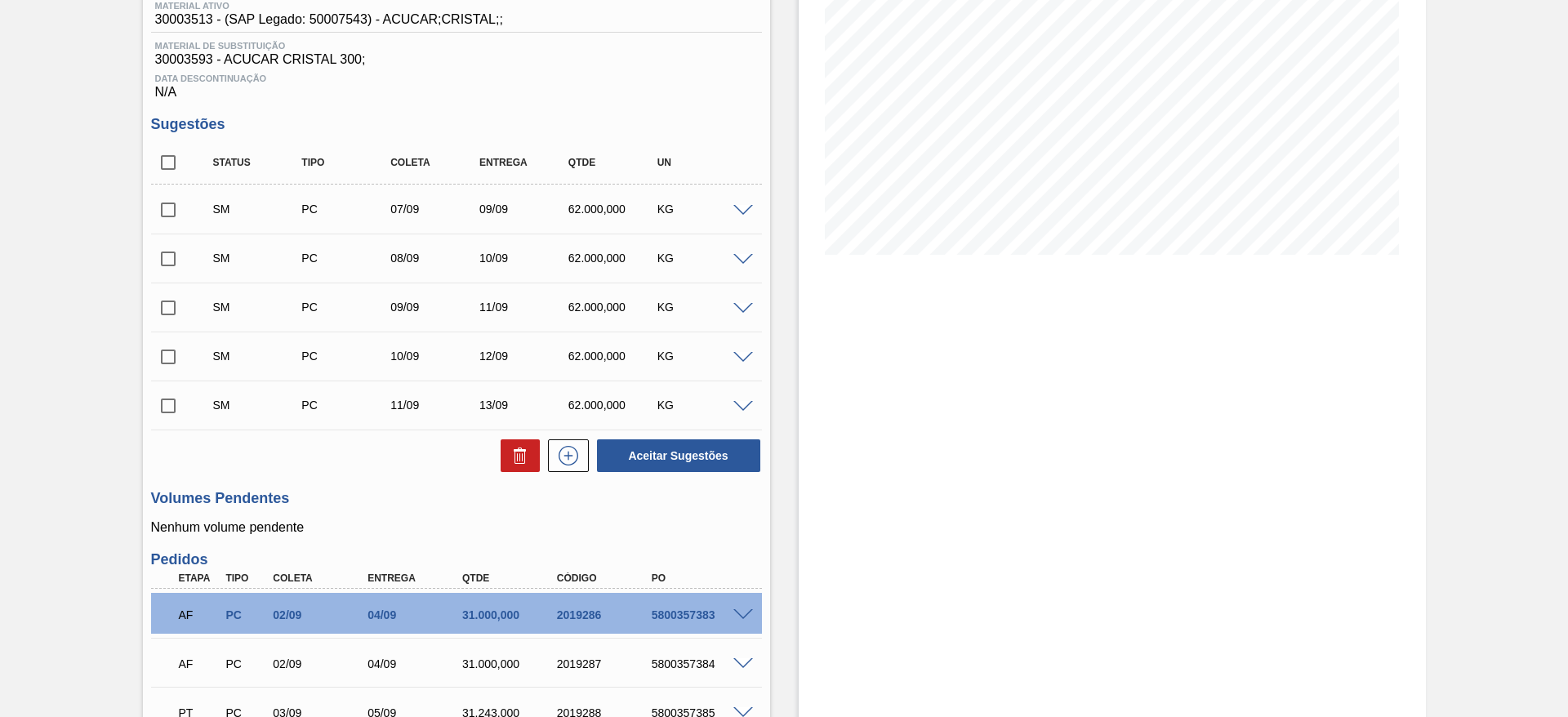
scroll to position [199, 0]
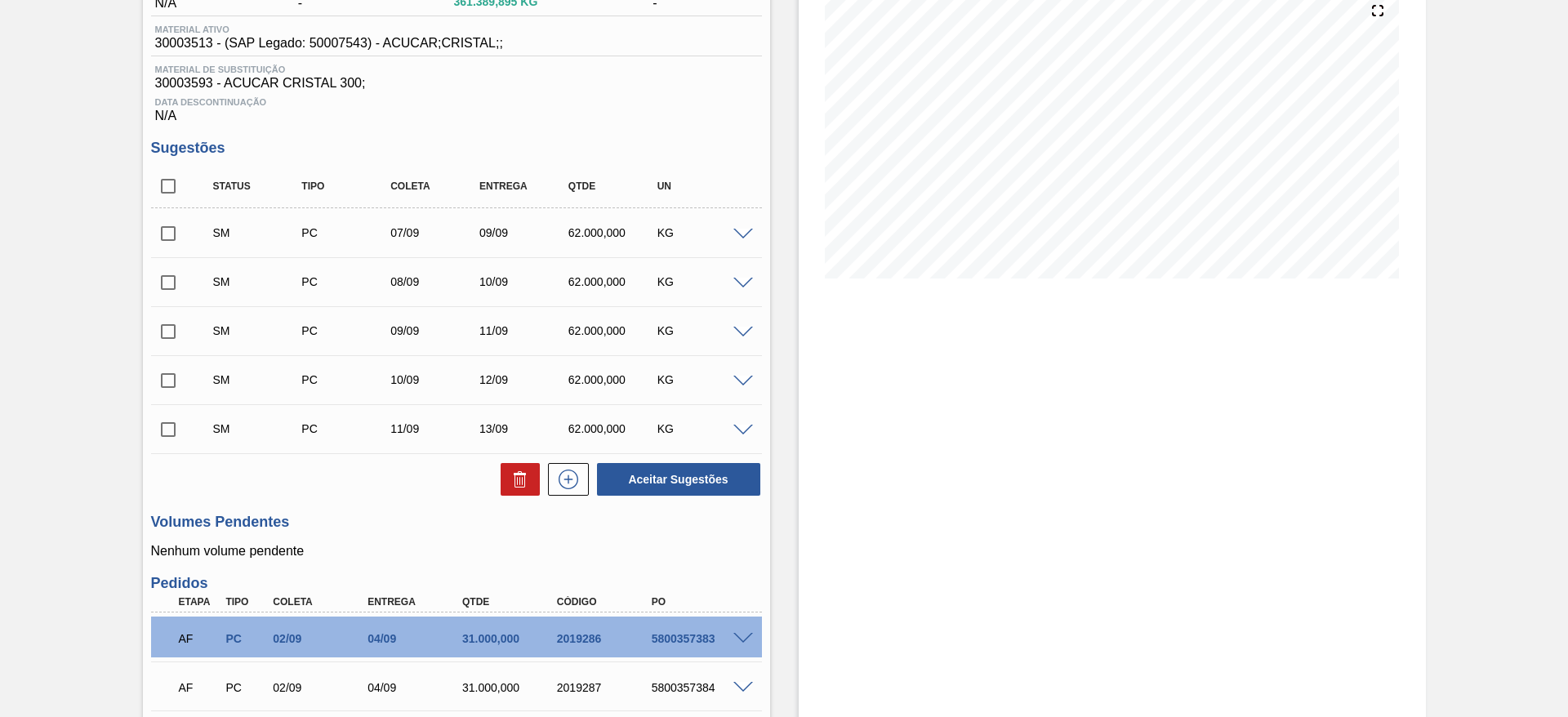
click at [171, 190] on input "checkbox" at bounding box center [168, 186] width 34 height 34
checkbox input "true"
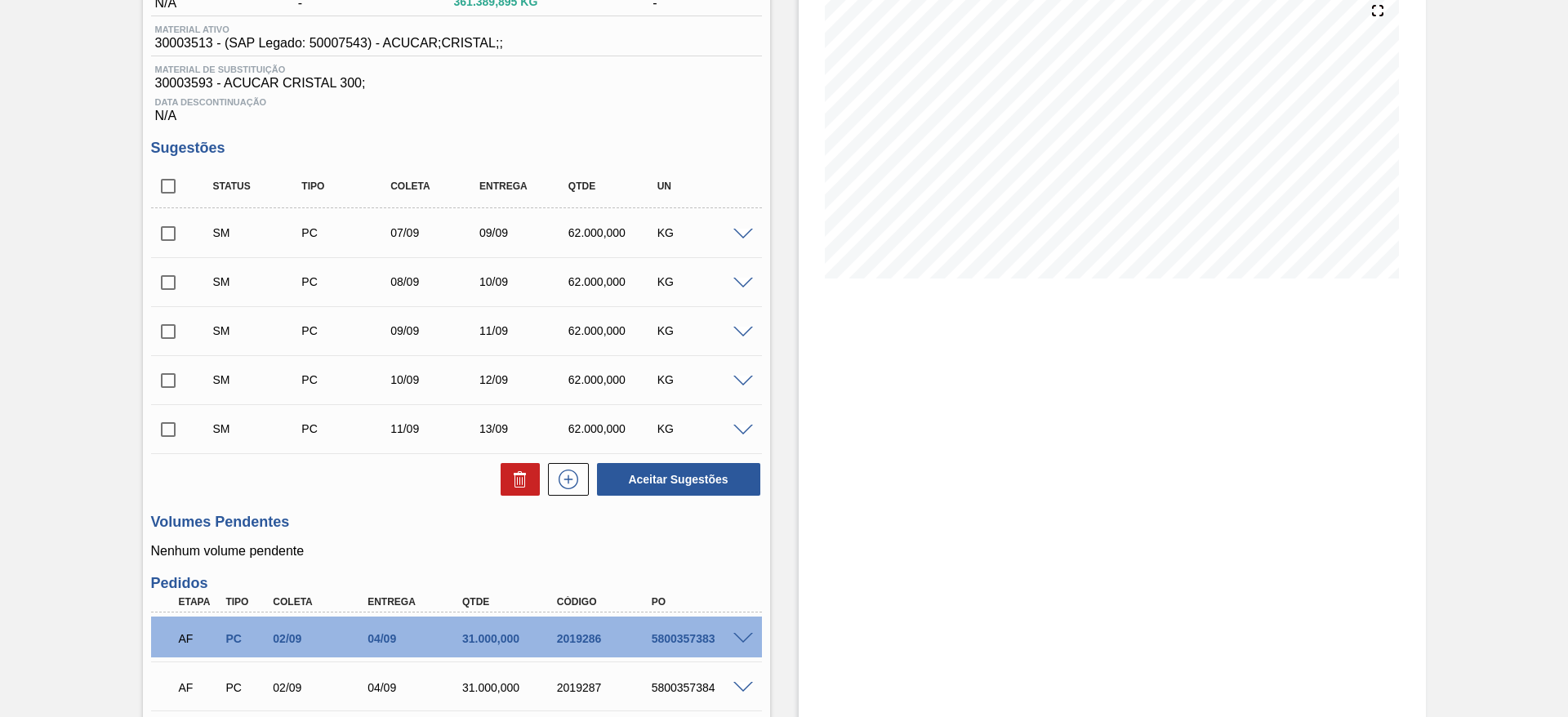
checkbox input "true"
click at [653, 469] on button "Aceitar Sugestões" at bounding box center [679, 479] width 163 height 33
checkbox input "false"
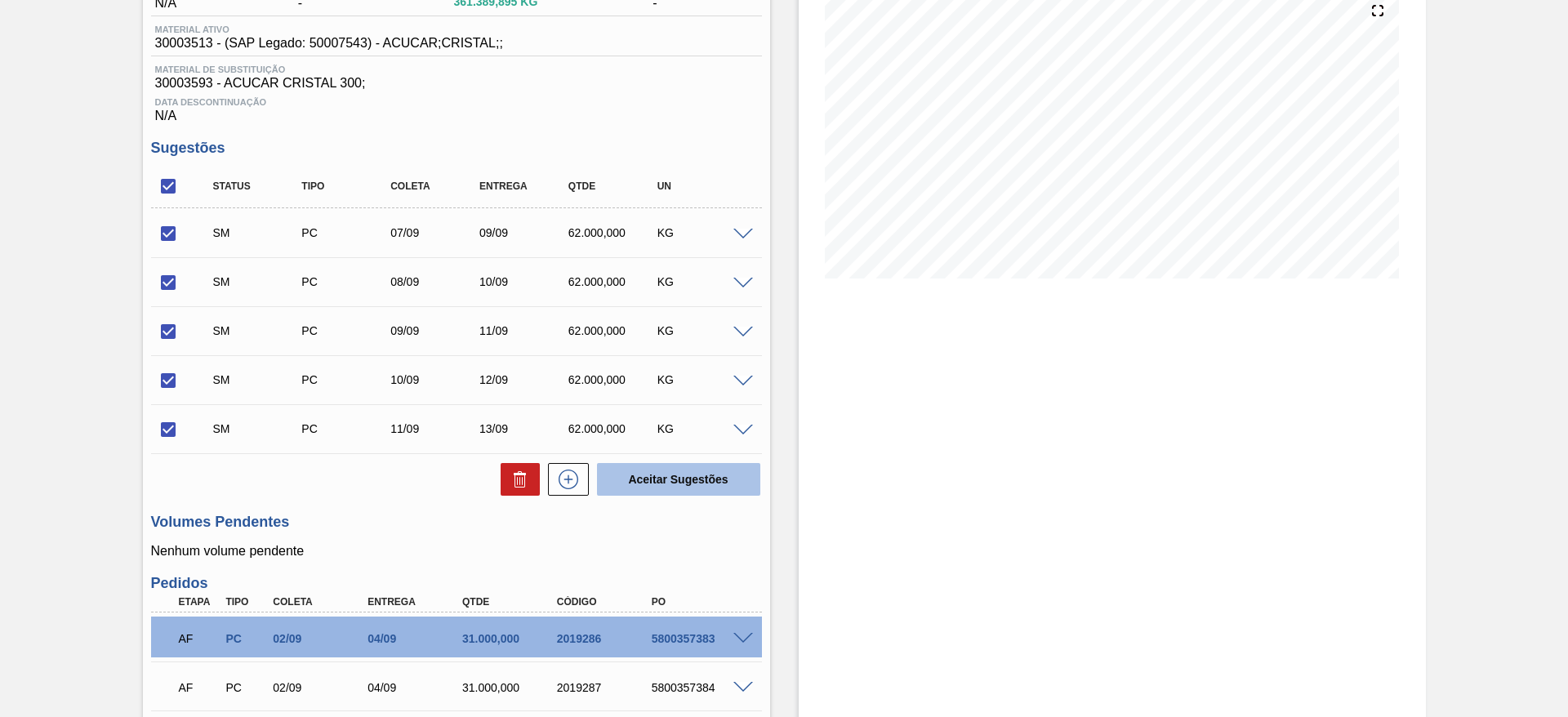
checkbox input "false"
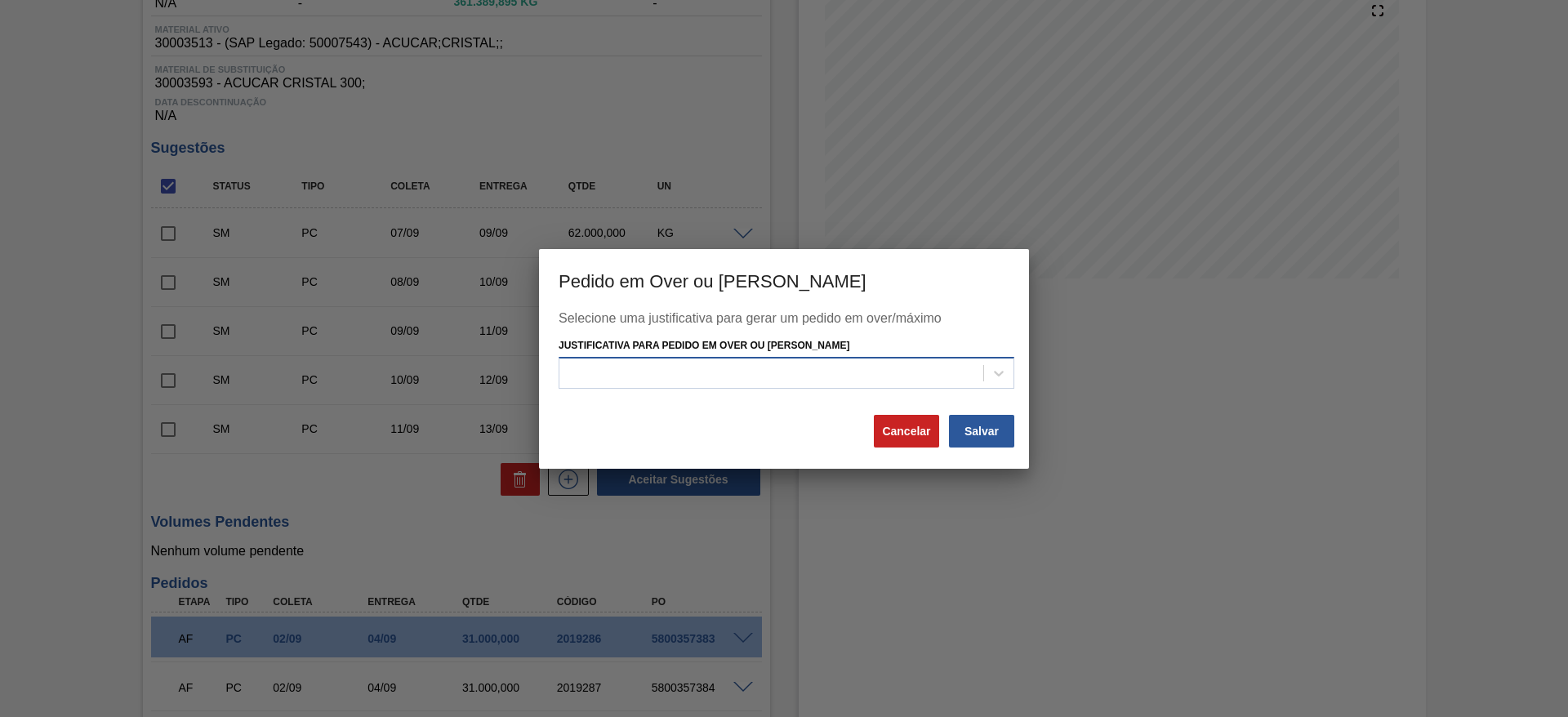
click at [797, 377] on div at bounding box center [772, 373] width 424 height 24
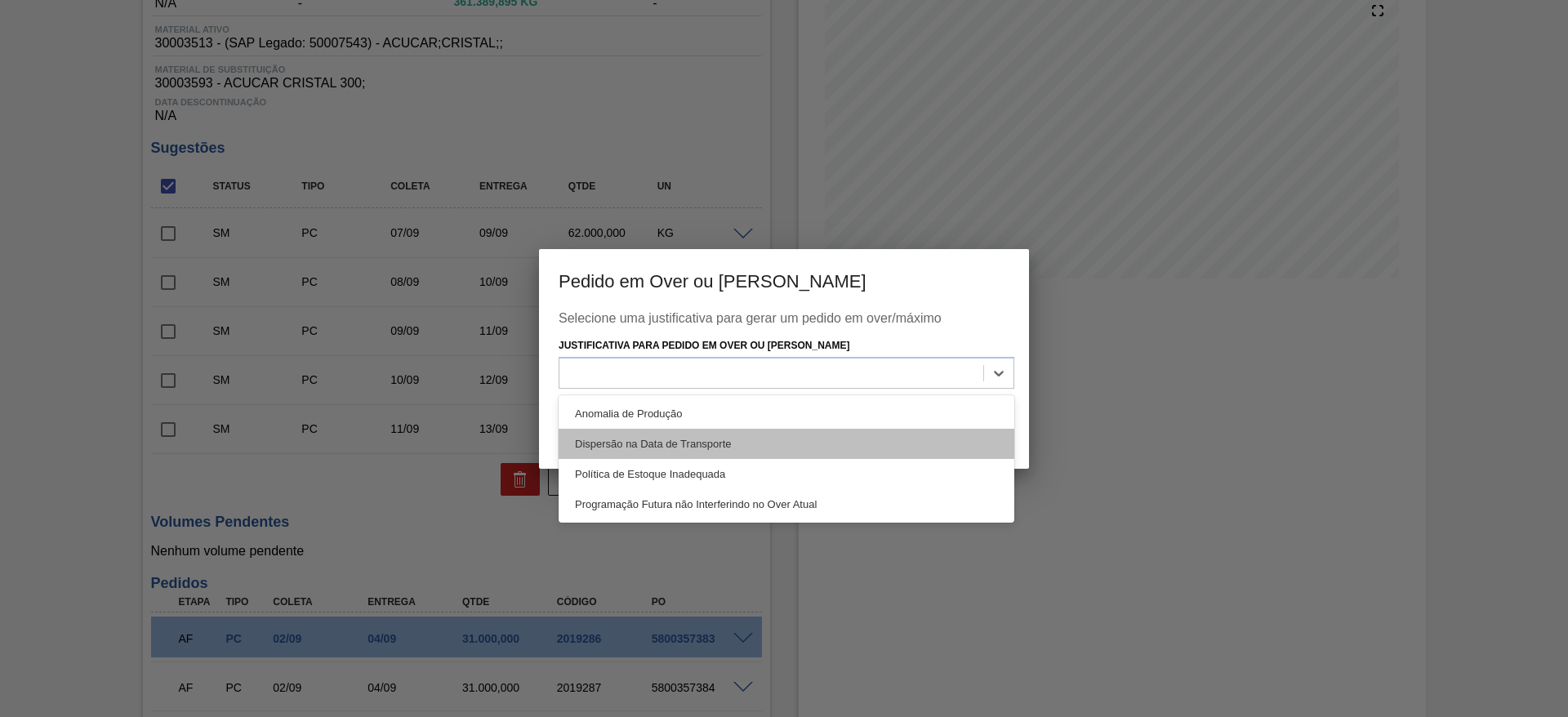
click at [804, 434] on div "Dispersão na Data de Transporte" at bounding box center [786, 444] width 456 height 30
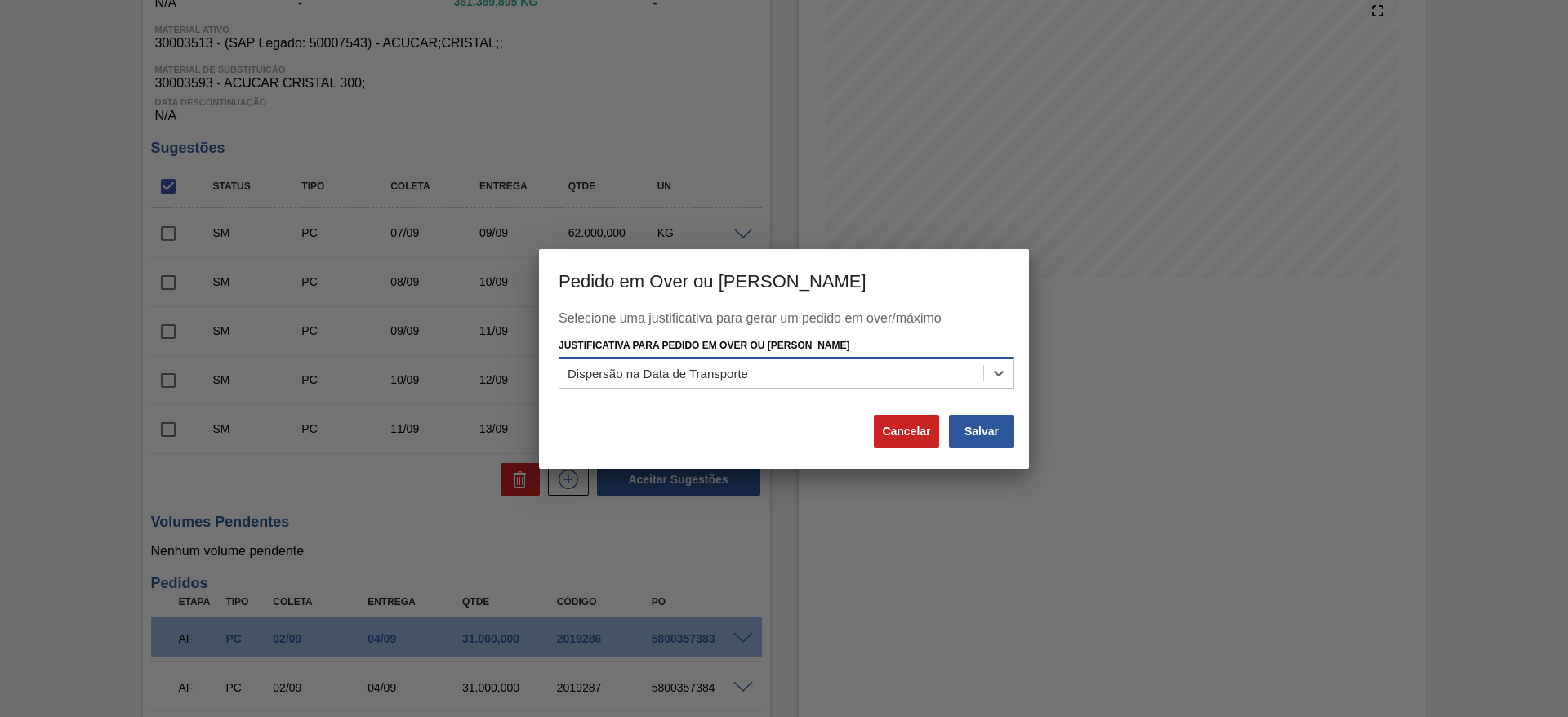
click at [824, 384] on div "Dispersão na Data de Transporte" at bounding box center [772, 373] width 424 height 24
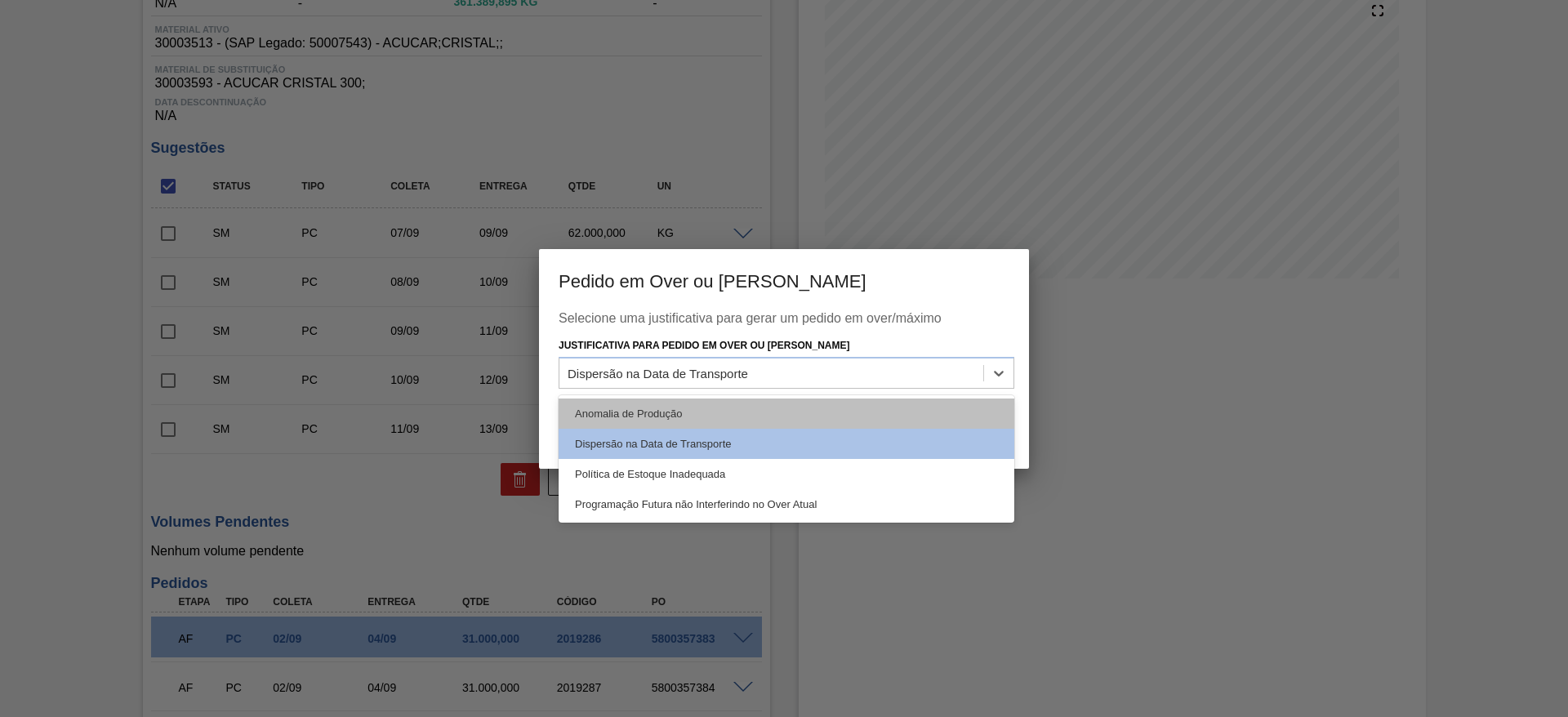
click at [801, 424] on div "Anomalia de Produção" at bounding box center [786, 413] width 456 height 30
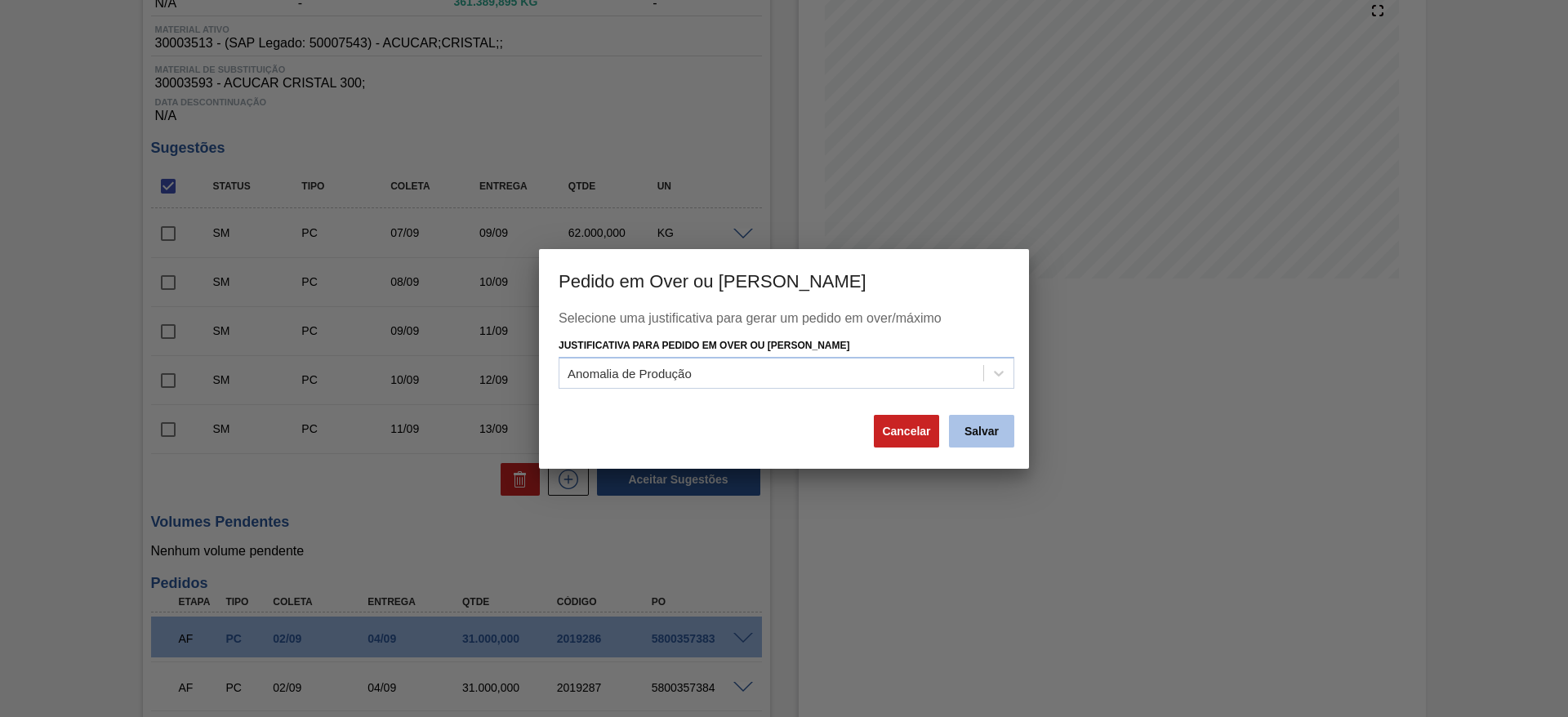
click at [978, 437] on button "Salvar" at bounding box center [982, 431] width 66 height 33
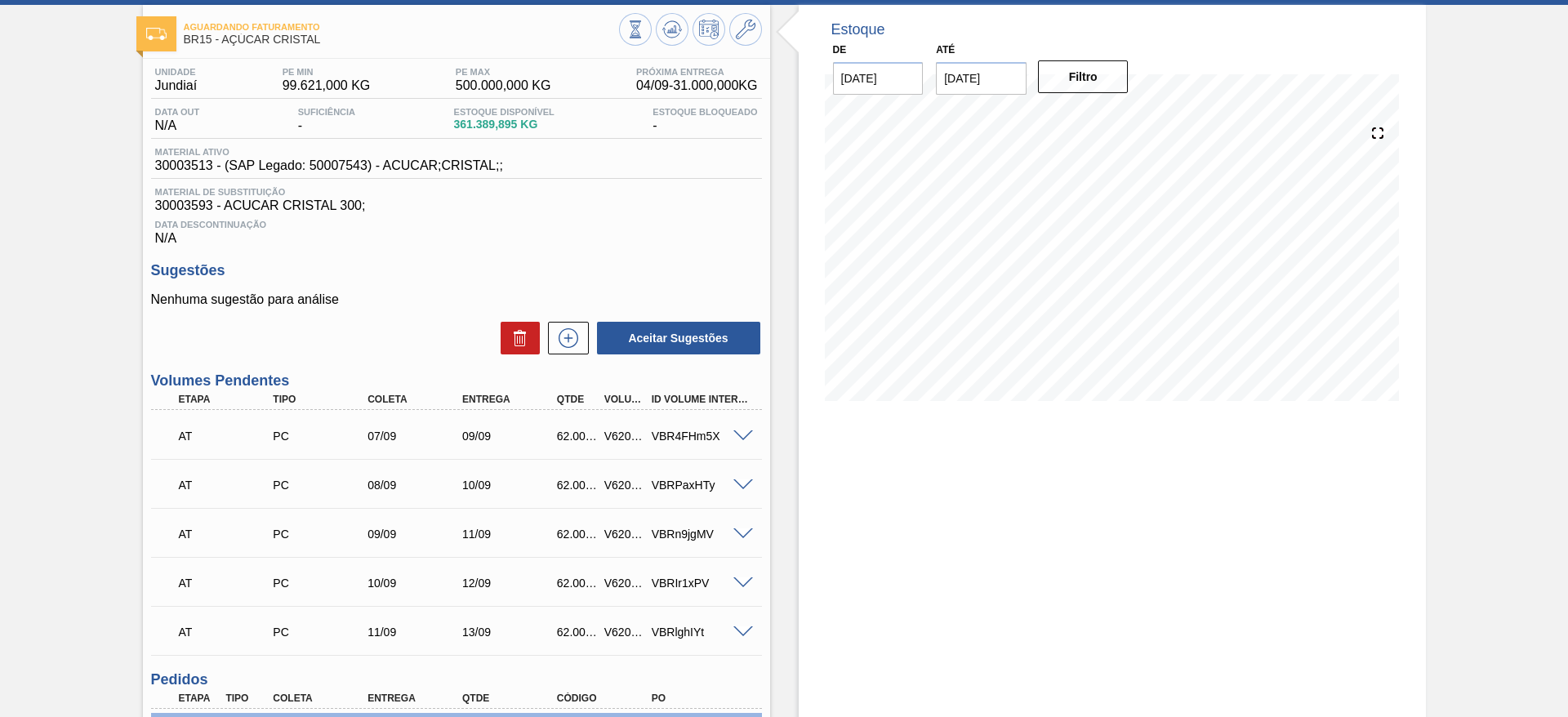
scroll to position [0, 0]
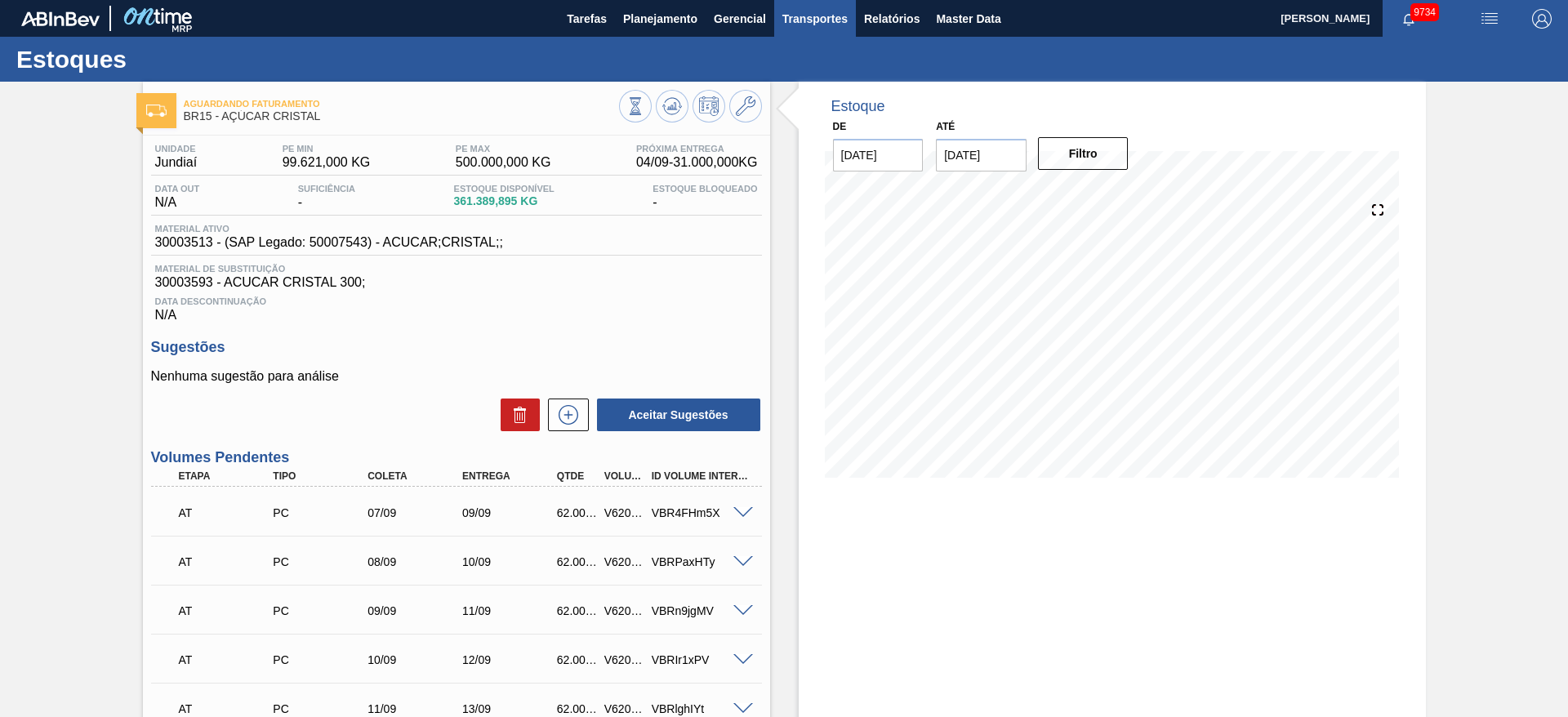
click at [801, 18] on span "Transportes" at bounding box center [815, 19] width 66 height 20
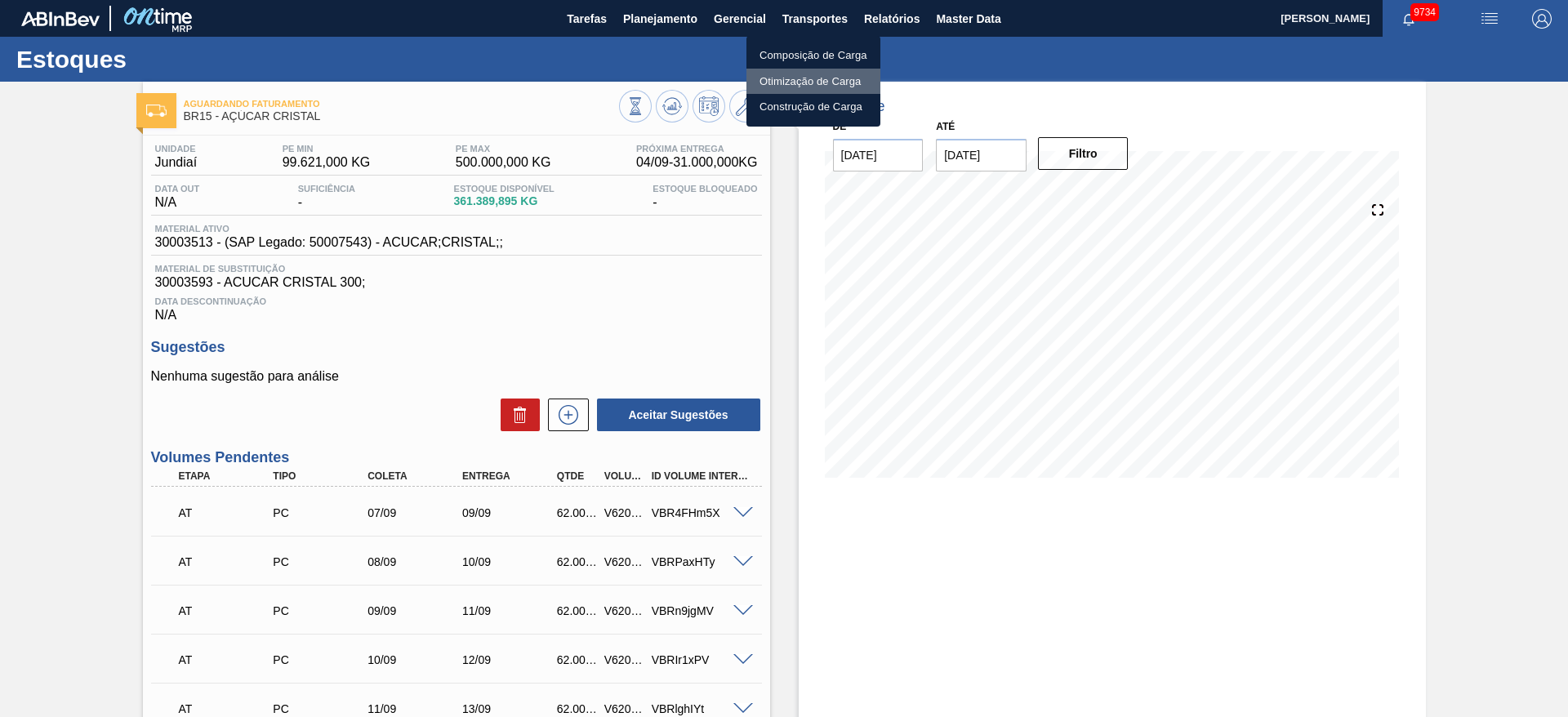
click at [817, 80] on li "Otimização de Carga" at bounding box center [813, 82] width 134 height 26
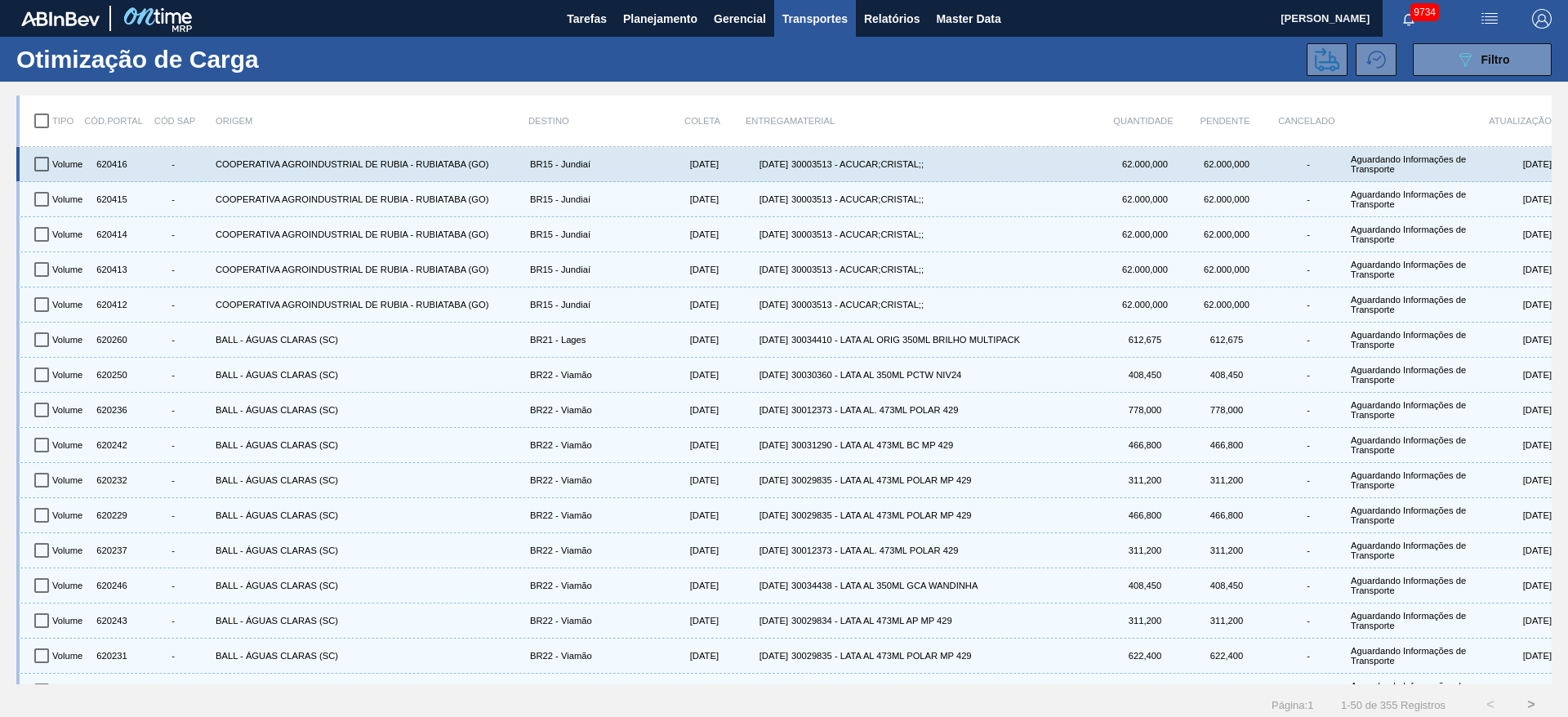
click at [49, 170] on input "checkbox" at bounding box center [42, 164] width 34 height 34
checkbox input "true"
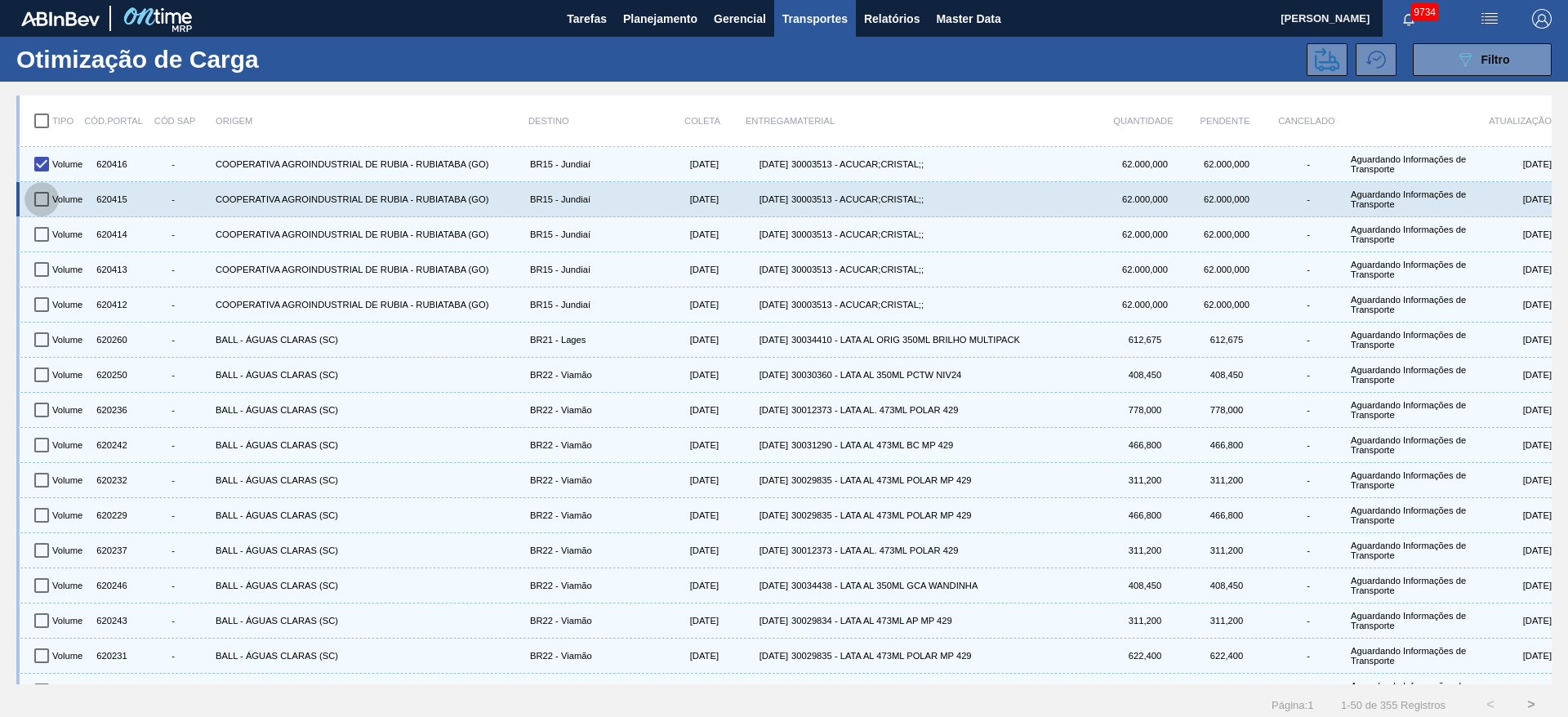
click at [48, 210] on input "checkbox" at bounding box center [42, 199] width 34 height 34
checkbox input "true"
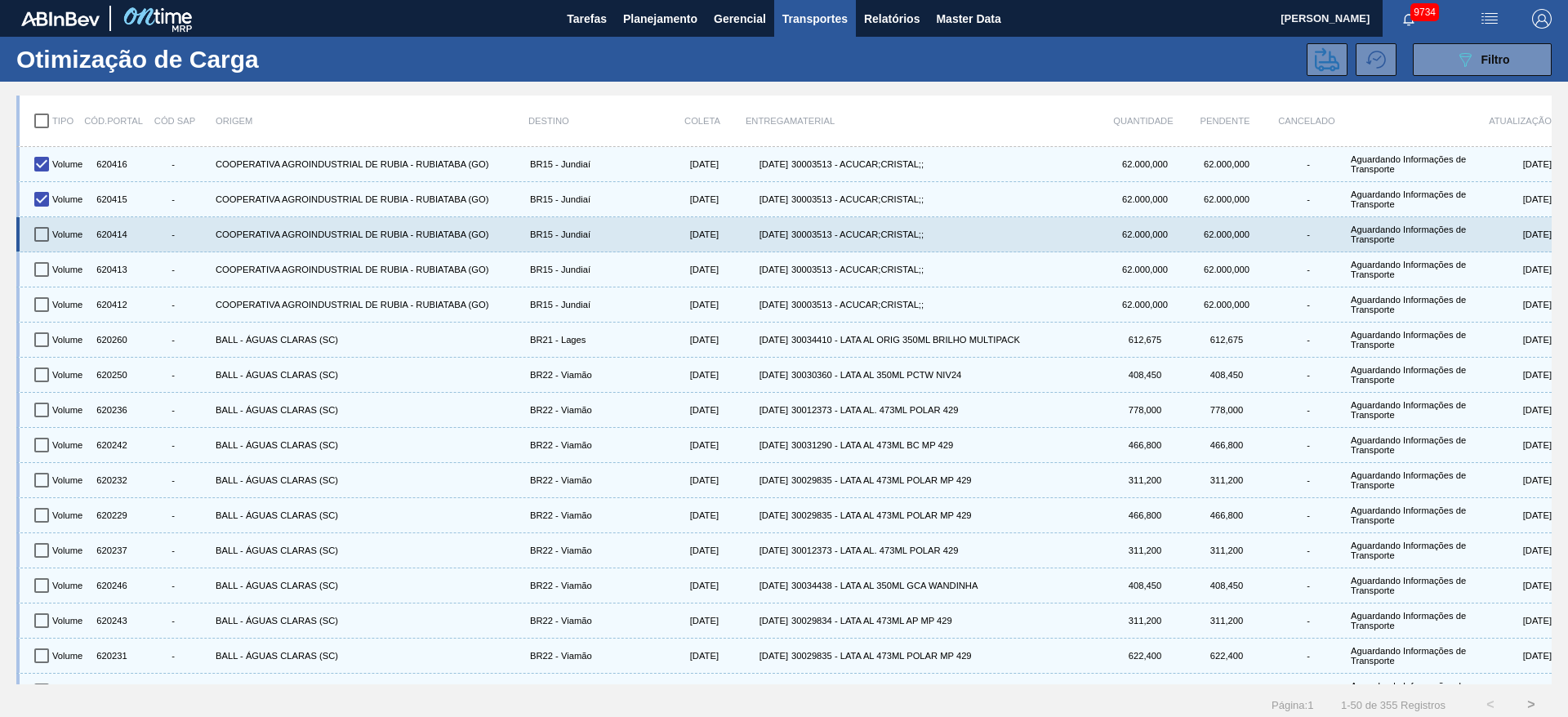
click at [50, 247] on input "checkbox" at bounding box center [42, 234] width 34 height 34
checkbox input "true"
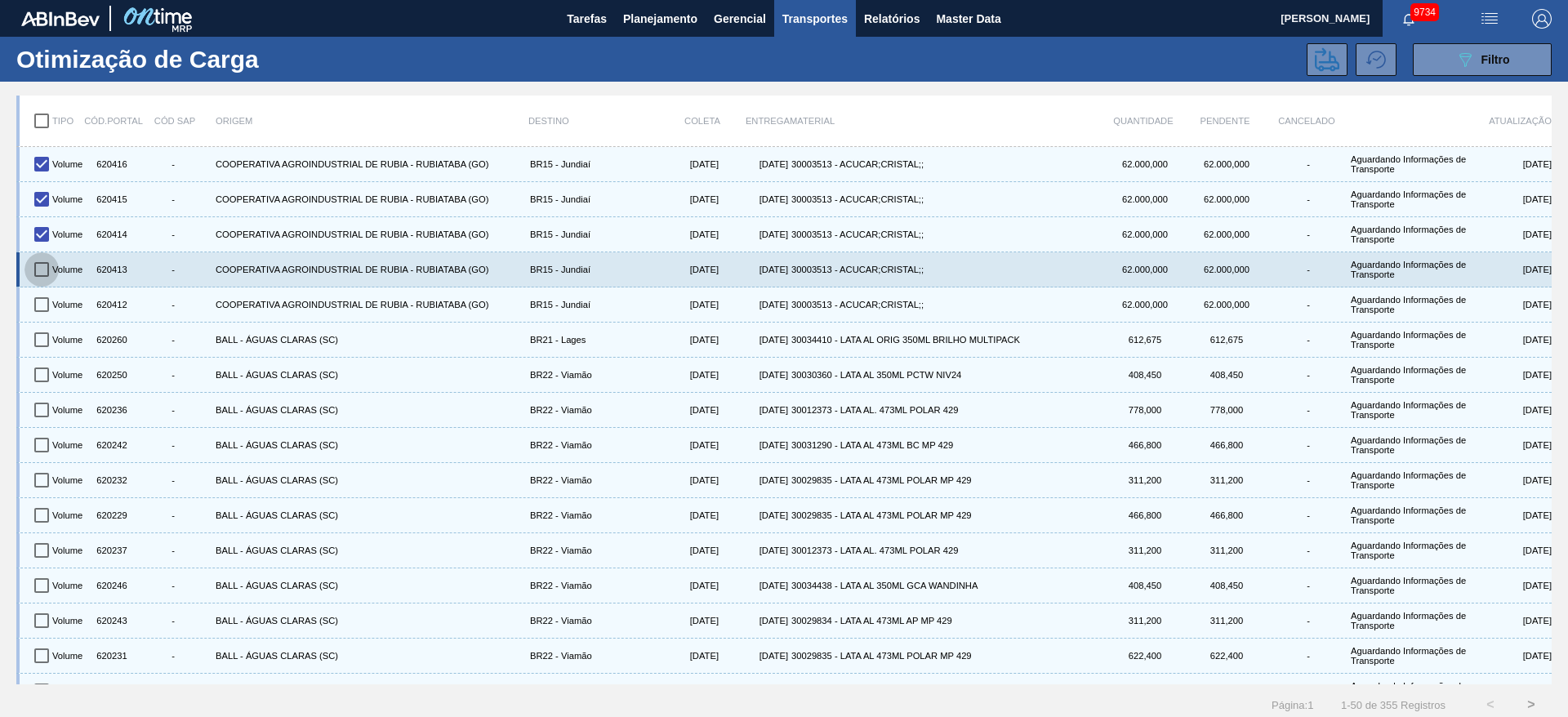
click at [44, 264] on input "checkbox" at bounding box center [42, 269] width 34 height 34
checkbox input "true"
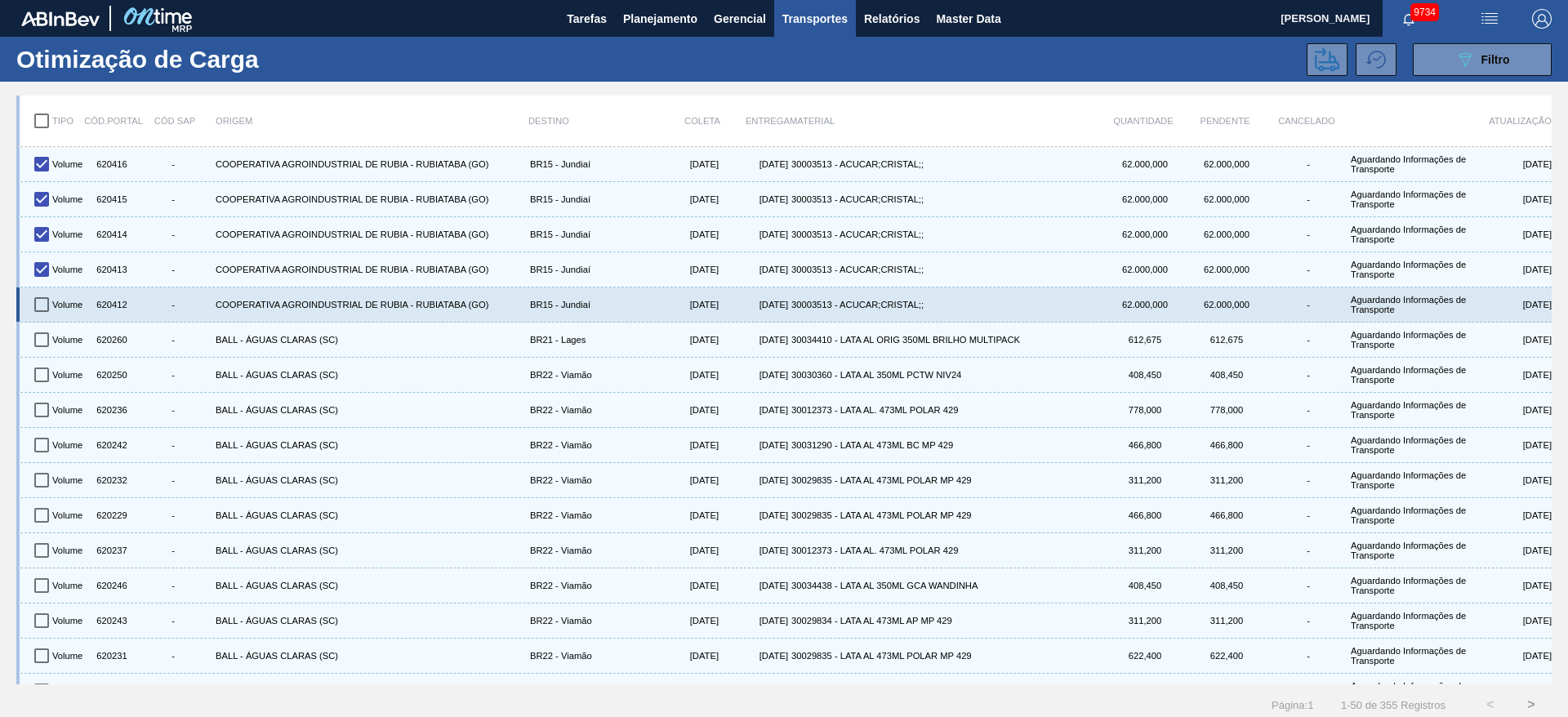
click at [44, 297] on input "checkbox" at bounding box center [42, 305] width 34 height 34
checkbox input "true"
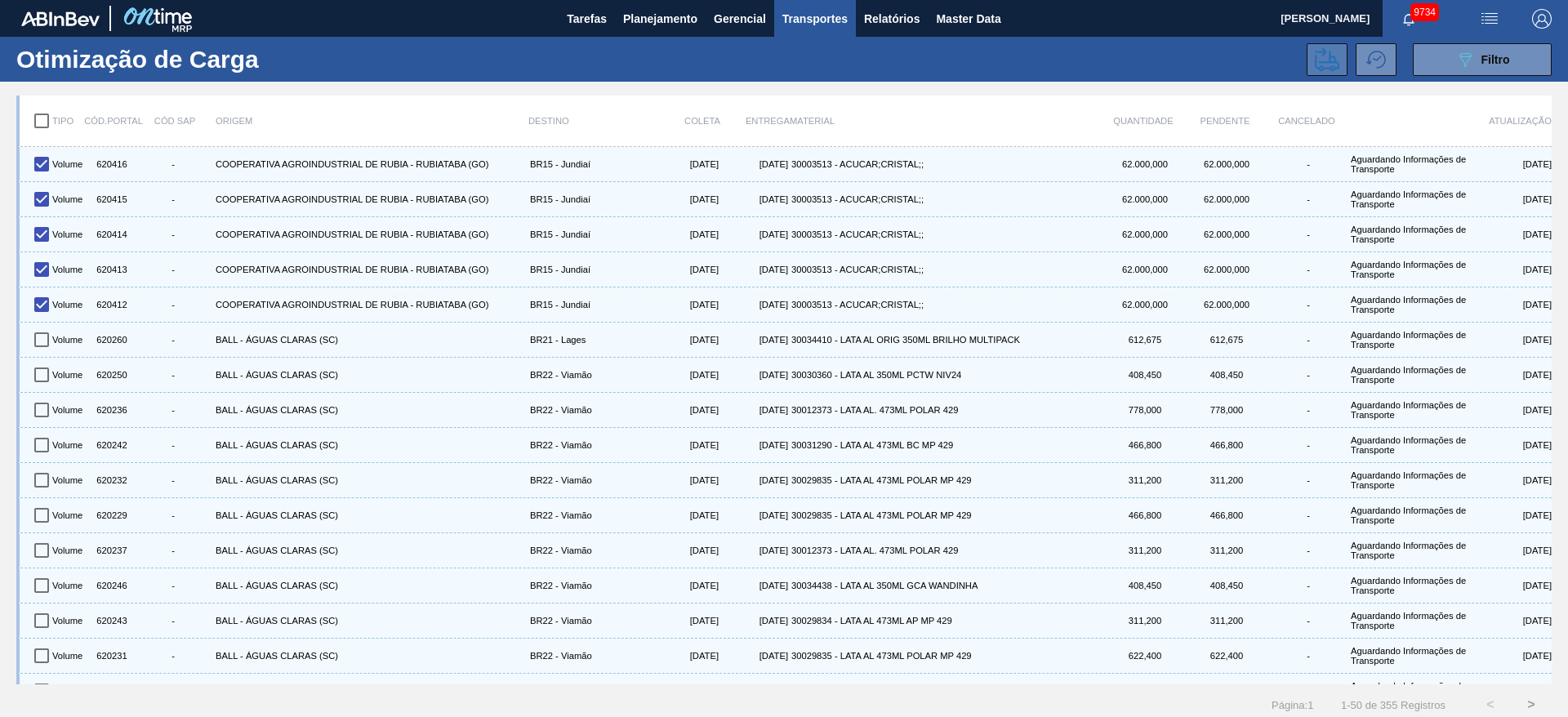
click at [1328, 52] on icon at bounding box center [1327, 60] width 25 height 24
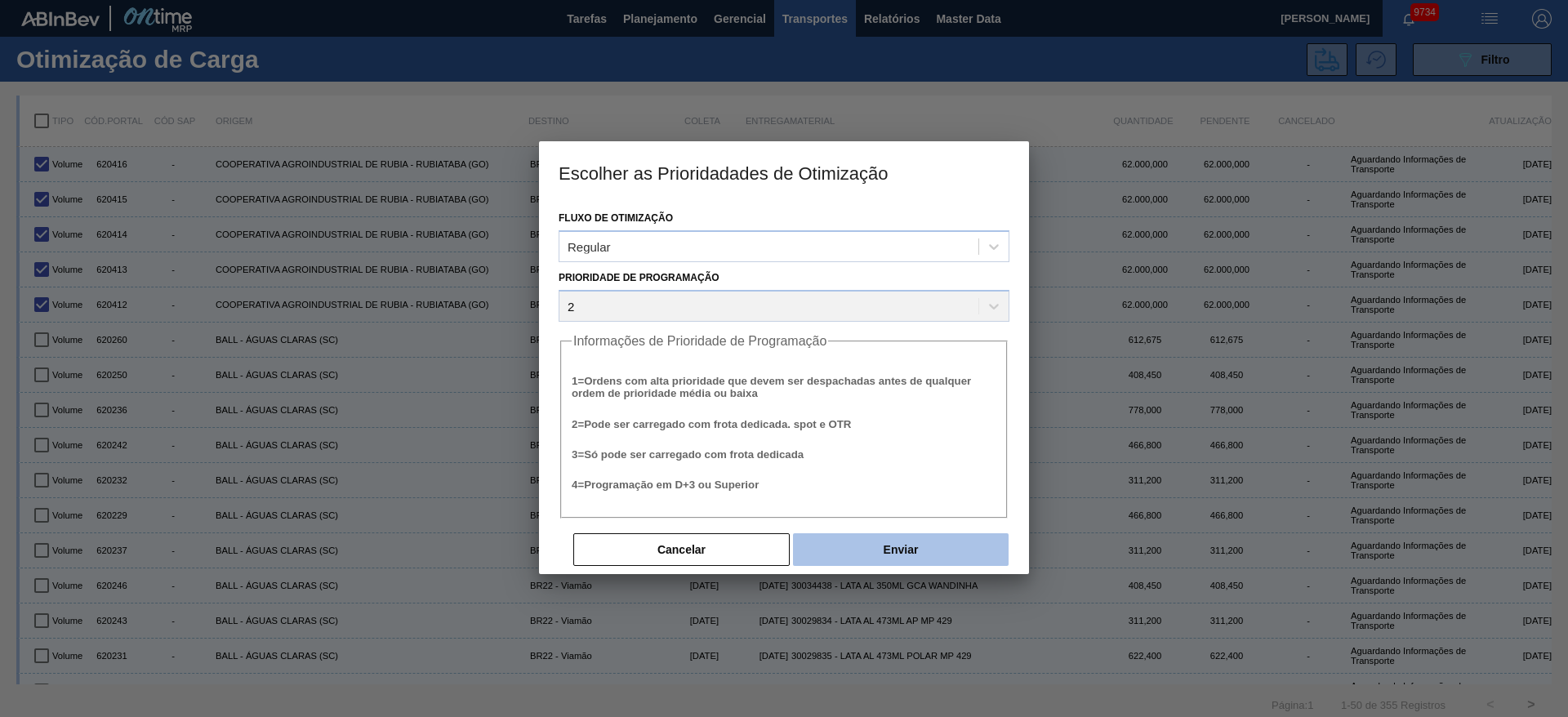
click at [906, 556] on button "Enviar" at bounding box center [900, 550] width 216 height 33
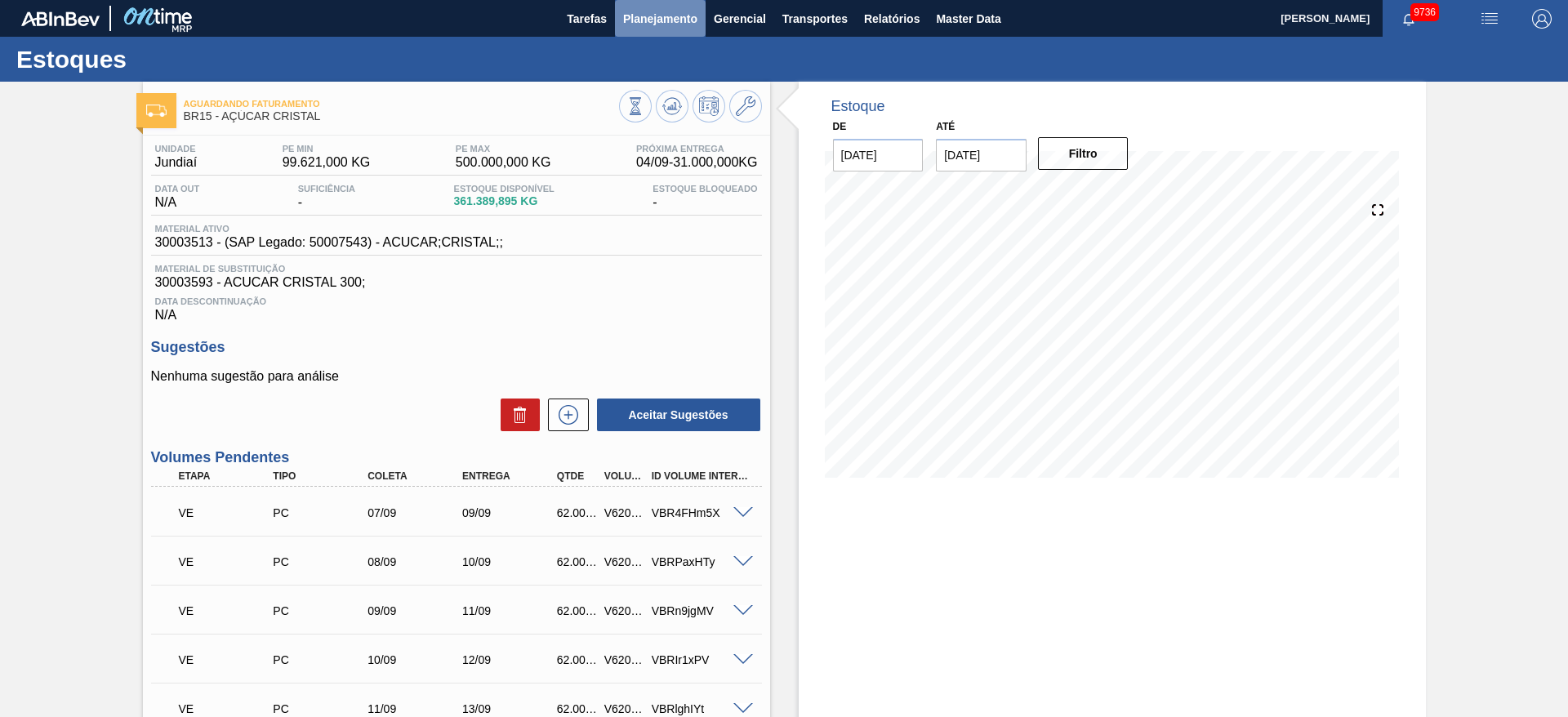
click at [641, 25] on span "Planejamento" at bounding box center [660, 19] width 75 height 20
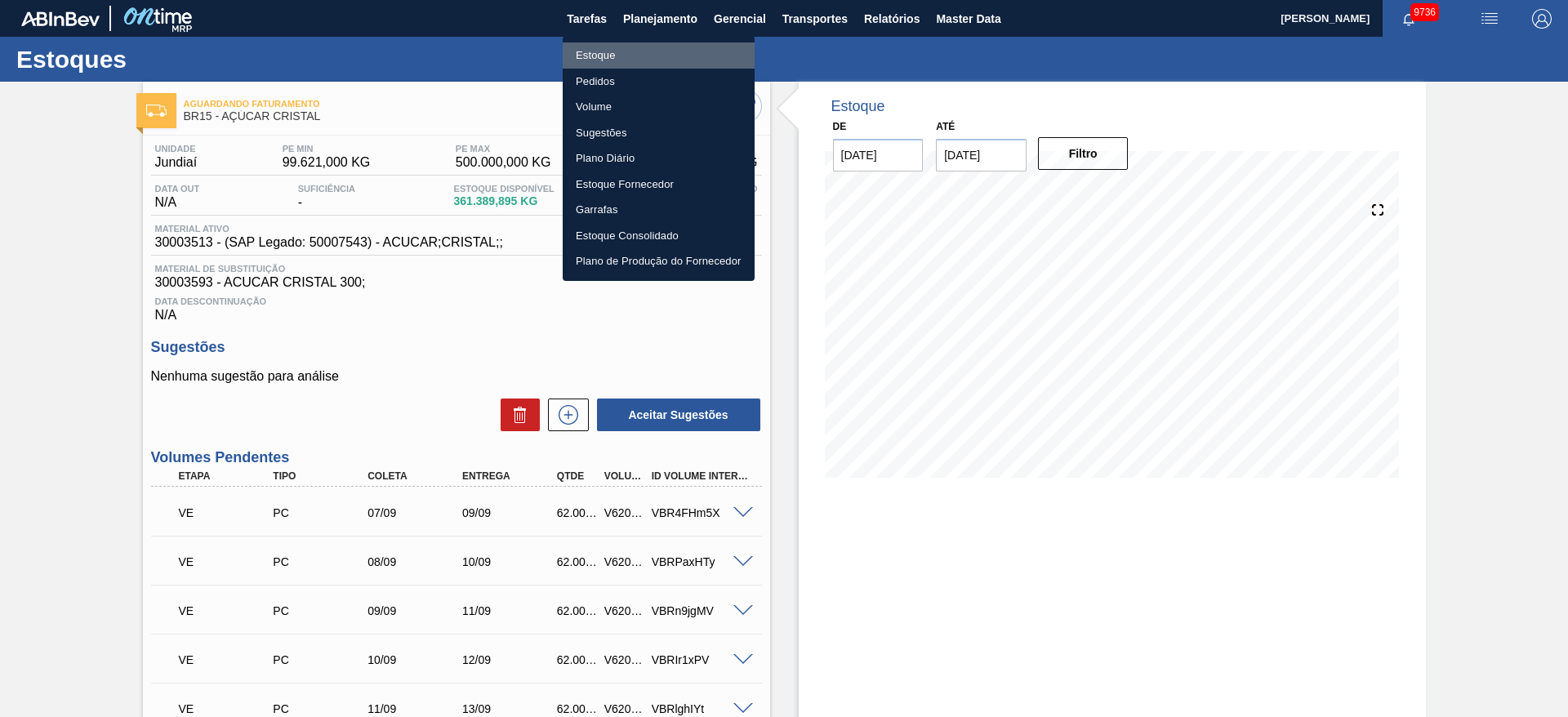
click at [647, 48] on li "Estoque" at bounding box center [658, 56] width 192 height 26
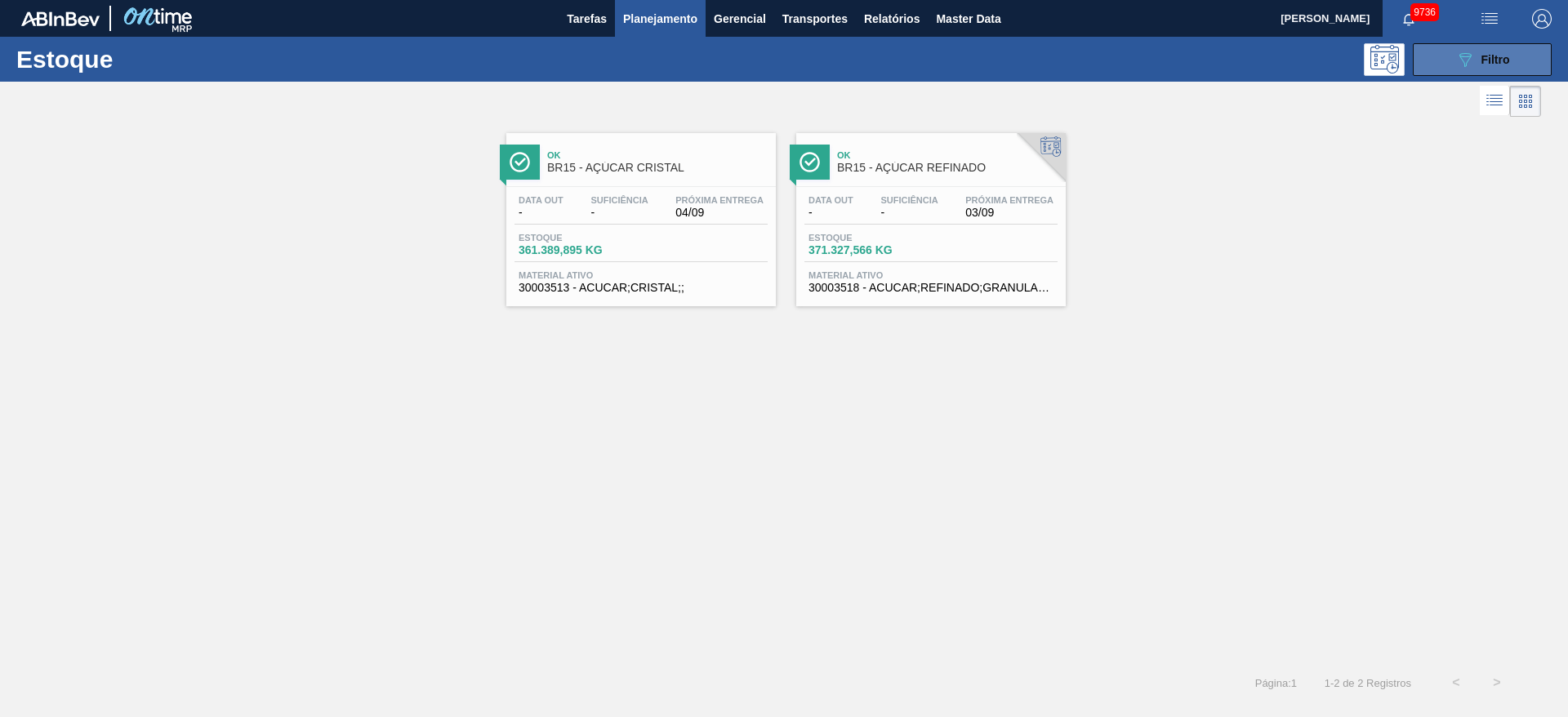
click at [1434, 66] on button "089F7B8B-B2A5-4AFE-B5C0-19BA573D28AC Filtro" at bounding box center [1481, 59] width 138 height 33
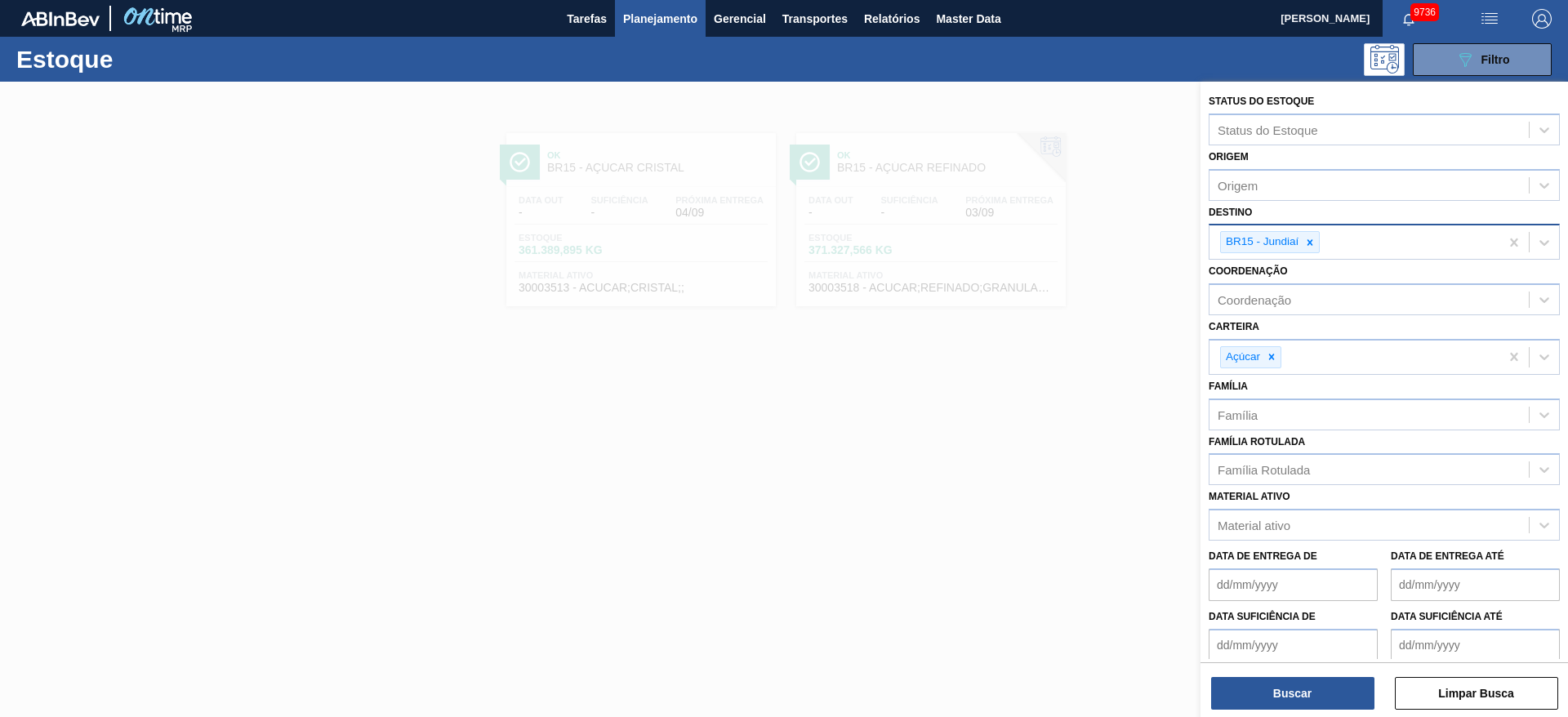
click at [1315, 243] on icon at bounding box center [1309, 242] width 11 height 11
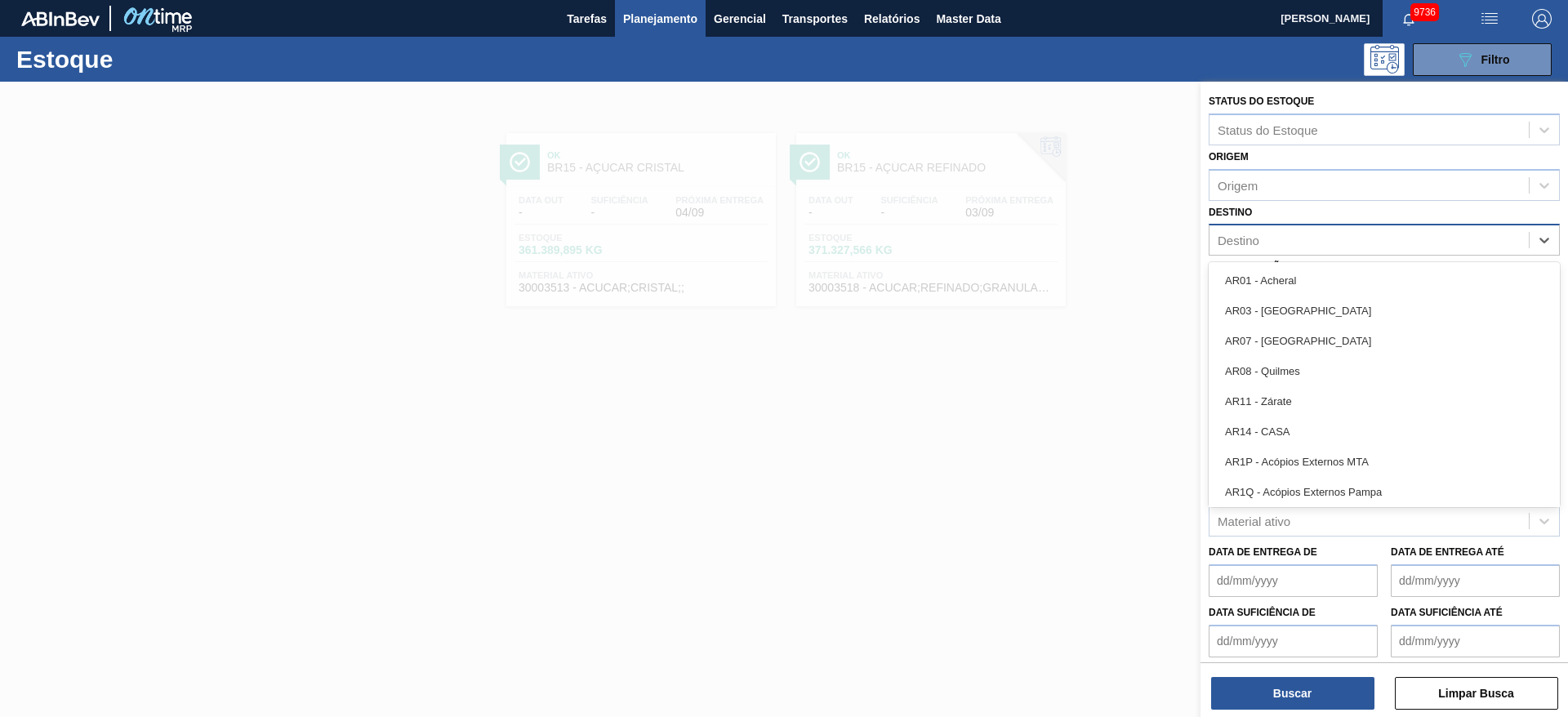
click at [1315, 243] on div "Destino" at bounding box center [1369, 241] width 320 height 24
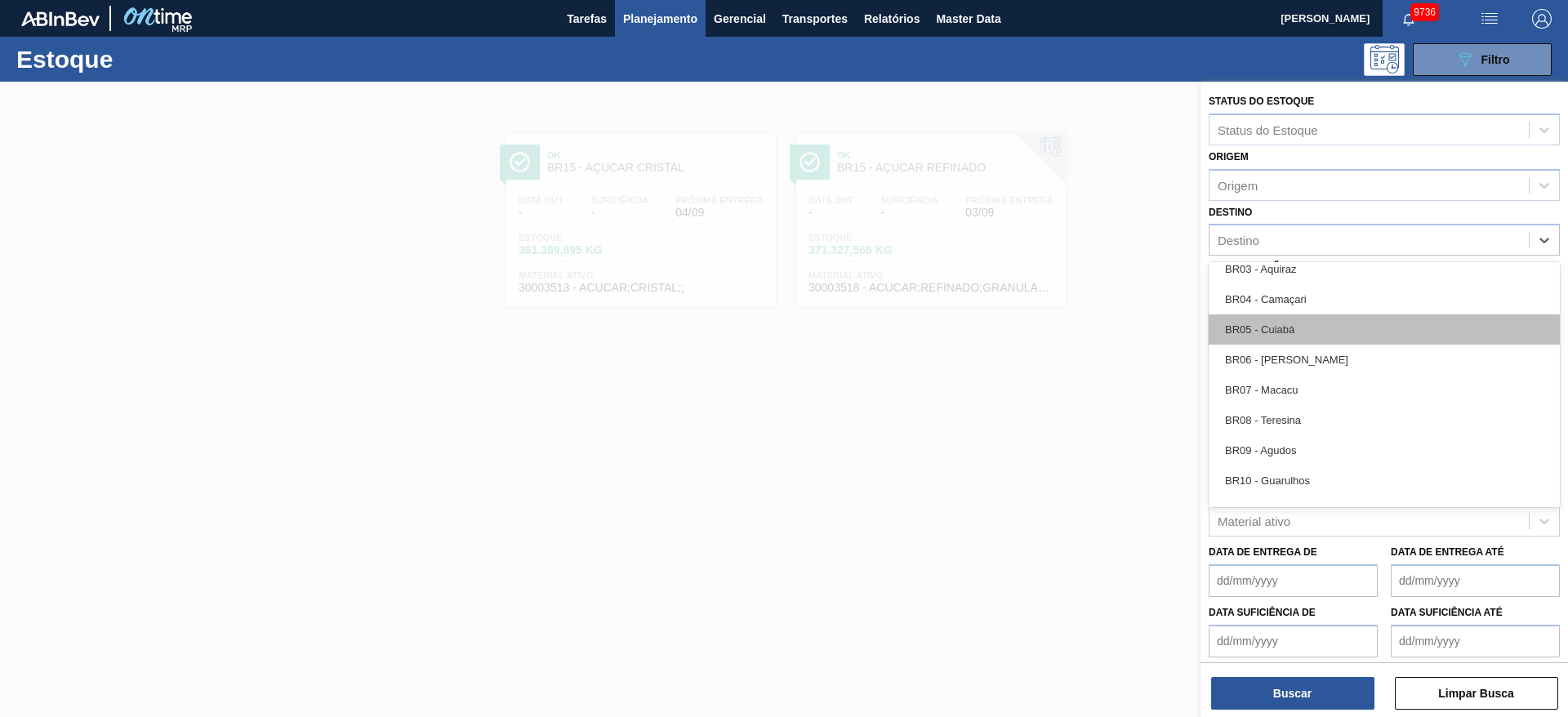
click at [1291, 328] on div "BR05 - Cuiabá" at bounding box center [1384, 330] width 351 height 30
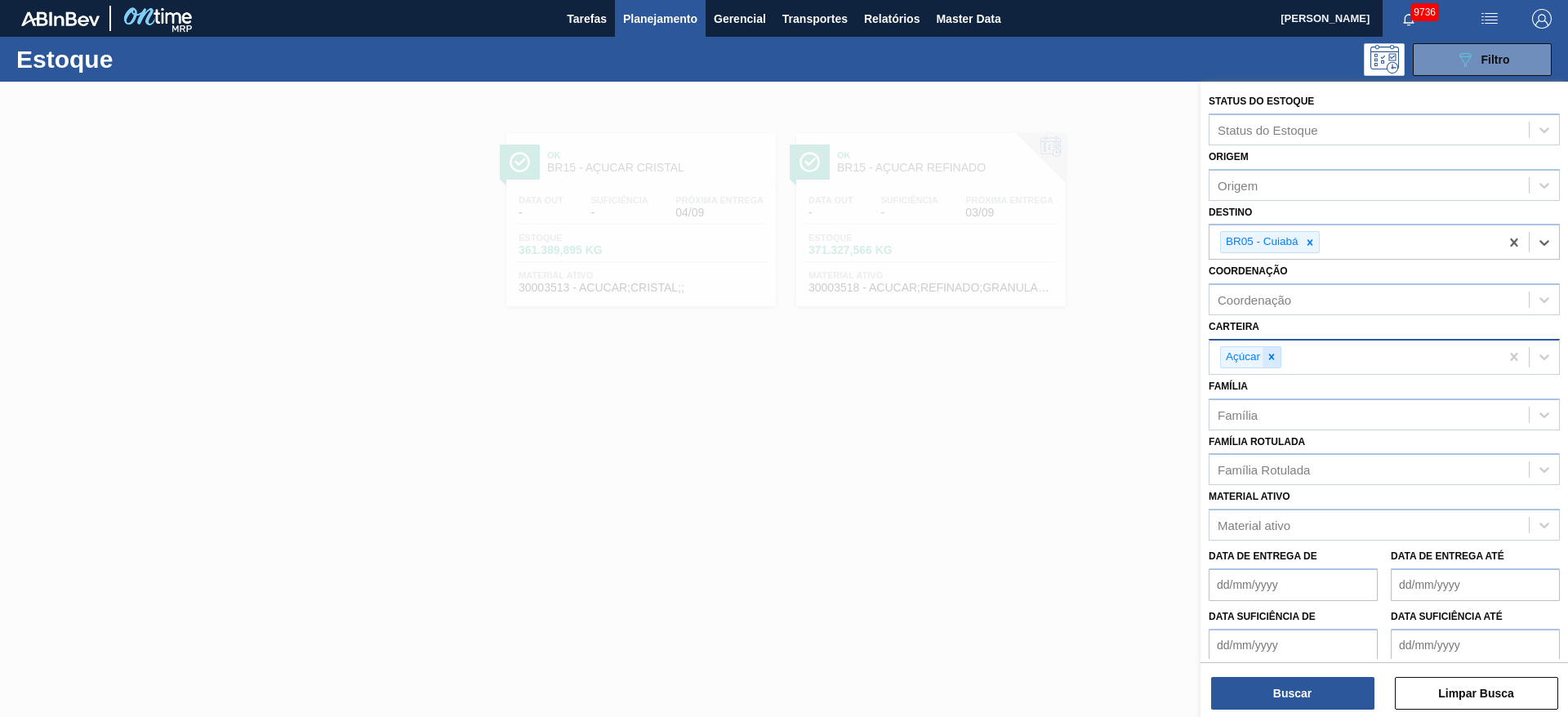
click at [1277, 360] on icon at bounding box center [1270, 357] width 11 height 11
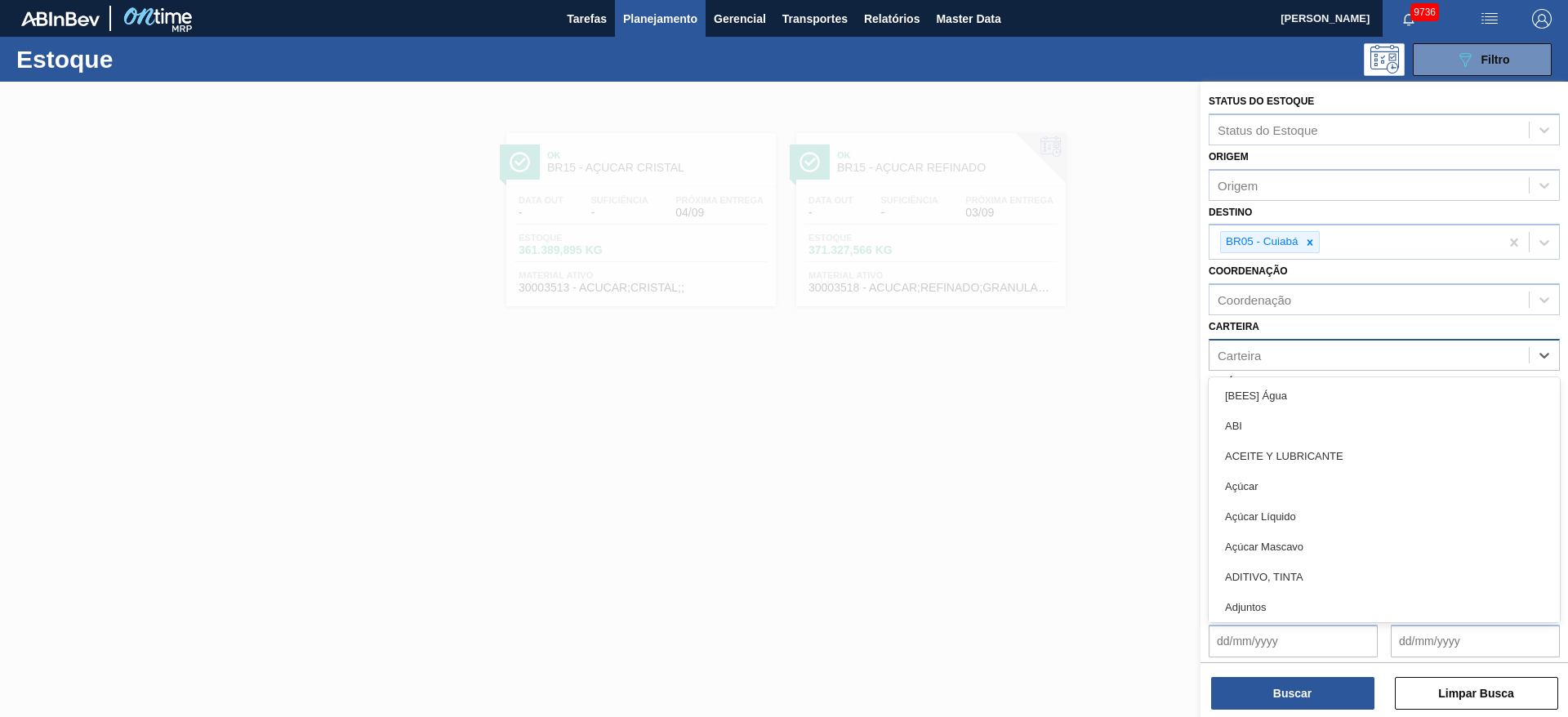
drag, startPoint x: 1277, startPoint y: 360, endPoint x: 1271, endPoint y: 370, distance: 11.7
click at [1277, 364] on div "Carteira" at bounding box center [1369, 356] width 320 height 24
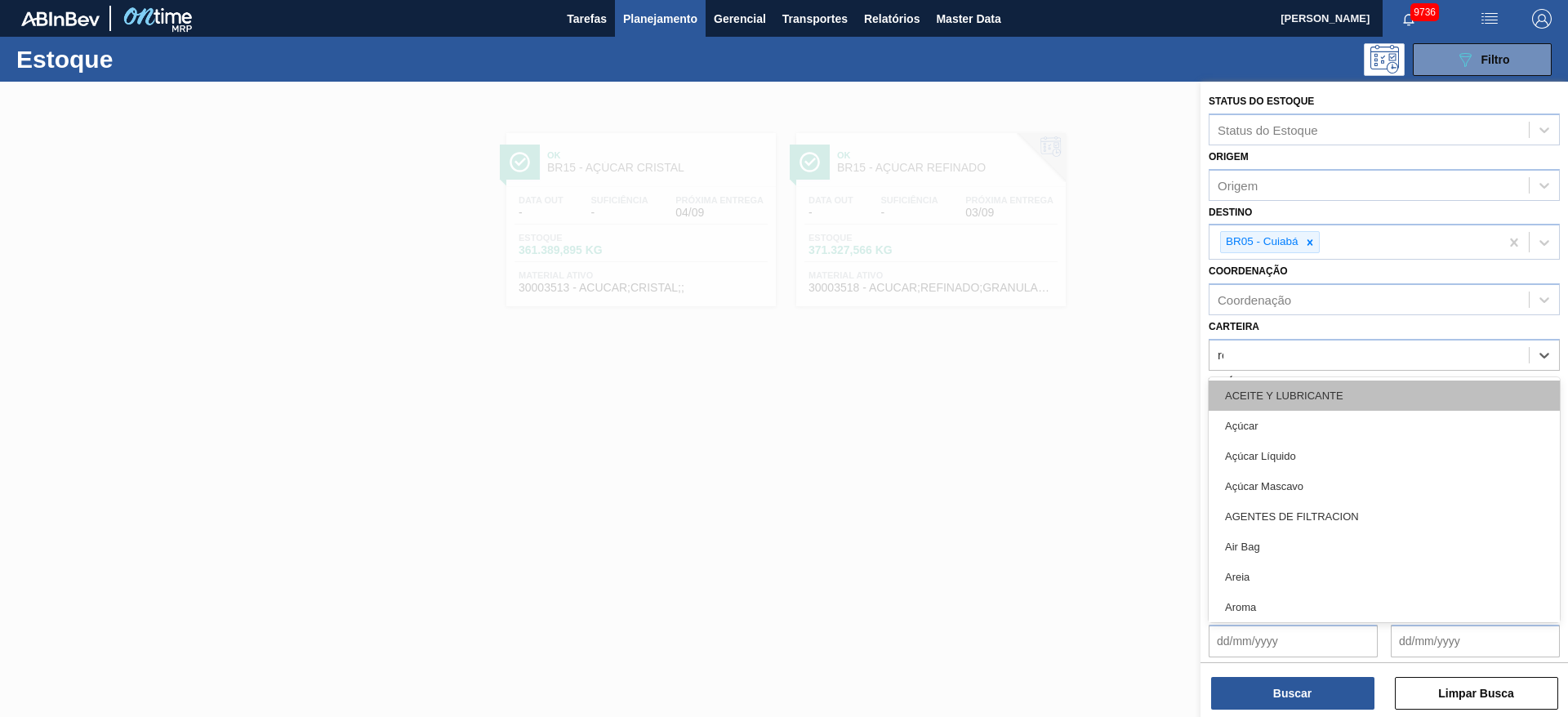
type input "rol"
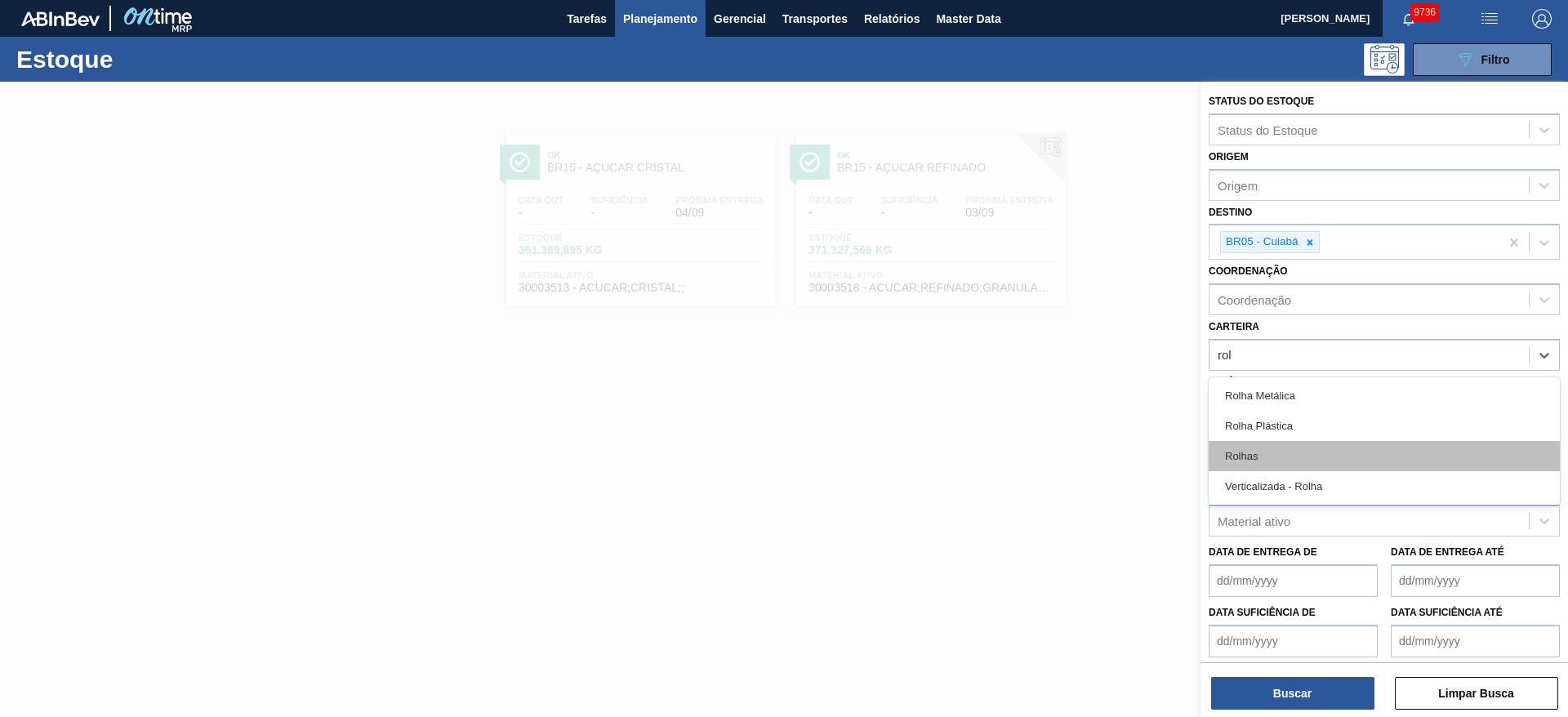
click at [1267, 455] on div "Rolhas" at bounding box center [1384, 456] width 351 height 30
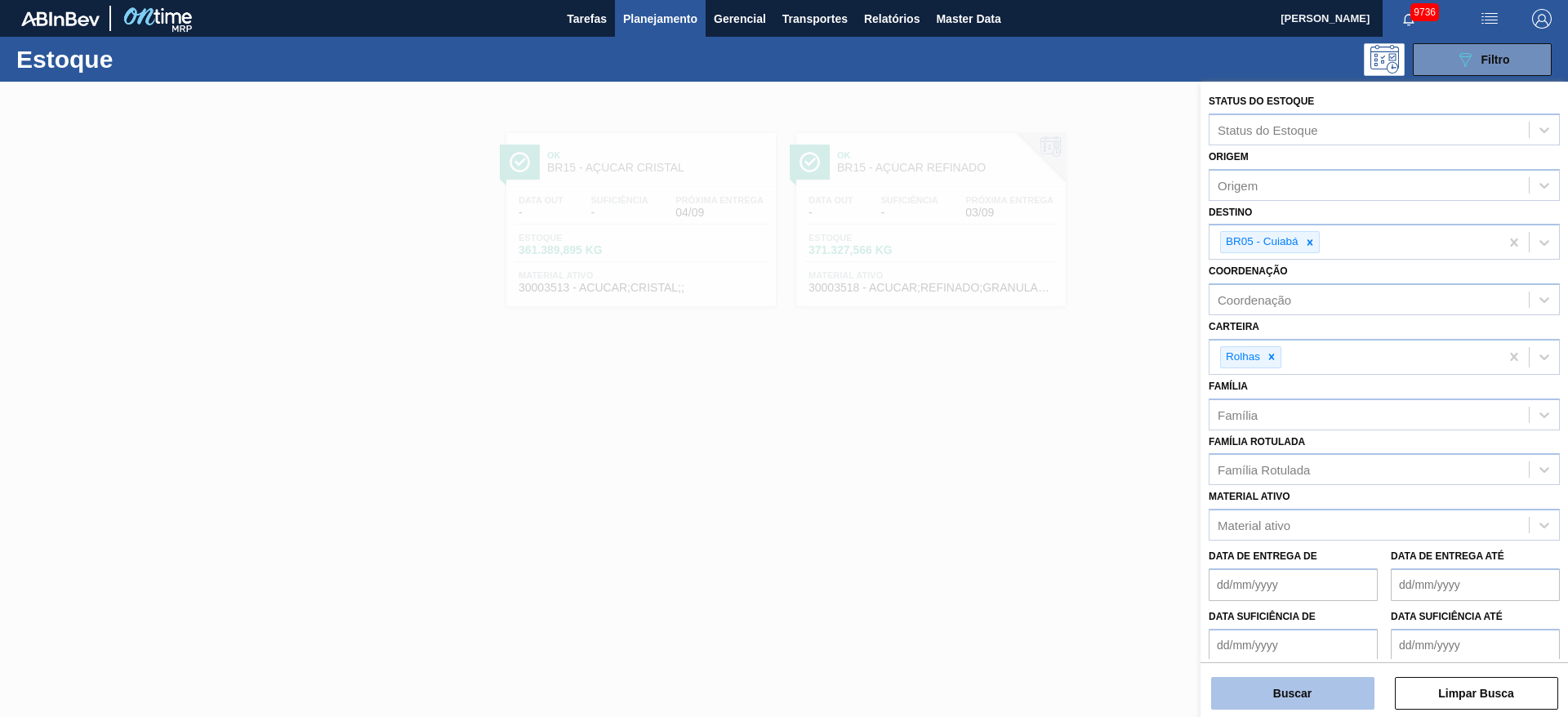
click at [1282, 690] on button "Buscar" at bounding box center [1292, 693] width 163 height 33
